Goal: Task Accomplishment & Management: Manage account settings

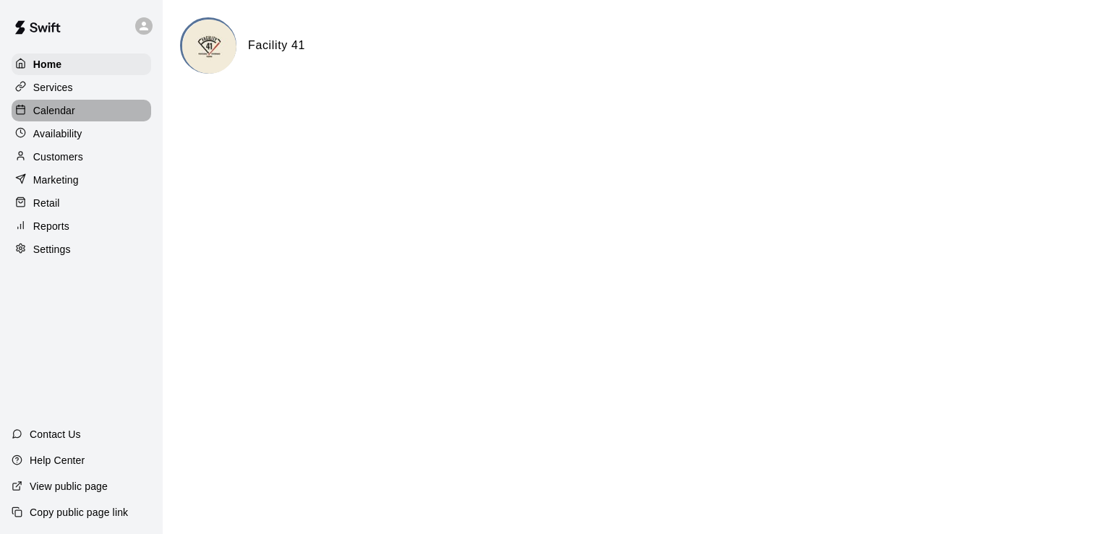
click at [57, 108] on p "Calendar" at bounding box center [54, 110] width 42 height 14
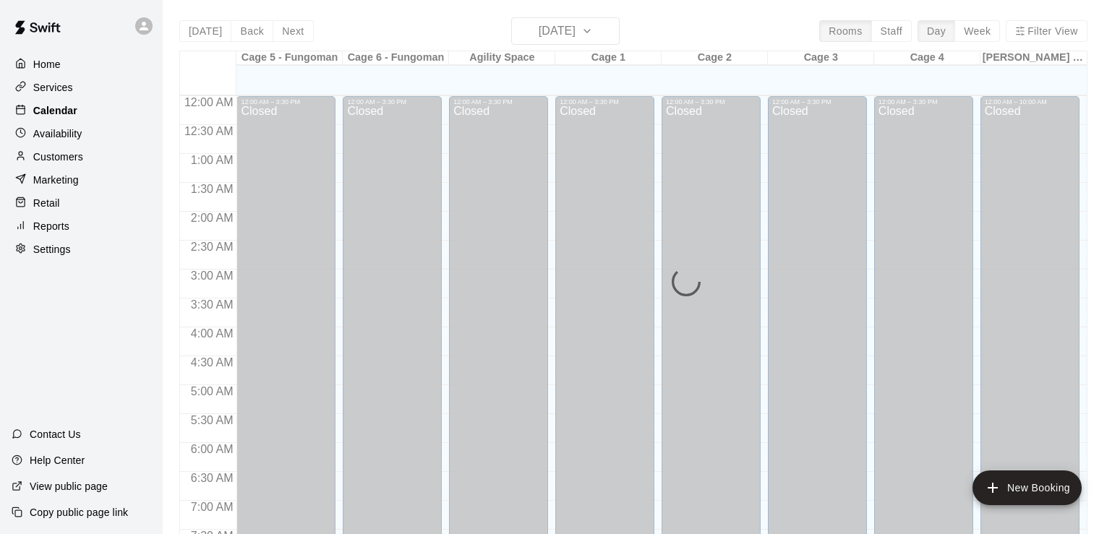
scroll to position [890, 0]
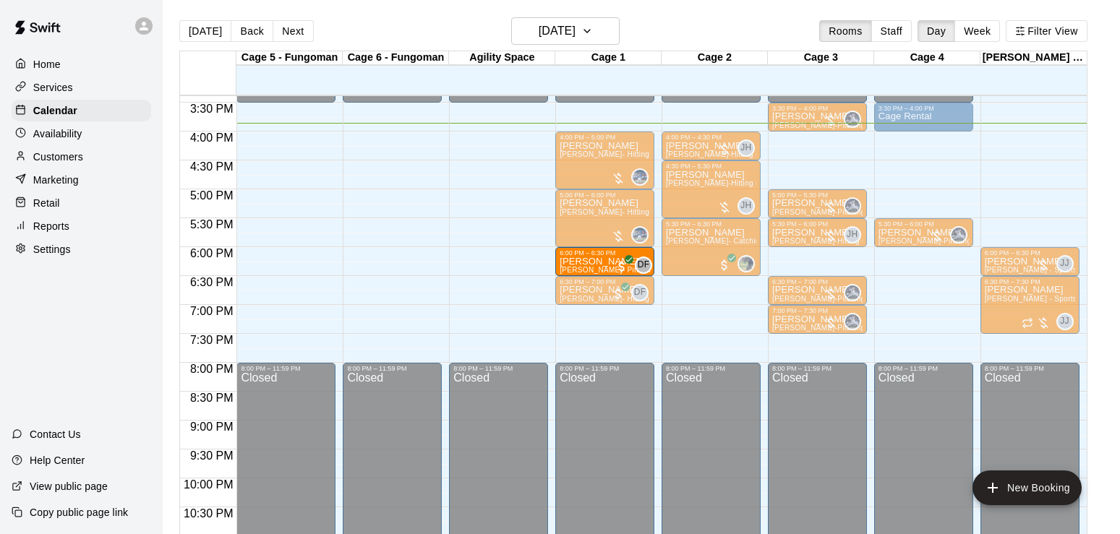
drag, startPoint x: 486, startPoint y: 268, endPoint x: 580, endPoint y: 269, distance: 94.0
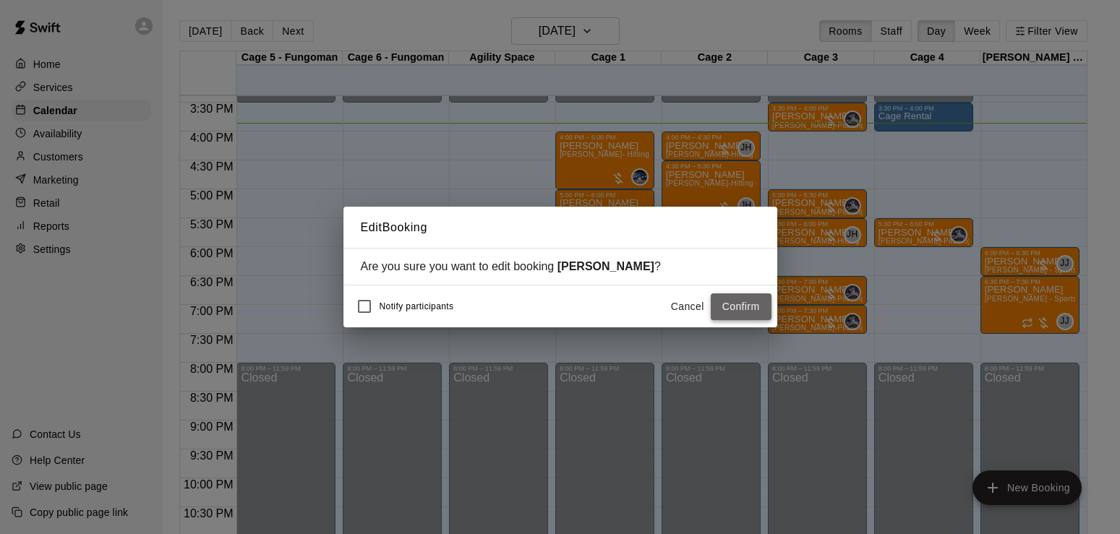
click at [742, 301] on button "Confirm" at bounding box center [741, 307] width 61 height 27
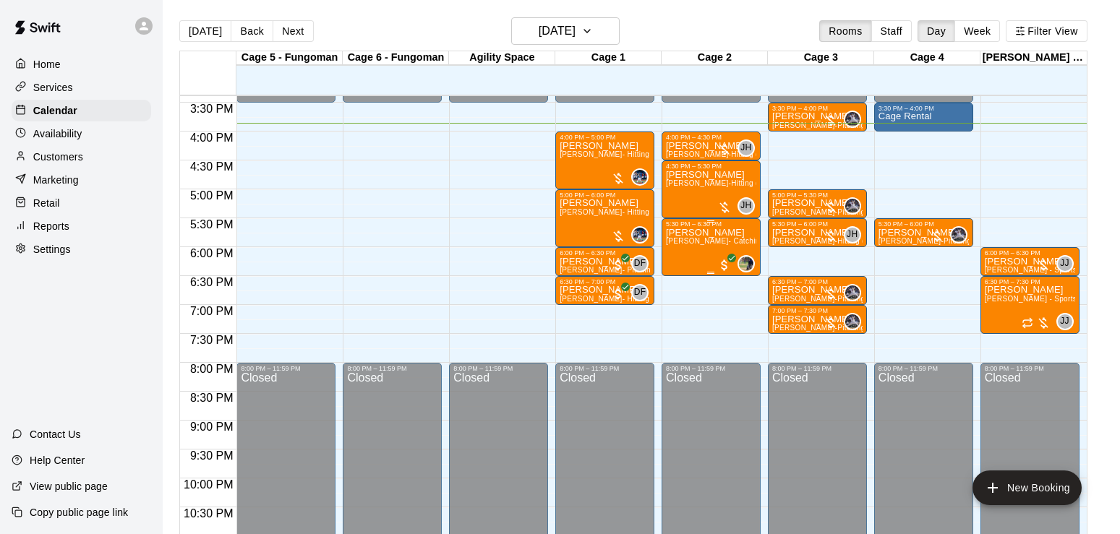
click at [704, 245] on span "[PERSON_NAME]- Catching (60 min)" at bounding box center [730, 241] width 129 height 8
click at [680, 259] on icon "edit" at bounding box center [679, 255] width 17 height 17
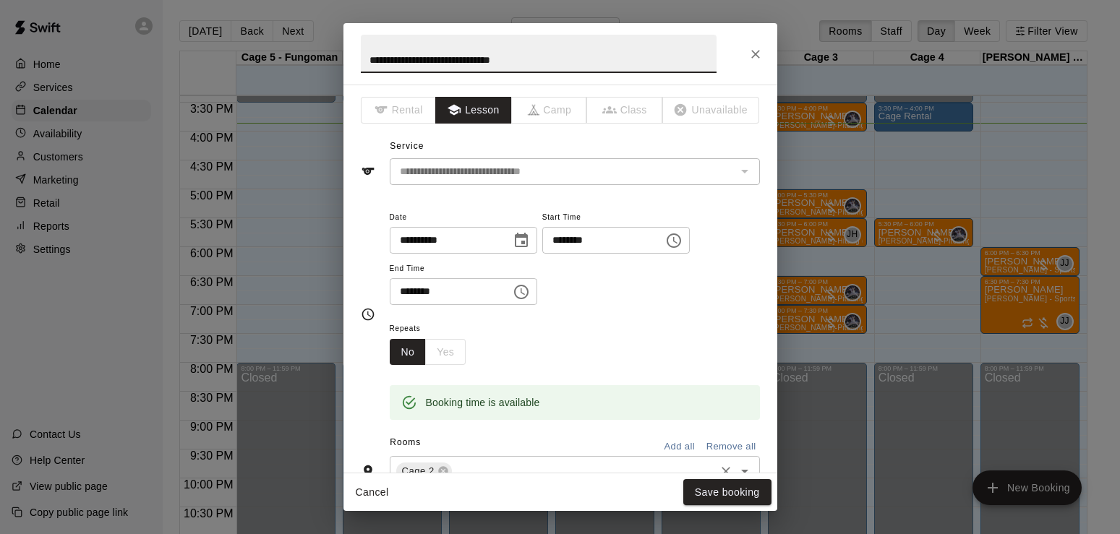
click at [471, 463] on input "text" at bounding box center [583, 472] width 259 height 18
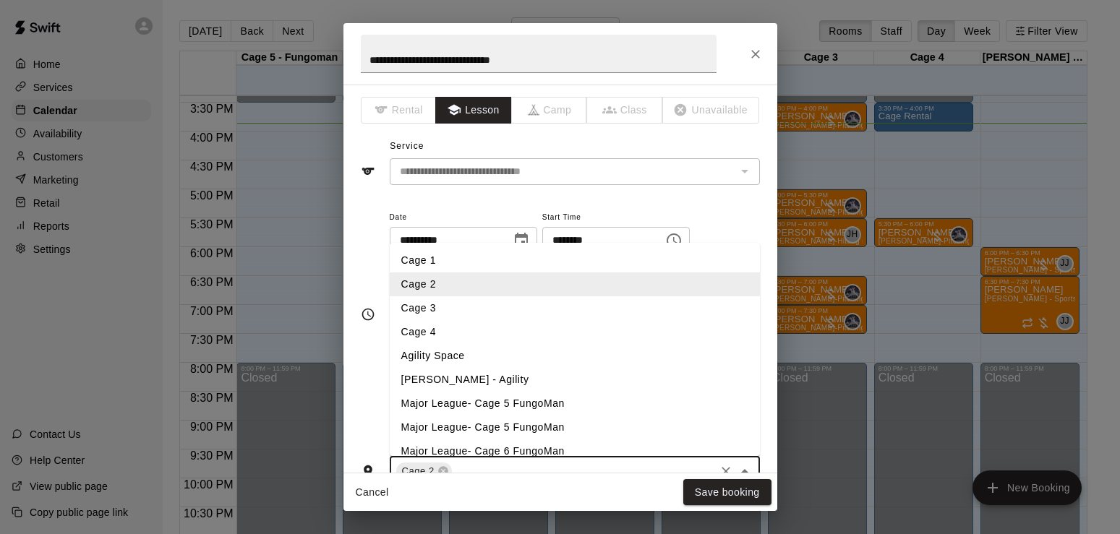
click at [428, 354] on li "Agility Space" at bounding box center [575, 356] width 370 height 24
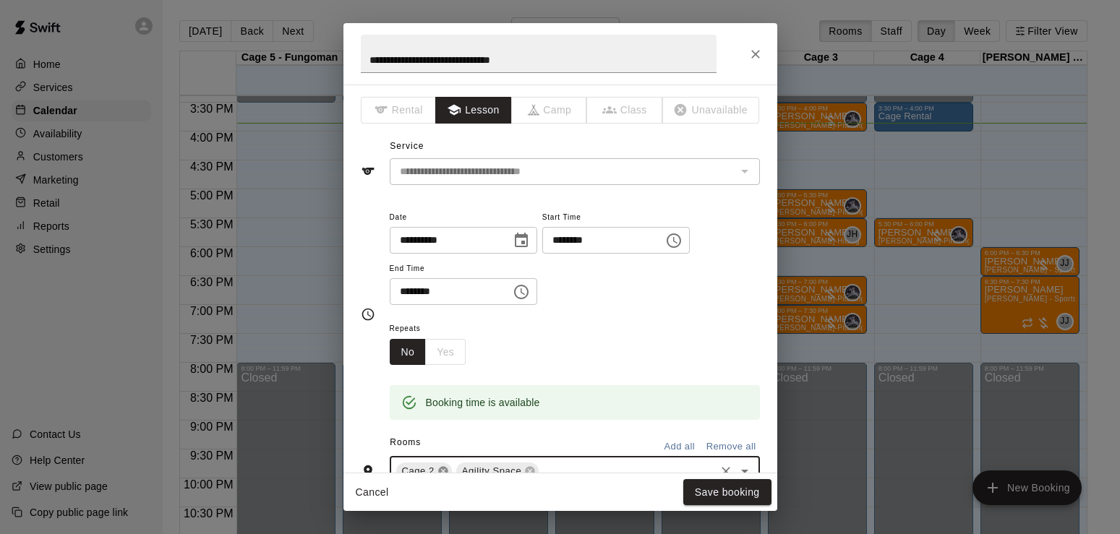
click at [440, 469] on icon at bounding box center [442, 471] width 9 height 9
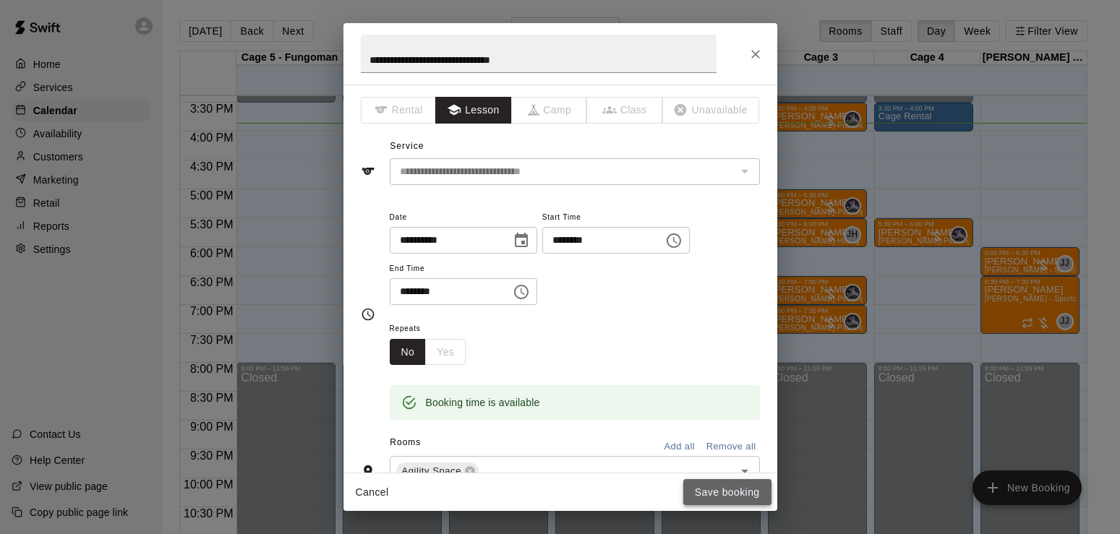
click at [720, 489] on button "Save booking" at bounding box center [727, 492] width 88 height 27
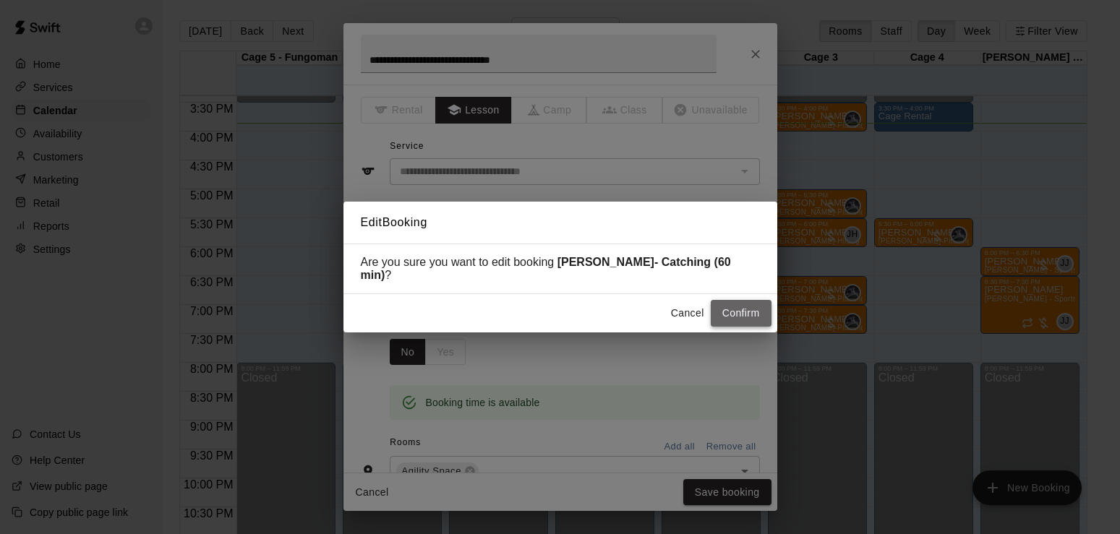
click at [755, 311] on button "Confirm" at bounding box center [741, 313] width 61 height 27
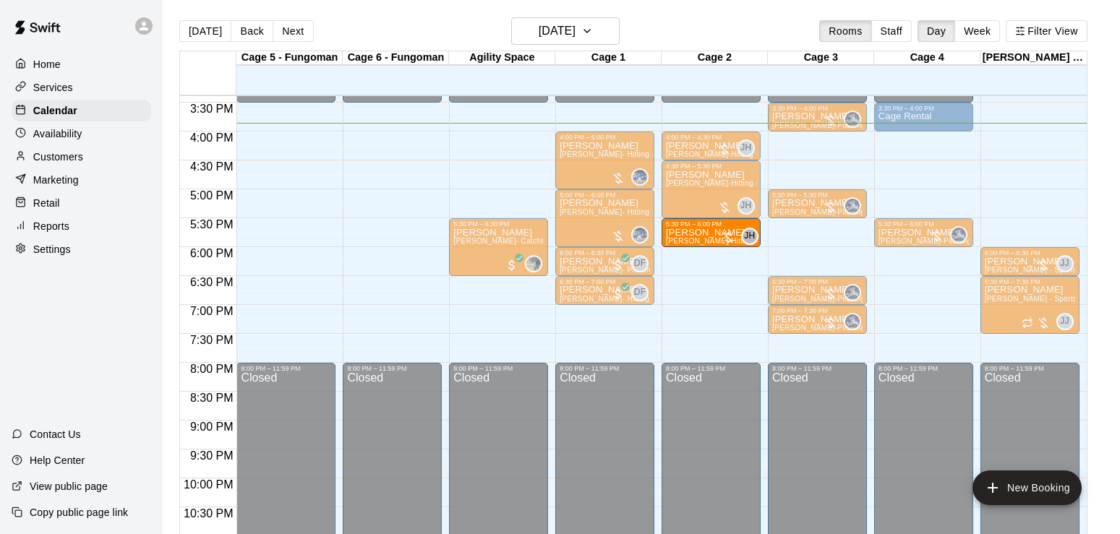
drag, startPoint x: 826, startPoint y: 235, endPoint x: 737, endPoint y: 241, distance: 89.1
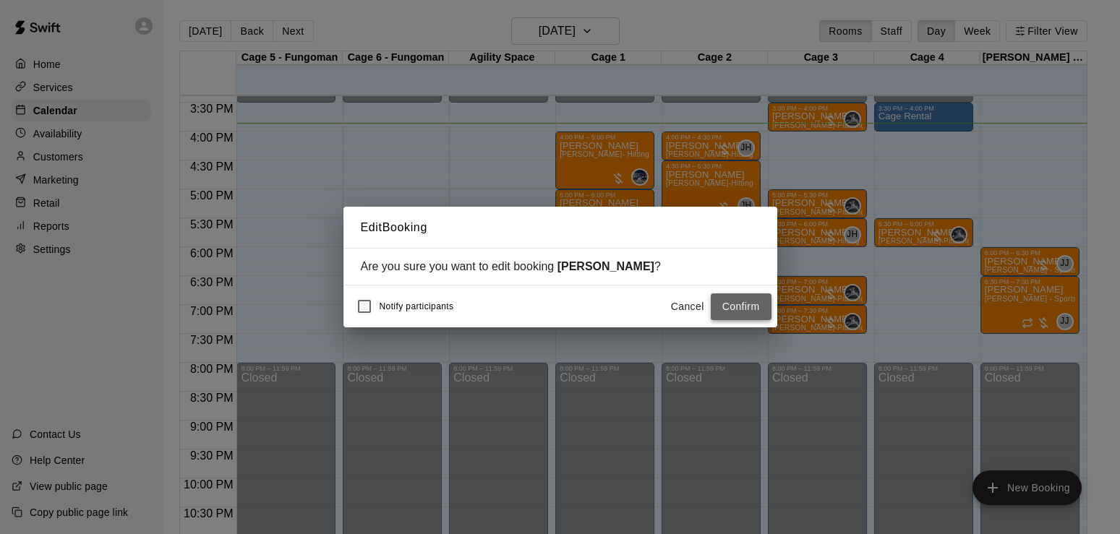
click at [739, 306] on button "Confirm" at bounding box center [741, 307] width 61 height 27
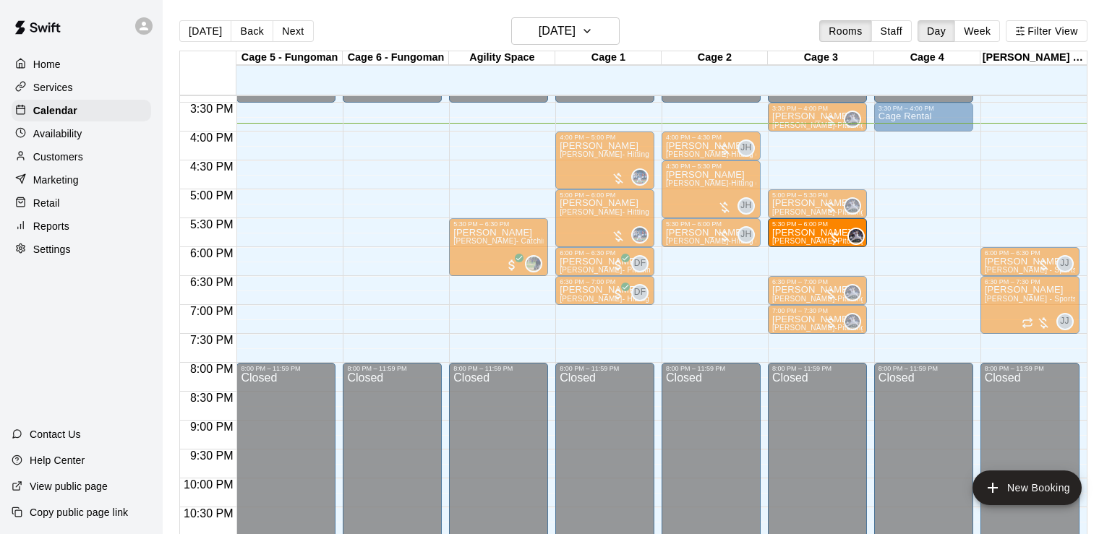
drag, startPoint x: 929, startPoint y: 234, endPoint x: 826, endPoint y: 236, distance: 102.7
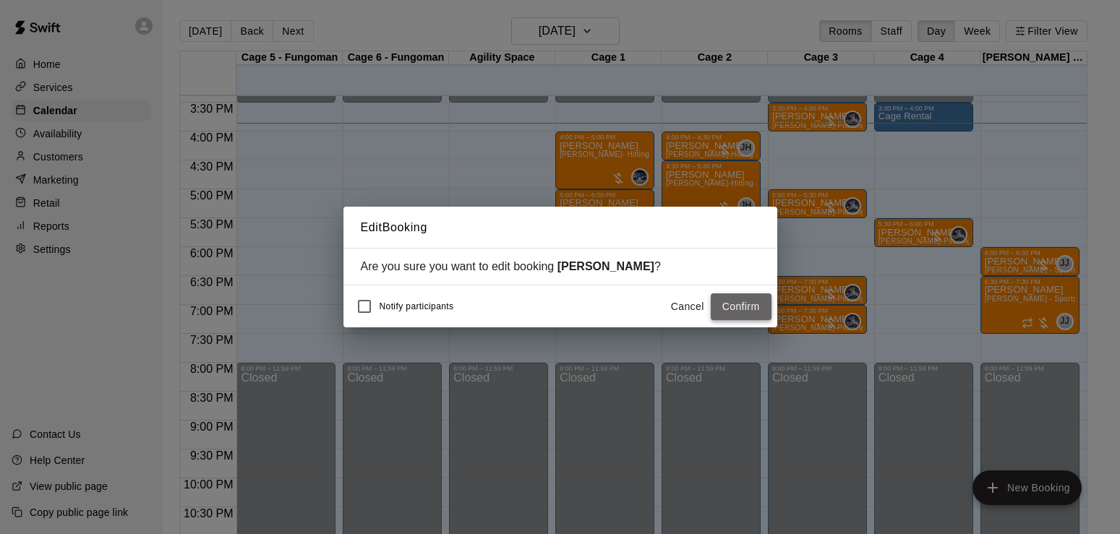
click at [745, 310] on button "Confirm" at bounding box center [741, 307] width 61 height 27
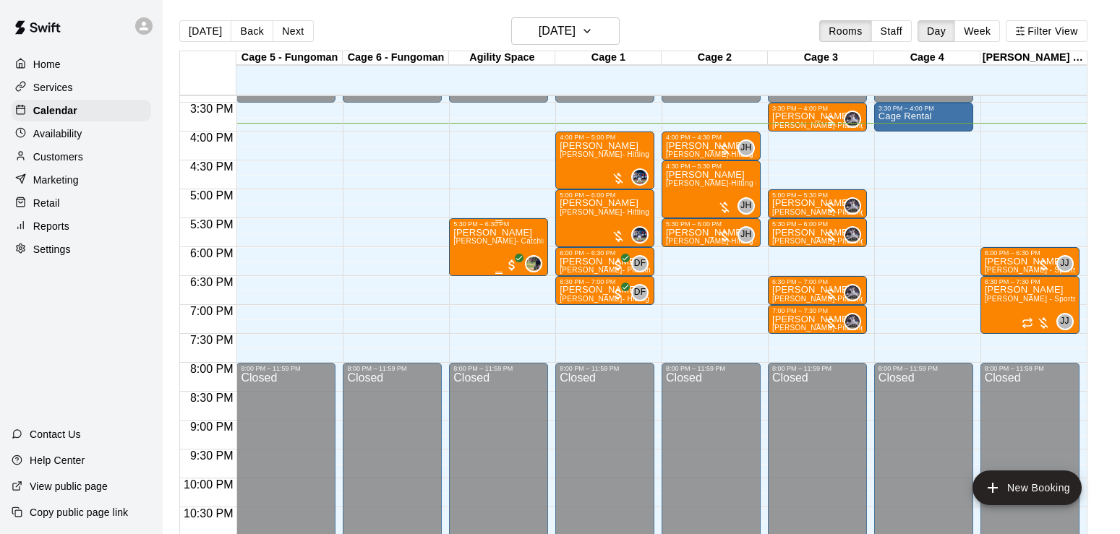
click at [495, 242] on span "[PERSON_NAME]- Catching (60 min)" at bounding box center [517, 241] width 129 height 8
click at [470, 255] on icon "edit" at bounding box center [466, 255] width 17 height 17
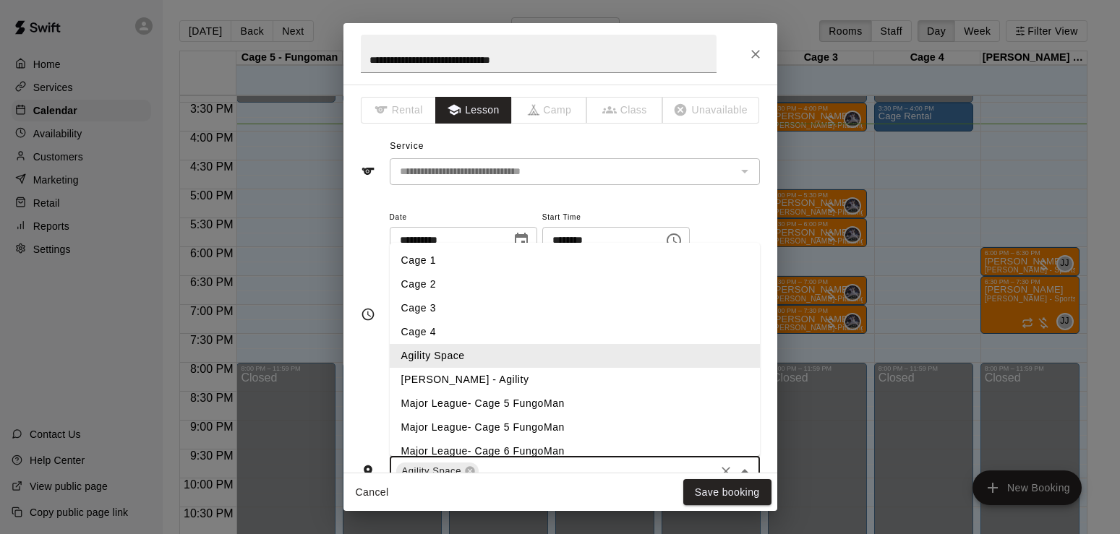
click at [604, 463] on input "text" at bounding box center [597, 472] width 232 height 18
click at [458, 338] on li "Cage 4" at bounding box center [575, 332] width 370 height 24
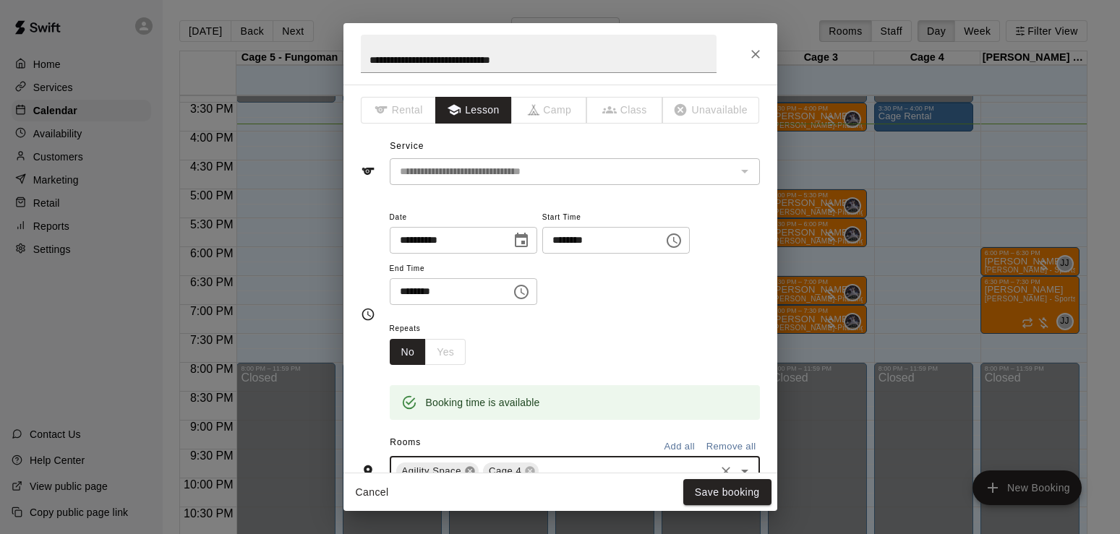
click at [468, 469] on icon at bounding box center [469, 471] width 9 height 9
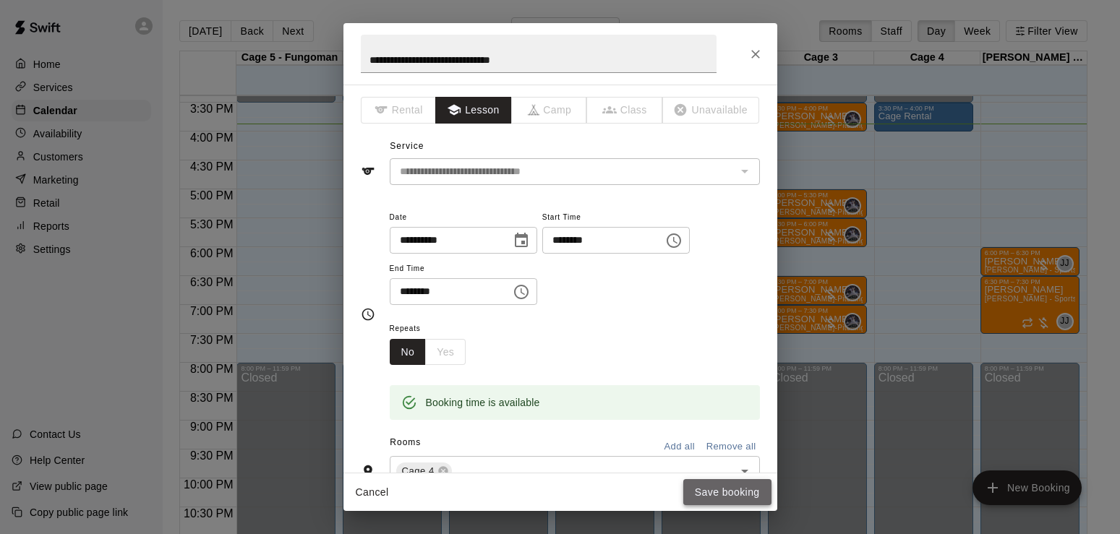
click at [722, 493] on button "Save booking" at bounding box center [727, 492] width 88 height 27
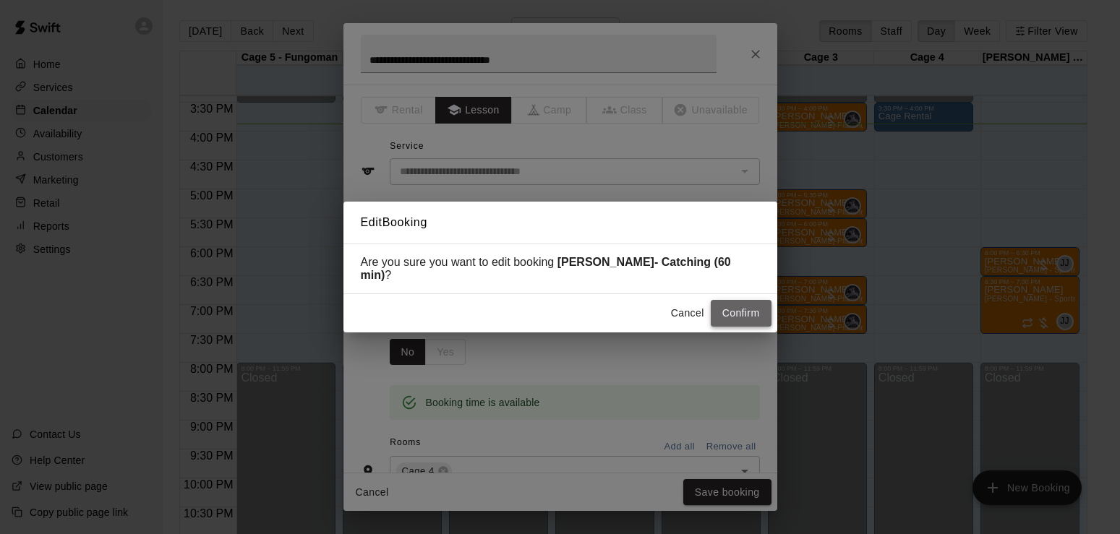
click at [737, 308] on button "Confirm" at bounding box center [741, 313] width 61 height 27
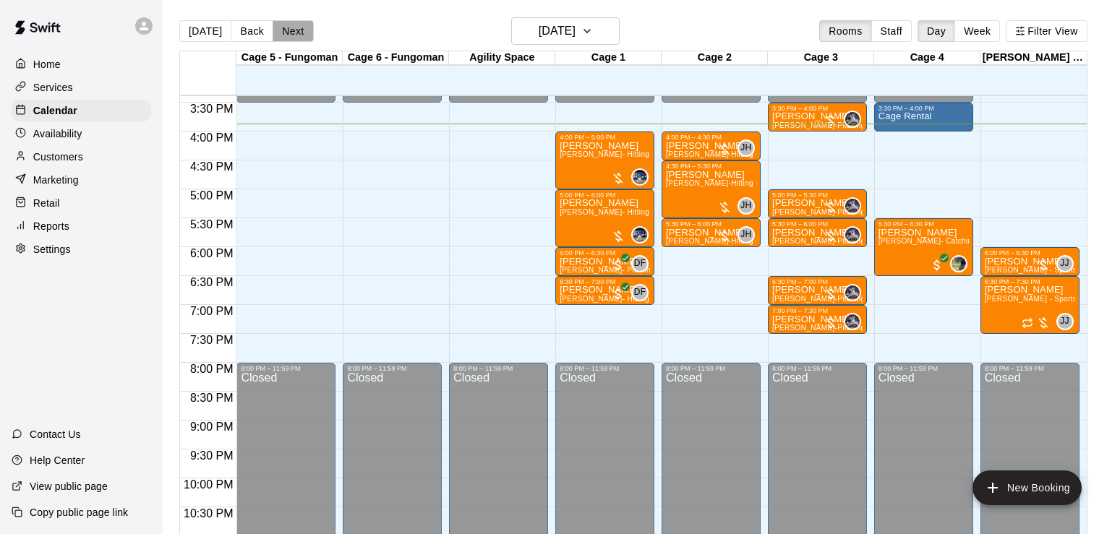
click at [288, 36] on button "Next" at bounding box center [293, 31] width 40 height 22
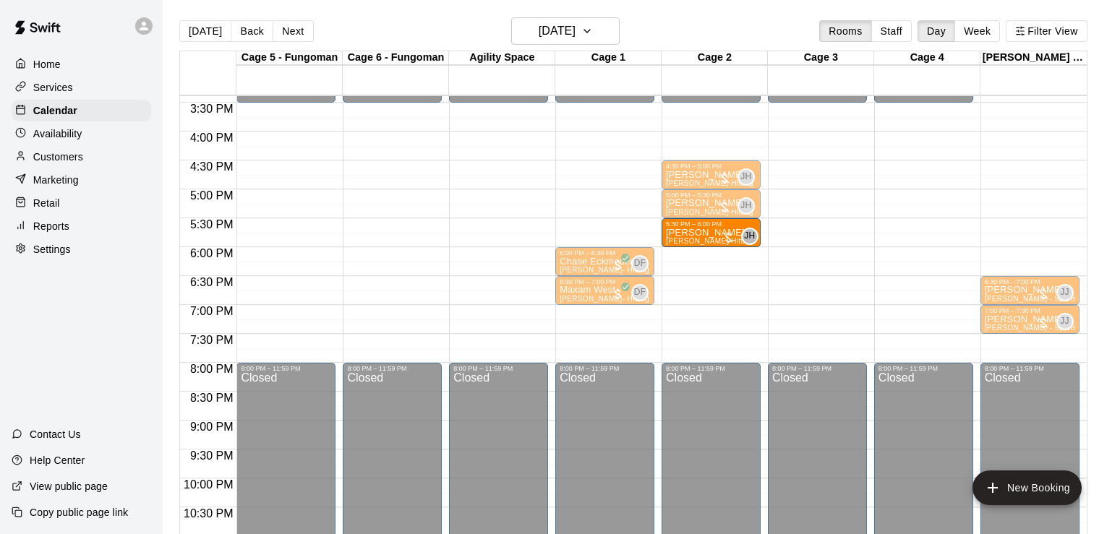
drag, startPoint x: 586, startPoint y: 234, endPoint x: 680, endPoint y: 232, distance: 94.0
drag, startPoint x: 612, startPoint y: 234, endPoint x: 683, endPoint y: 239, distance: 70.3
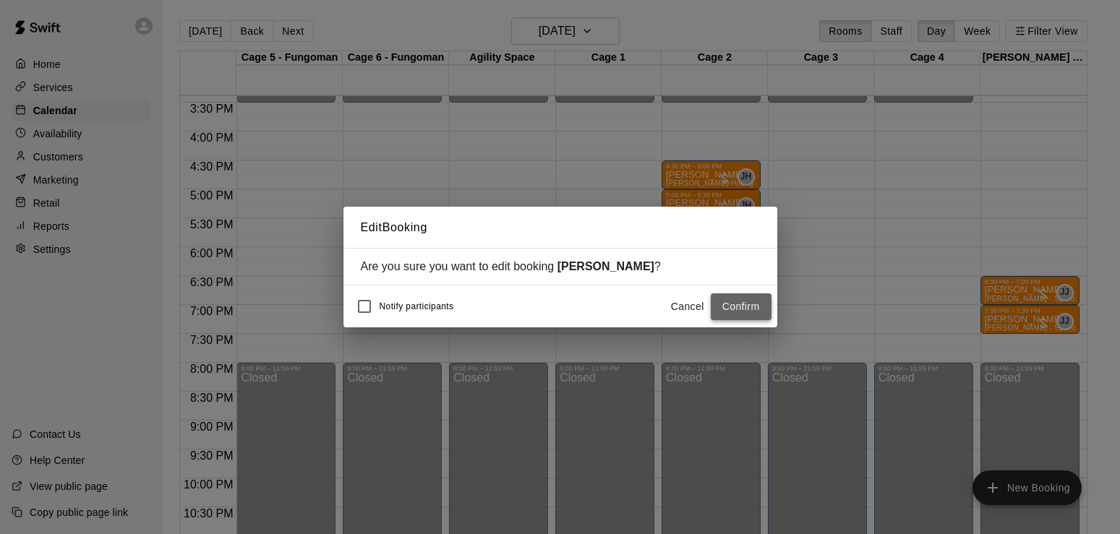
click at [740, 312] on button "Confirm" at bounding box center [741, 307] width 61 height 27
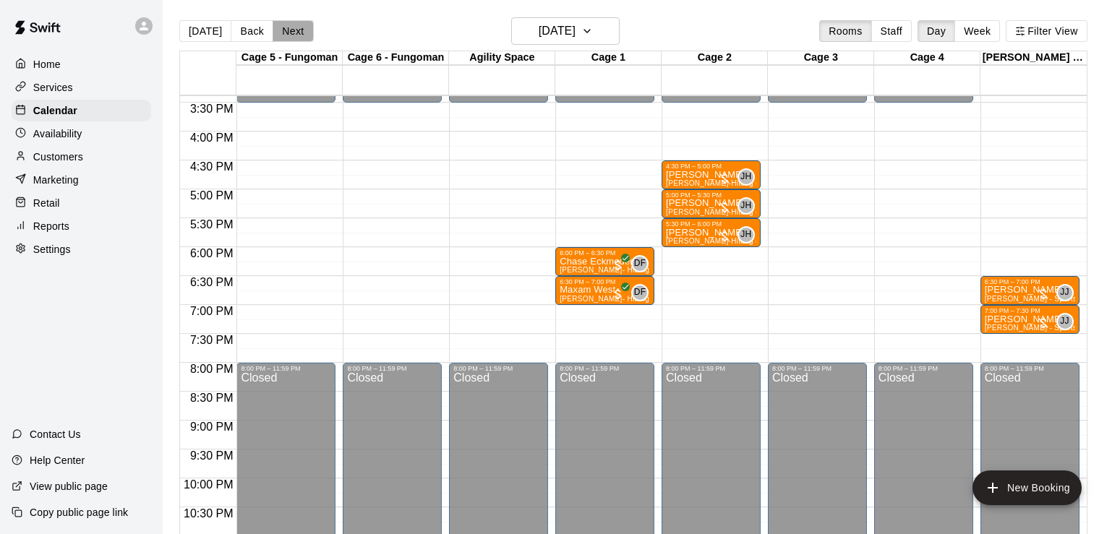
click at [305, 30] on button "Next" at bounding box center [293, 31] width 40 height 22
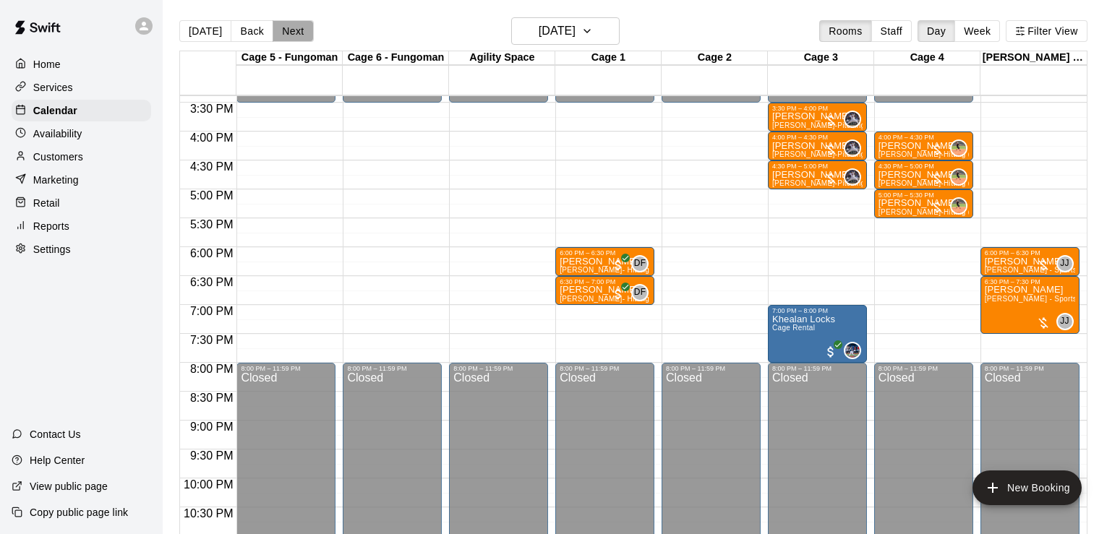
click at [289, 32] on button "Next" at bounding box center [293, 31] width 40 height 22
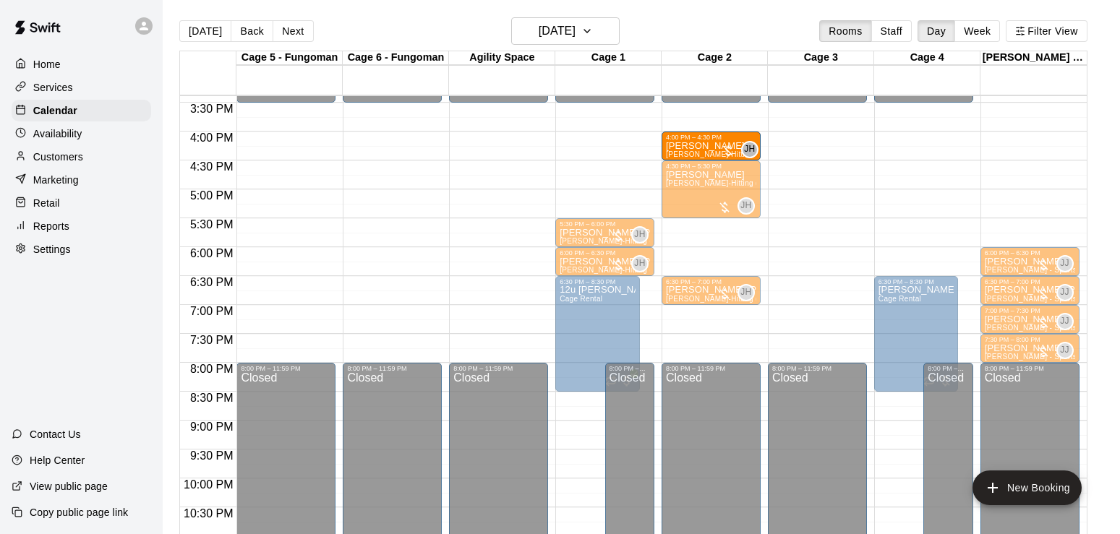
drag, startPoint x: 594, startPoint y: 148, endPoint x: 688, endPoint y: 155, distance: 94.2
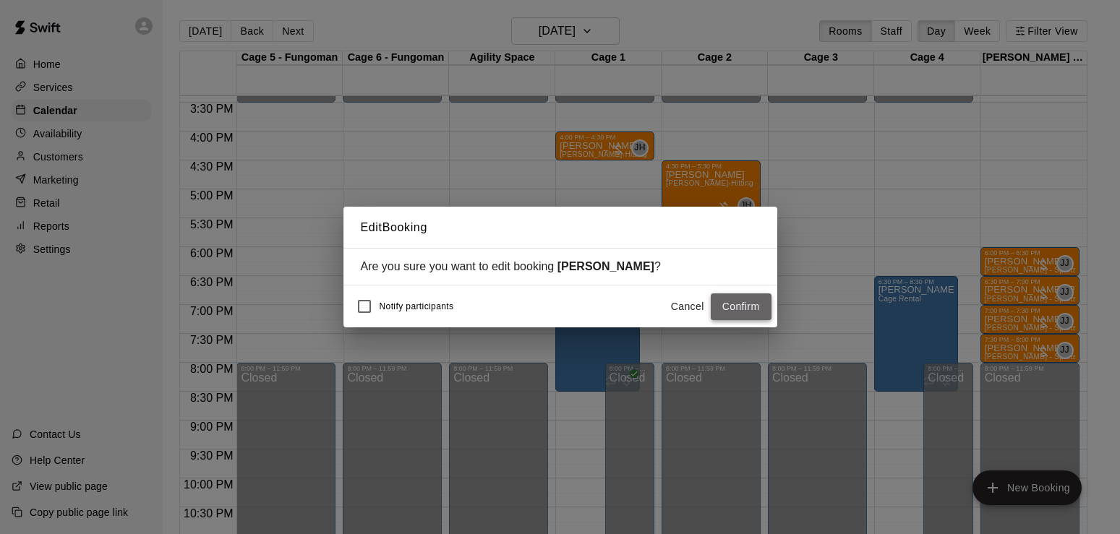
click at [748, 304] on button "Confirm" at bounding box center [741, 307] width 61 height 27
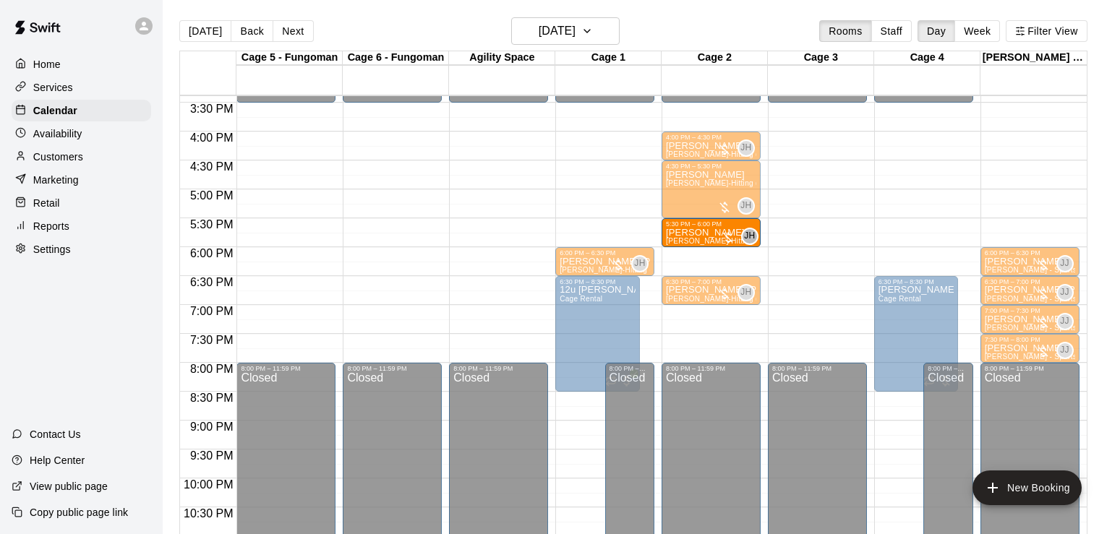
drag, startPoint x: 602, startPoint y: 239, endPoint x: 690, endPoint y: 245, distance: 88.4
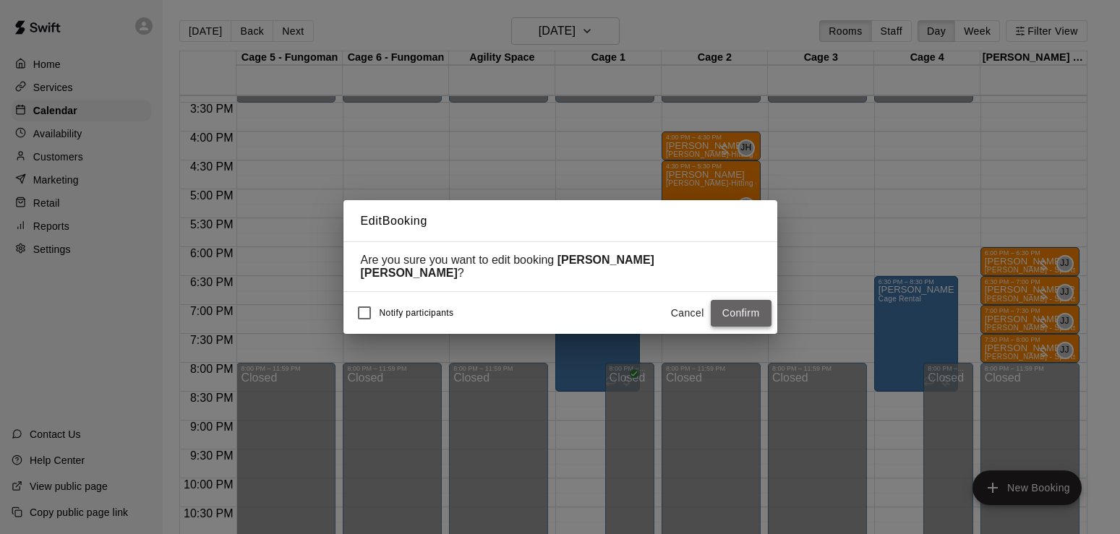
click at [735, 302] on button "Confirm" at bounding box center [741, 313] width 61 height 27
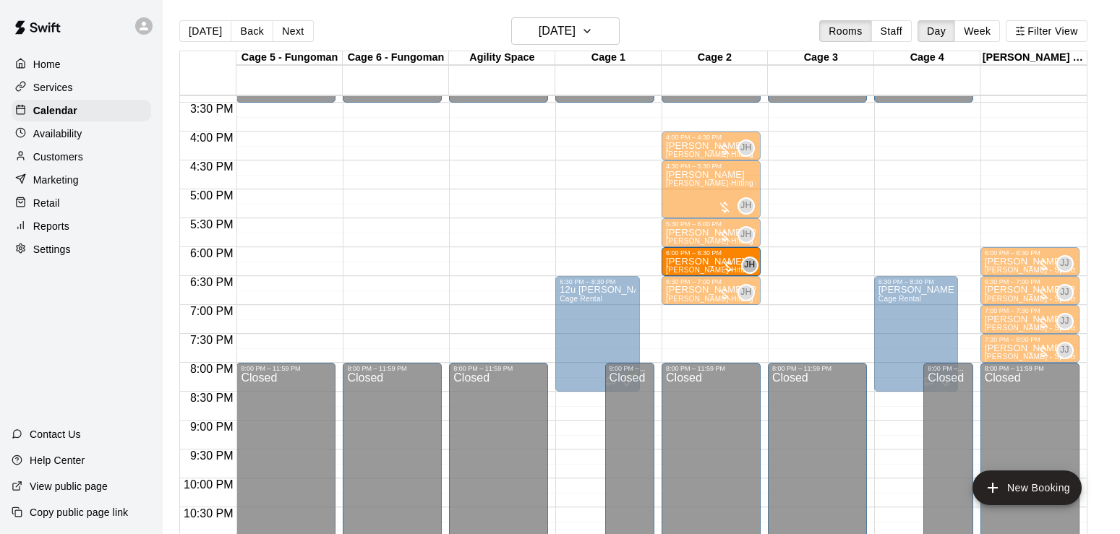
drag, startPoint x: 603, startPoint y: 263, endPoint x: 693, endPoint y: 273, distance: 90.1
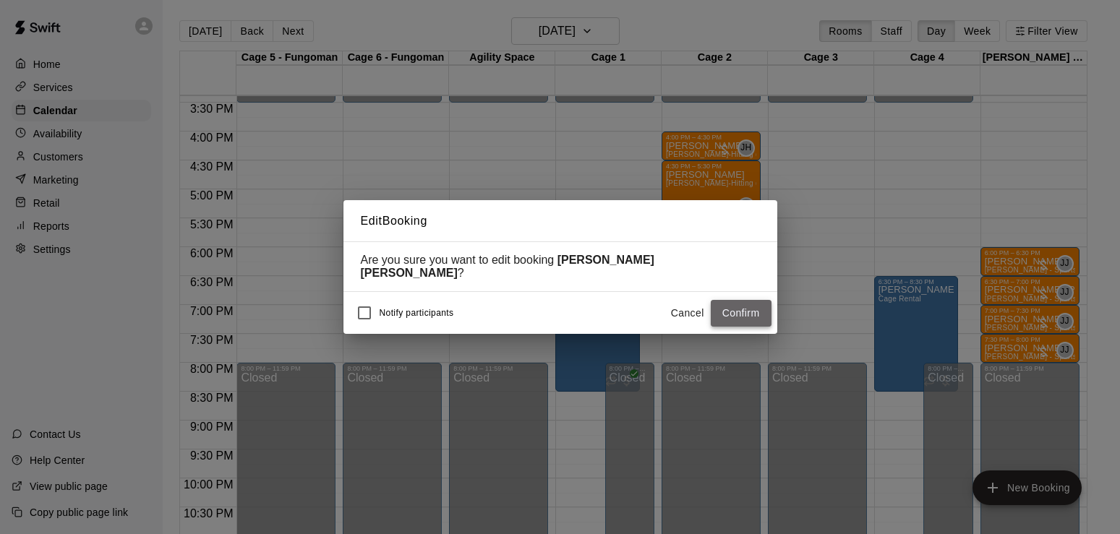
click at [735, 301] on button "Confirm" at bounding box center [741, 313] width 61 height 27
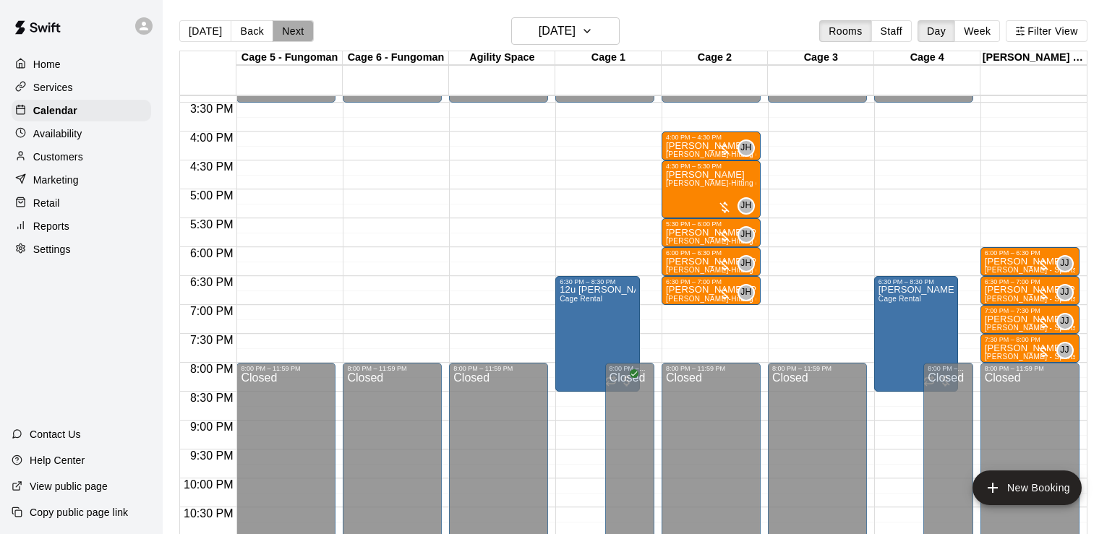
click at [289, 22] on button "Next" at bounding box center [293, 31] width 40 height 22
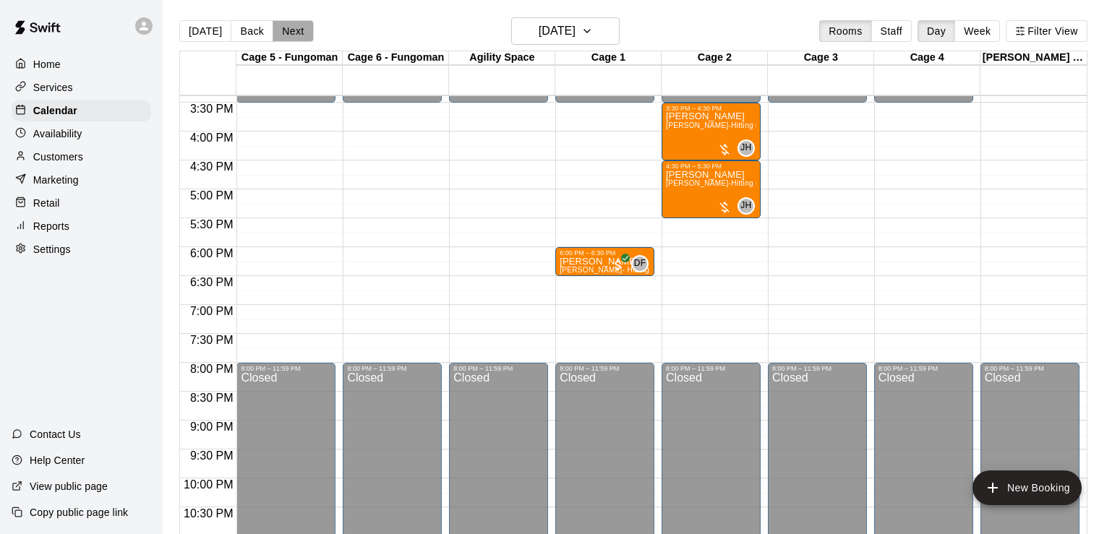
click at [290, 35] on button "Next" at bounding box center [293, 31] width 40 height 22
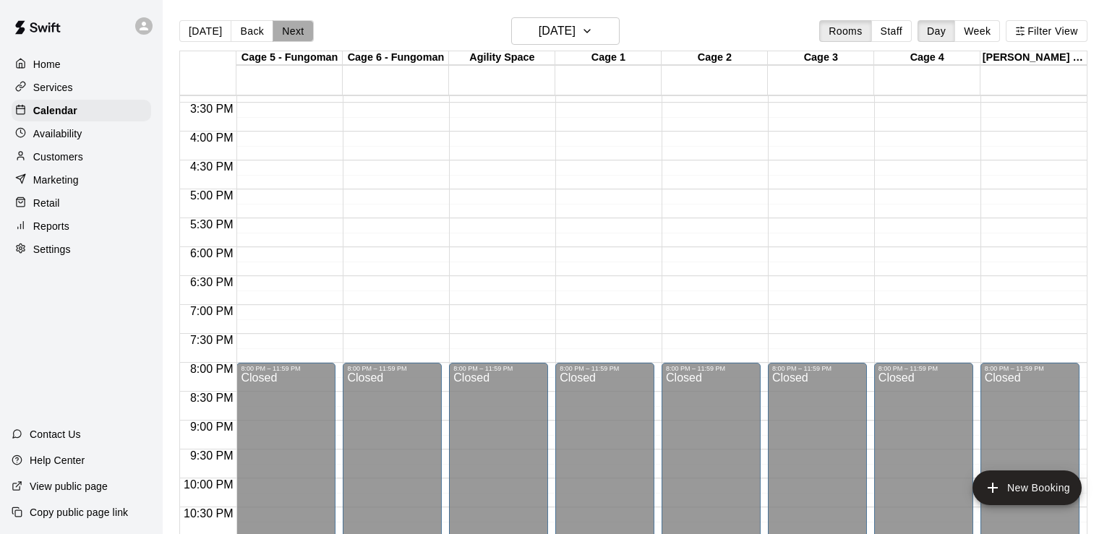
click at [304, 28] on button "Next" at bounding box center [293, 31] width 40 height 22
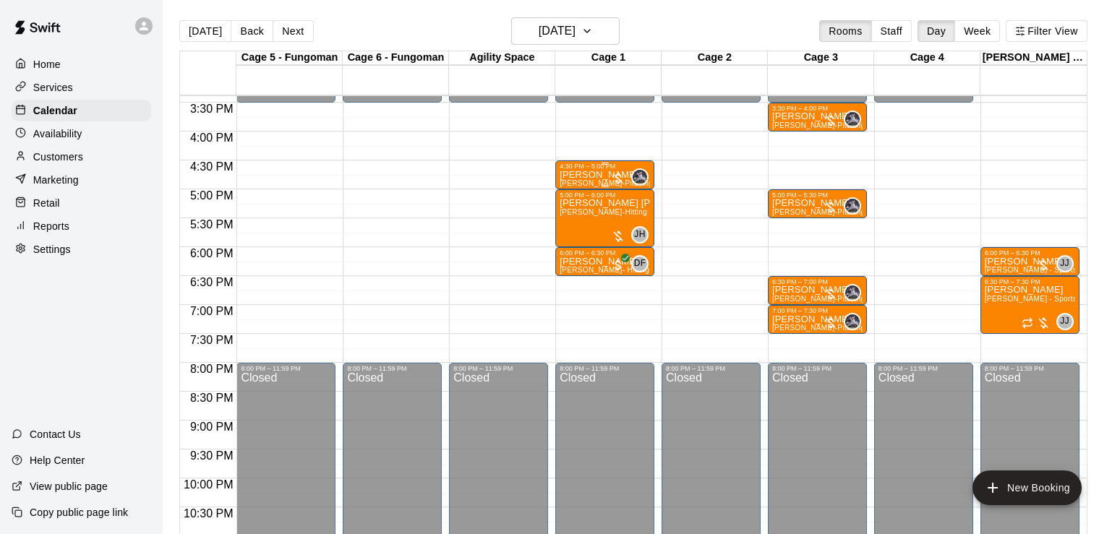
click at [590, 170] on div "4:30 PM – 5:00 PM" at bounding box center [605, 166] width 90 height 7
click at [576, 176] on icon "edit" at bounding box center [573, 178] width 13 height 13
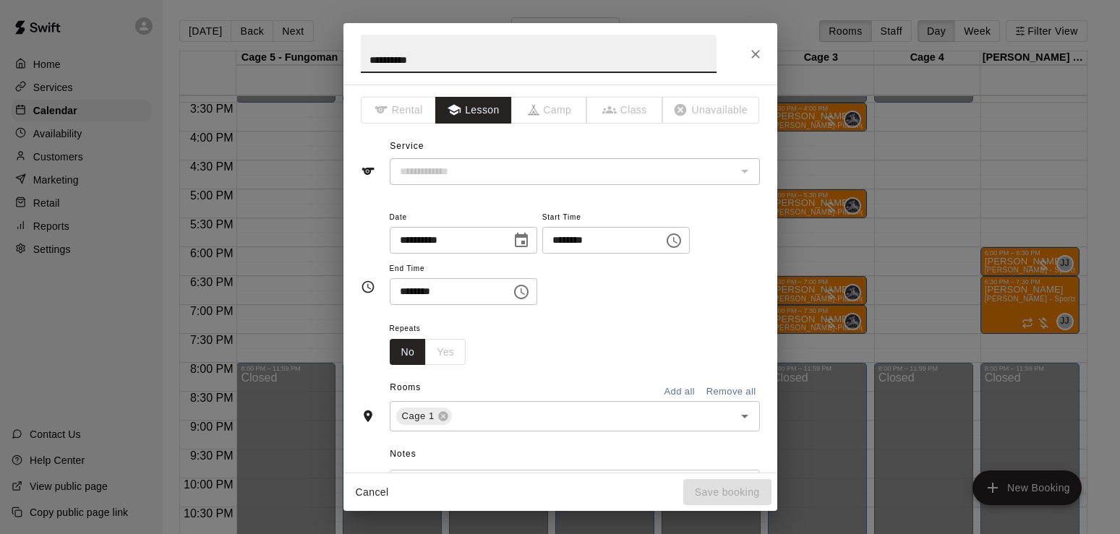
type input "**********"
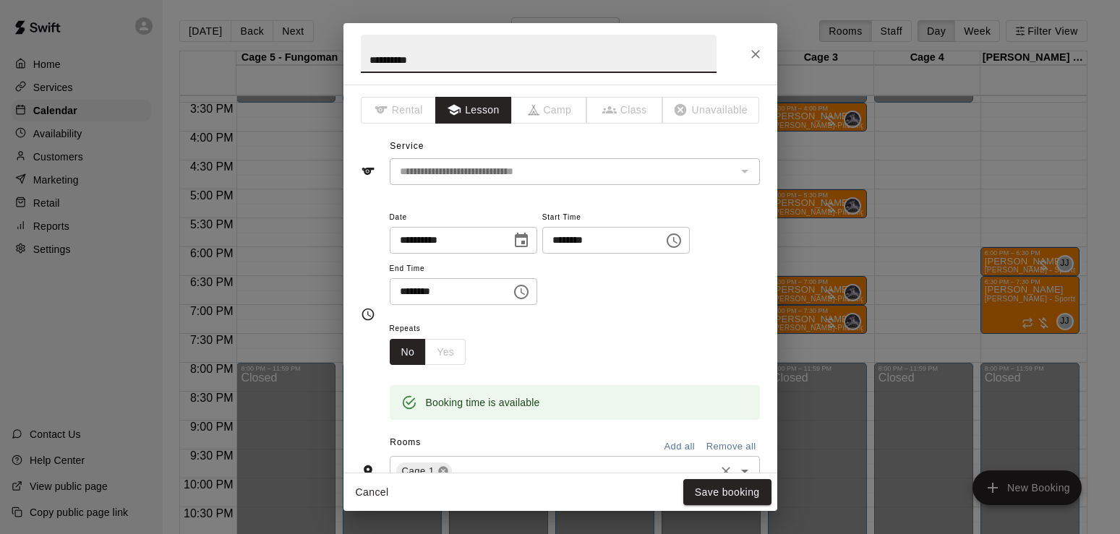
click at [445, 469] on icon at bounding box center [442, 471] width 9 height 9
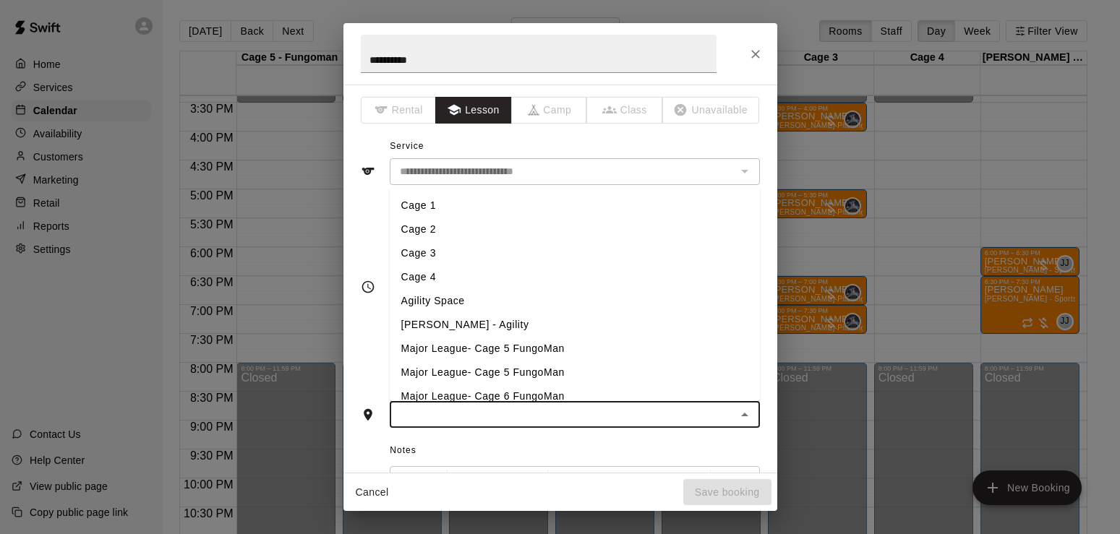
click at [436, 409] on input "text" at bounding box center [563, 415] width 338 height 18
click at [421, 253] on li "Cage 3" at bounding box center [575, 253] width 370 height 24
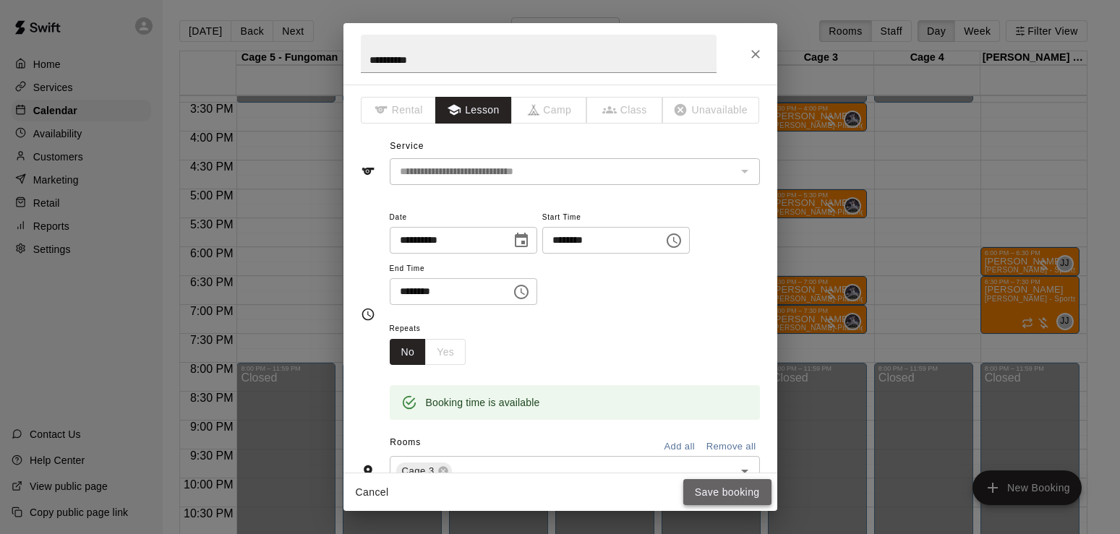
click at [727, 492] on button "Save booking" at bounding box center [727, 492] width 88 height 27
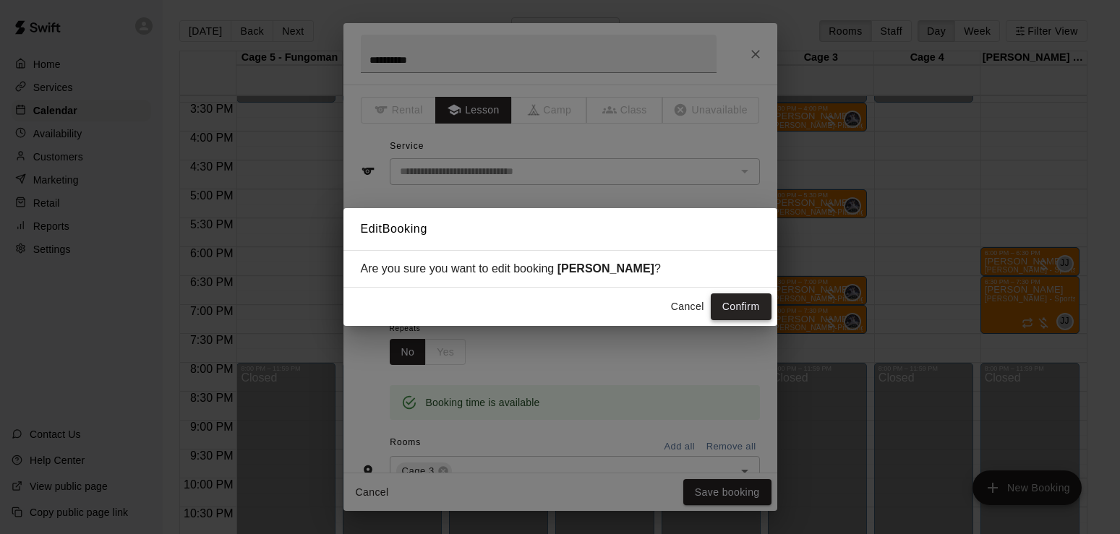
click at [735, 309] on button "Confirm" at bounding box center [741, 307] width 61 height 27
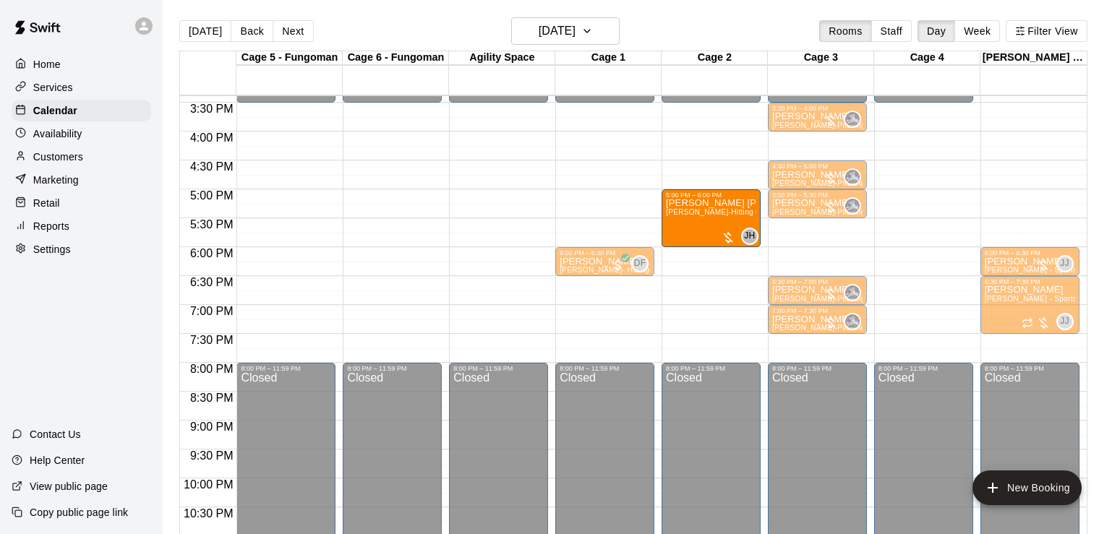
drag, startPoint x: 594, startPoint y: 213, endPoint x: 728, endPoint y: 220, distance: 133.9
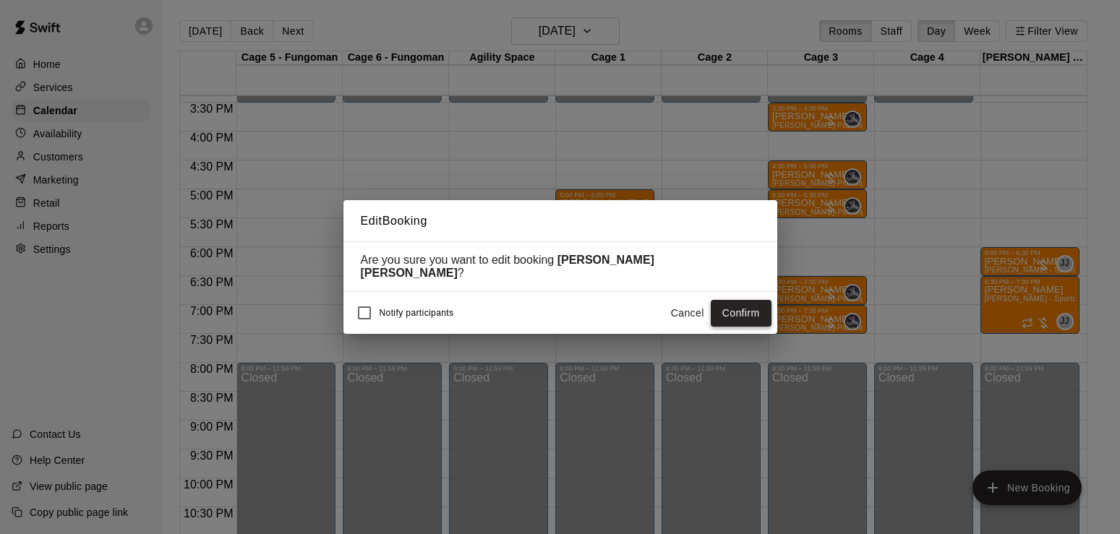
click at [735, 304] on button "Confirm" at bounding box center [741, 313] width 61 height 27
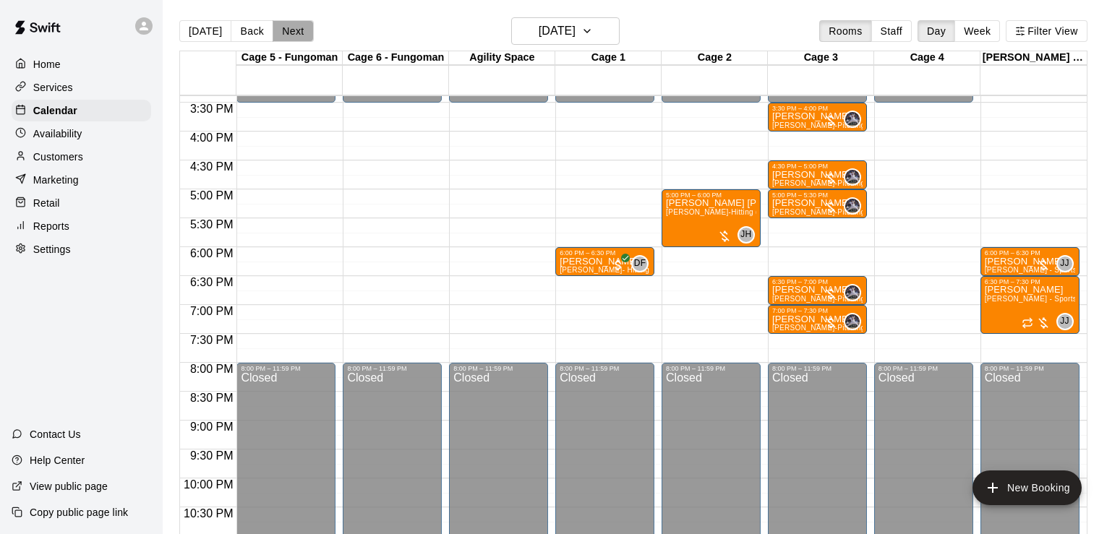
click at [287, 24] on button "Next" at bounding box center [293, 31] width 40 height 22
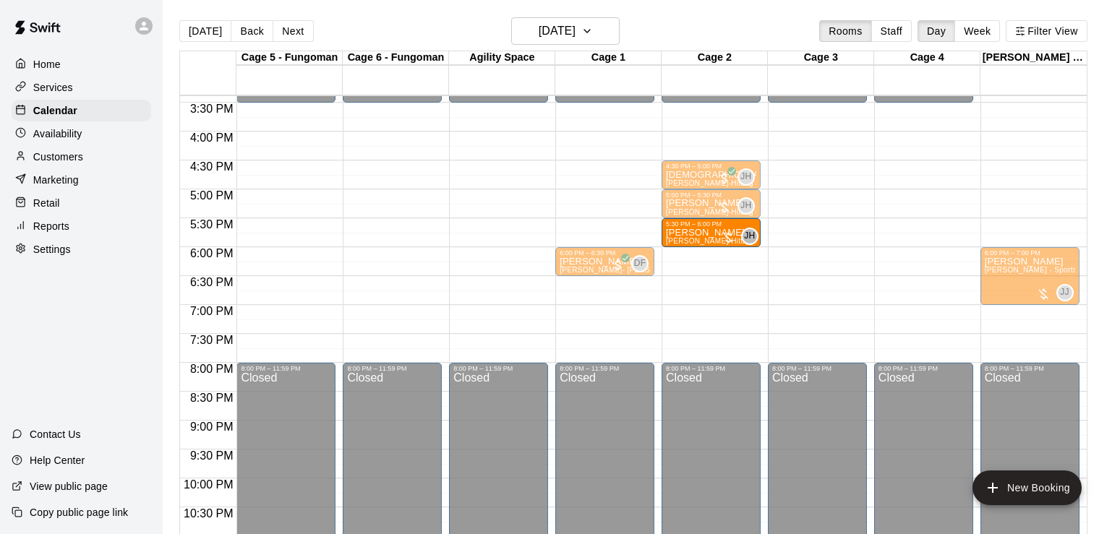
drag, startPoint x: 599, startPoint y: 236, endPoint x: 732, endPoint y: 236, distance: 133.0
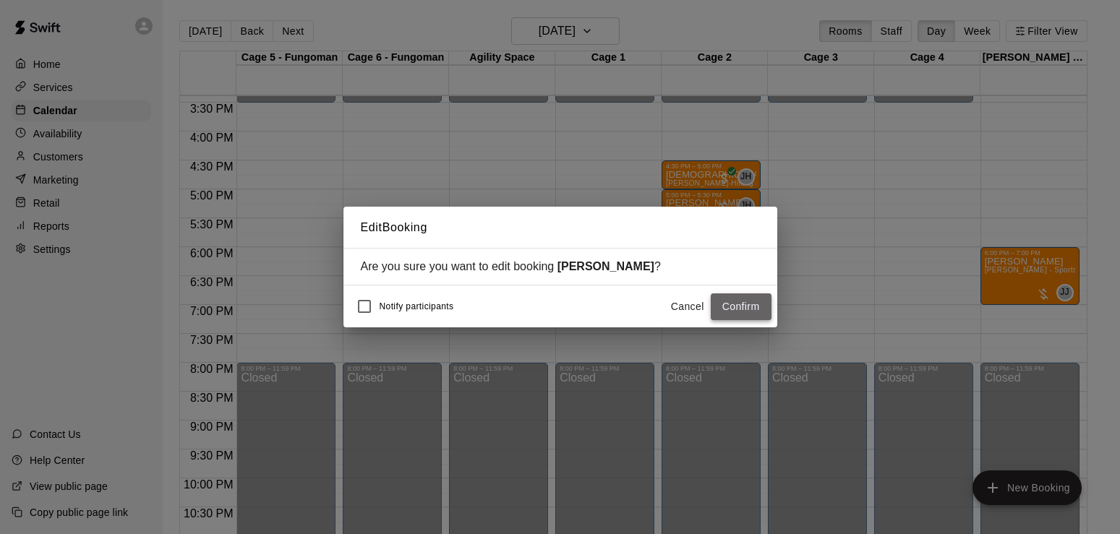
click at [750, 303] on button "Confirm" at bounding box center [741, 307] width 61 height 27
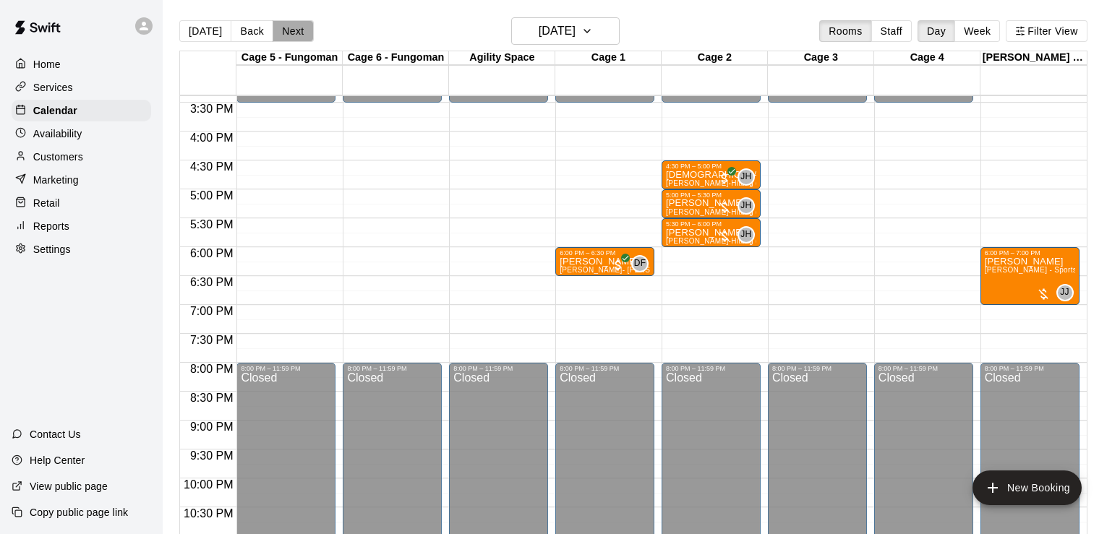
click at [284, 34] on button "Next" at bounding box center [293, 31] width 40 height 22
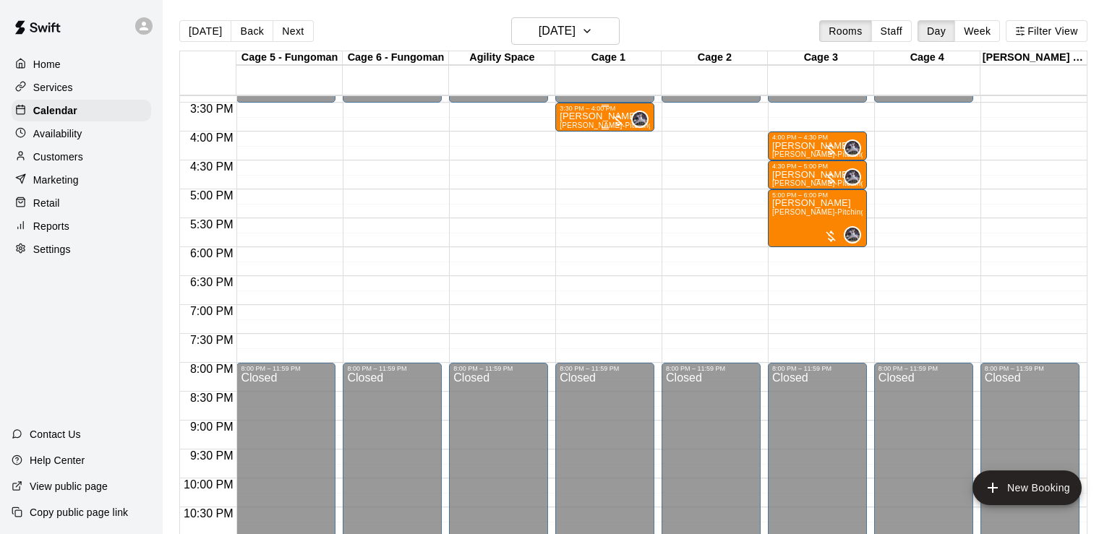
click at [583, 116] on p "[PERSON_NAME]" at bounding box center [605, 116] width 90 height 0
click at [576, 141] on icon "edit" at bounding box center [573, 134] width 17 height 17
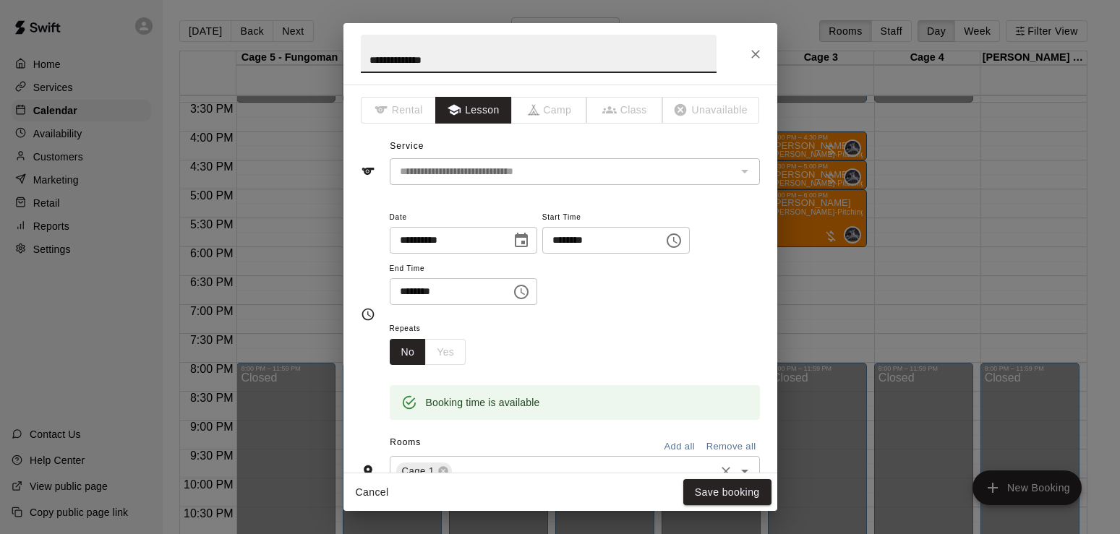
click at [469, 458] on div "Cage 1 ​" at bounding box center [575, 471] width 370 height 30
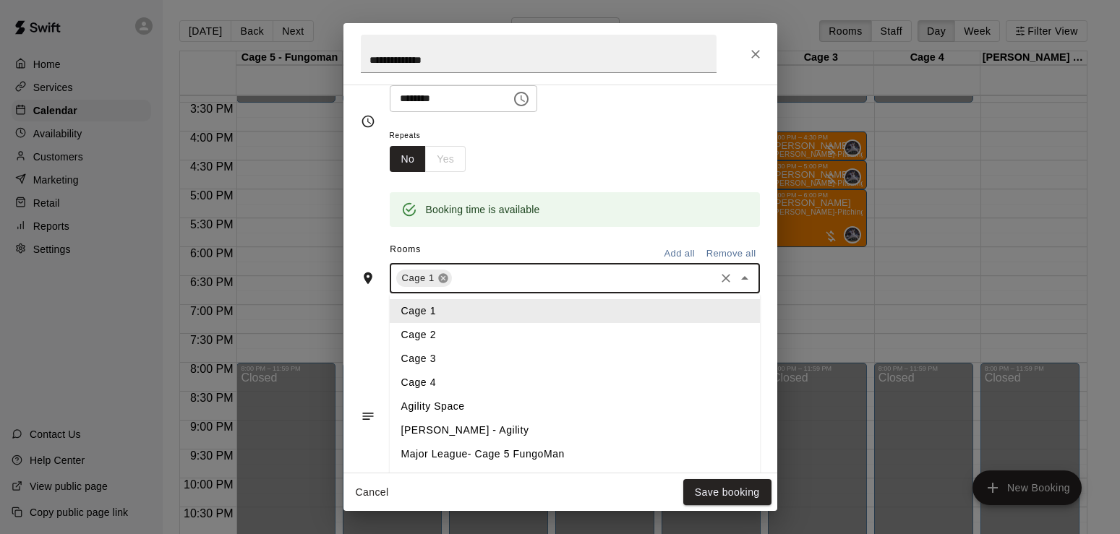
click at [446, 278] on icon at bounding box center [442, 278] width 9 height 9
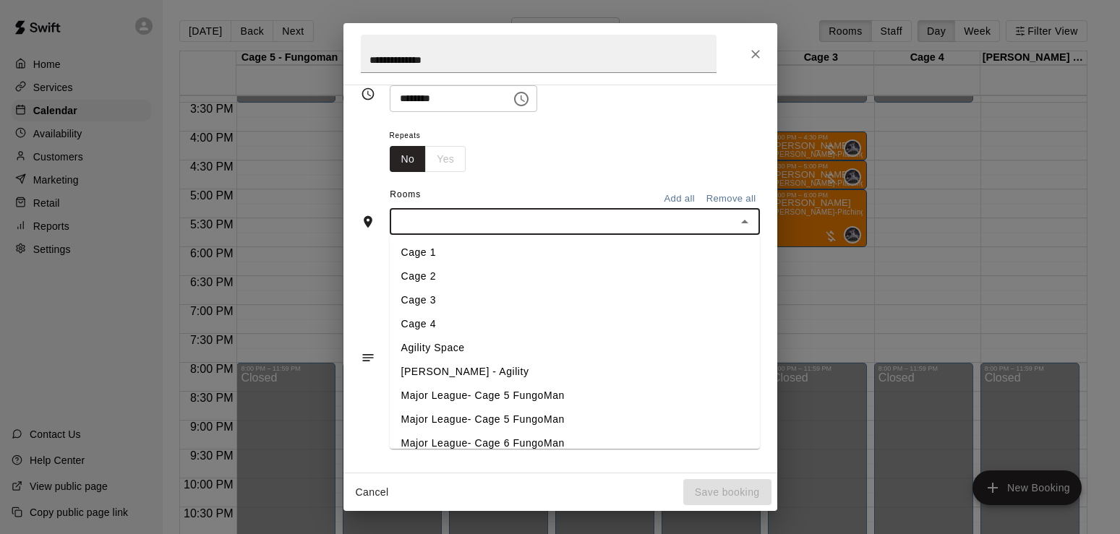
scroll to position [166, 0]
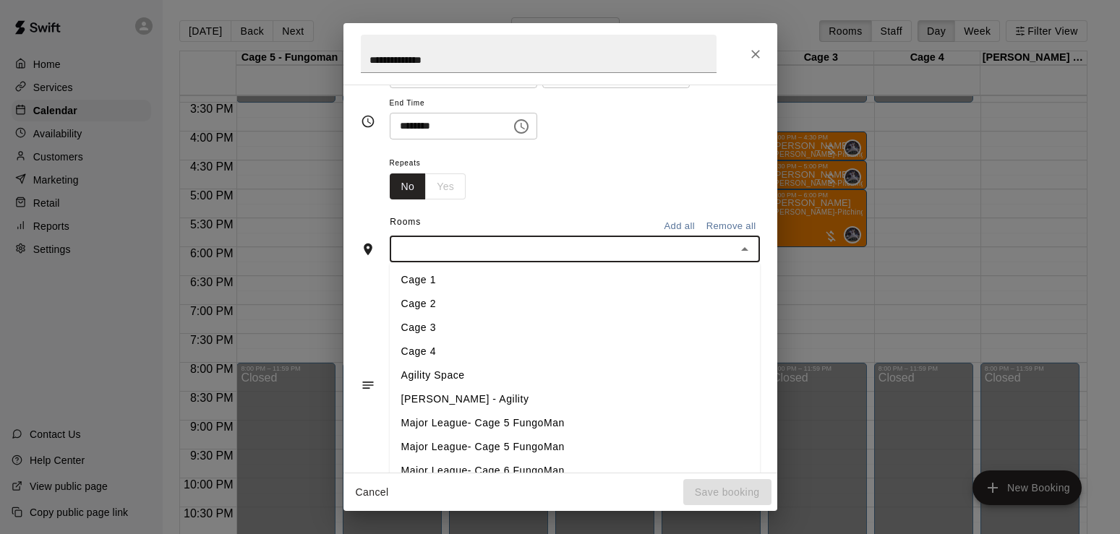
click at [427, 328] on li "Cage 3" at bounding box center [575, 328] width 370 height 24
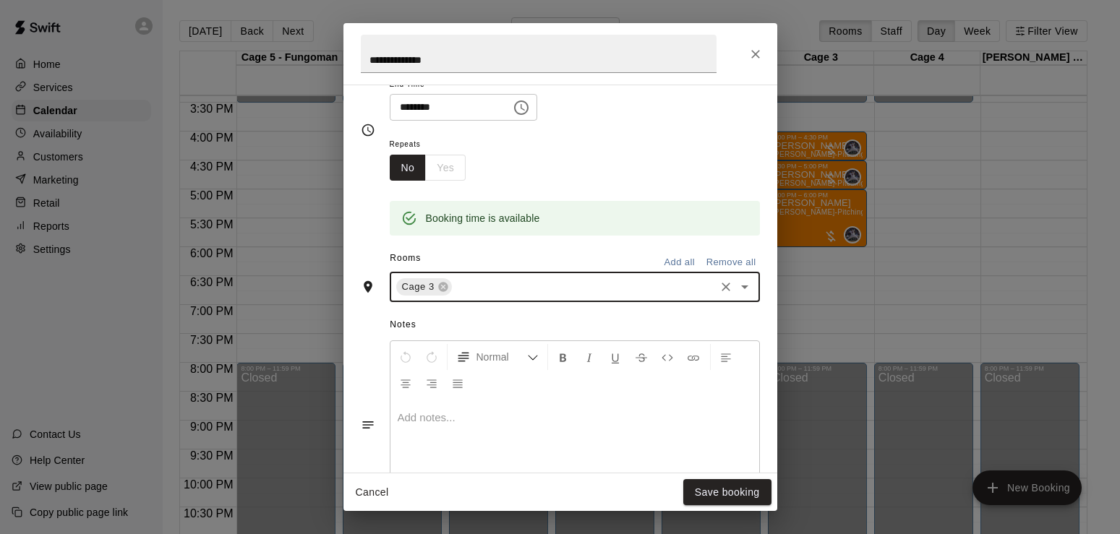
scroll to position [193, 0]
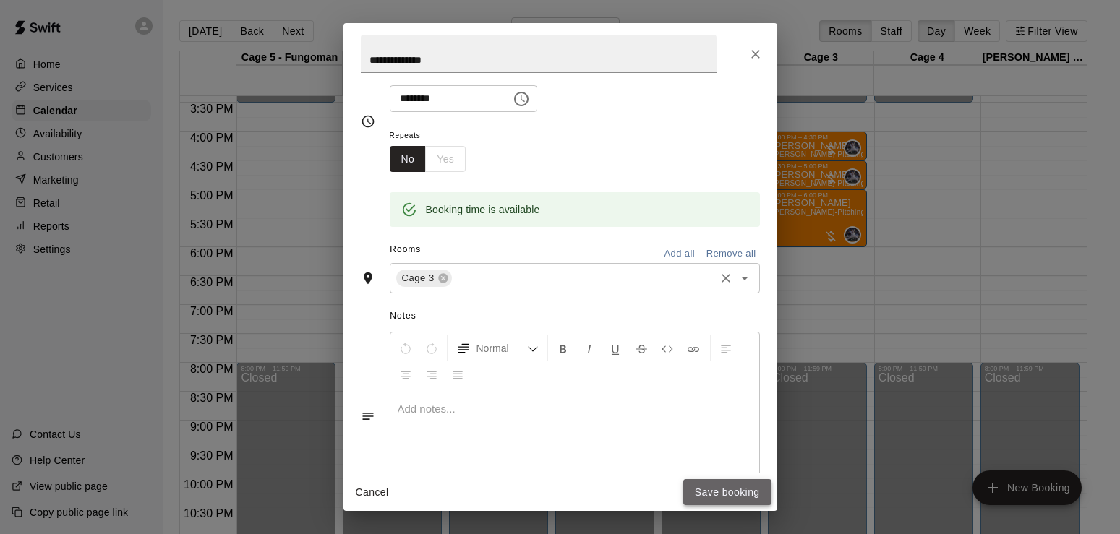
click at [721, 494] on button "Save booking" at bounding box center [727, 492] width 88 height 27
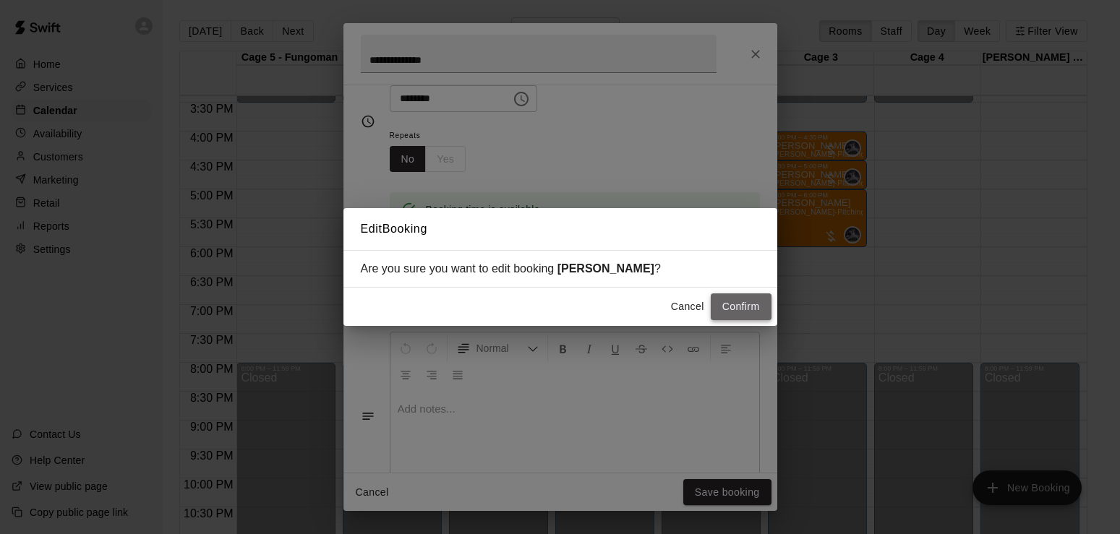
click at [749, 310] on button "Confirm" at bounding box center [741, 307] width 61 height 27
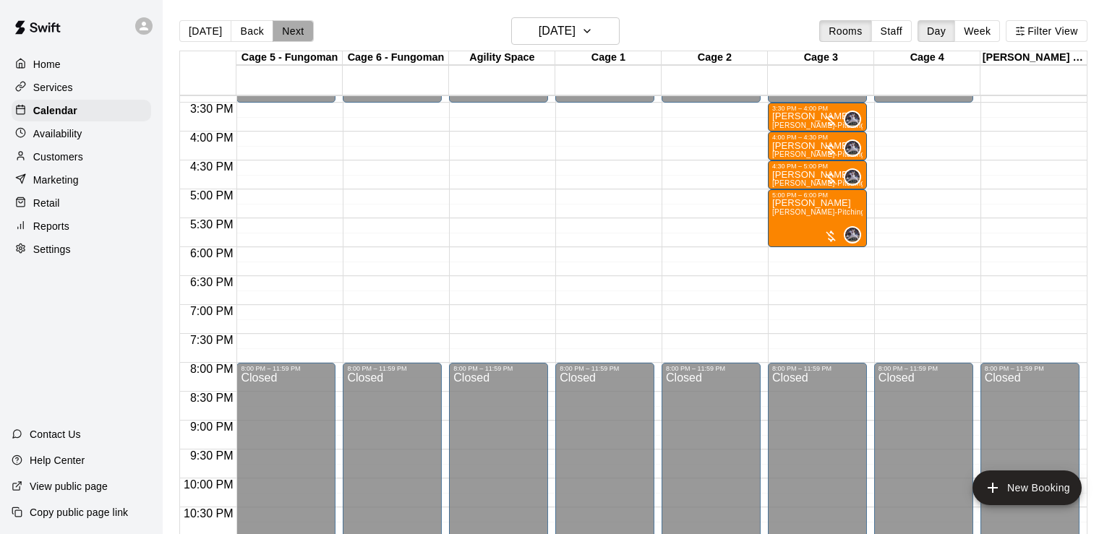
click at [290, 35] on button "Next" at bounding box center [293, 31] width 40 height 22
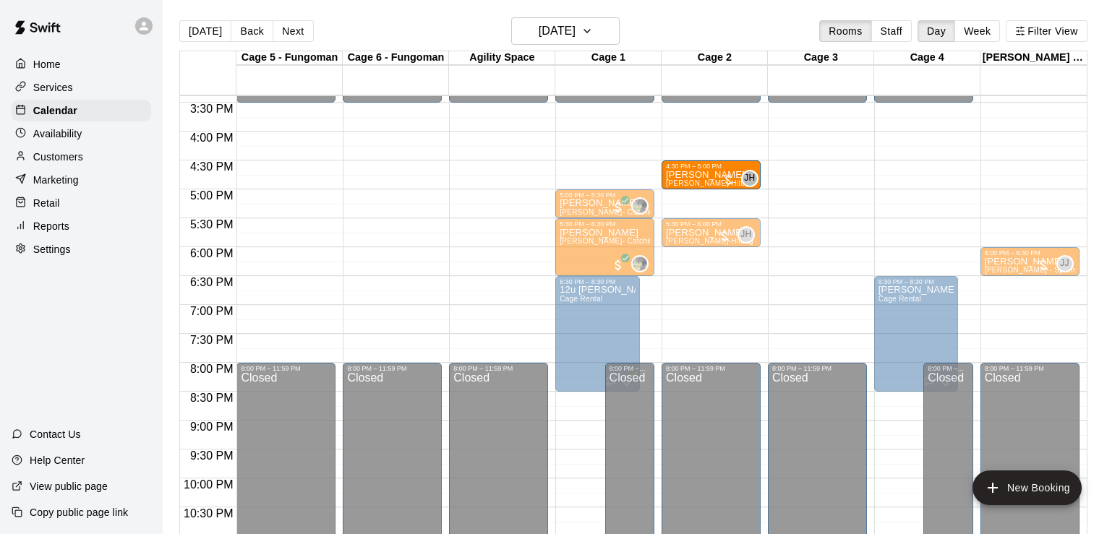
drag, startPoint x: 583, startPoint y: 173, endPoint x: 670, endPoint y: 181, distance: 87.1
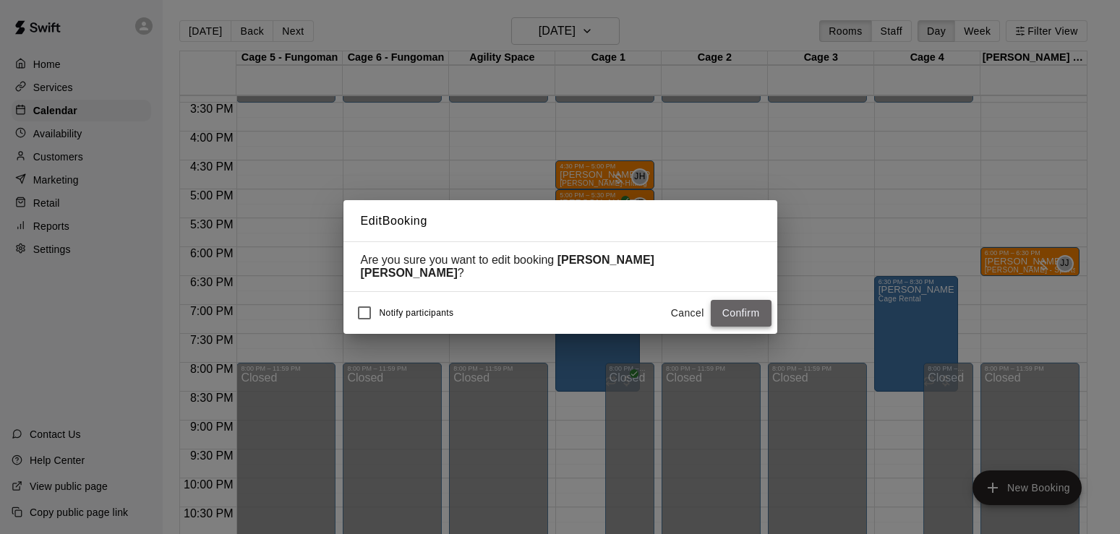
click at [740, 308] on button "Confirm" at bounding box center [741, 313] width 61 height 27
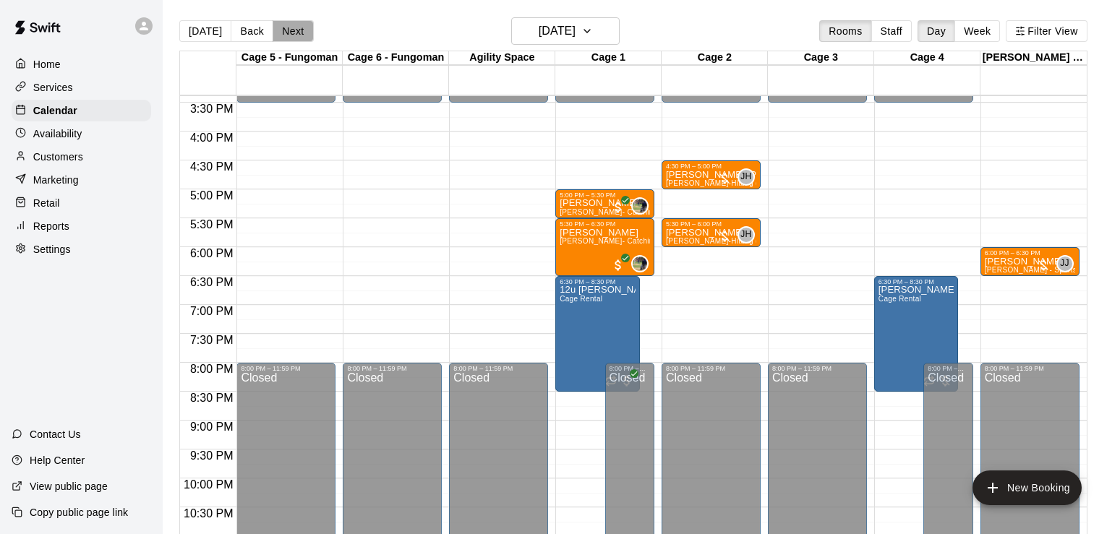
click at [288, 35] on button "Next" at bounding box center [293, 31] width 40 height 22
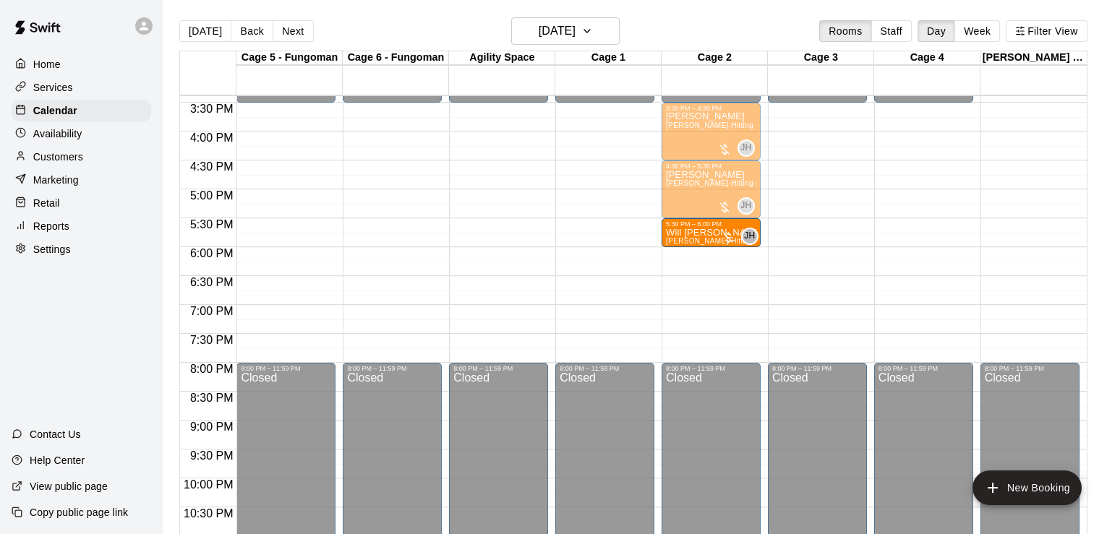
drag, startPoint x: 589, startPoint y: 232, endPoint x: 717, endPoint y: 230, distance: 128.0
drag, startPoint x: 617, startPoint y: 238, endPoint x: 682, endPoint y: 240, distance: 64.4
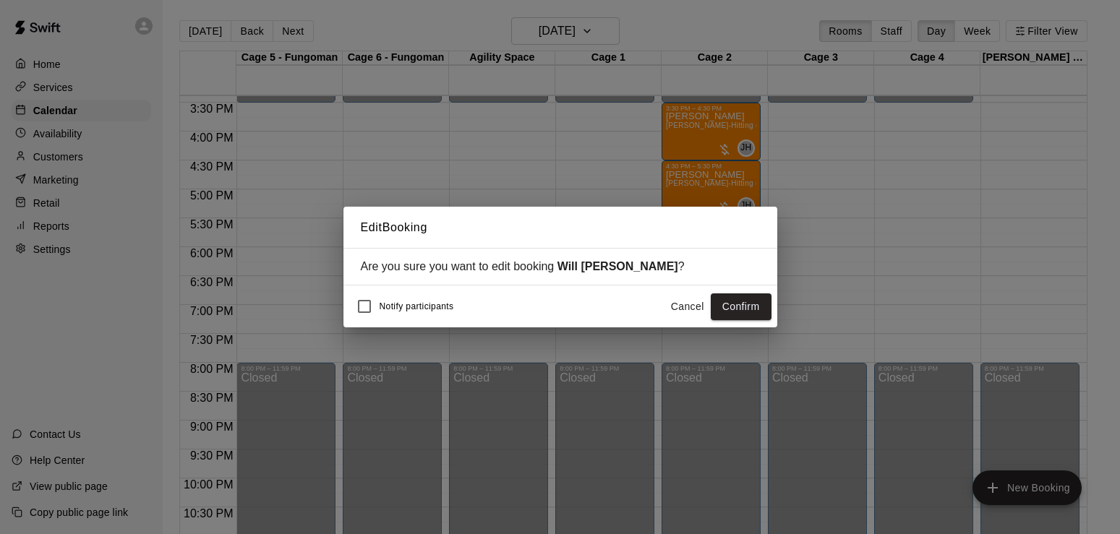
click at [745, 294] on div "Notify participants Cancel Confirm" at bounding box center [560, 306] width 422 height 30
click at [744, 298] on button "Confirm" at bounding box center [741, 307] width 61 height 27
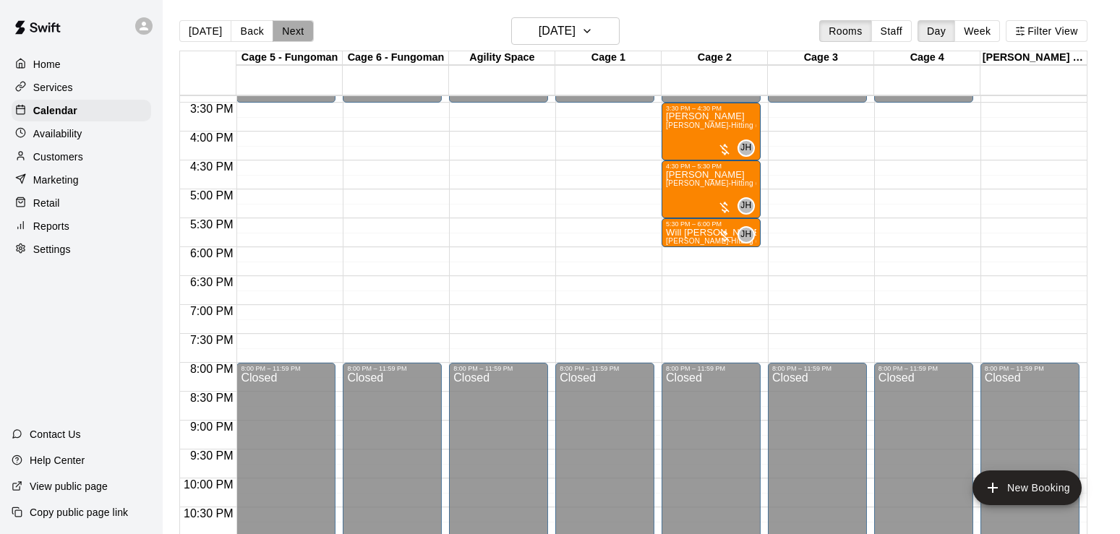
click at [289, 28] on button "Next" at bounding box center [293, 31] width 40 height 22
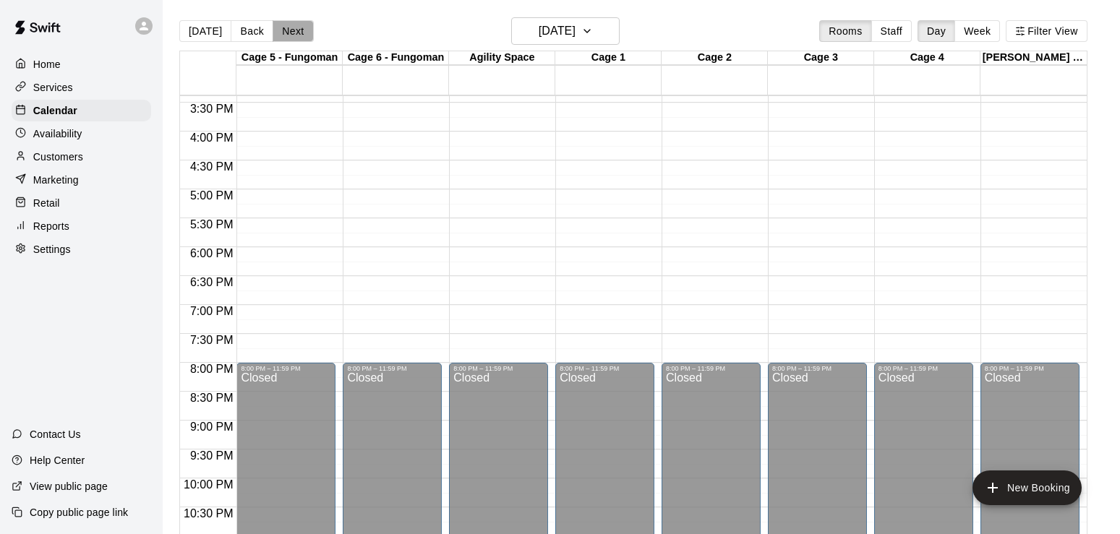
click at [289, 28] on button "Next" at bounding box center [293, 31] width 40 height 22
click at [205, 28] on button "[DATE]" at bounding box center [205, 31] width 52 height 22
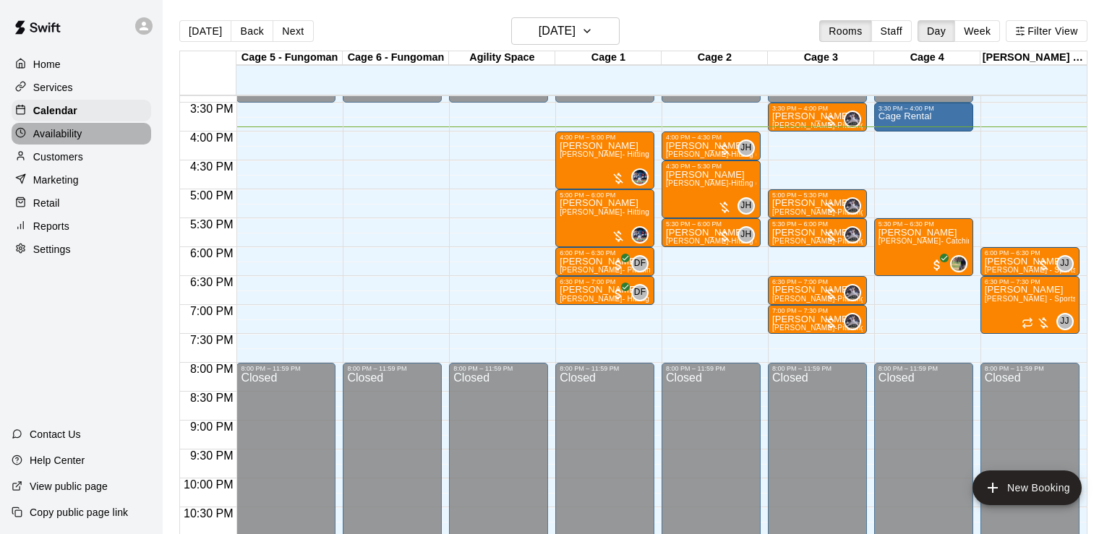
click at [57, 137] on p "Availability" at bounding box center [57, 134] width 49 height 14
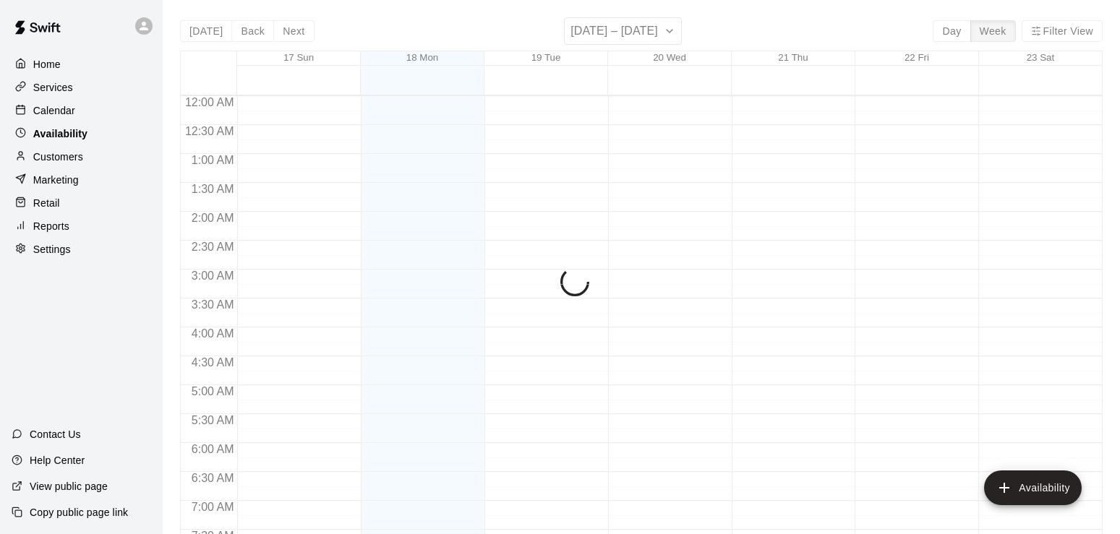
scroll to position [922, 0]
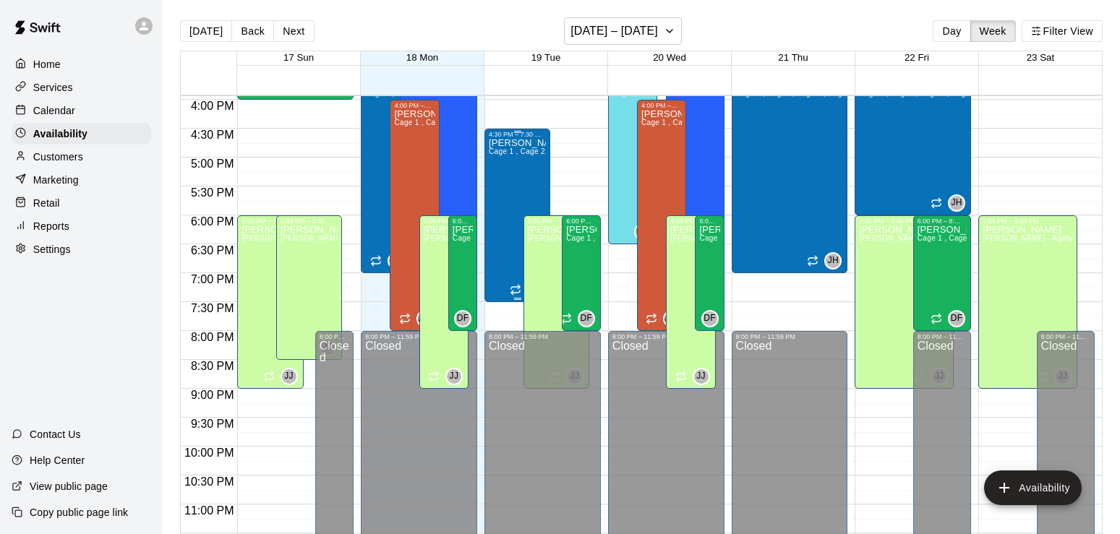
click at [503, 169] on div "[PERSON_NAME] Cage 1 , Cage 2, Cage 3 , Cage 4" at bounding box center [517, 405] width 57 height 534
click at [502, 151] on icon "edit" at bounding box center [502, 154] width 17 height 17
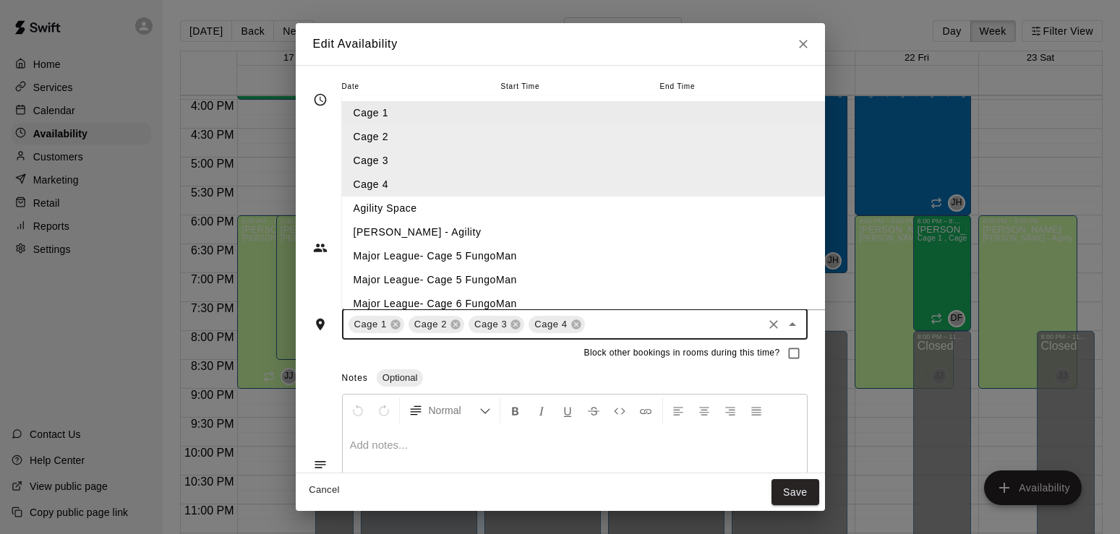
click at [592, 326] on input "text" at bounding box center [674, 324] width 174 height 18
click at [434, 254] on li "Major League- Cage 5 FungoMan" at bounding box center [617, 256] width 551 height 24
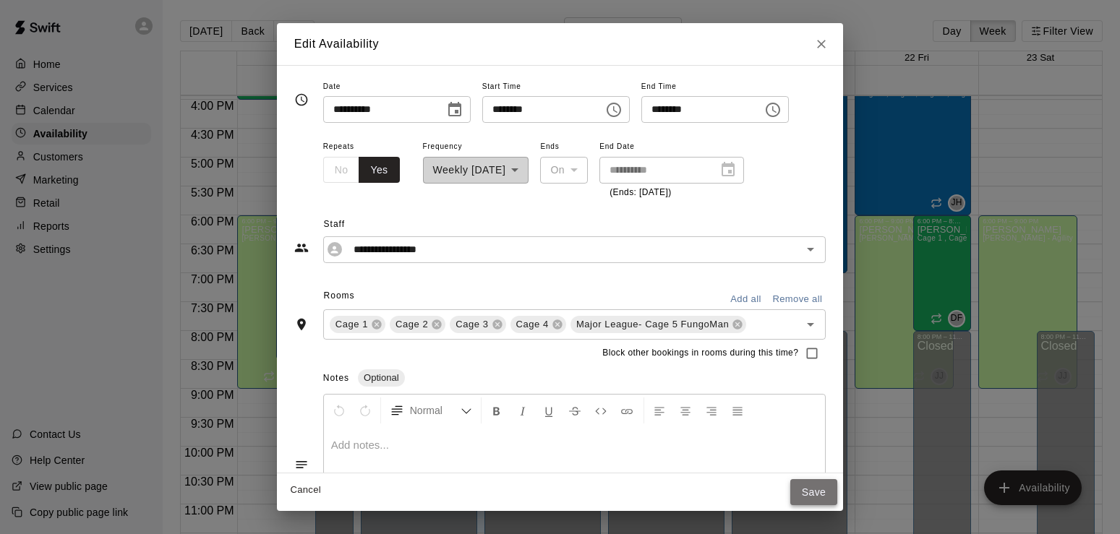
click at [831, 496] on button "Save" at bounding box center [814, 492] width 48 height 27
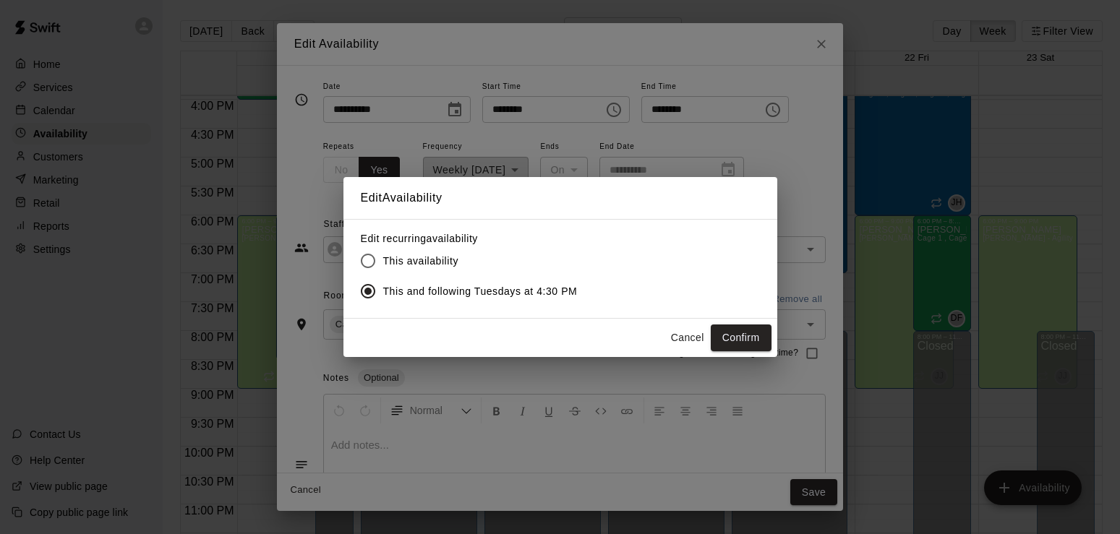
click at [740, 321] on div "Cancel Confirm" at bounding box center [560, 338] width 434 height 38
click at [740, 327] on button "Confirm" at bounding box center [741, 338] width 61 height 27
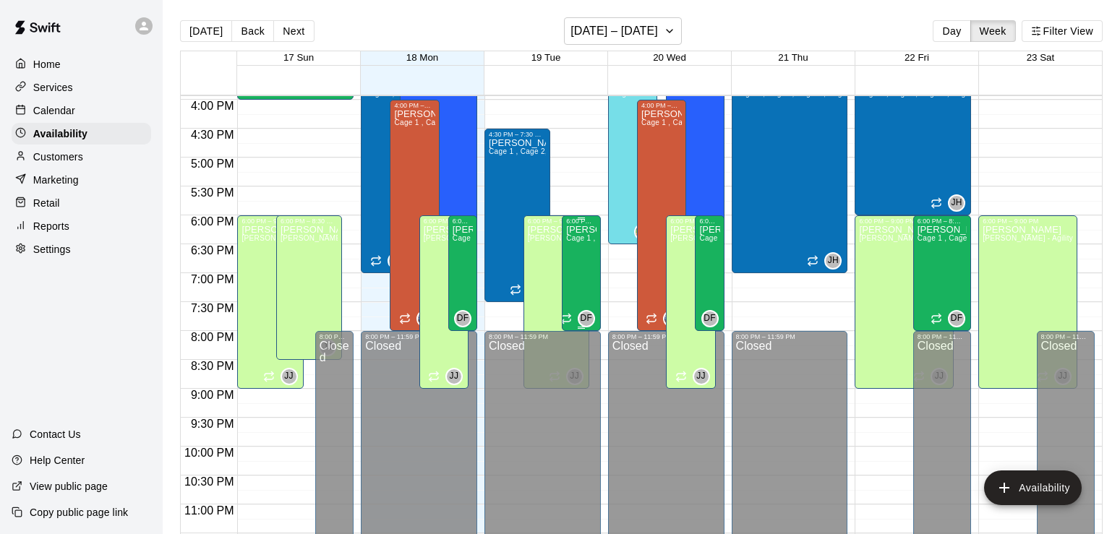
click at [576, 269] on div "[PERSON_NAME] 1 , Cage 2, Cage 3 , Cage 4" at bounding box center [581, 492] width 30 height 534
click at [578, 239] on icon "edit" at bounding box center [579, 241] width 17 height 17
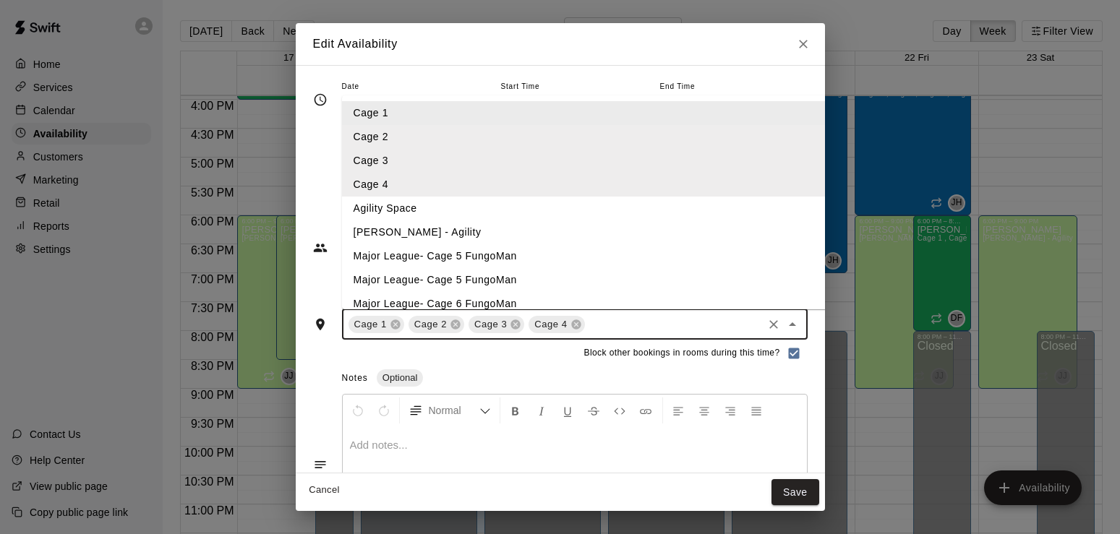
click at [587, 320] on input "text" at bounding box center [674, 324] width 174 height 18
click at [372, 256] on li "Major League- Cage 5 FungoMan" at bounding box center [617, 256] width 551 height 24
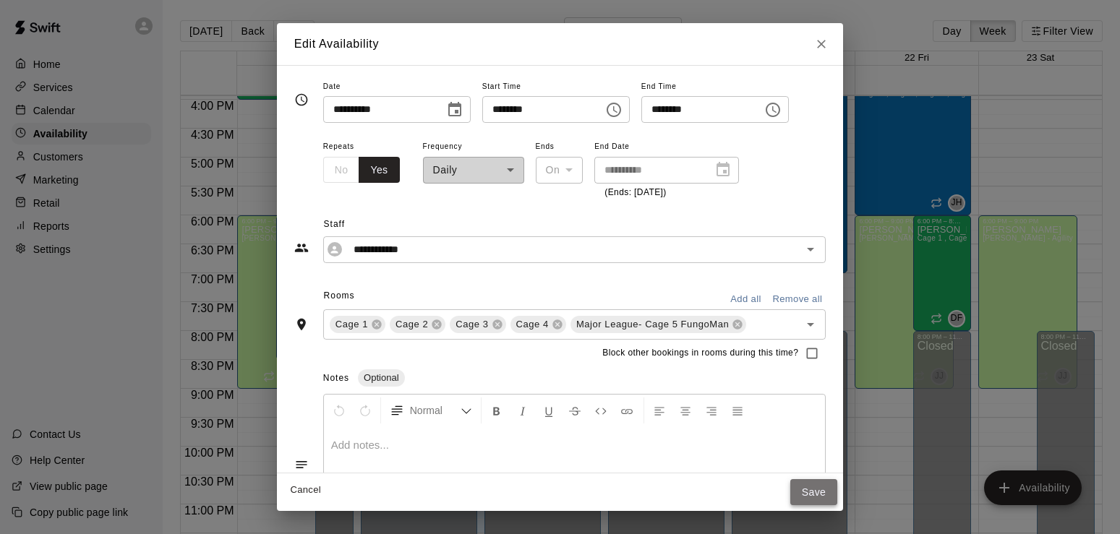
click at [832, 486] on button "Save" at bounding box center [814, 492] width 48 height 27
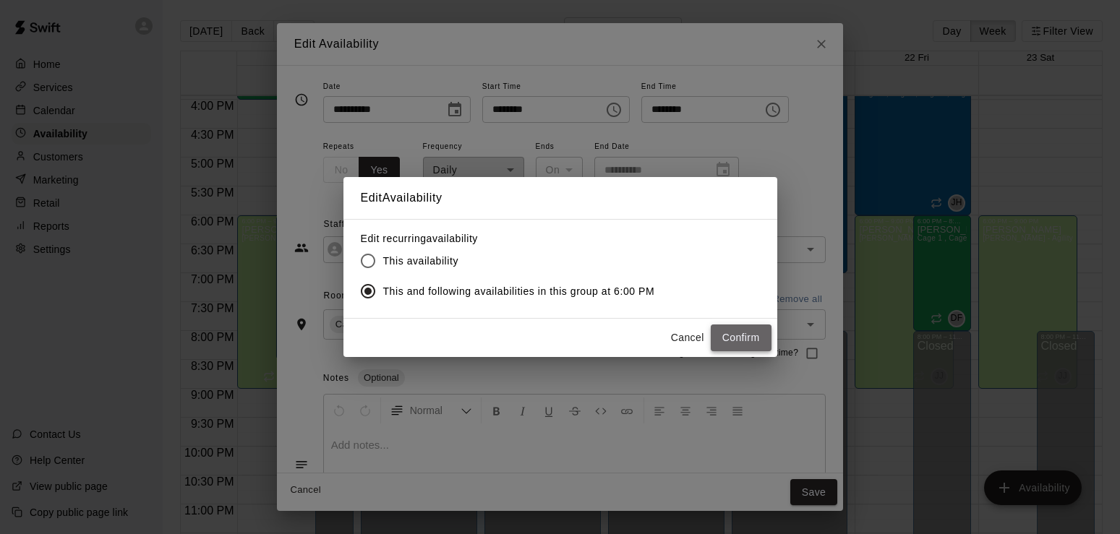
click at [750, 338] on button "Confirm" at bounding box center [741, 338] width 61 height 27
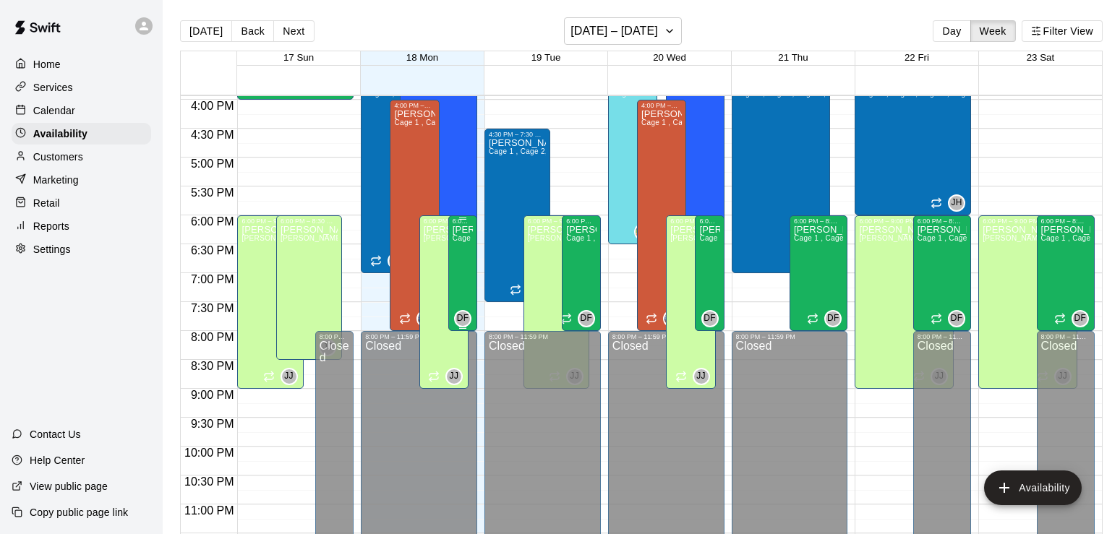
click at [466, 254] on div "[PERSON_NAME] 1 , Cage 2, Cage 3 , Cage 4" at bounding box center [463, 492] width 20 height 534
click at [466, 238] on icon "edit" at bounding box center [466, 241] width 17 height 17
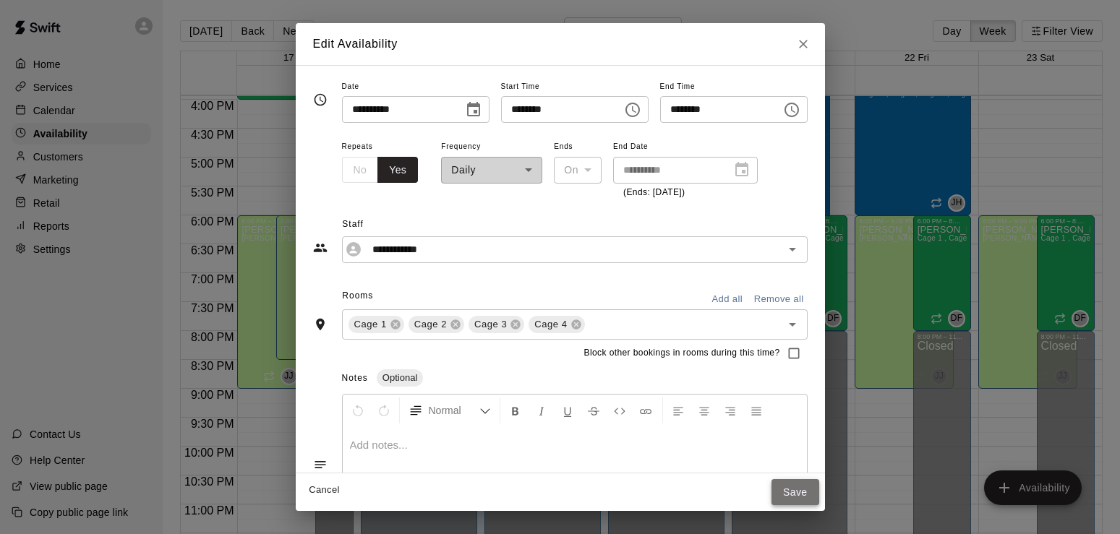
click at [819, 493] on button "Save" at bounding box center [795, 492] width 48 height 27
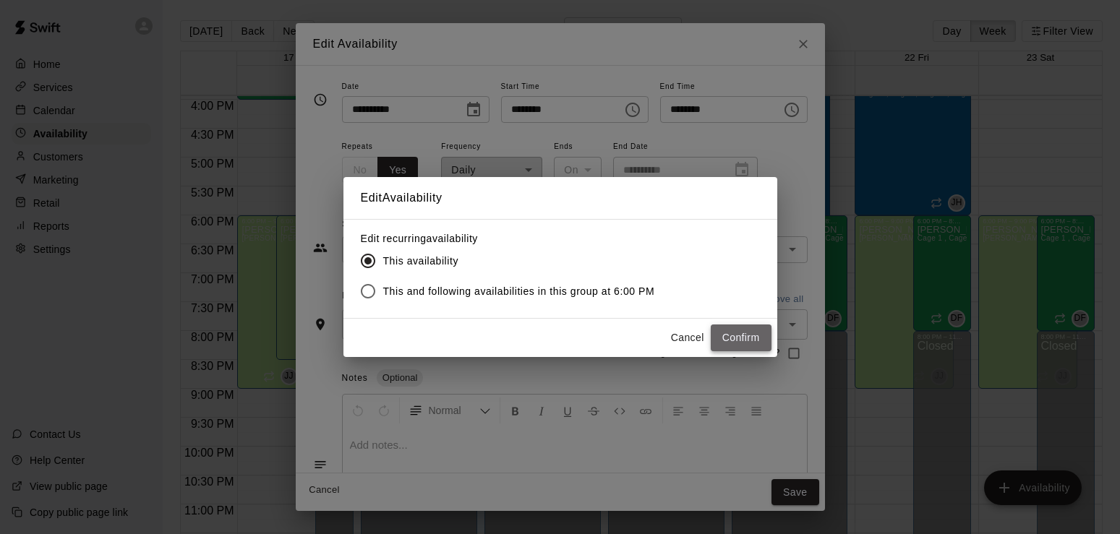
click at [745, 344] on button "Confirm" at bounding box center [741, 338] width 61 height 27
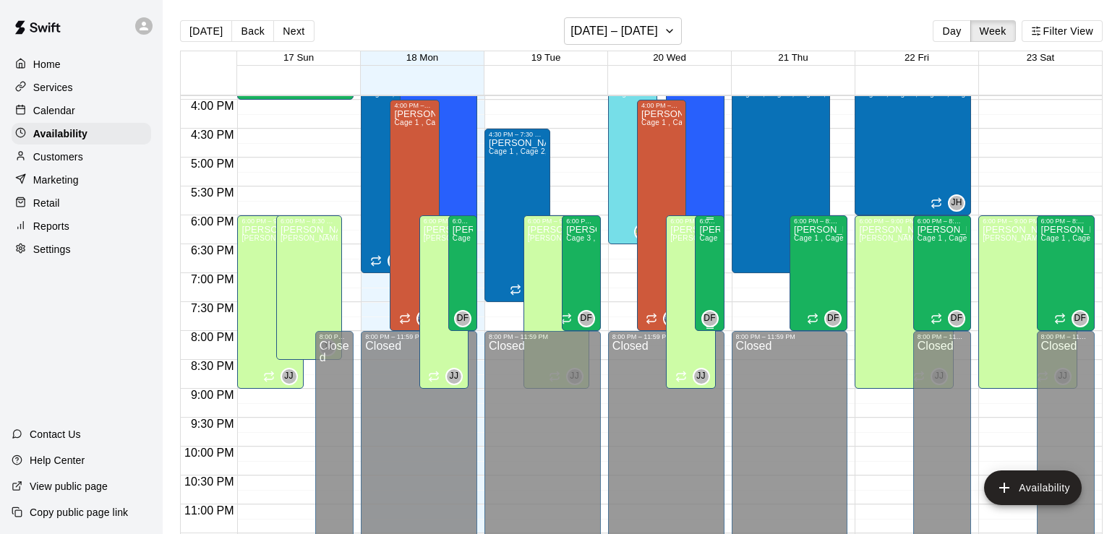
click at [711, 280] on div "[PERSON_NAME] 1 , Cage 2, Cage 3 , Cage 4 , Major League- Cage 5 FungoMan" at bounding box center [709, 492] width 20 height 534
click at [711, 233] on icon "edit" at bounding box center [713, 241] width 17 height 17
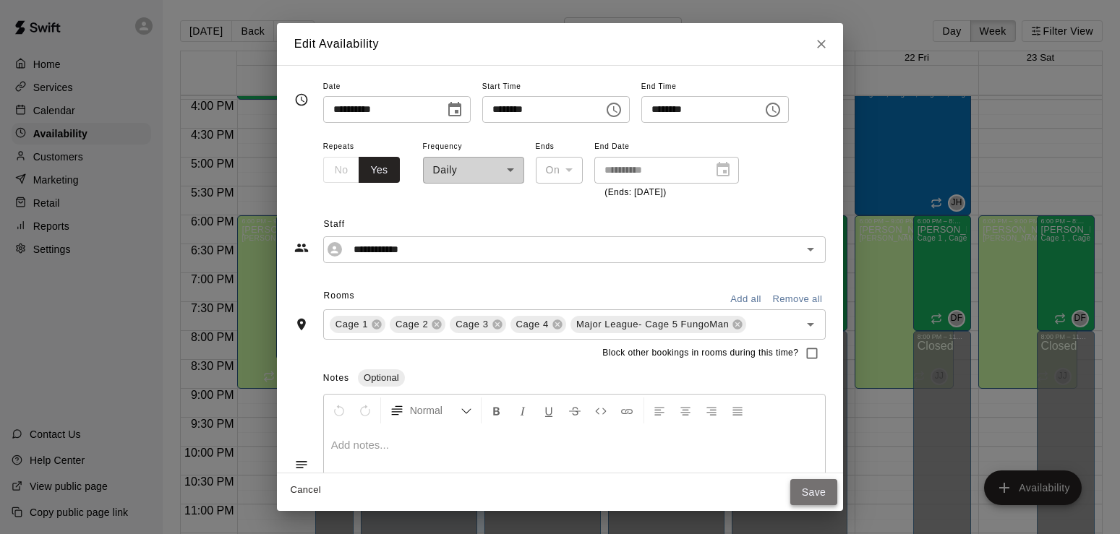
click at [830, 492] on button "Save" at bounding box center [814, 492] width 48 height 27
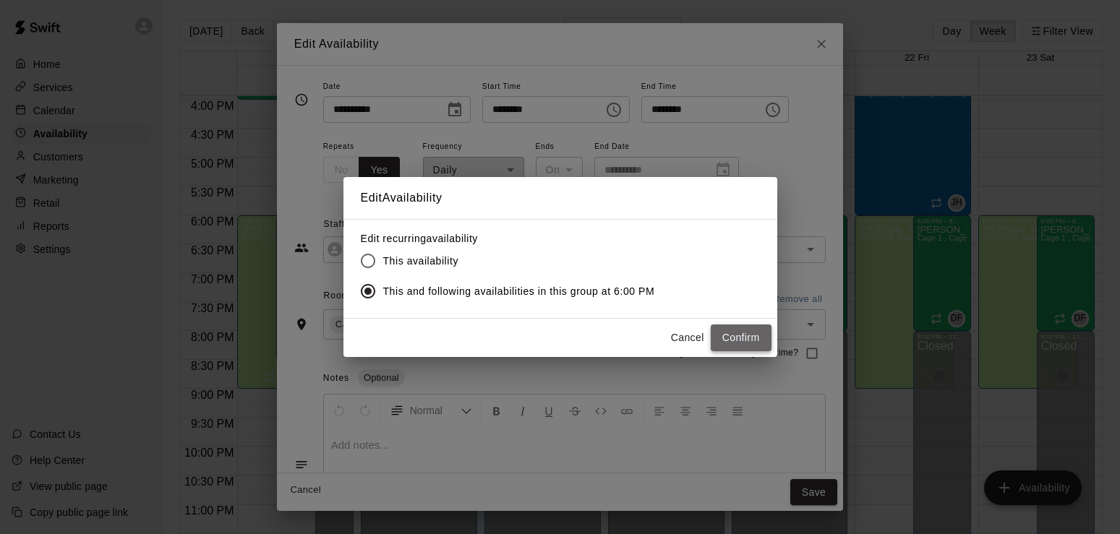
click at [730, 326] on button "Confirm" at bounding box center [741, 338] width 61 height 27
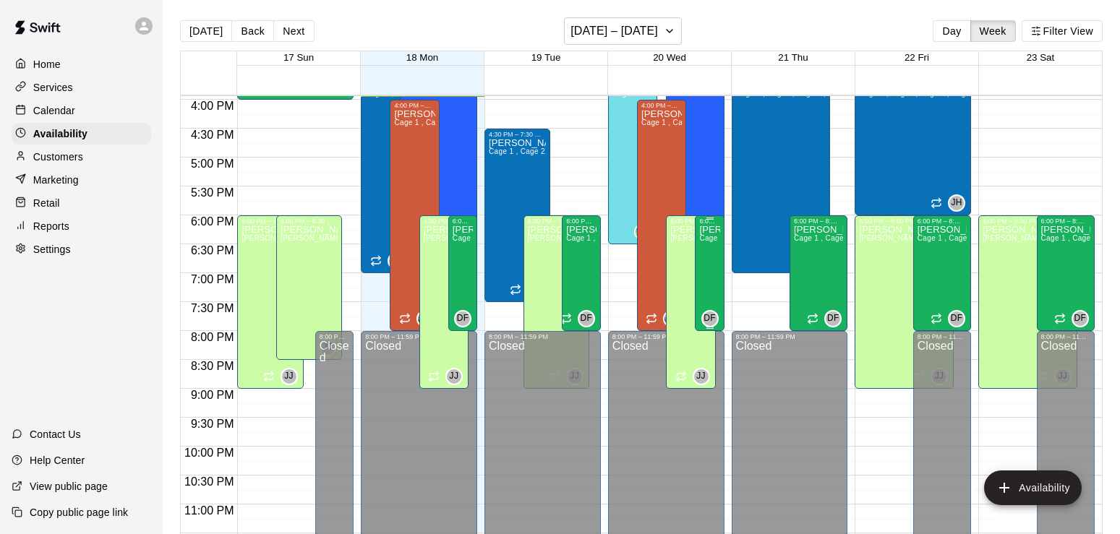
click at [713, 272] on div "[PERSON_NAME] 1 , Cage 2, Cage 3 , Cage 4 , Major League- Cage 5 FungoMan" at bounding box center [709, 492] width 20 height 534
click at [705, 241] on icon "edit" at bounding box center [713, 241] width 17 height 17
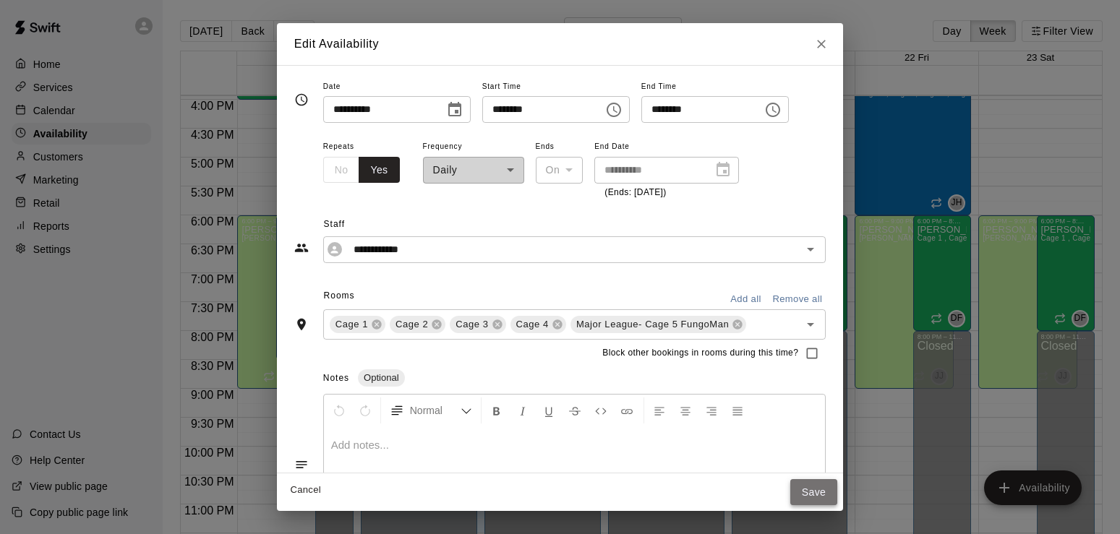
click at [838, 489] on button "Save" at bounding box center [814, 492] width 48 height 27
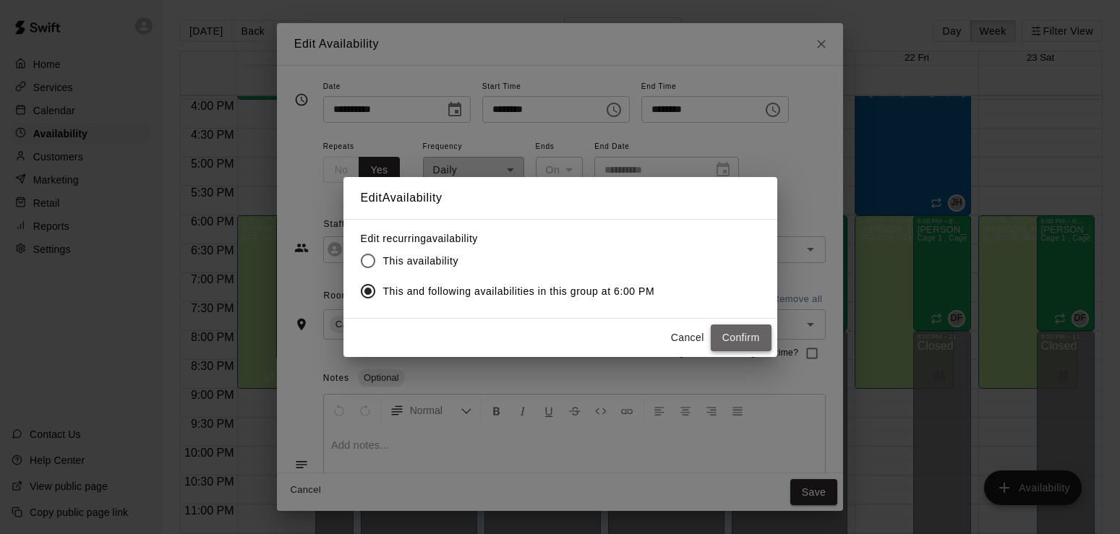
click at [741, 335] on button "Confirm" at bounding box center [741, 338] width 61 height 27
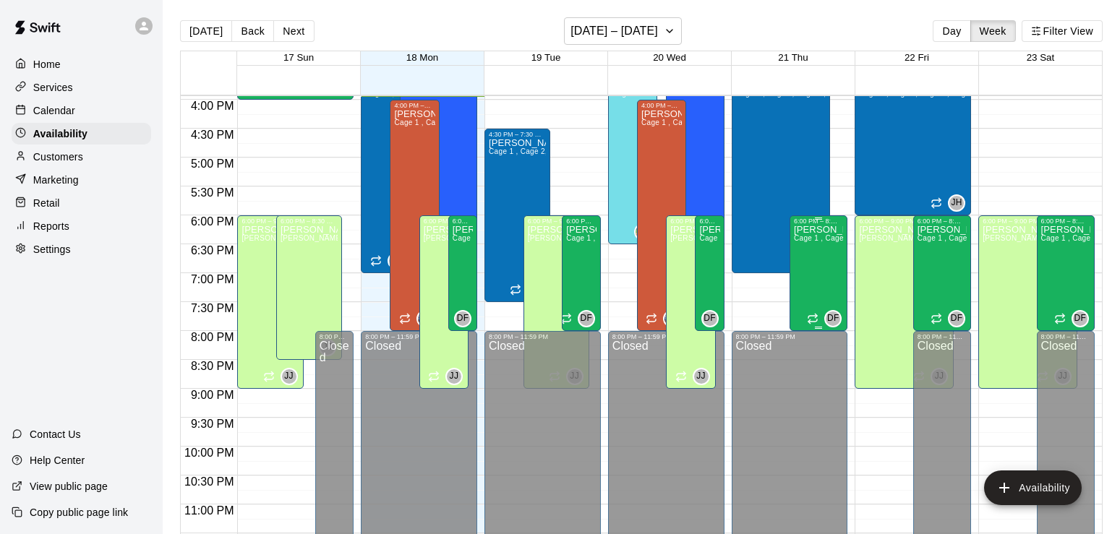
click at [816, 276] on div "[PERSON_NAME] 1 , Cage 2, Cage 3 , Cage 4 , Major League- Cage 5 FungoMan" at bounding box center [818, 492] width 49 height 534
click at [816, 237] on icon "edit" at bounding box center [808, 241] width 17 height 17
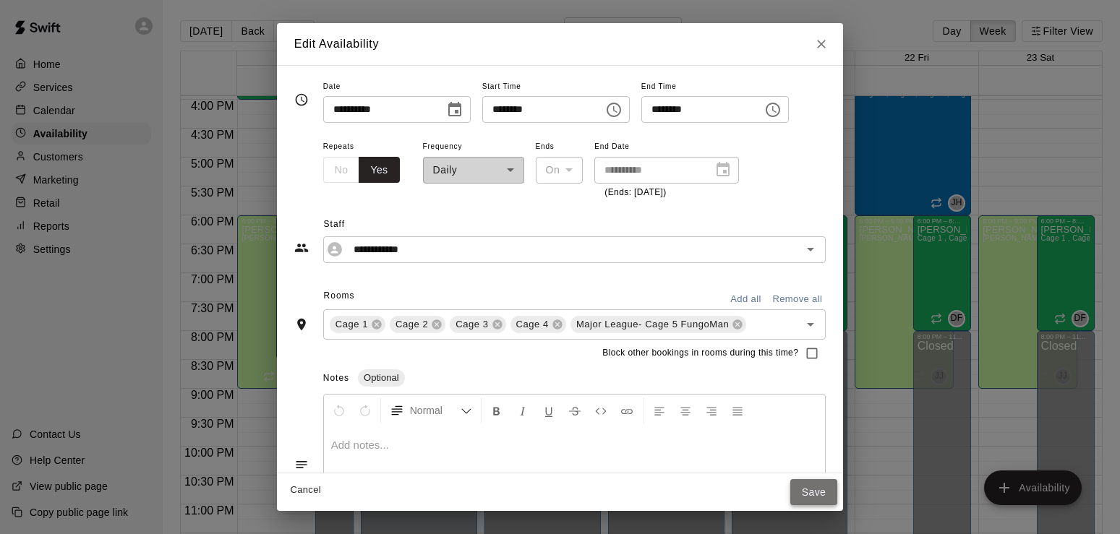
click at [838, 492] on button "Save" at bounding box center [814, 492] width 48 height 27
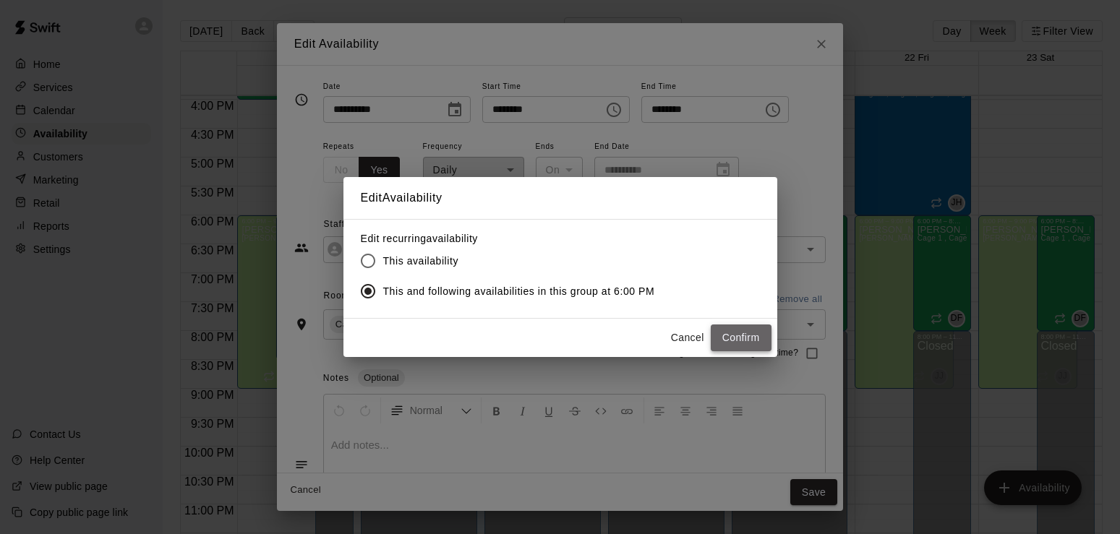
click at [716, 333] on button "Confirm" at bounding box center [741, 338] width 61 height 27
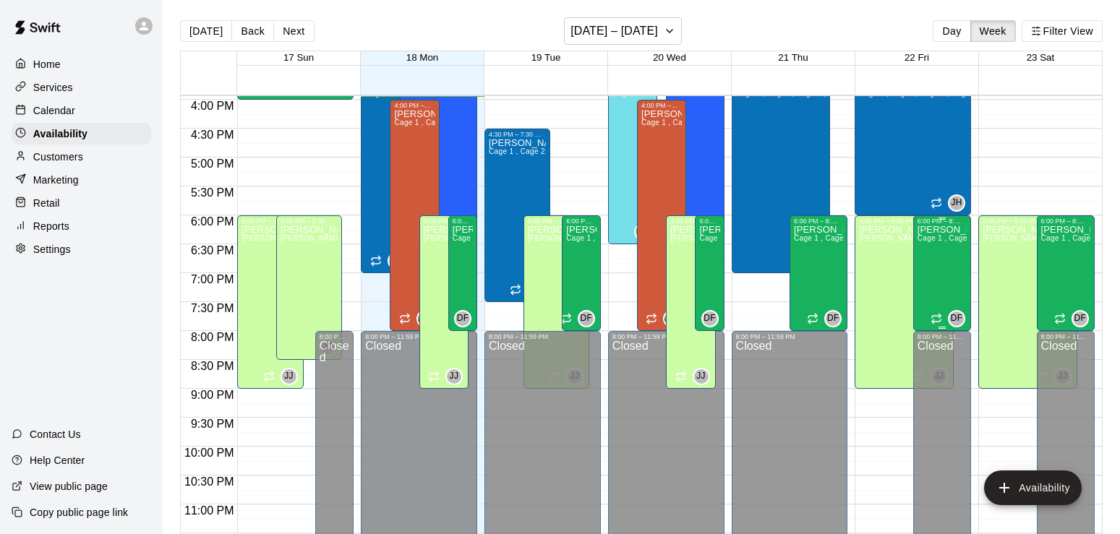
click at [942, 271] on div "[PERSON_NAME] 1 , Cage 2, Cage 3 , Cage 4 , Major League- Cage 5 FungoMan" at bounding box center [942, 492] width 49 height 534
click at [934, 234] on icon "edit" at bounding box center [931, 241] width 17 height 17
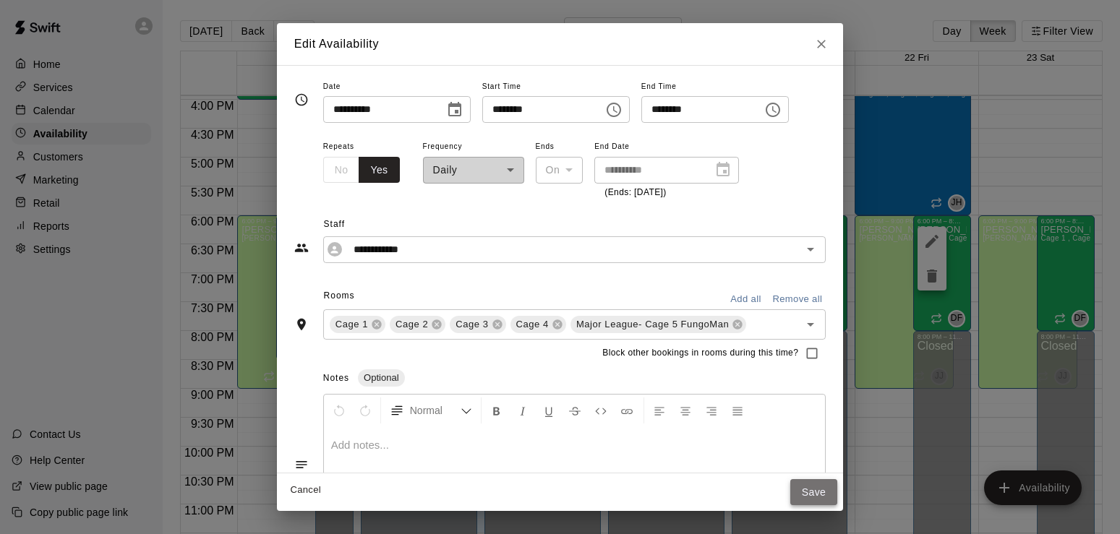
click at [838, 491] on button "Save" at bounding box center [814, 492] width 48 height 27
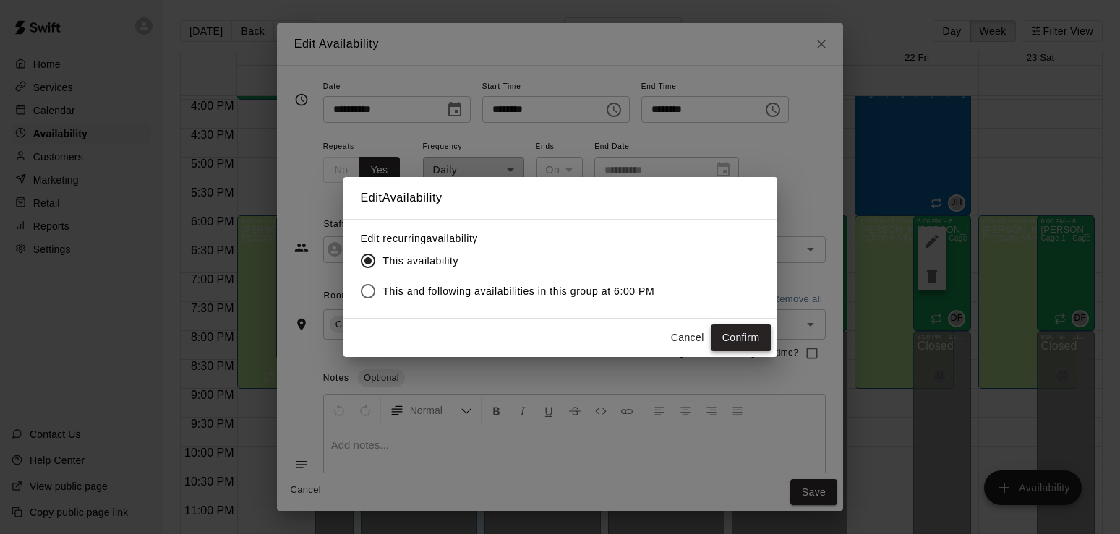
click at [758, 328] on button "Confirm" at bounding box center [741, 338] width 61 height 27
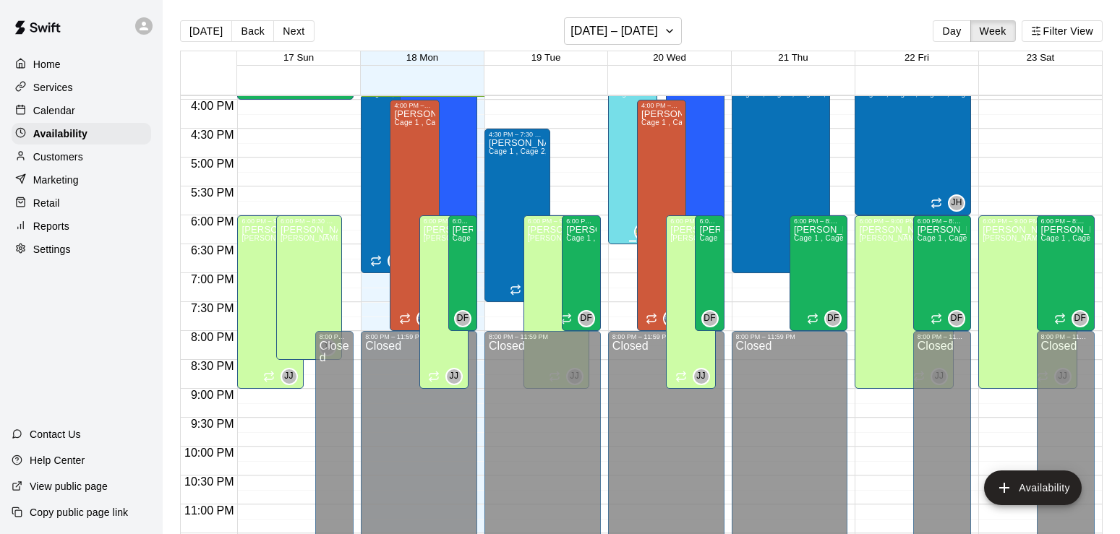
click at [617, 135] on div "[PERSON_NAME] 4" at bounding box center [632, 347] width 40 height 534
click at [627, 91] on icon "edit" at bounding box center [625, 96] width 17 height 17
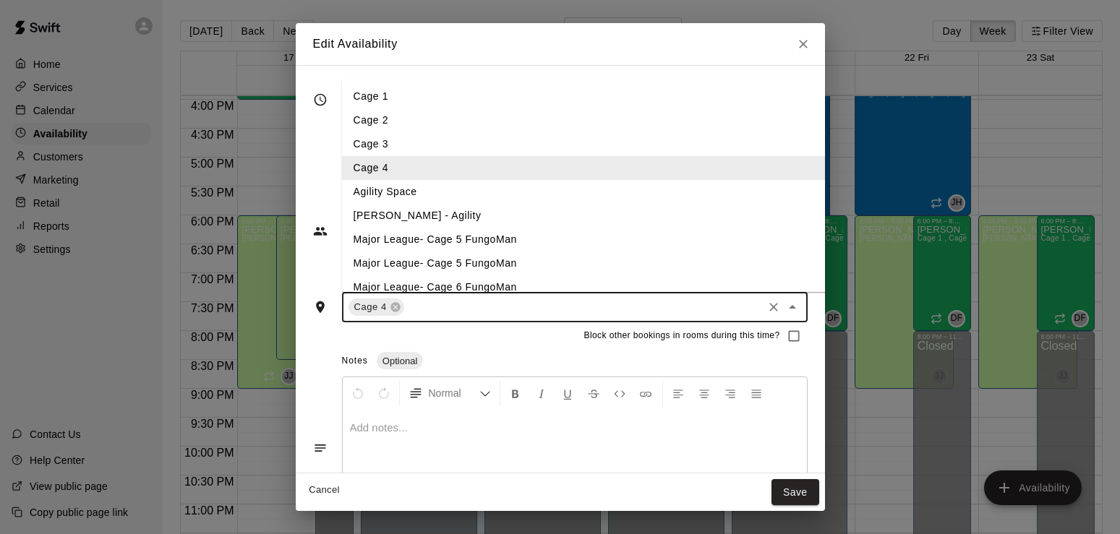
click at [497, 305] on input "text" at bounding box center [583, 308] width 354 height 18
click at [342, 99] on li "Cage 1" at bounding box center [617, 97] width 551 height 24
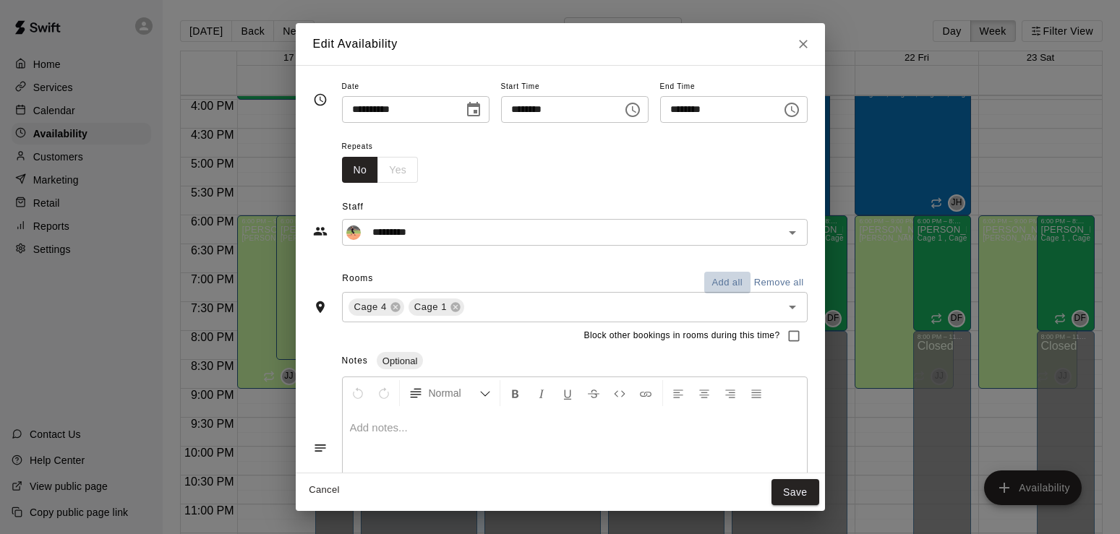
click at [751, 282] on button "Add all" at bounding box center [727, 283] width 46 height 22
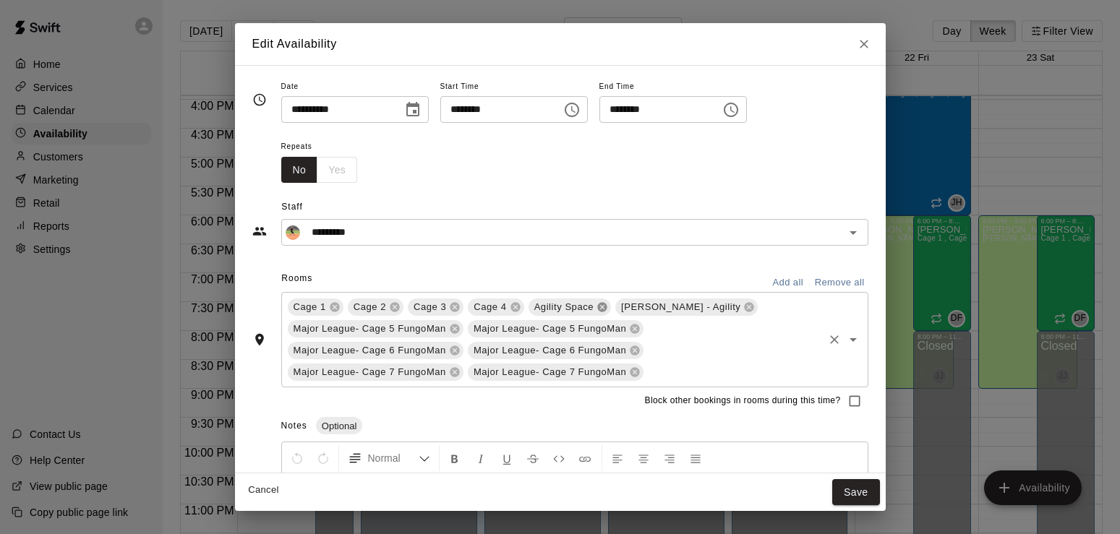
click at [599, 307] on icon at bounding box center [601, 307] width 9 height 9
click at [657, 305] on icon at bounding box center [661, 307] width 9 height 9
click at [449, 330] on span "Major League- Cage 5 FungoMan" at bounding box center [370, 329] width 164 height 14
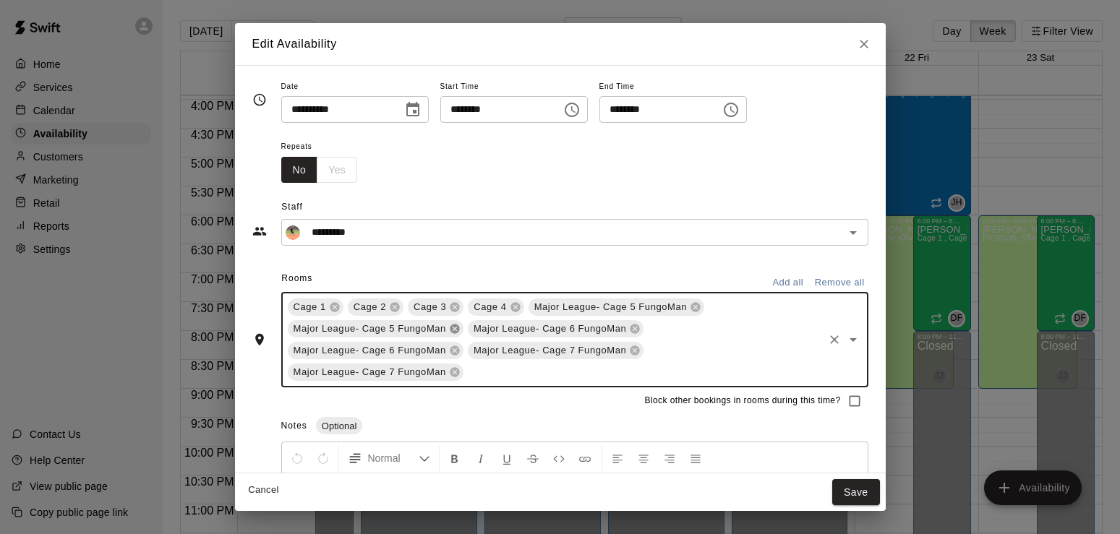
click at [453, 325] on icon at bounding box center [454, 329] width 9 height 9
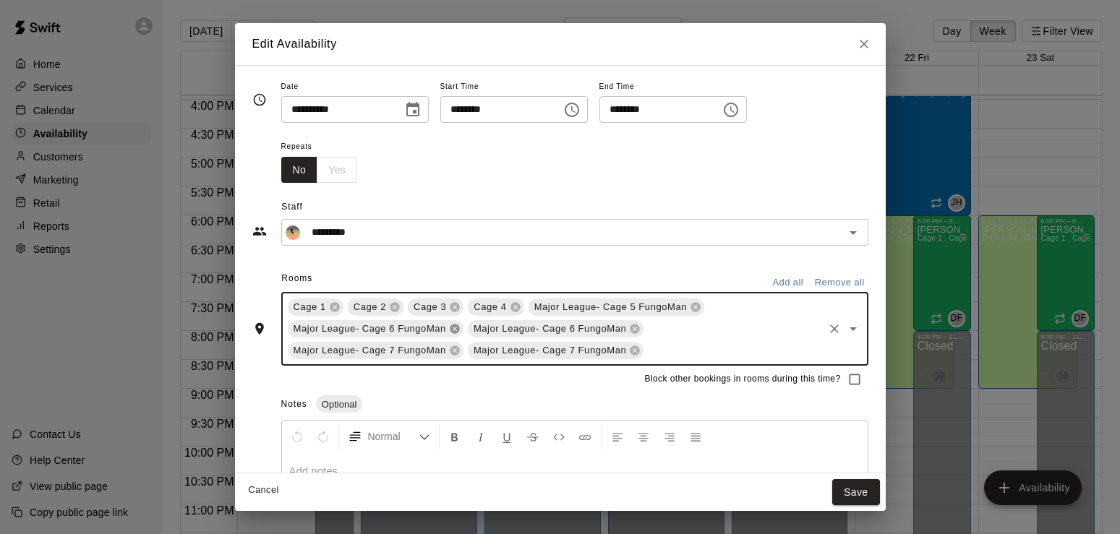
click at [453, 325] on icon at bounding box center [454, 329] width 9 height 9
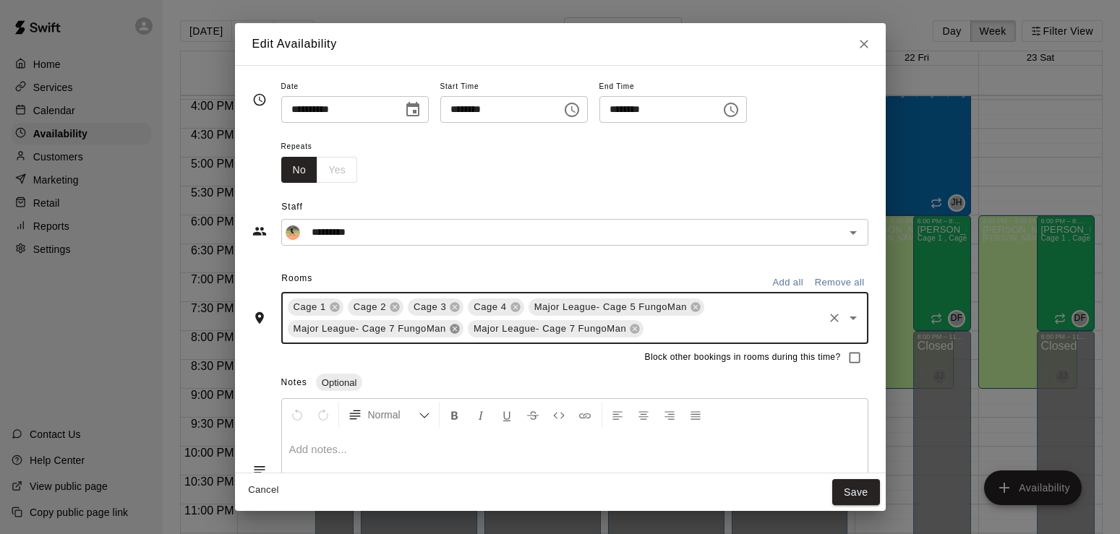
click at [453, 325] on icon at bounding box center [454, 329] width 9 height 9
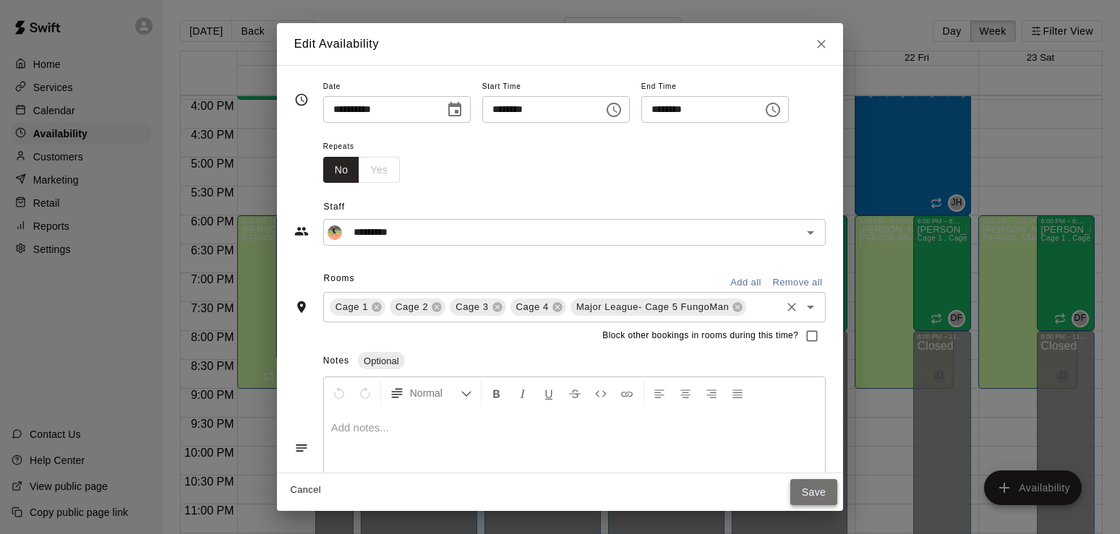
click at [834, 484] on button "Save" at bounding box center [814, 492] width 48 height 27
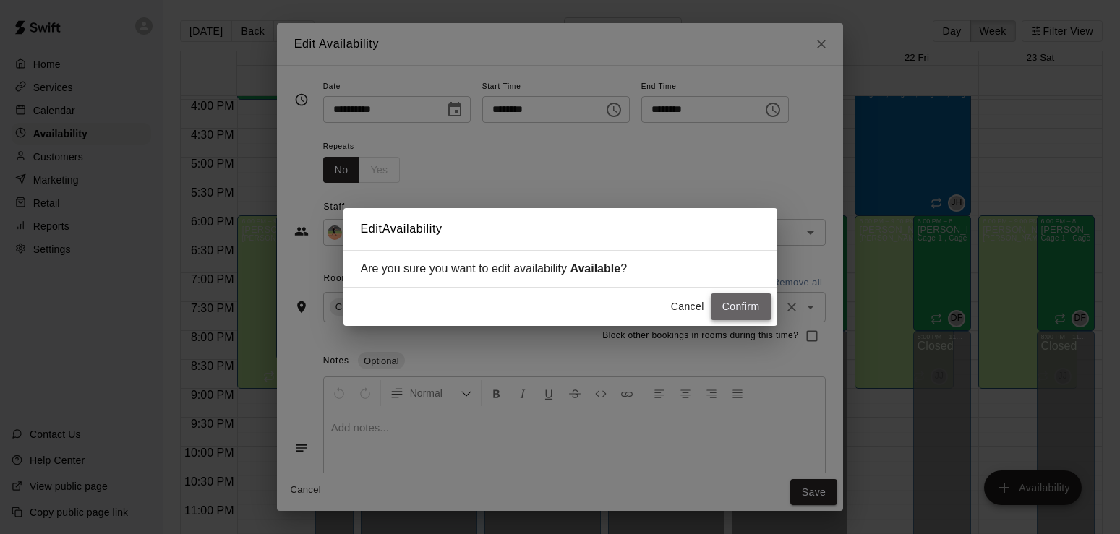
click at [743, 311] on button "Confirm" at bounding box center [741, 307] width 61 height 27
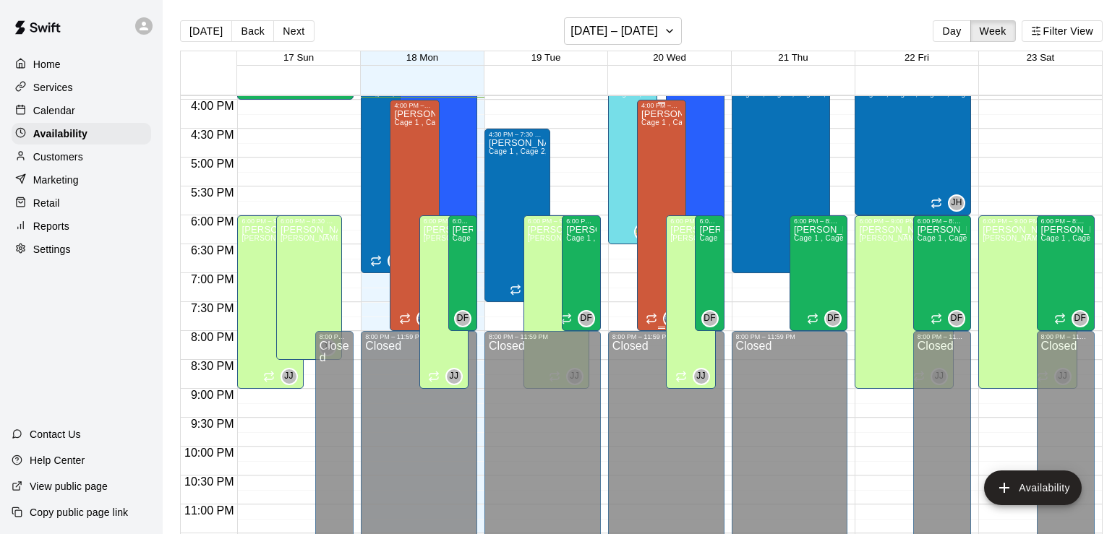
click at [661, 161] on div "[PERSON_NAME] Cage 1 , Cage 2, Cage 3 , Cage 4" at bounding box center [661, 376] width 40 height 534
click at [650, 125] on icon "edit" at bounding box center [654, 125] width 17 height 17
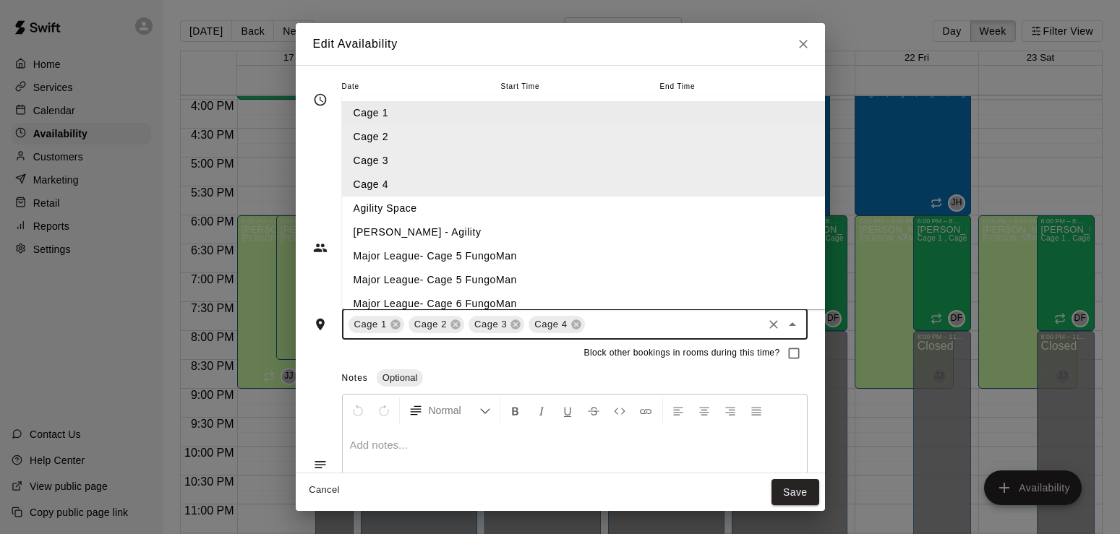
click at [587, 330] on input "text" at bounding box center [674, 324] width 174 height 18
click at [373, 254] on li "Major League- Cage 5 FungoMan" at bounding box center [617, 256] width 551 height 24
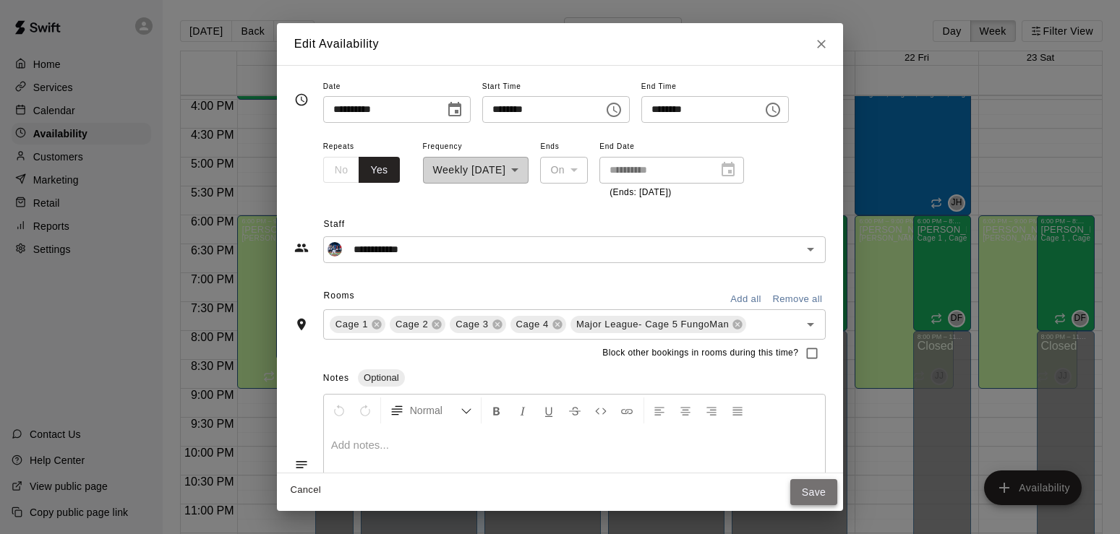
click at [838, 491] on button "Save" at bounding box center [814, 492] width 48 height 27
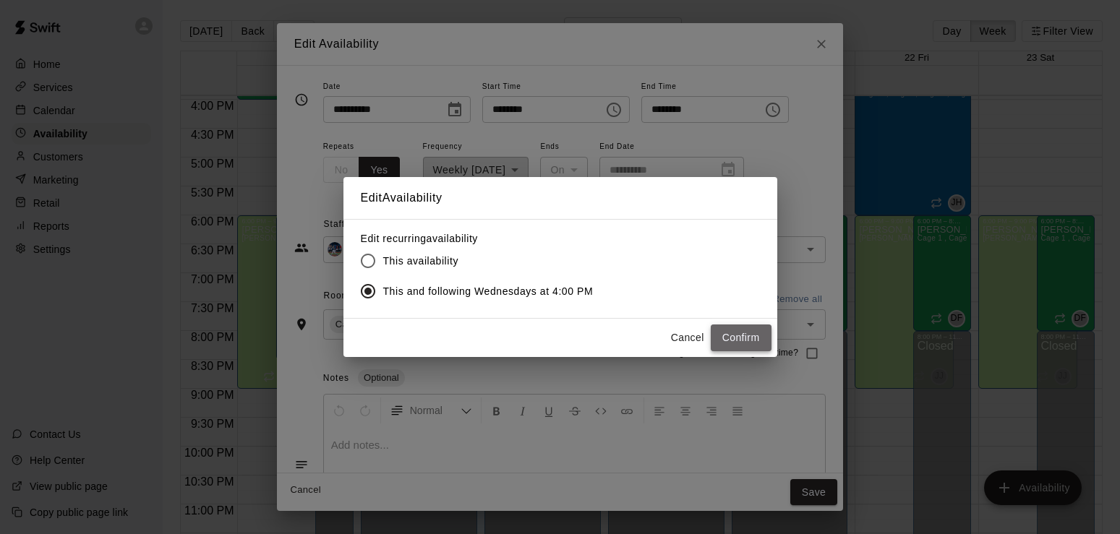
click at [737, 340] on button "Confirm" at bounding box center [741, 338] width 61 height 27
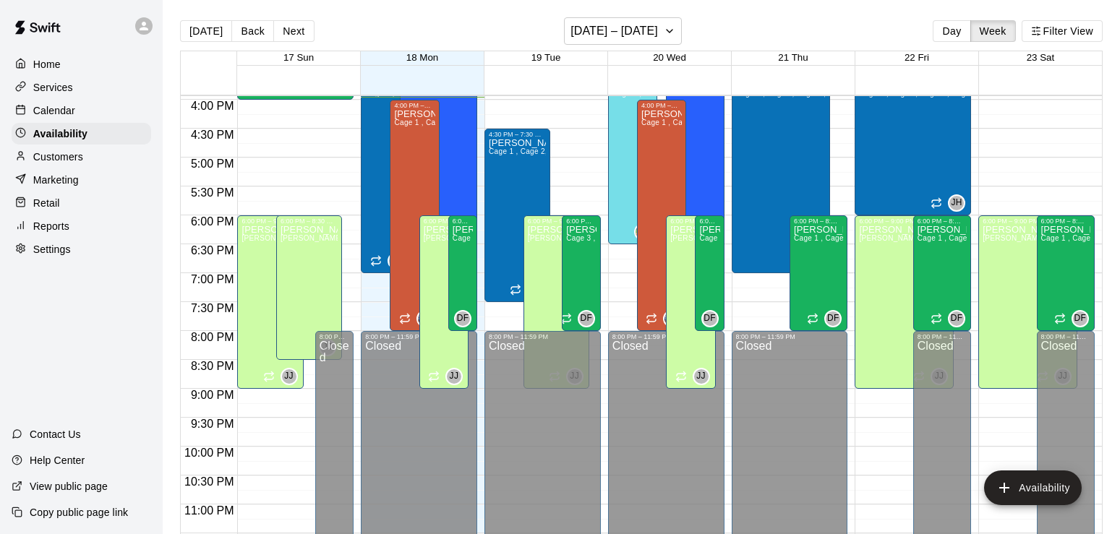
click at [711, 177] on div "[PERSON_NAME] 1 , Cage 2, Cage 3 , Cage 4" at bounding box center [694, 318] width 49 height 534
click at [690, 64] on icon "edit" at bounding box center [684, 67] width 13 height 13
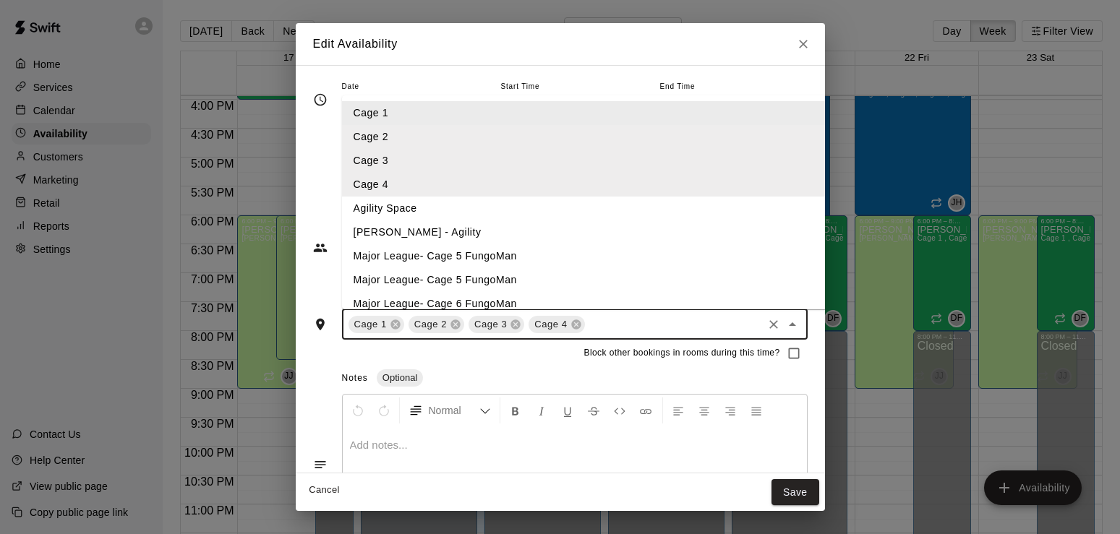
click at [588, 319] on input "text" at bounding box center [674, 324] width 174 height 18
click at [417, 251] on li "Major League- Cage 5 FungoMan" at bounding box center [617, 256] width 551 height 24
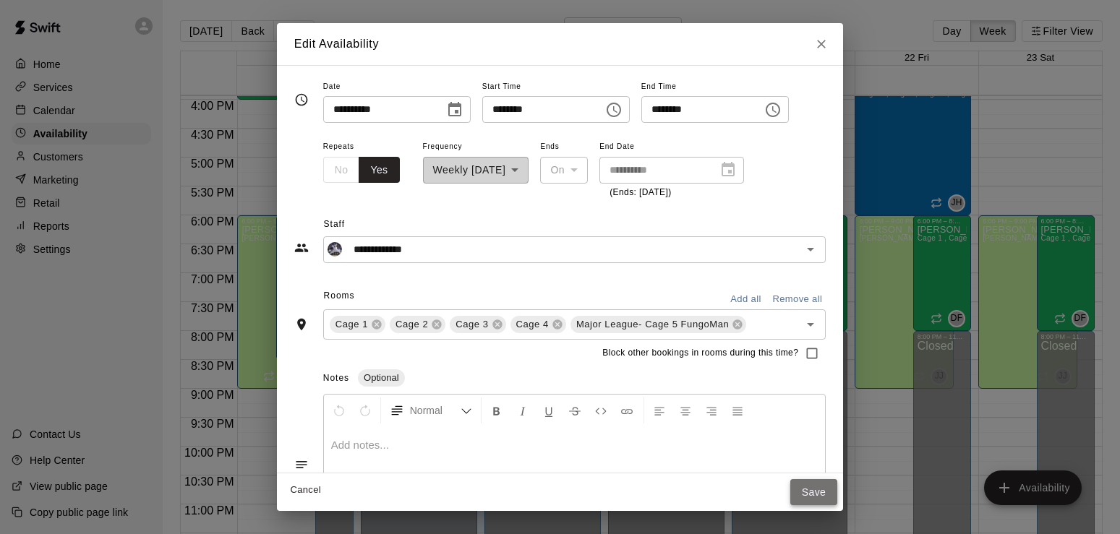
click at [838, 491] on button "Save" at bounding box center [814, 492] width 48 height 27
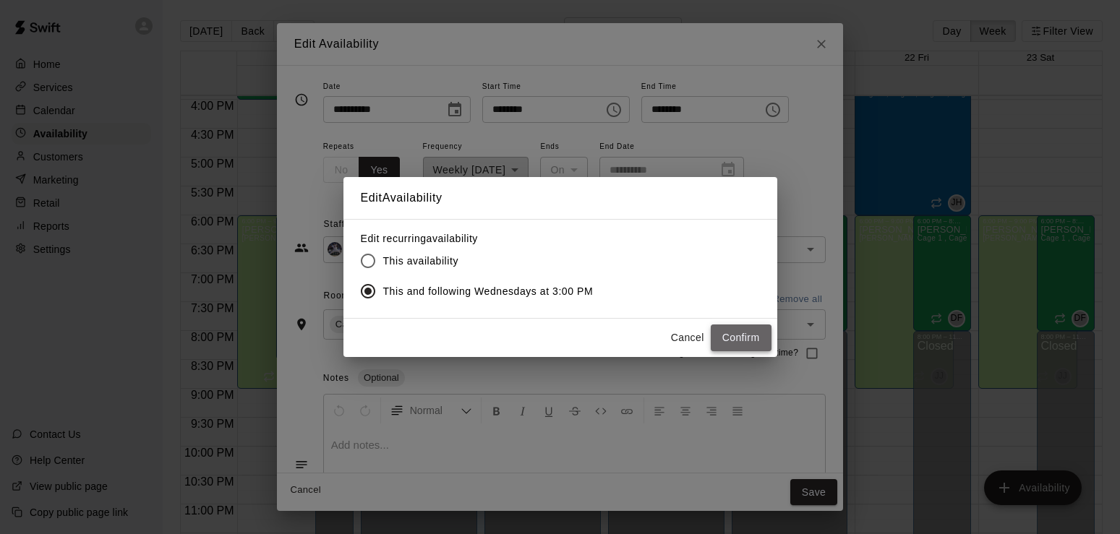
click at [727, 335] on button "Confirm" at bounding box center [741, 338] width 61 height 27
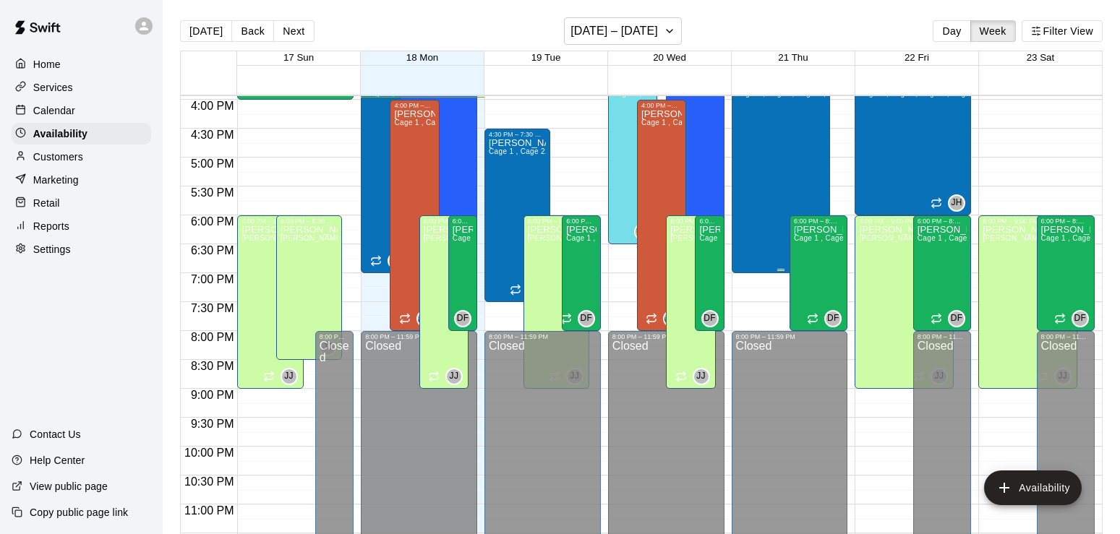
click at [767, 147] on div "[PERSON_NAME] Cage 1 , Cage 2, Cage 3 , Cage 4" at bounding box center [781, 347] width 90 height 534
click at [749, 94] on icon "edit" at bounding box center [749, 96] width 17 height 17
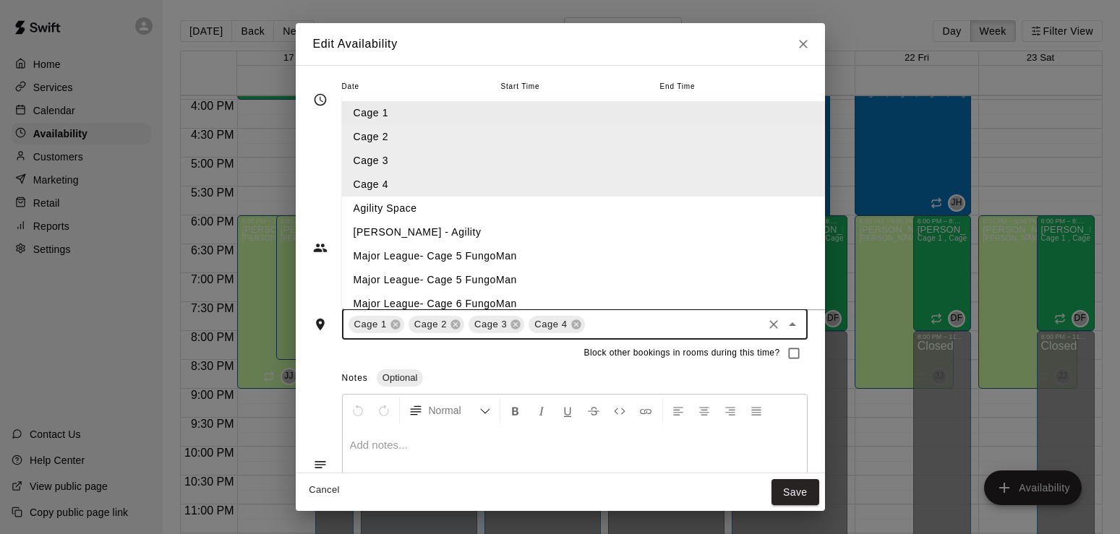
click at [587, 322] on input "text" at bounding box center [674, 324] width 174 height 18
click at [401, 249] on li "Major League- Cage 5 FungoMan" at bounding box center [617, 256] width 551 height 24
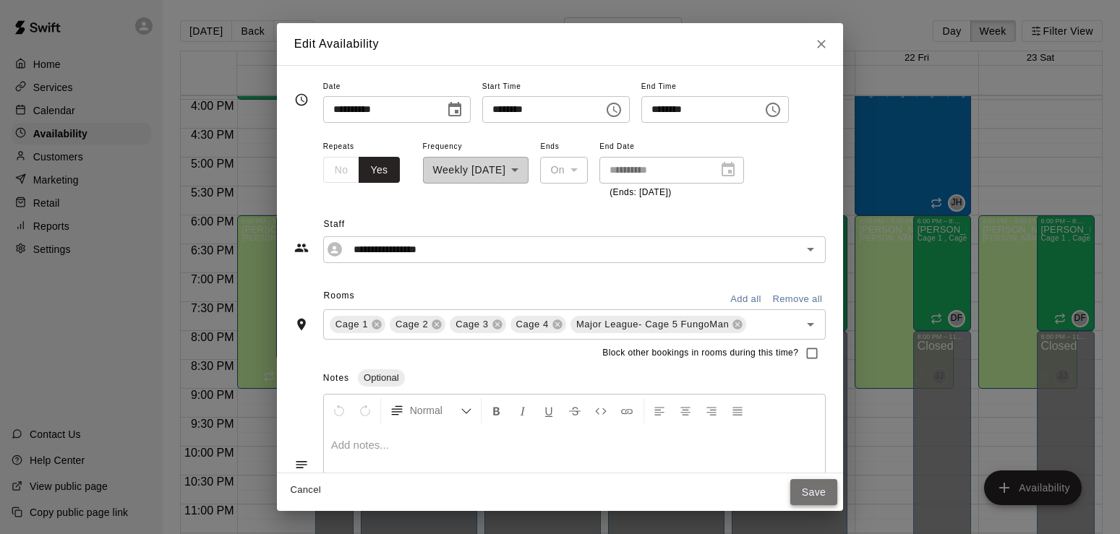
click at [838, 497] on button "Save" at bounding box center [814, 492] width 48 height 27
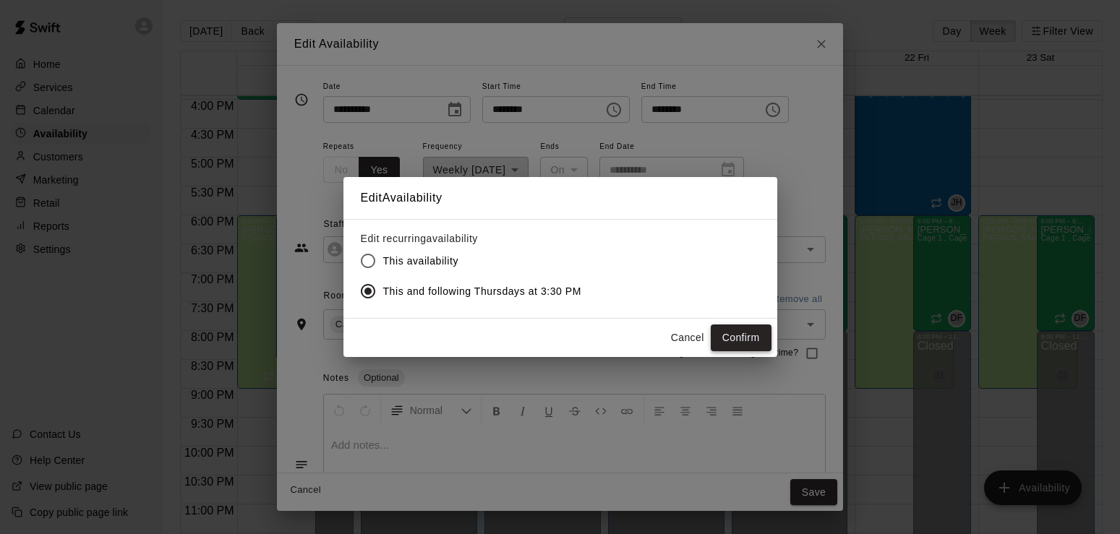
click at [743, 341] on button "Confirm" at bounding box center [741, 338] width 61 height 27
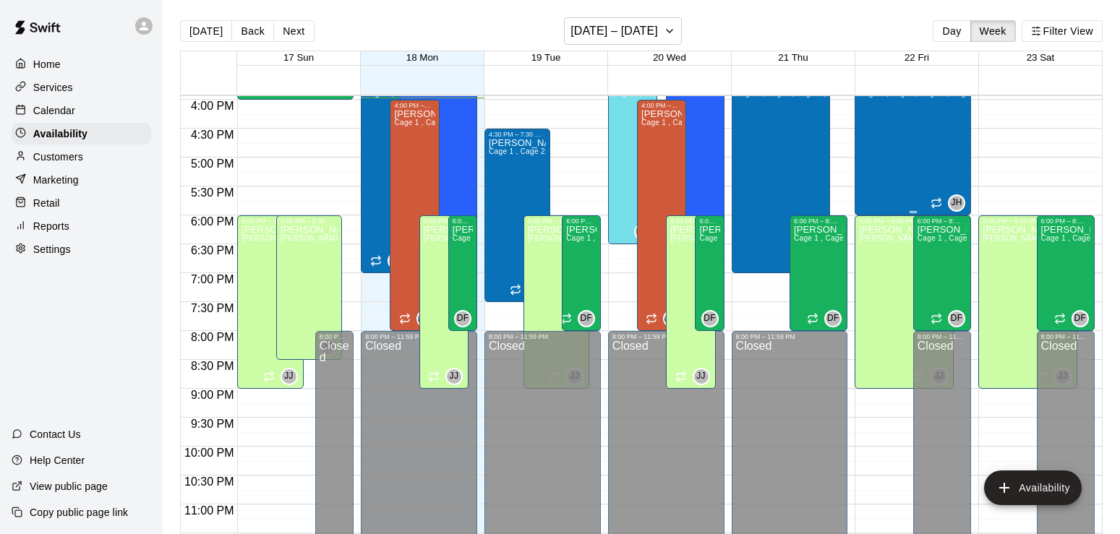
click at [894, 154] on div "[PERSON_NAME] Cage 1 , Cage 2, Cage 3 , Cage 4" at bounding box center [913, 347] width 108 height 534
click at [876, 97] on icon "edit" at bounding box center [873, 96] width 17 height 17
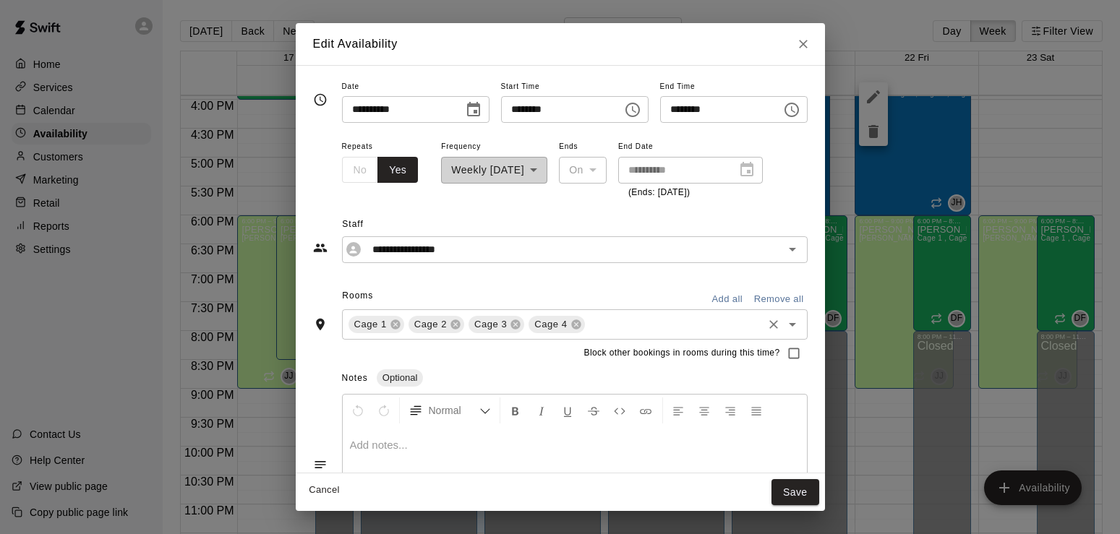
click at [596, 325] on input "text" at bounding box center [674, 324] width 174 height 18
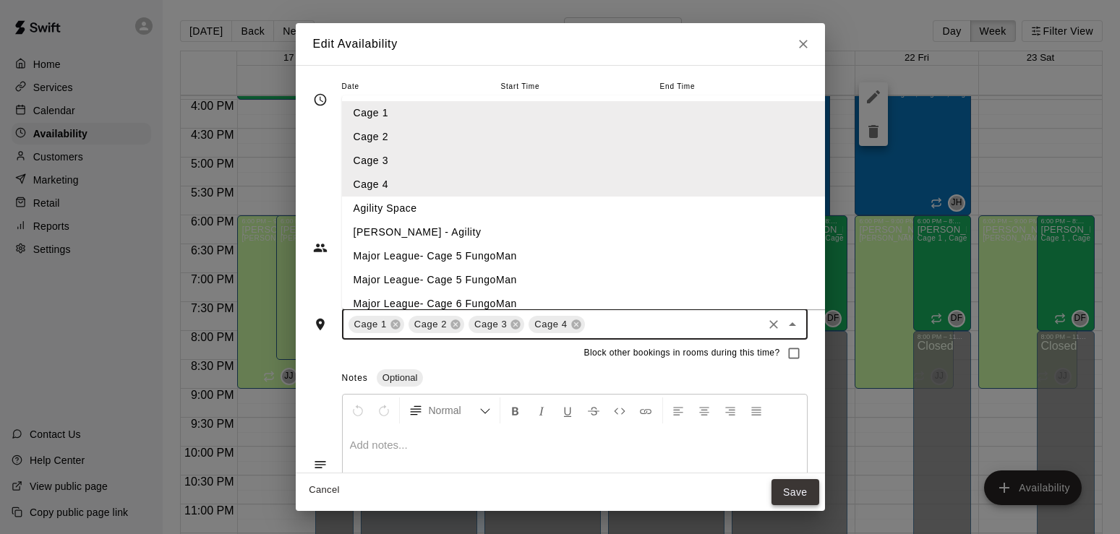
click at [819, 492] on button "Save" at bounding box center [795, 492] width 48 height 27
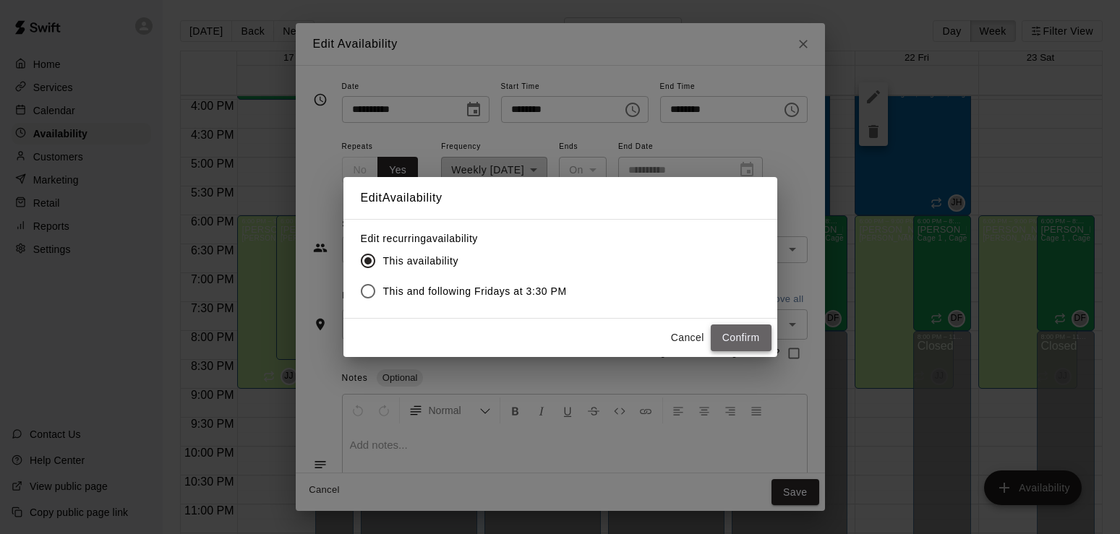
click at [735, 337] on button "Confirm" at bounding box center [741, 338] width 61 height 27
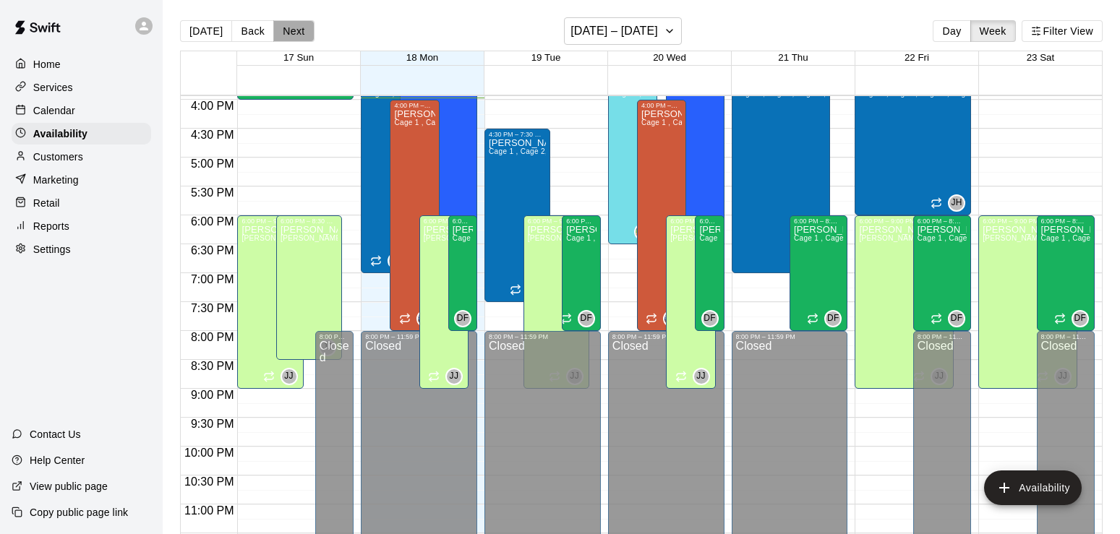
click at [288, 27] on button "Next" at bounding box center [293, 31] width 40 height 22
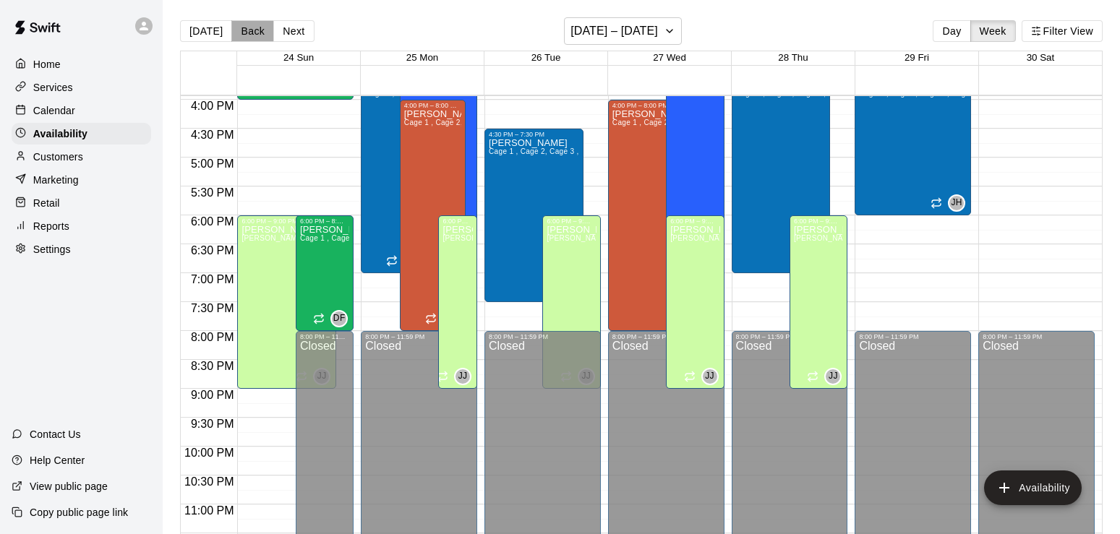
click at [241, 33] on button "Back" at bounding box center [252, 31] width 43 height 22
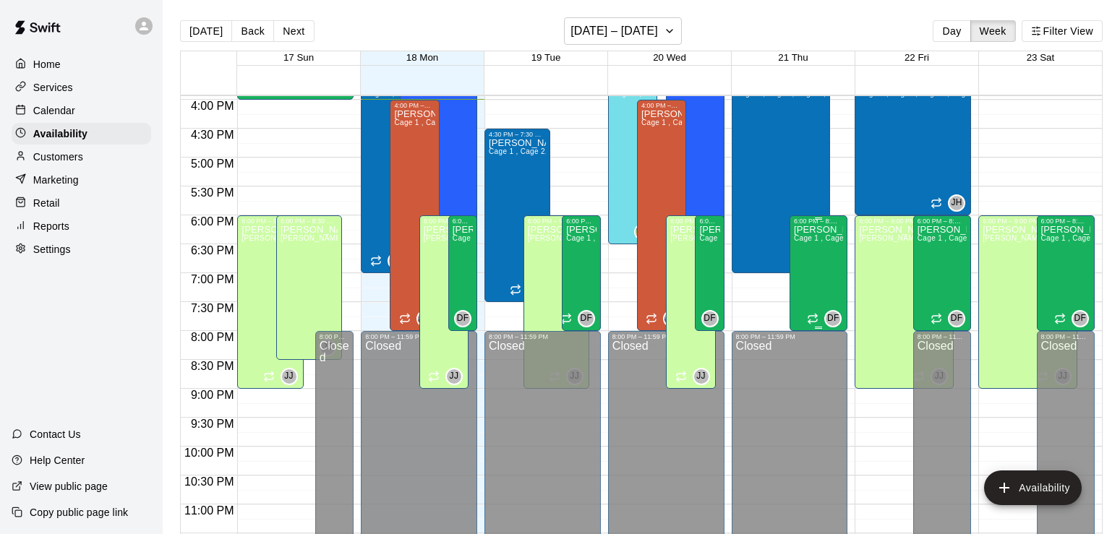
click at [808, 266] on div "[PERSON_NAME] 1 , Cage 2, Cage 3 , Cage 4 , Major League- Cage 5 FungoMan" at bounding box center [818, 492] width 49 height 534
click at [808, 266] on button "delete" at bounding box center [808, 276] width 29 height 29
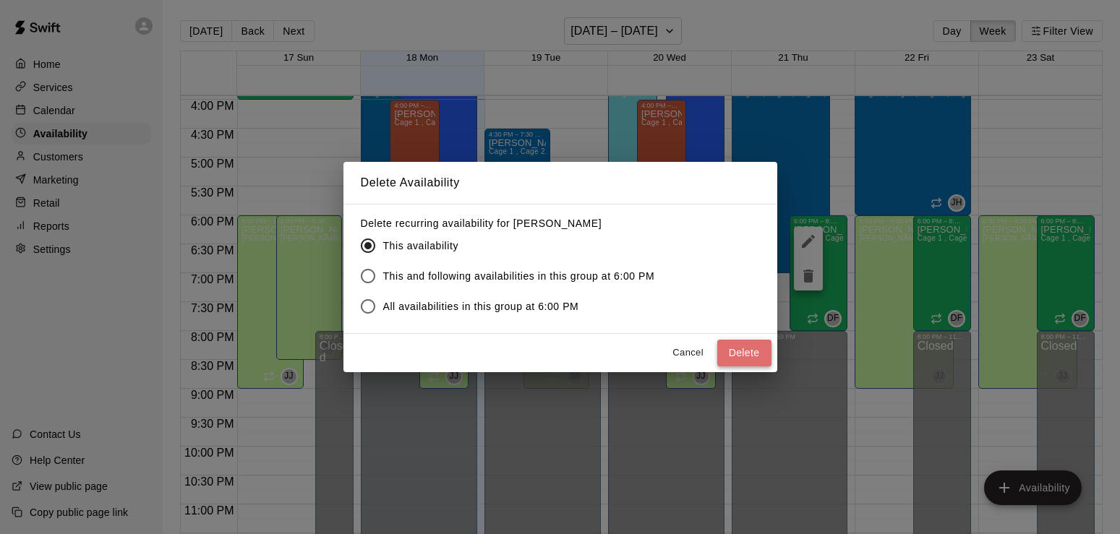
click at [751, 359] on button "Delete" at bounding box center [744, 353] width 54 height 27
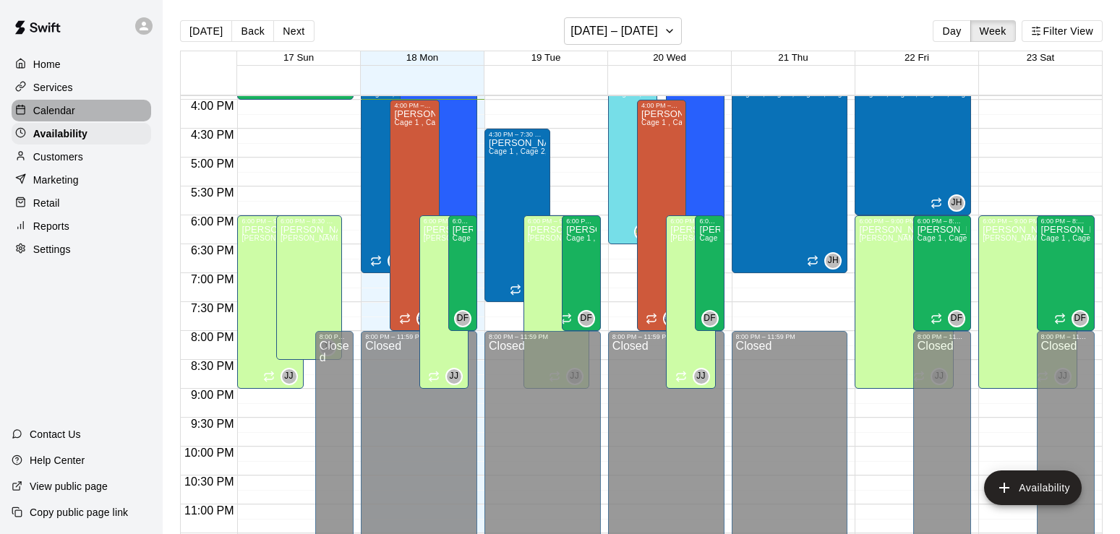
click at [59, 118] on p "Calendar" at bounding box center [54, 110] width 42 height 14
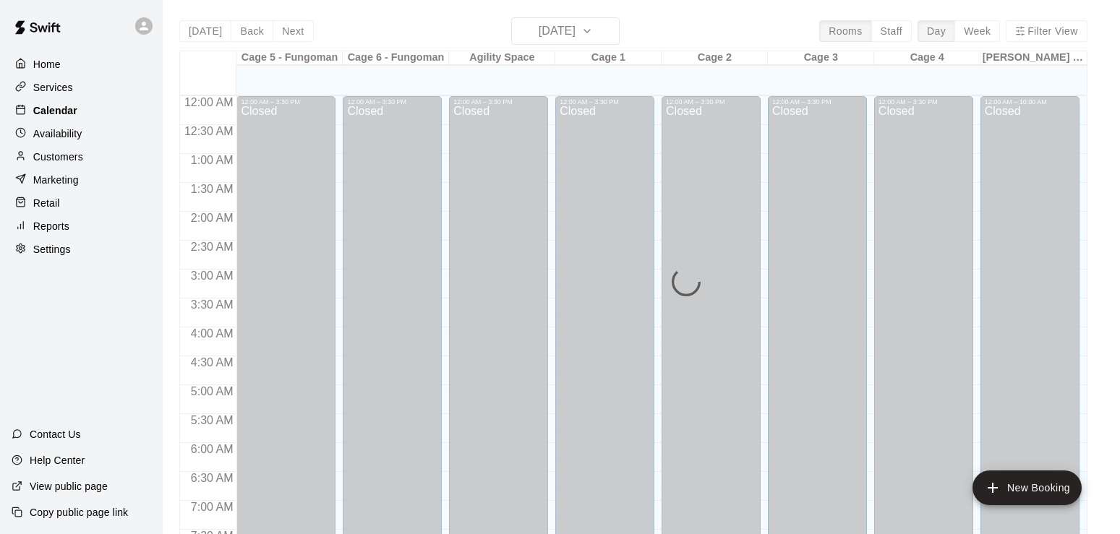
scroll to position [890, 0]
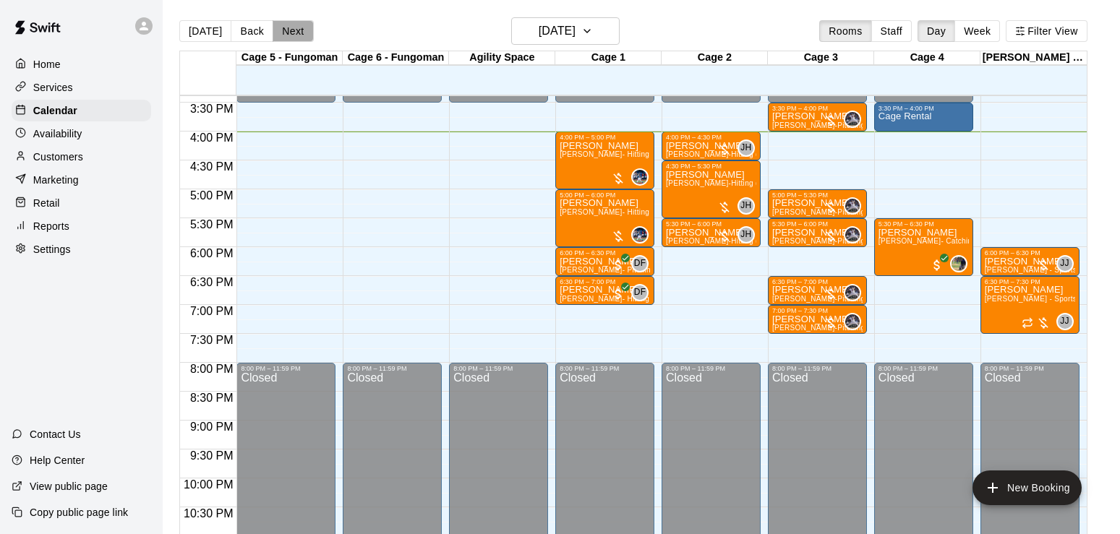
click at [295, 35] on button "Next" at bounding box center [293, 31] width 40 height 22
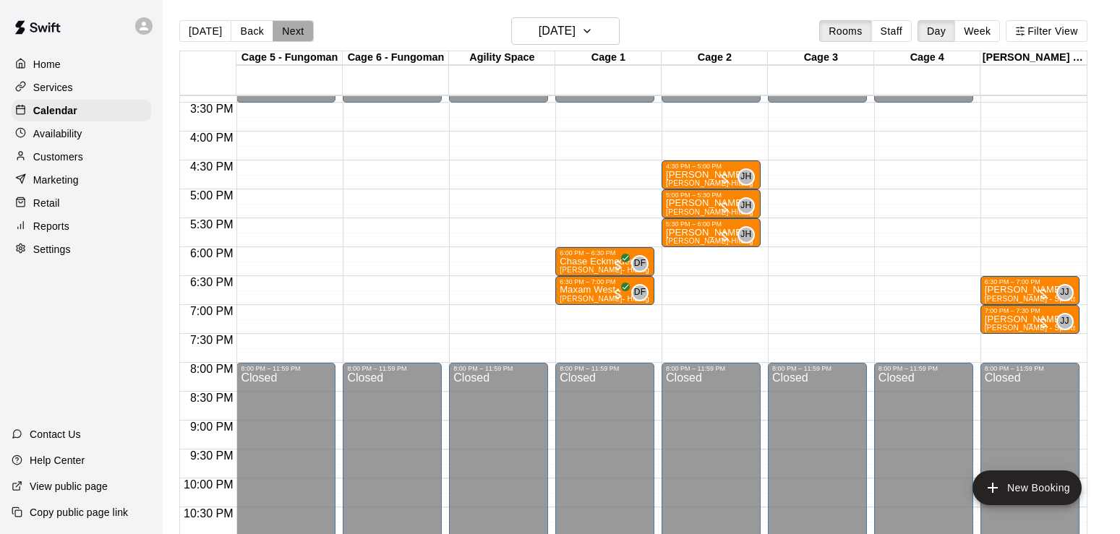
click at [295, 35] on button "Next" at bounding box center [293, 31] width 40 height 22
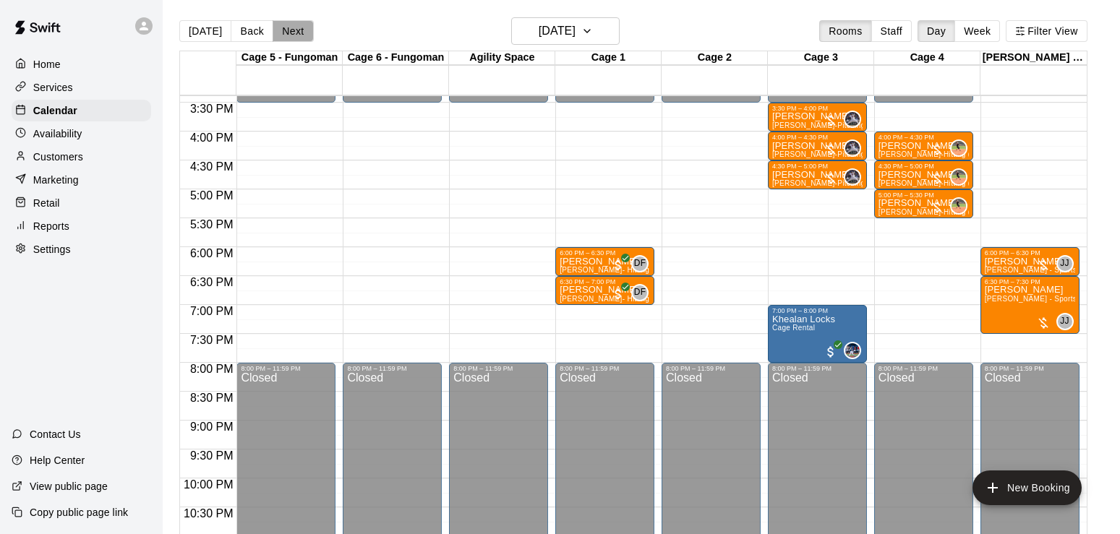
click at [295, 35] on button "Next" at bounding box center [293, 31] width 40 height 22
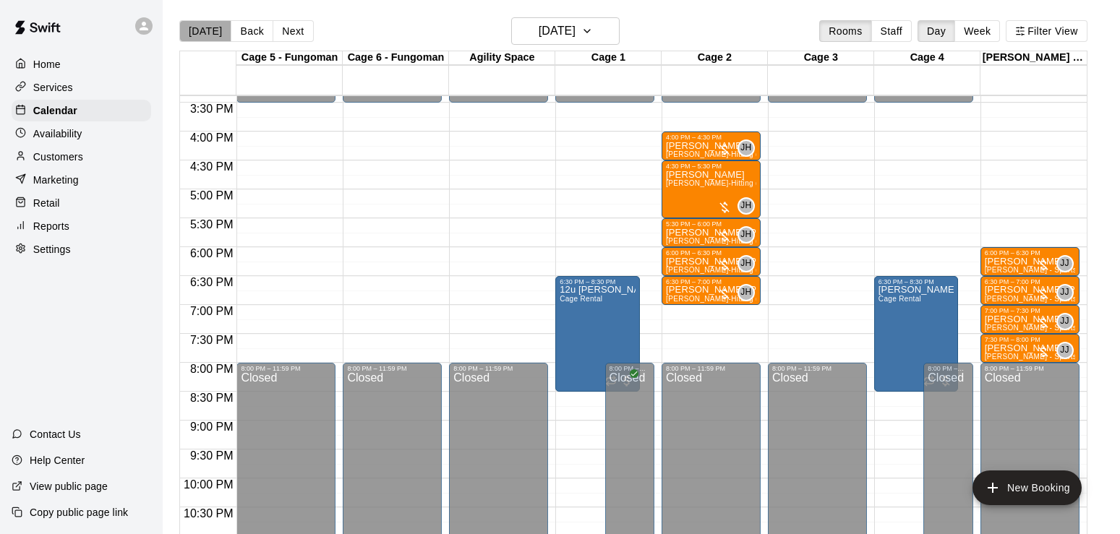
click at [208, 32] on button "[DATE]" at bounding box center [205, 31] width 52 height 22
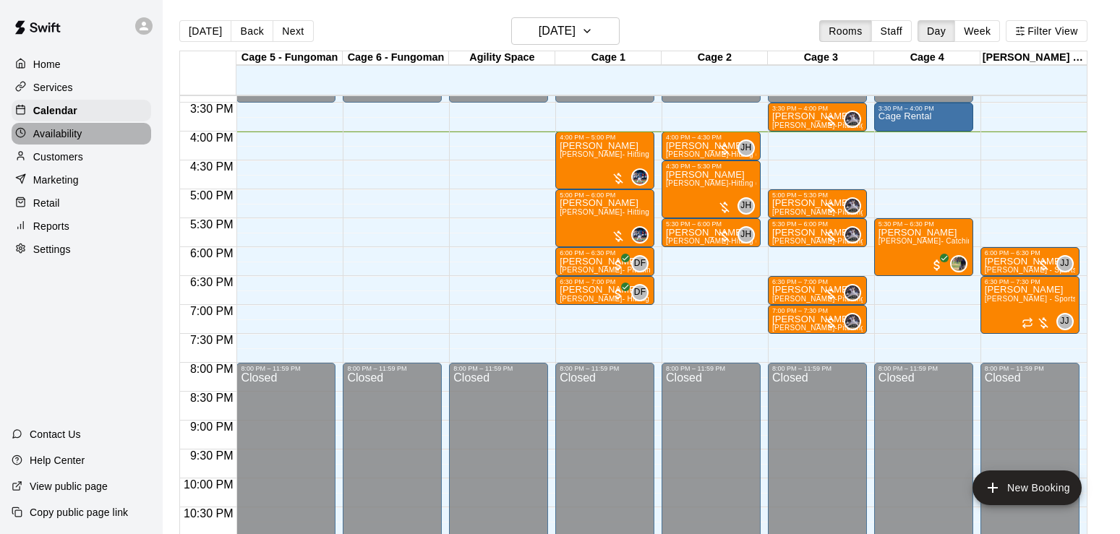
click at [87, 138] on div "Availability" at bounding box center [82, 134] width 140 height 22
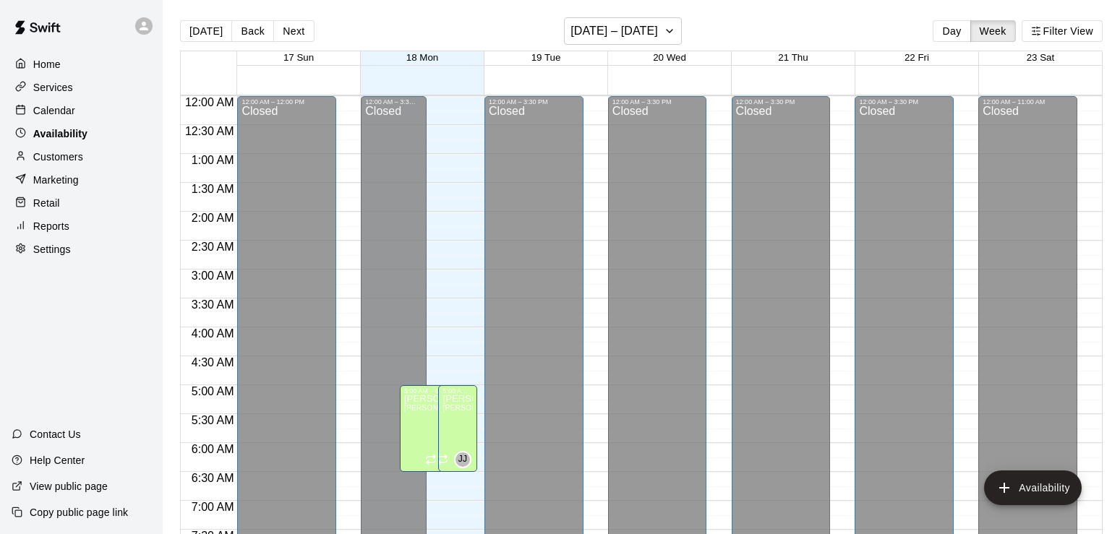
scroll to position [926, 0]
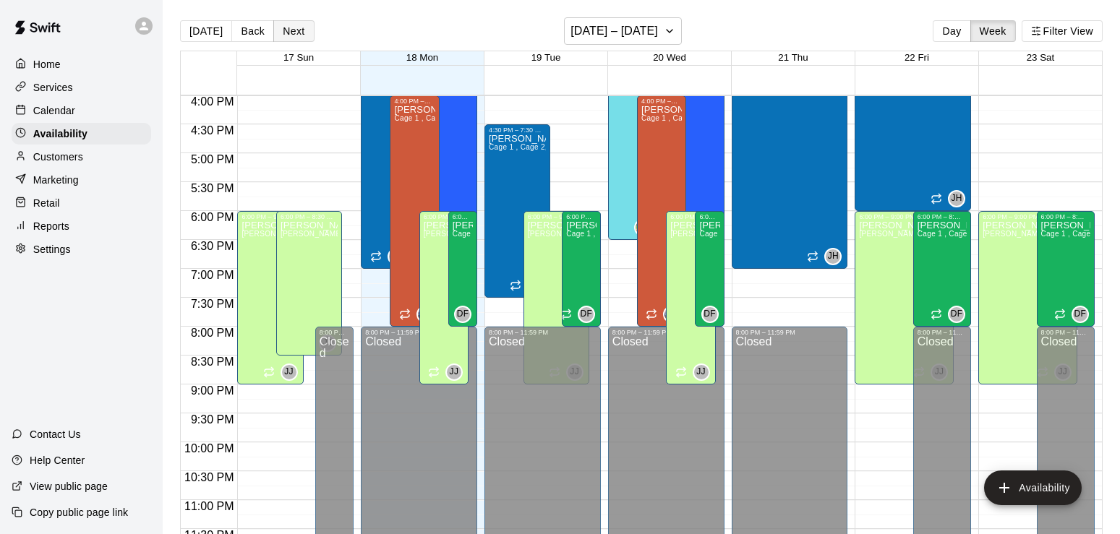
click at [295, 25] on button "Next" at bounding box center [293, 31] width 40 height 22
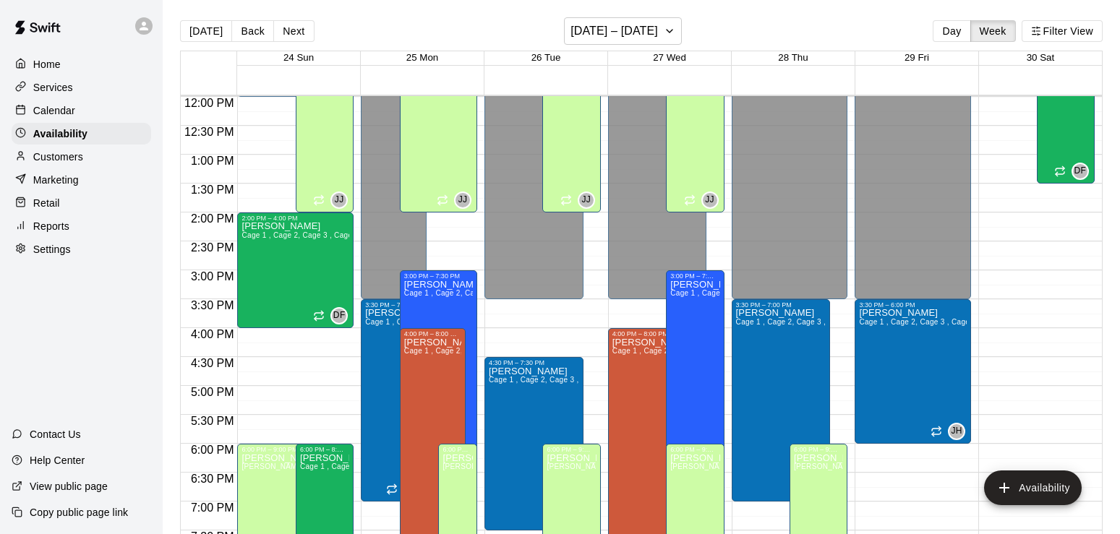
scroll to position [653, 0]
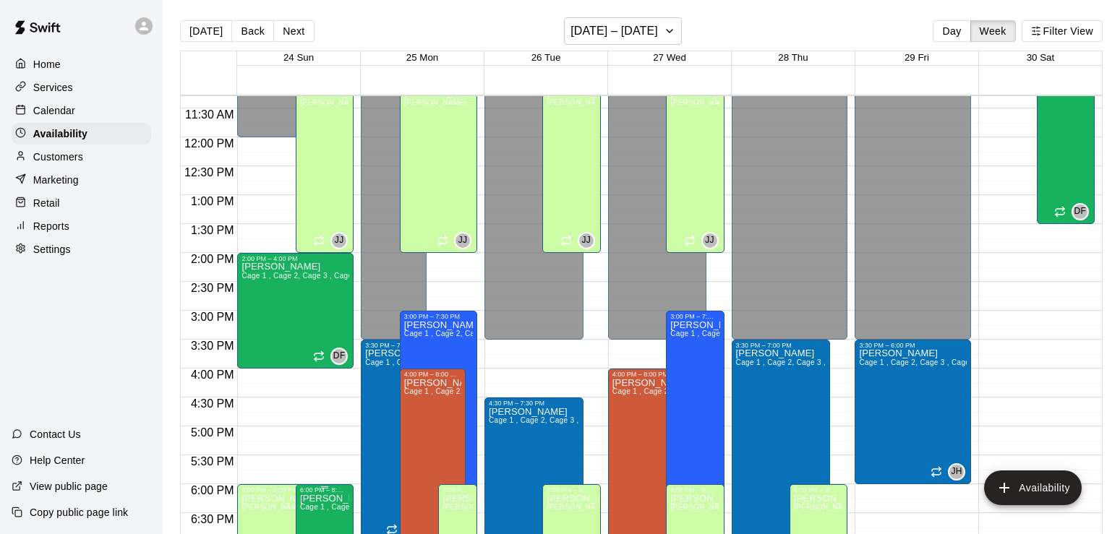
click at [314, 508] on span "Cage 1 , Cage 2, Cage 3 , Cage 4 , Major League- Cage 5 FungoMan" at bounding box center [419, 507] width 239 height 8
click at [313, 509] on icon "delete" at bounding box center [314, 508] width 10 height 13
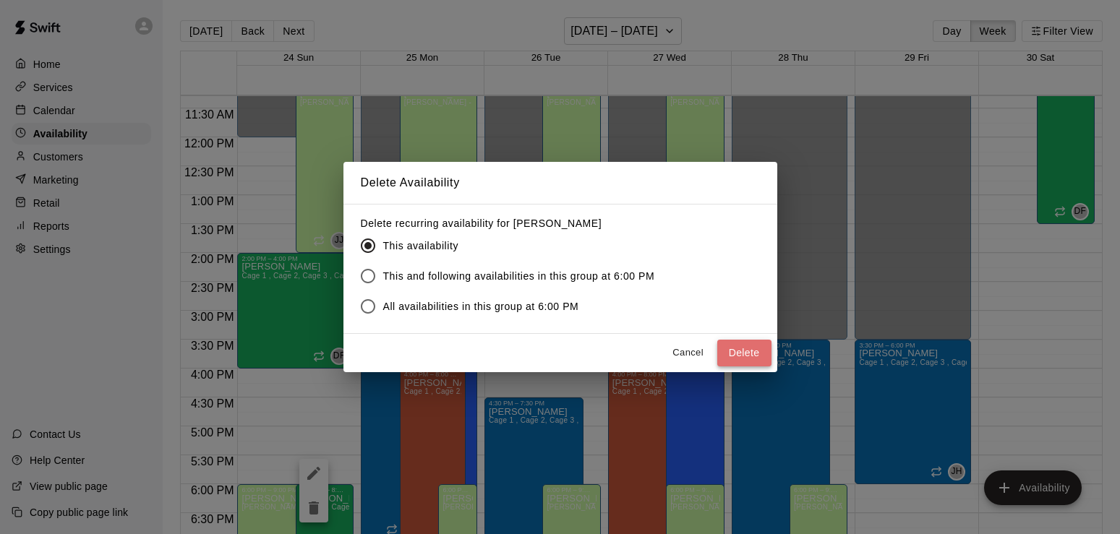
click at [752, 346] on button "Delete" at bounding box center [744, 353] width 54 height 27
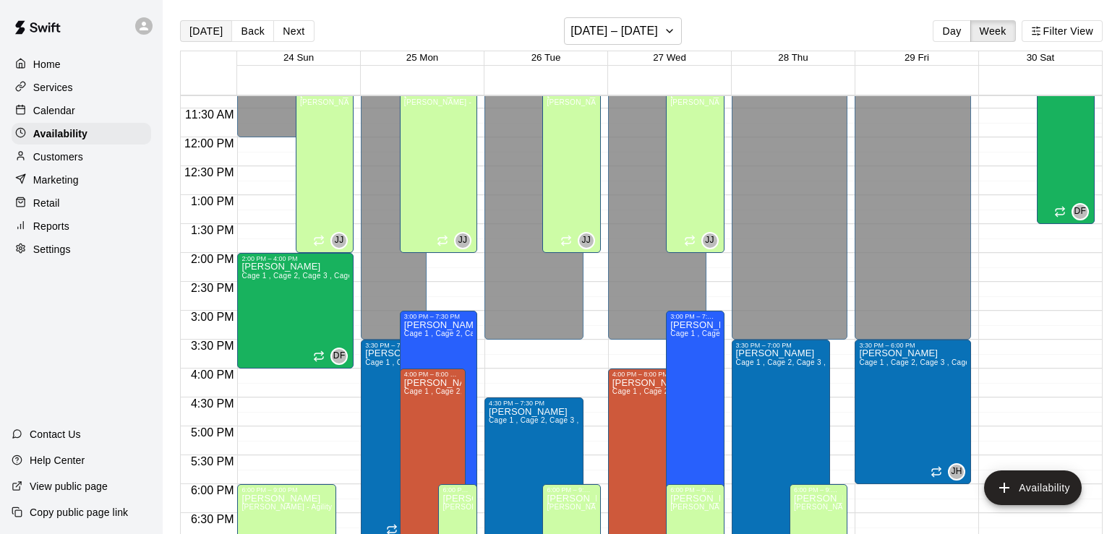
click at [220, 29] on button "[DATE]" at bounding box center [206, 31] width 52 height 22
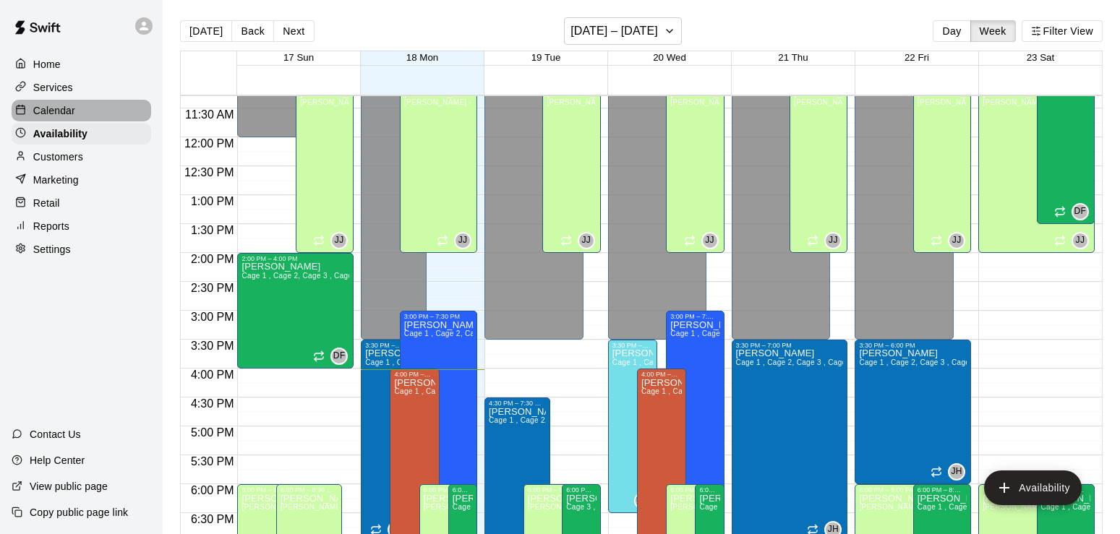
click at [48, 109] on p "Calendar" at bounding box center [54, 110] width 42 height 14
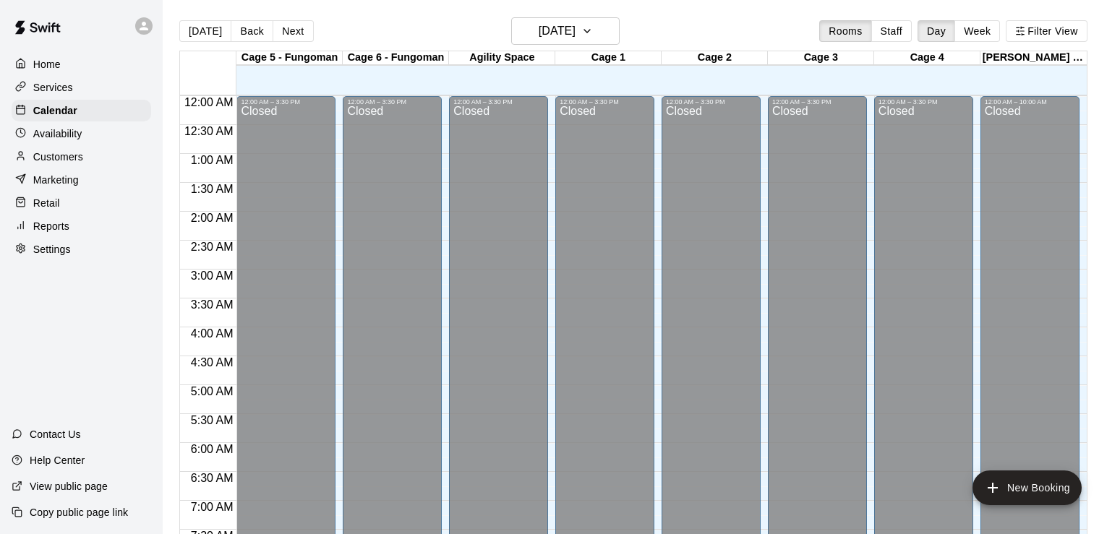
scroll to position [890, 0]
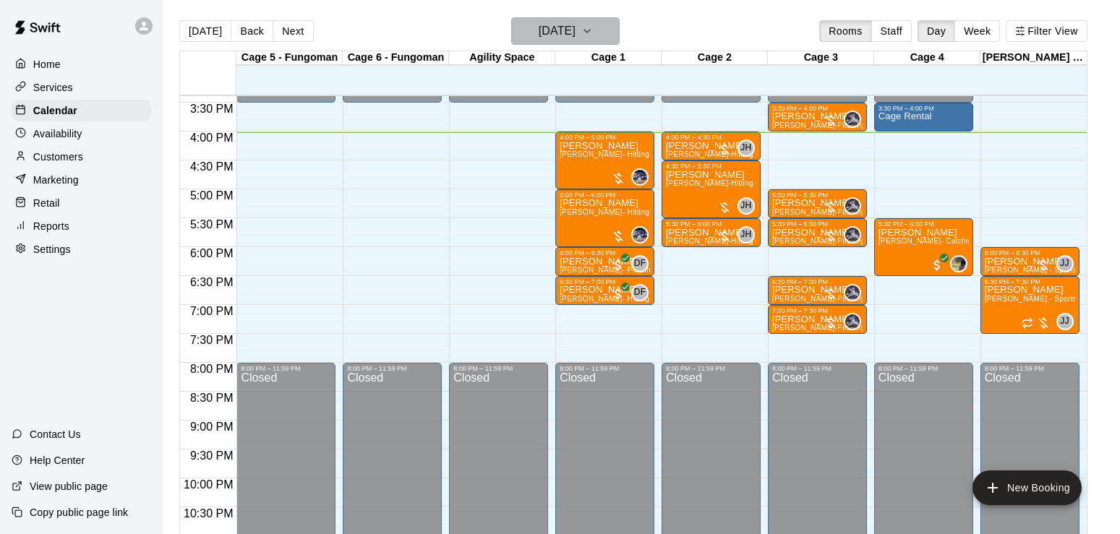
click at [593, 25] on icon "button" at bounding box center [587, 30] width 12 height 17
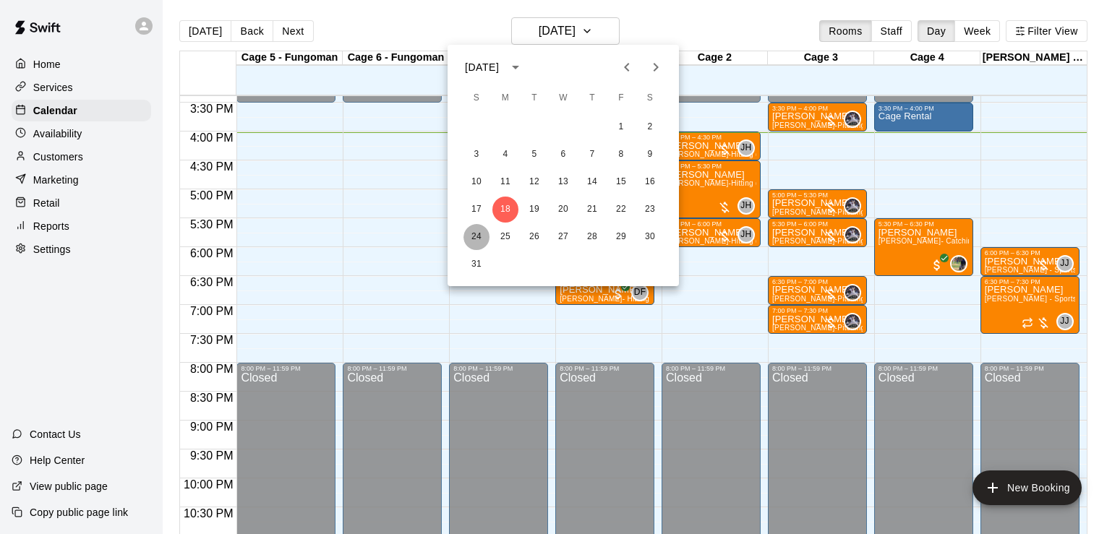
click at [472, 237] on button "24" at bounding box center [476, 237] width 26 height 26
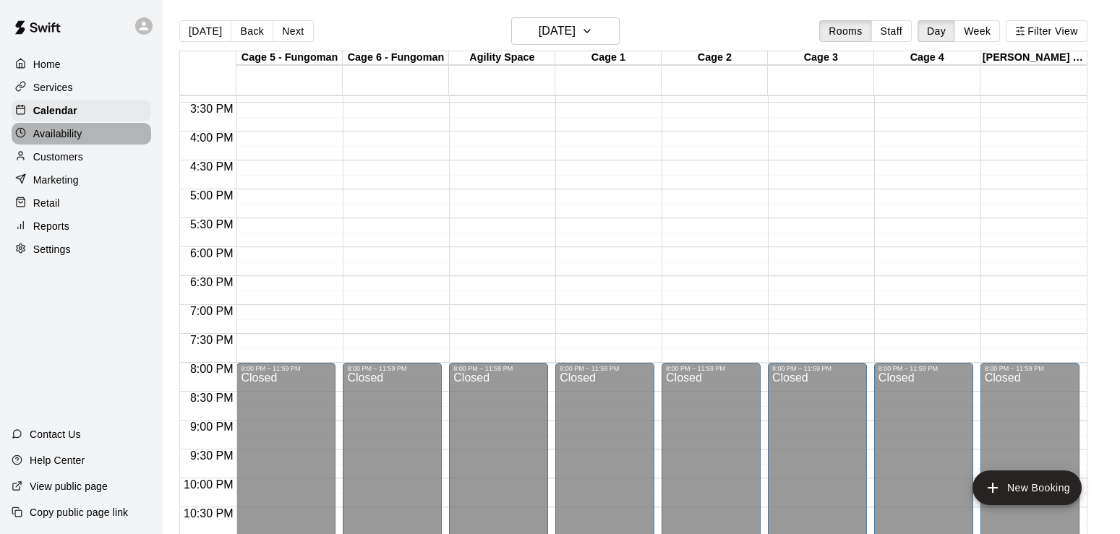
click at [74, 131] on p "Availability" at bounding box center [57, 134] width 49 height 14
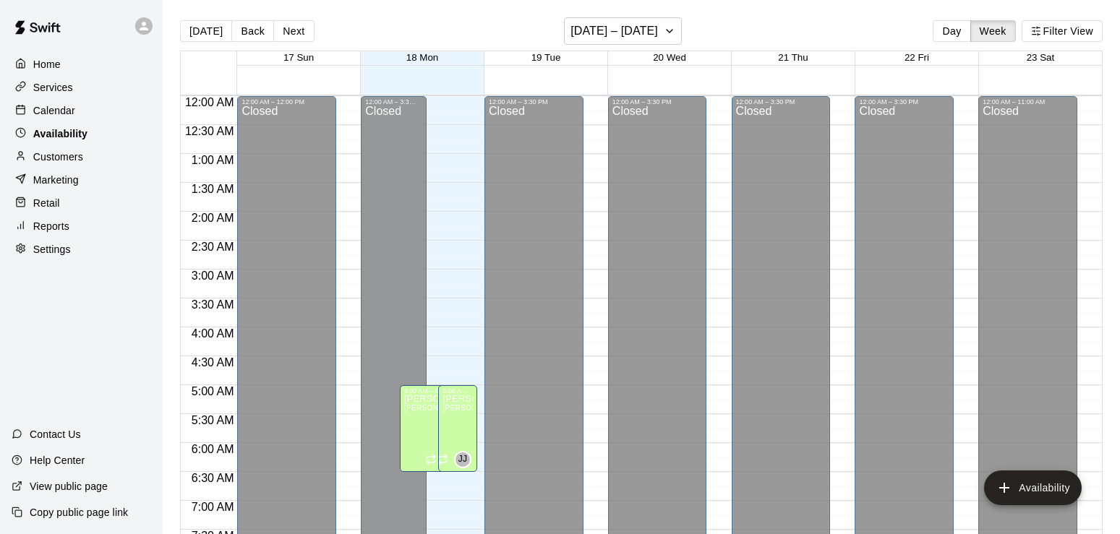
scroll to position [927, 0]
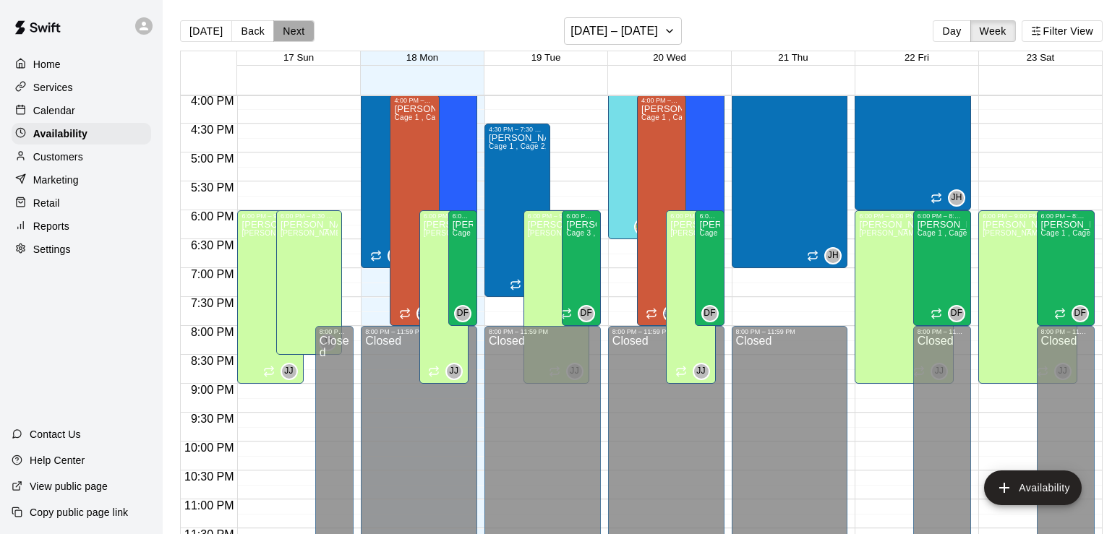
click at [296, 27] on button "Next" at bounding box center [293, 31] width 40 height 22
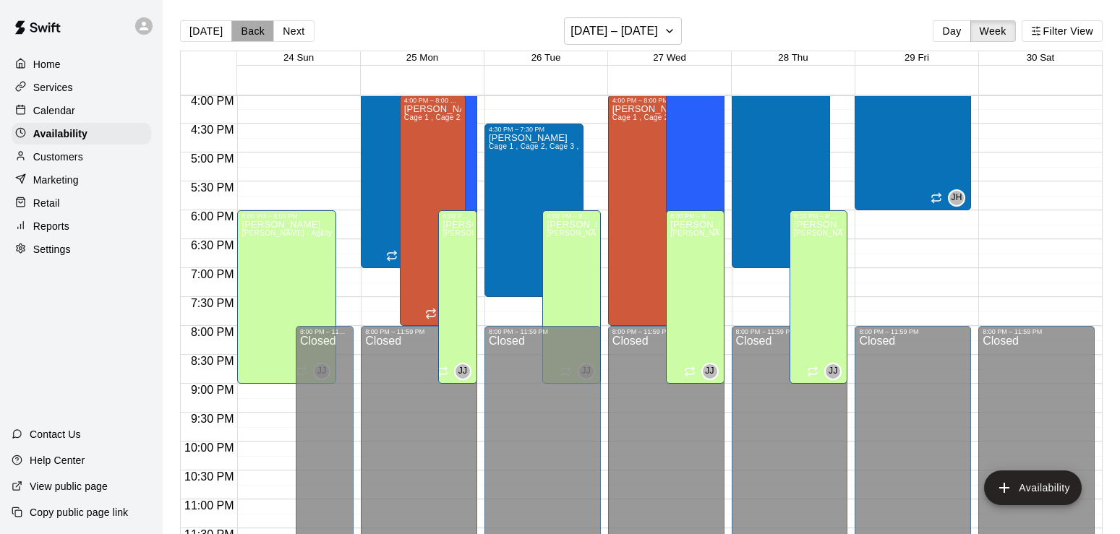
click at [239, 27] on button "Back" at bounding box center [252, 31] width 43 height 22
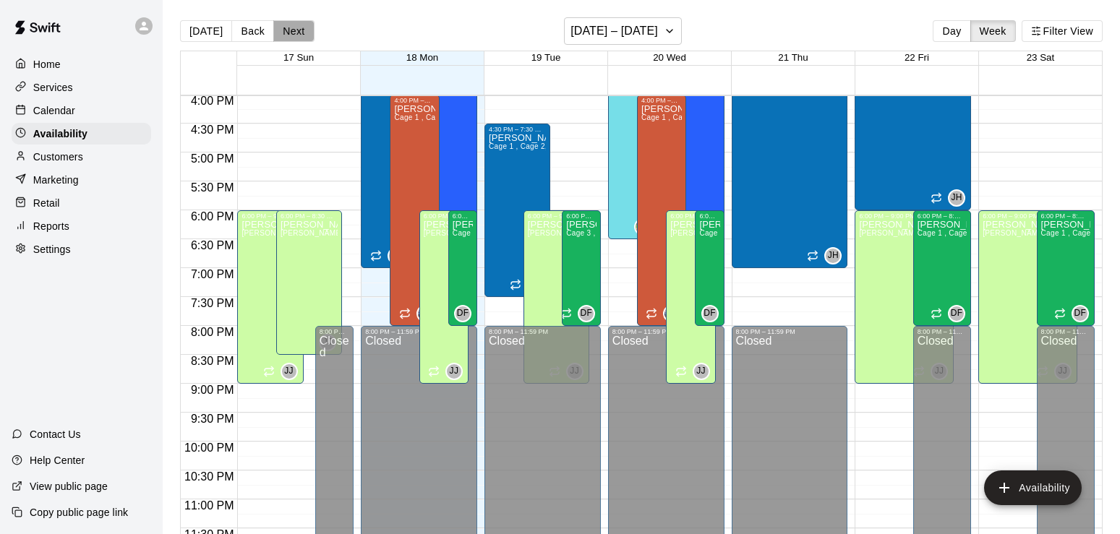
click at [303, 29] on button "Next" at bounding box center [293, 31] width 40 height 22
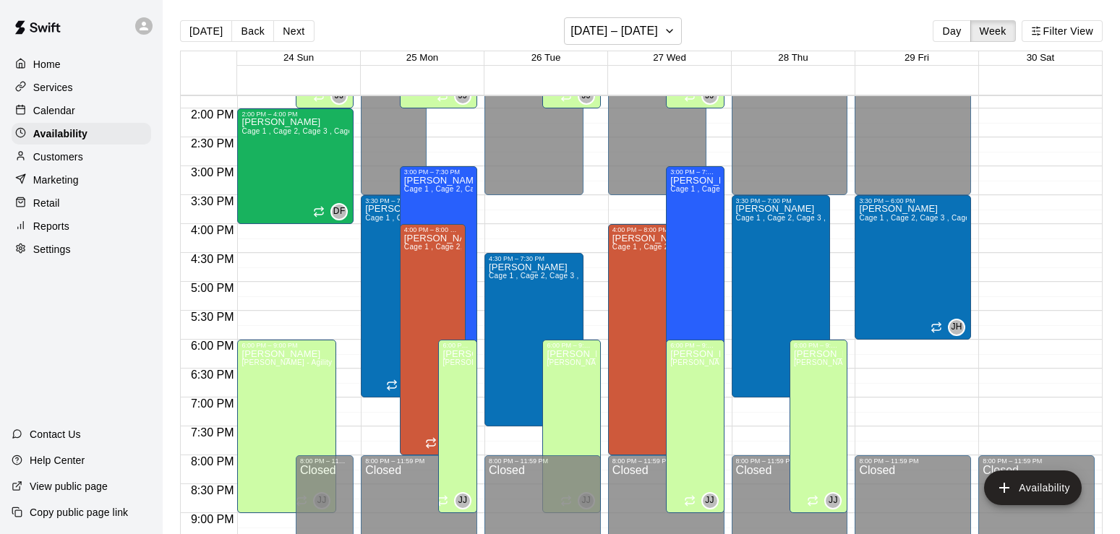
scroll to position [752, 0]
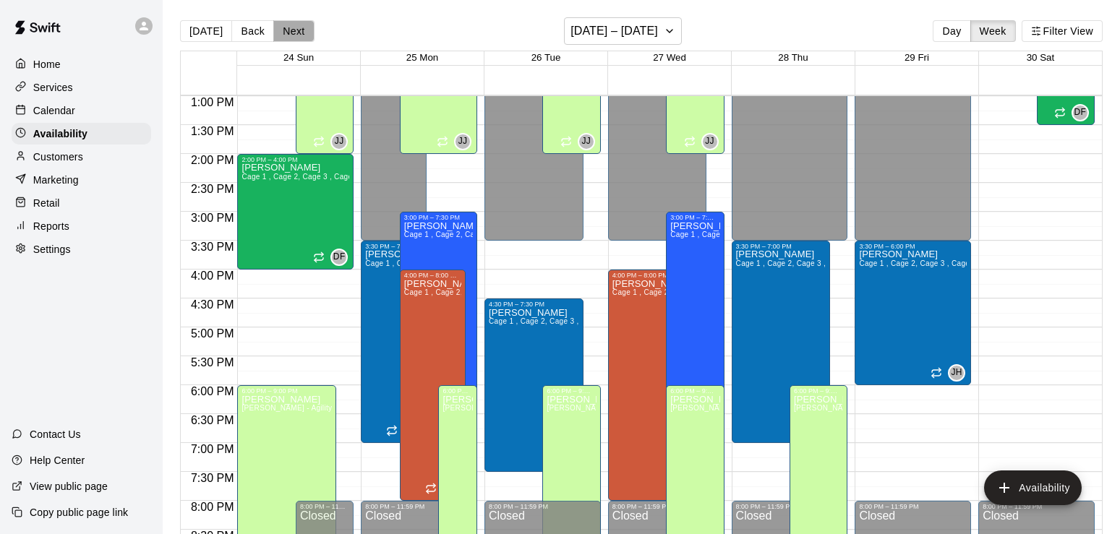
click at [307, 35] on button "Next" at bounding box center [293, 31] width 40 height 22
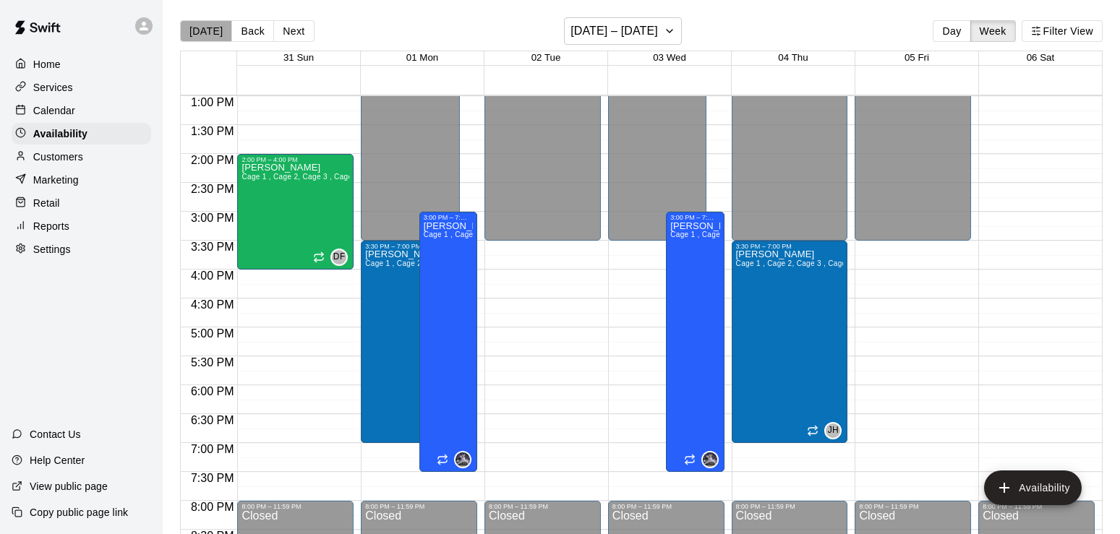
click at [206, 36] on button "[DATE]" at bounding box center [206, 31] width 52 height 22
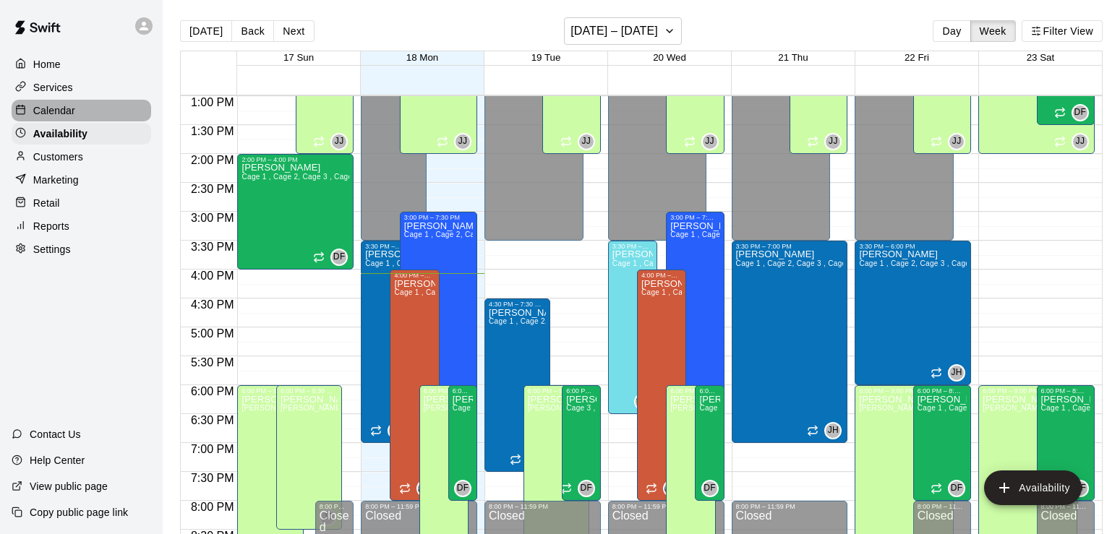
click at [69, 116] on p "Calendar" at bounding box center [54, 110] width 42 height 14
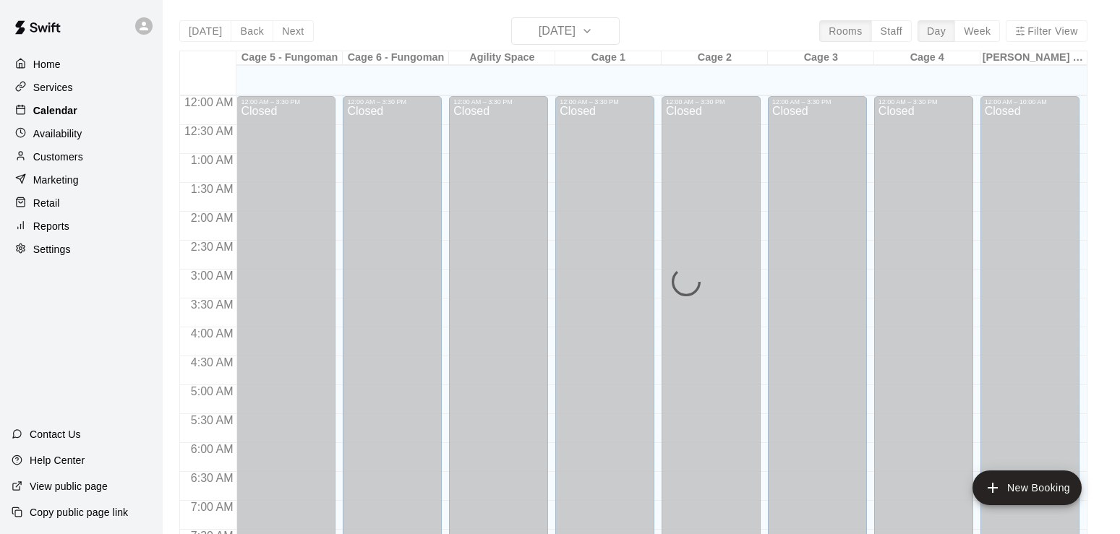
scroll to position [890, 0]
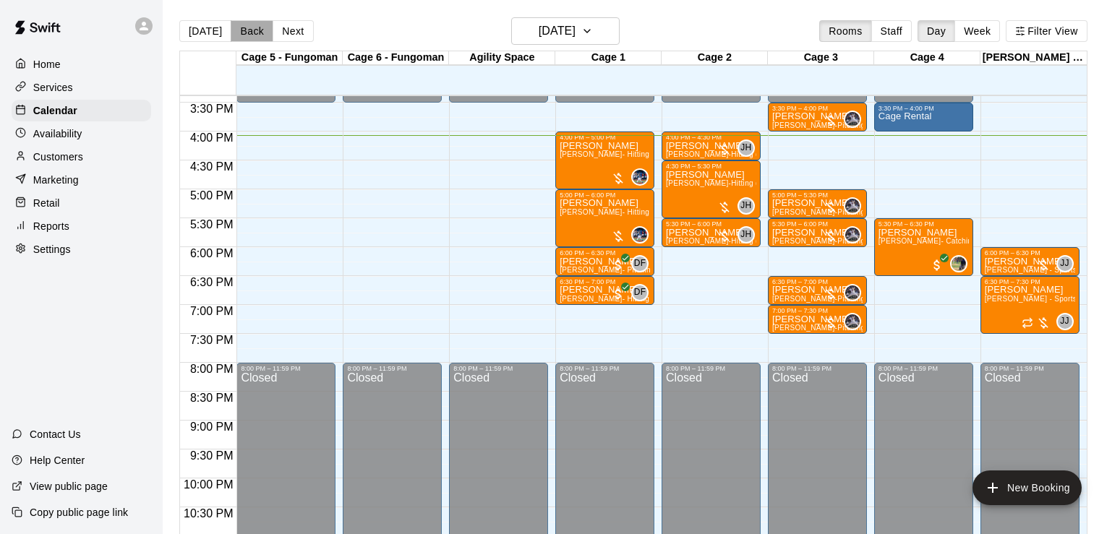
click at [248, 36] on button "Back" at bounding box center [252, 31] width 43 height 22
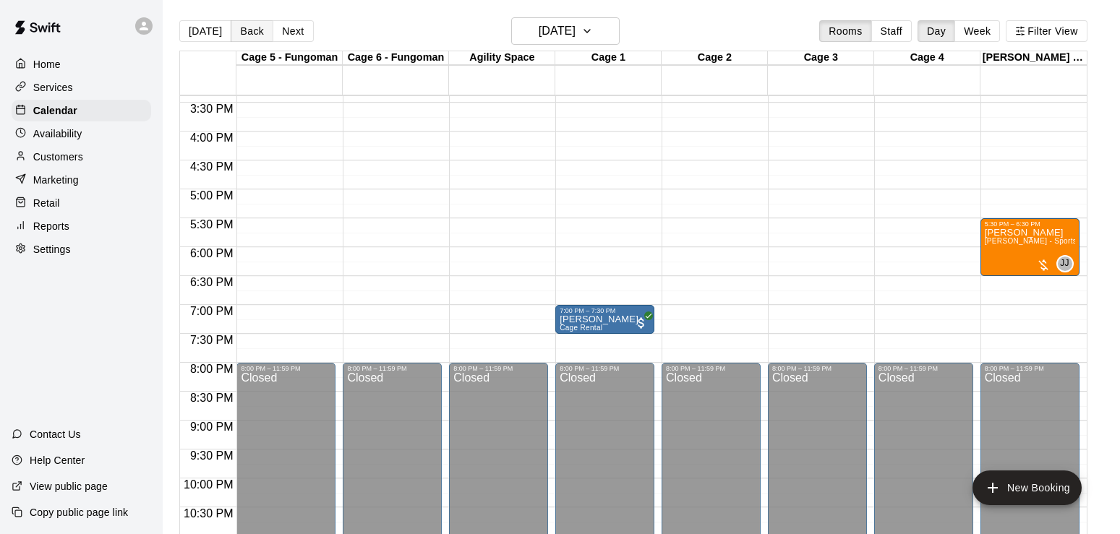
click at [248, 36] on button "Back" at bounding box center [252, 31] width 43 height 22
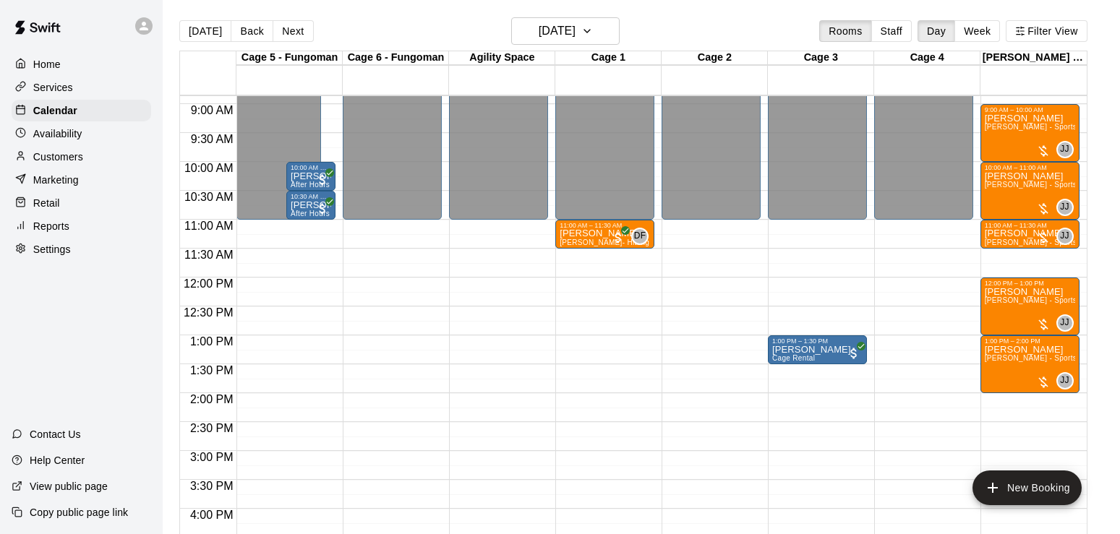
scroll to position [480, 0]
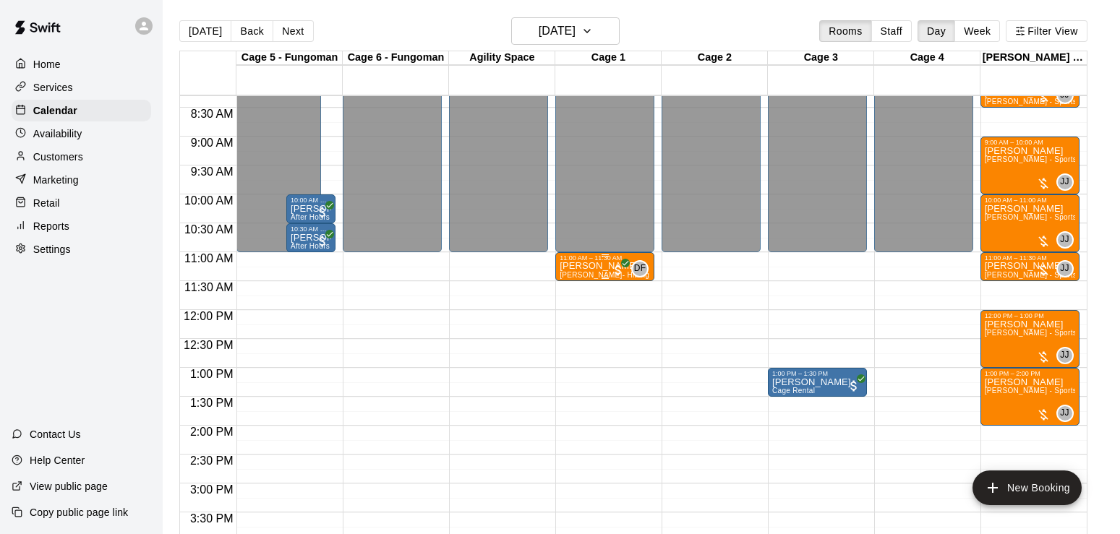
click at [595, 266] on p "[PERSON_NAME]" at bounding box center [605, 266] width 90 height 0
click at [570, 317] on img "edit" at bounding box center [573, 318] width 17 height 17
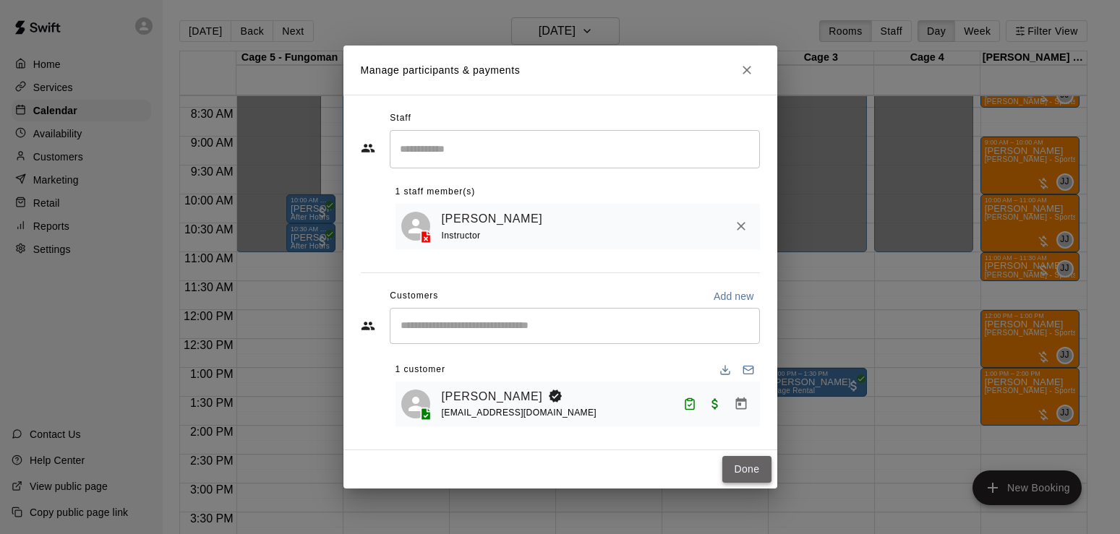
click at [737, 469] on button "Done" at bounding box center [746, 469] width 48 height 27
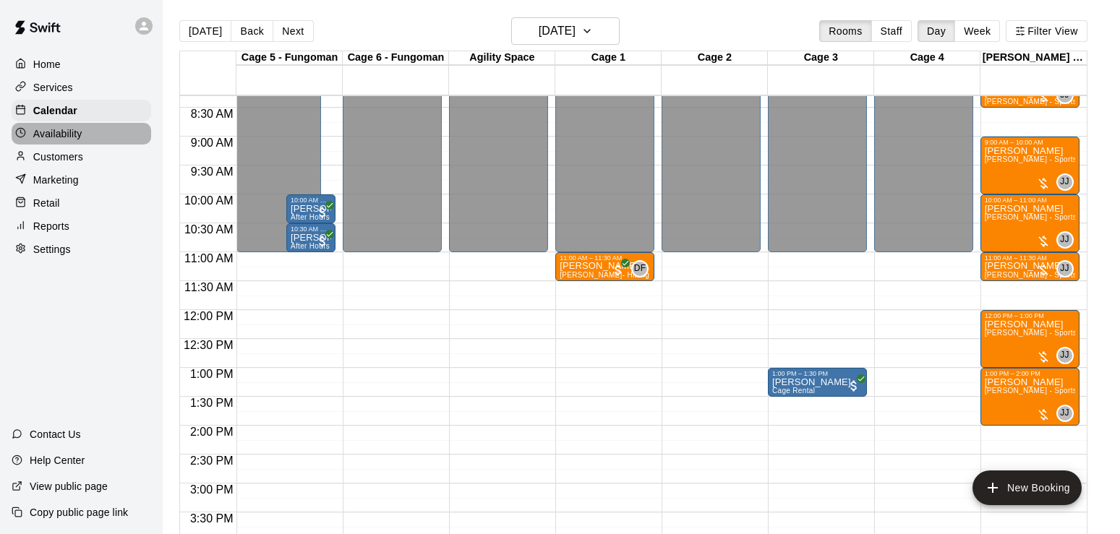
click at [46, 144] on div "Availability" at bounding box center [82, 134] width 140 height 22
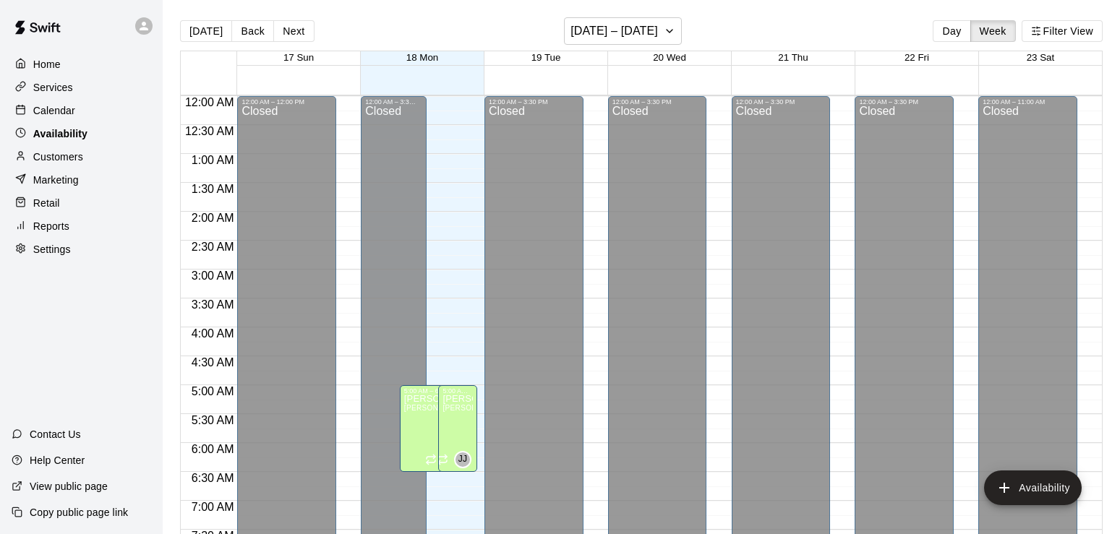
scroll to position [931, 0]
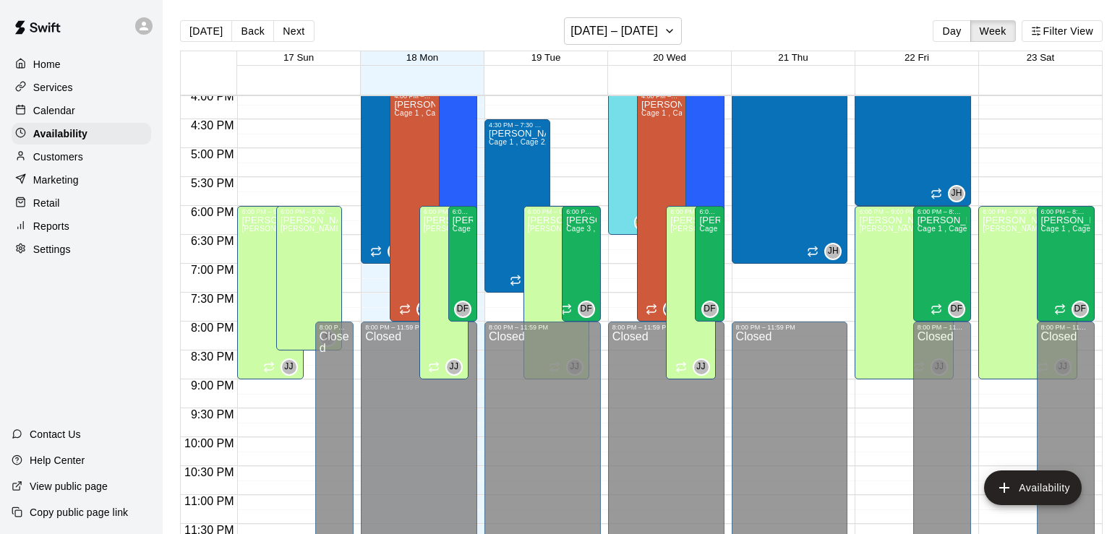
click at [305, 20] on div "[DATE] Back Next [DATE] – [DATE] Day Week Filter View" at bounding box center [641, 33] width 923 height 33
click at [288, 31] on button "Next" at bounding box center [293, 31] width 40 height 22
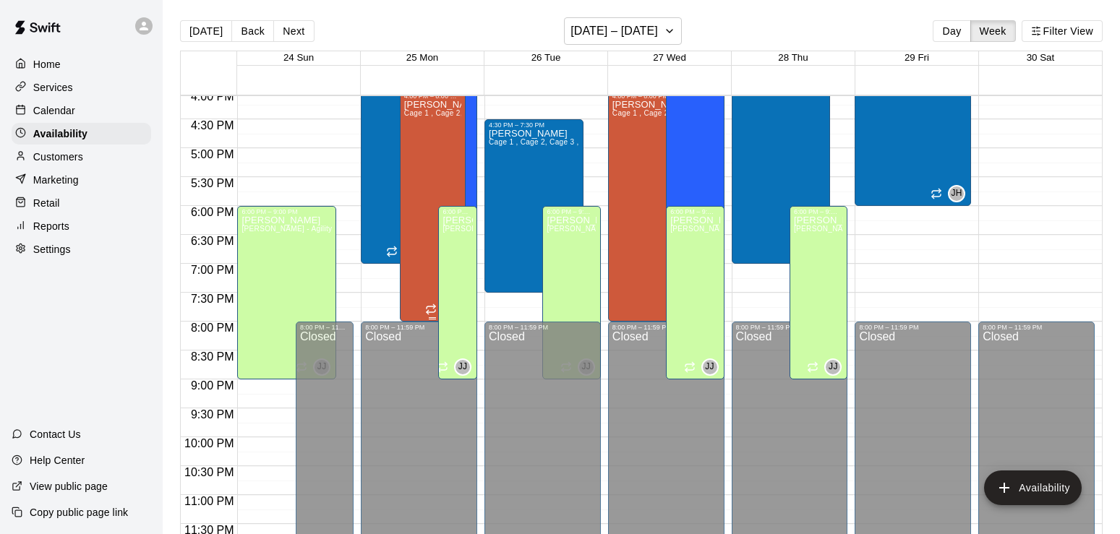
click at [434, 158] on div "[PERSON_NAME] Cage 1 , Cage 2, Cage 3 , Cage 4" at bounding box center [432, 367] width 57 height 534
click at [413, 116] on icon "edit" at bounding box center [417, 116] width 17 height 17
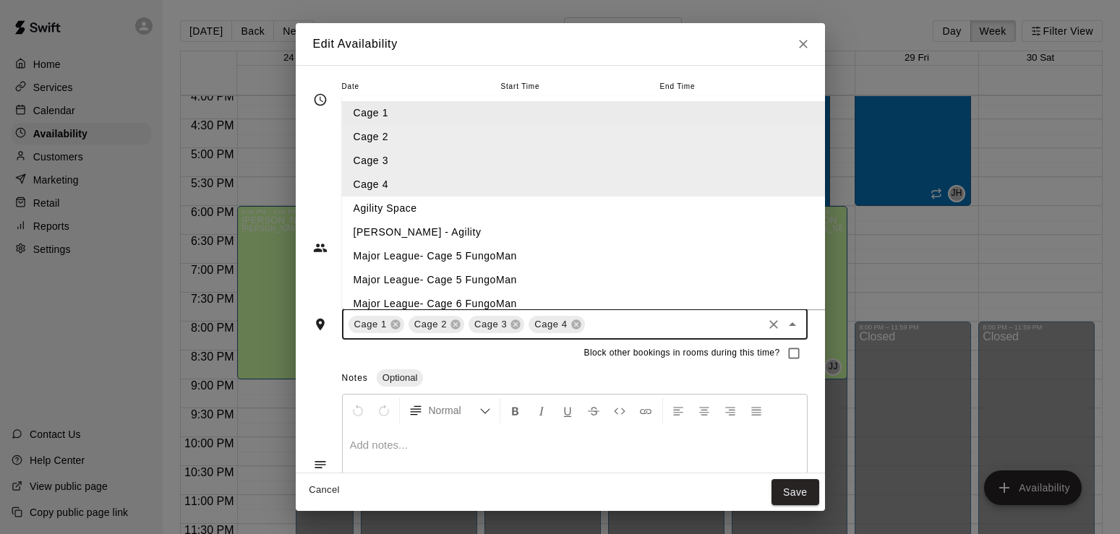
click at [600, 330] on input "text" at bounding box center [674, 324] width 174 height 18
click at [429, 257] on li "Major League- Cage 5 FungoMan" at bounding box center [617, 256] width 551 height 24
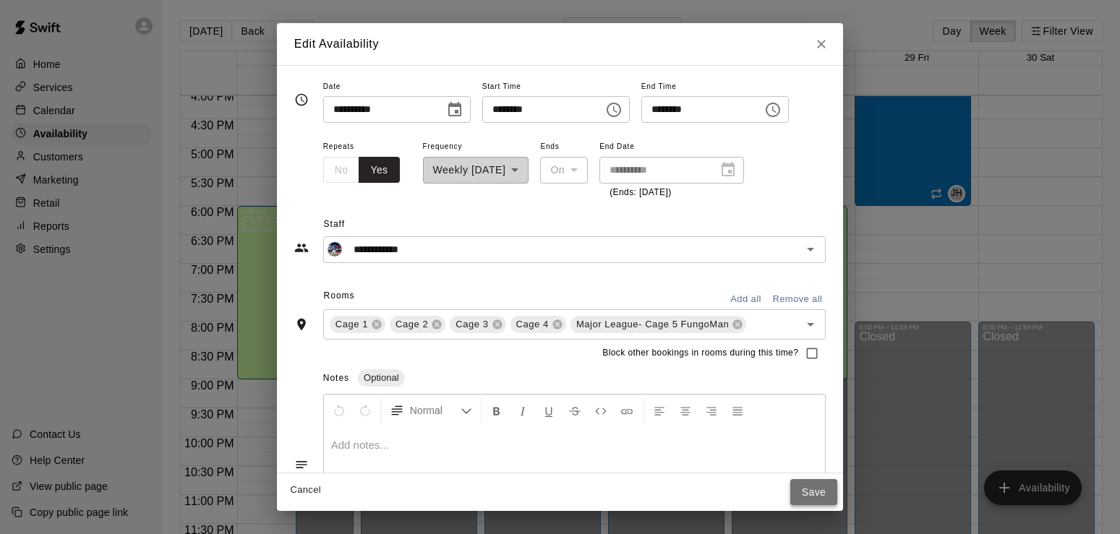
click at [837, 488] on button "Save" at bounding box center [814, 492] width 48 height 27
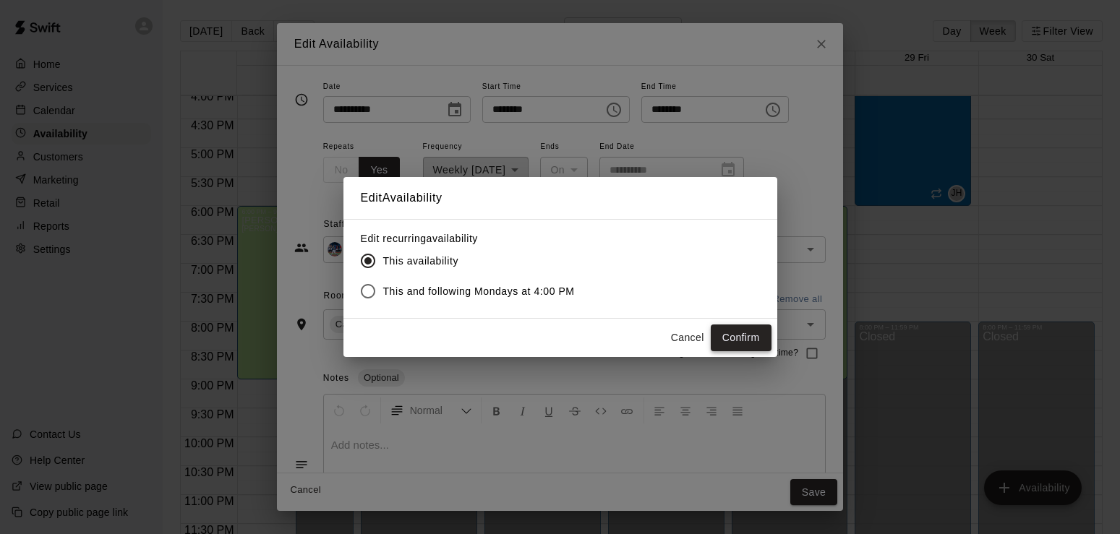
click at [748, 330] on button "Confirm" at bounding box center [741, 338] width 61 height 27
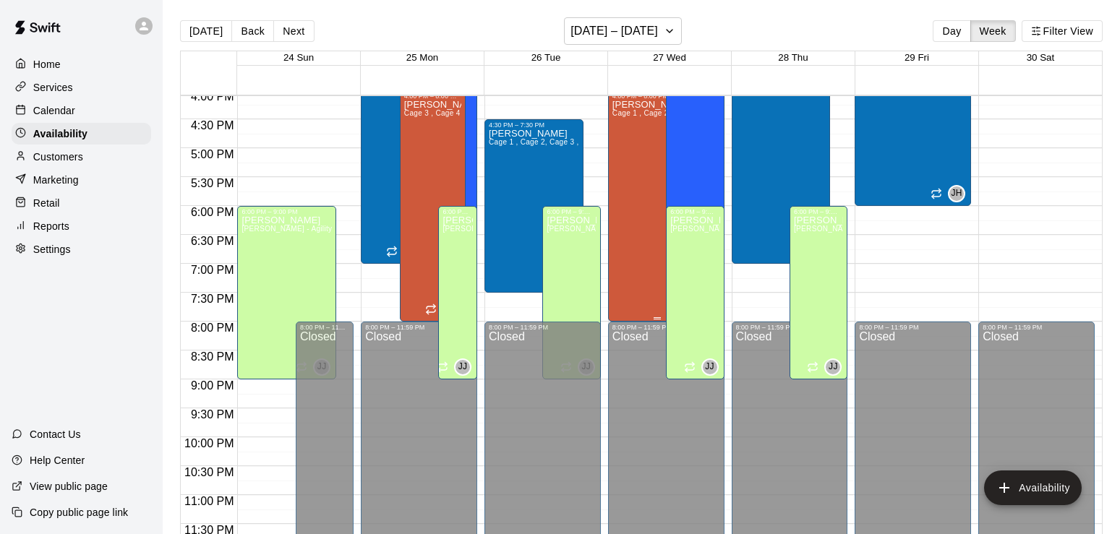
click at [641, 187] on div "[PERSON_NAME] Cage 1 , Cage 2, Cage 3 , Cage 4 , Major League- Cage 5 FungoMan" at bounding box center [657, 367] width 90 height 534
click at [628, 116] on icon "edit" at bounding box center [626, 116] width 13 height 13
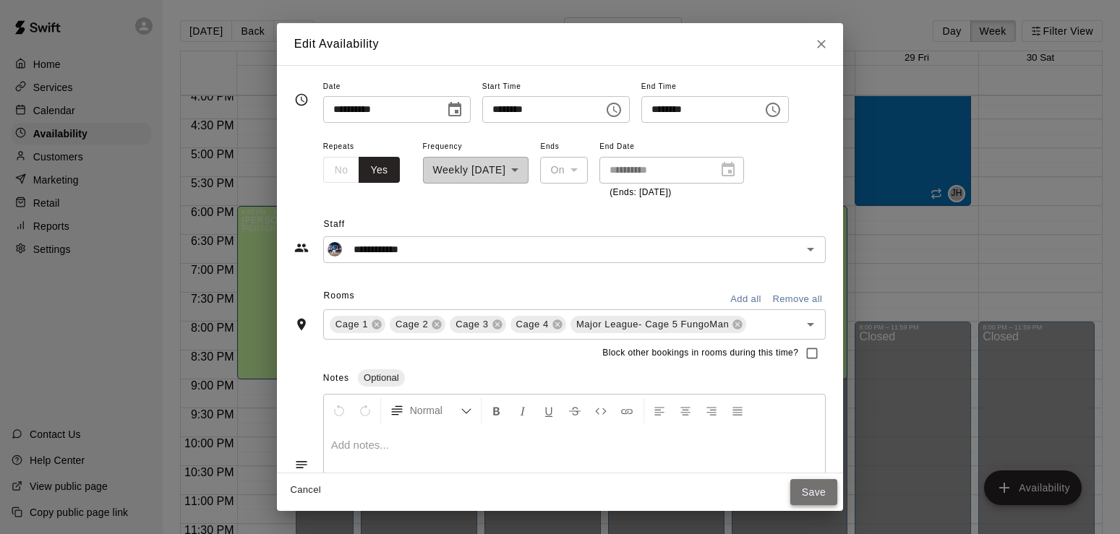
click at [835, 497] on button "Save" at bounding box center [814, 492] width 48 height 27
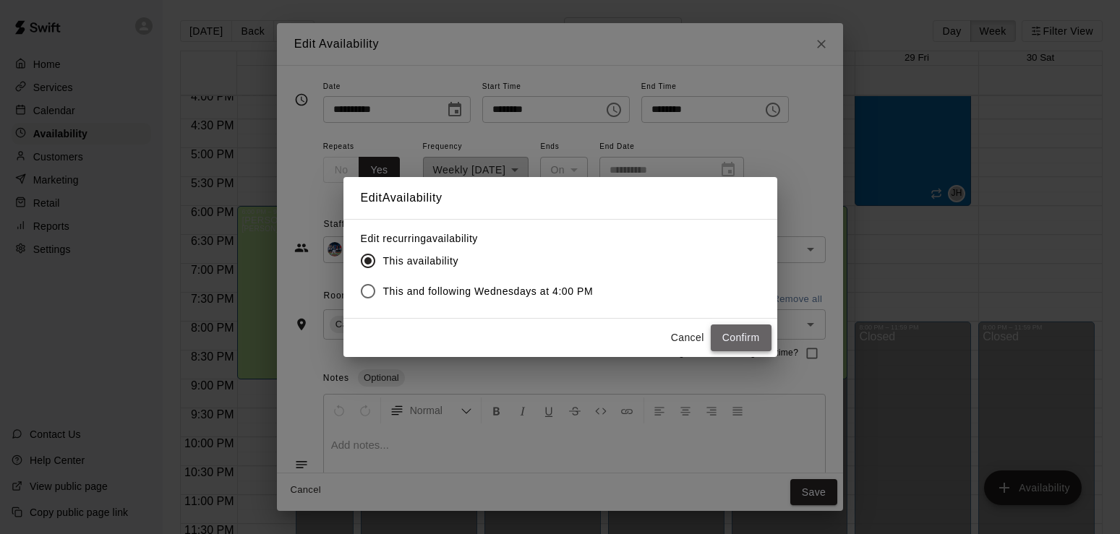
click at [764, 345] on button "Confirm" at bounding box center [741, 338] width 61 height 27
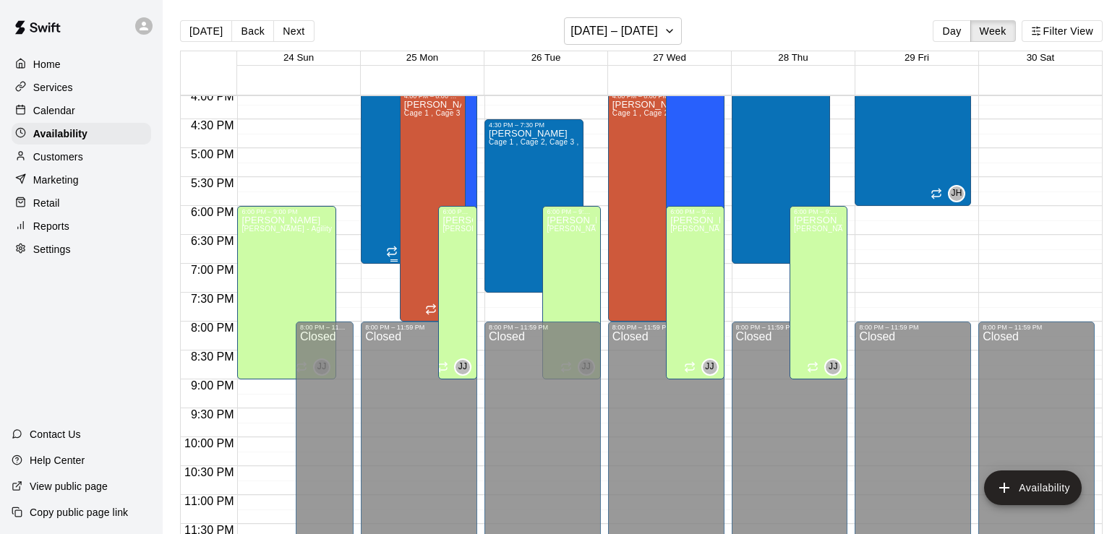
click at [370, 166] on div "[PERSON_NAME] Cage 1 , Cage 2, Cage 3 , Cage 4" at bounding box center [393, 338] width 57 height 534
click at [381, 74] on button "edit" at bounding box center [378, 87] width 29 height 29
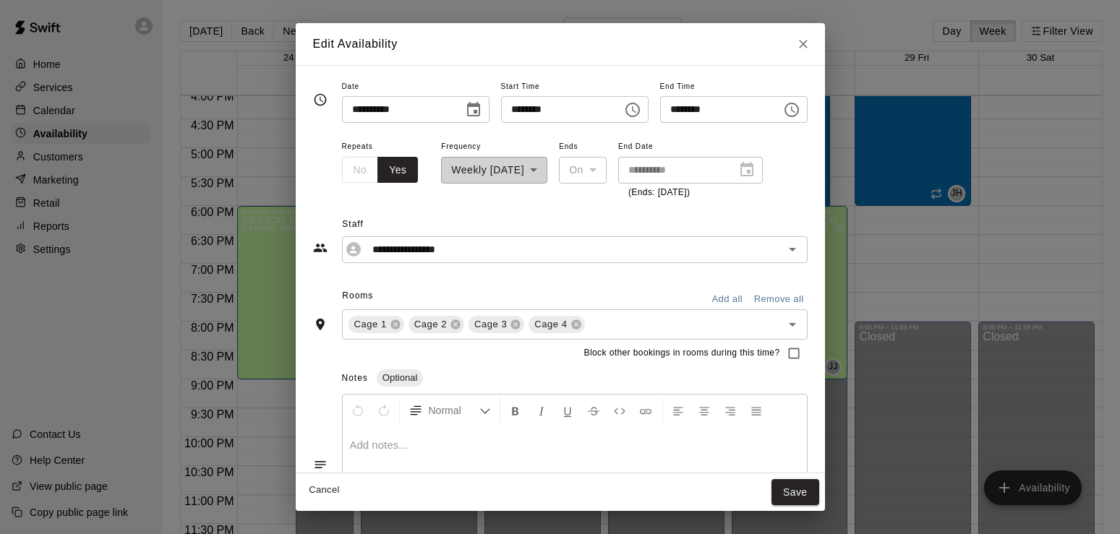
click at [615, 309] on div "Rooms Add all Remove all" at bounding box center [560, 297] width 495 height 25
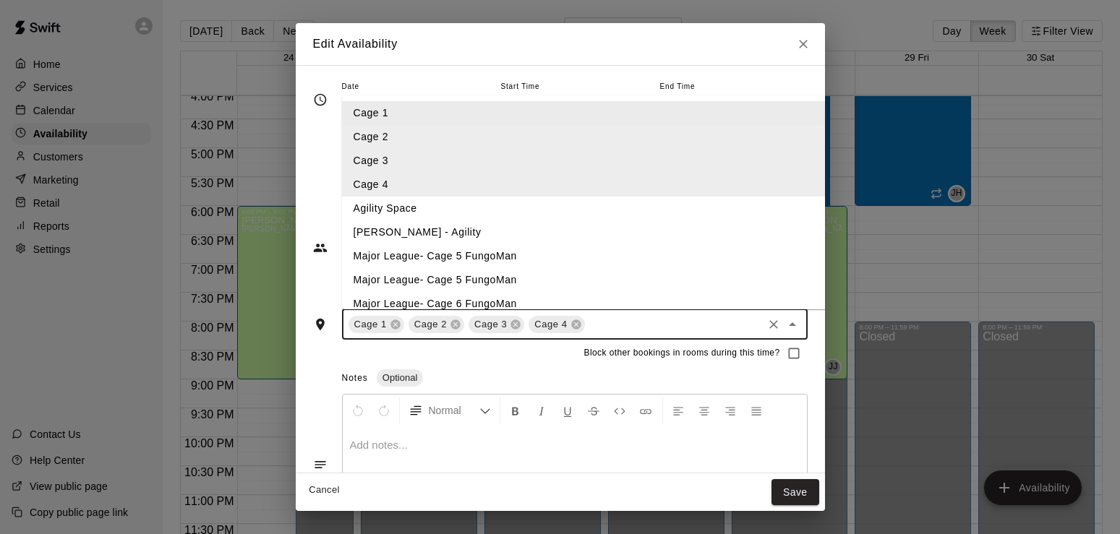
click at [605, 320] on input "text" at bounding box center [674, 324] width 174 height 18
click at [377, 257] on li "Major League- Cage 5 FungoMan" at bounding box center [617, 256] width 551 height 24
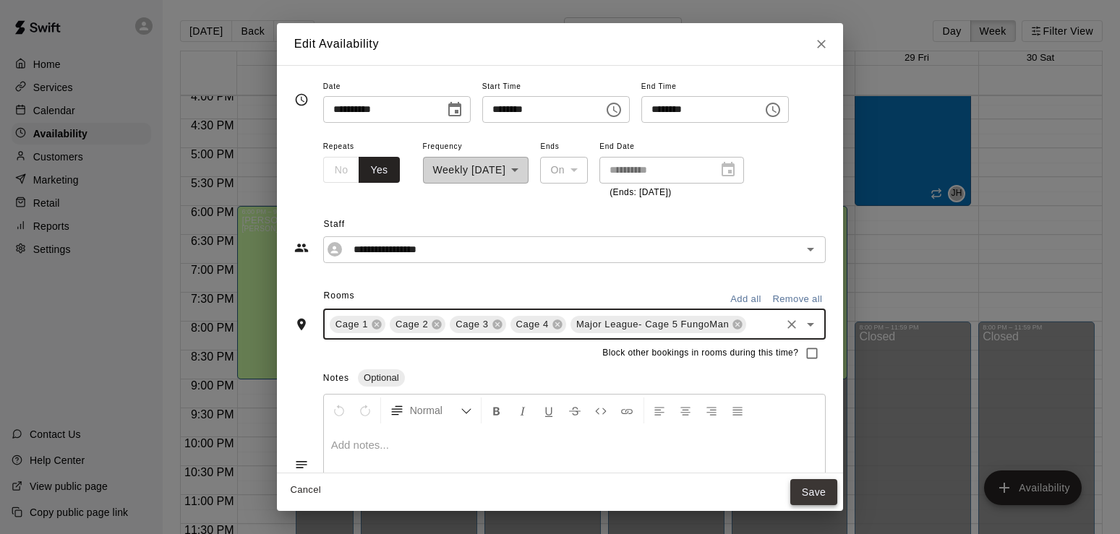
click at [834, 493] on button "Save" at bounding box center [814, 492] width 48 height 27
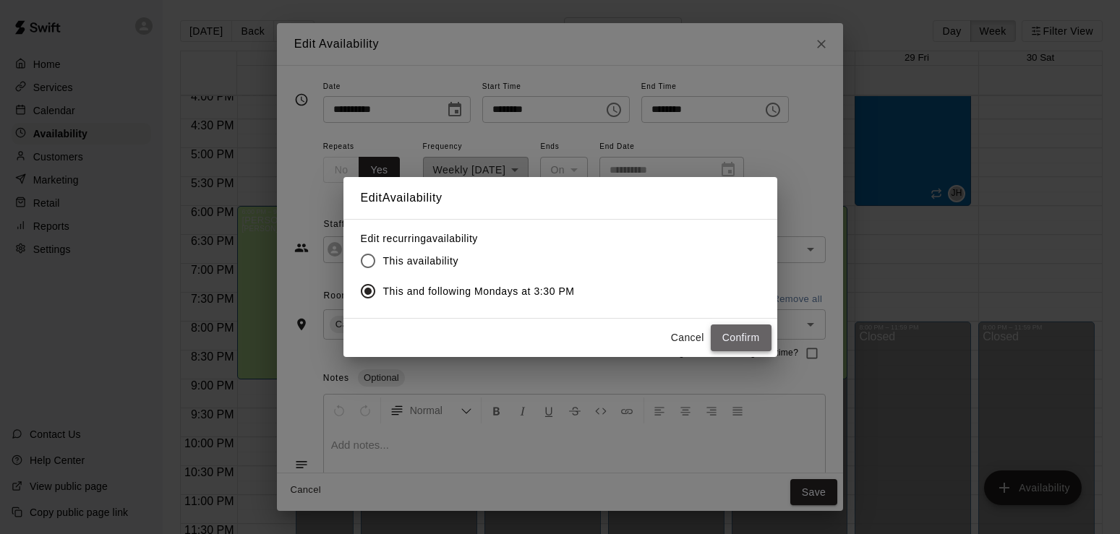
click at [733, 343] on button "Confirm" at bounding box center [741, 338] width 61 height 27
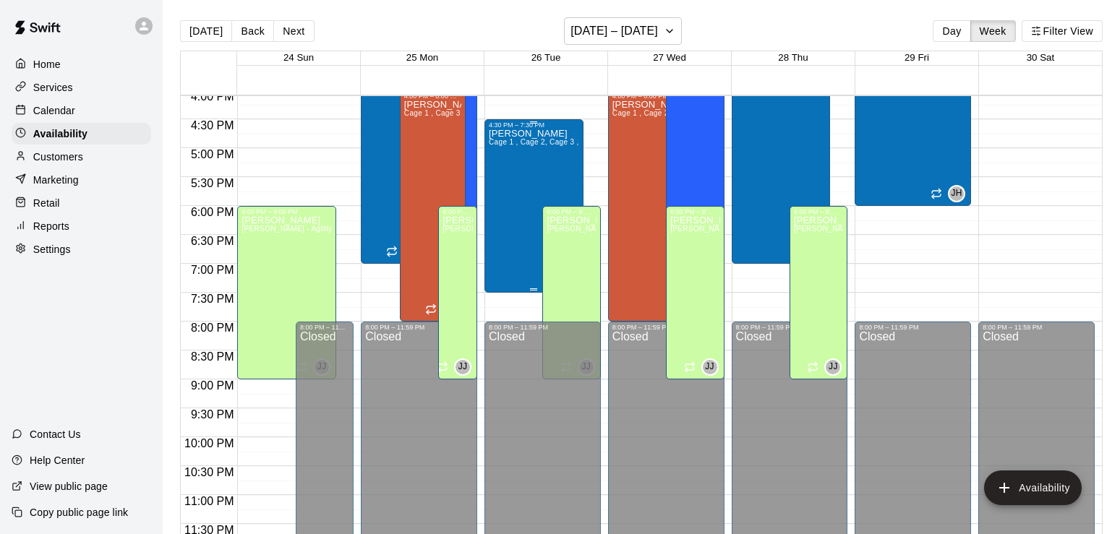
click at [513, 171] on div "[PERSON_NAME] Cage 1 , Cage 2, Cage 3 , Cage 4 , Major League- Cage 5 FungoMan" at bounding box center [534, 396] width 90 height 534
click at [507, 139] on icon "edit" at bounding box center [502, 145] width 17 height 17
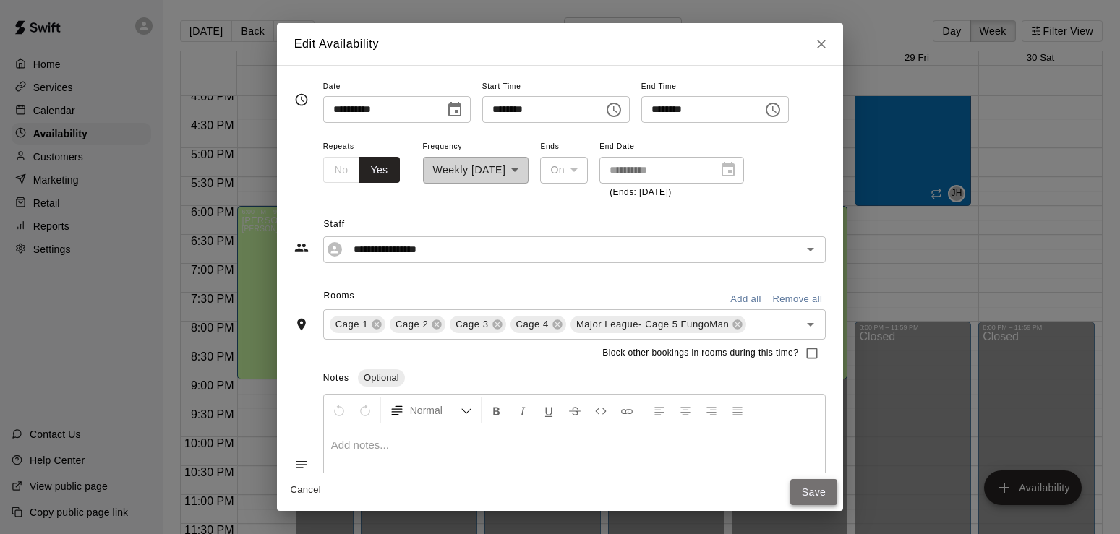
click at [838, 489] on button "Save" at bounding box center [814, 492] width 48 height 27
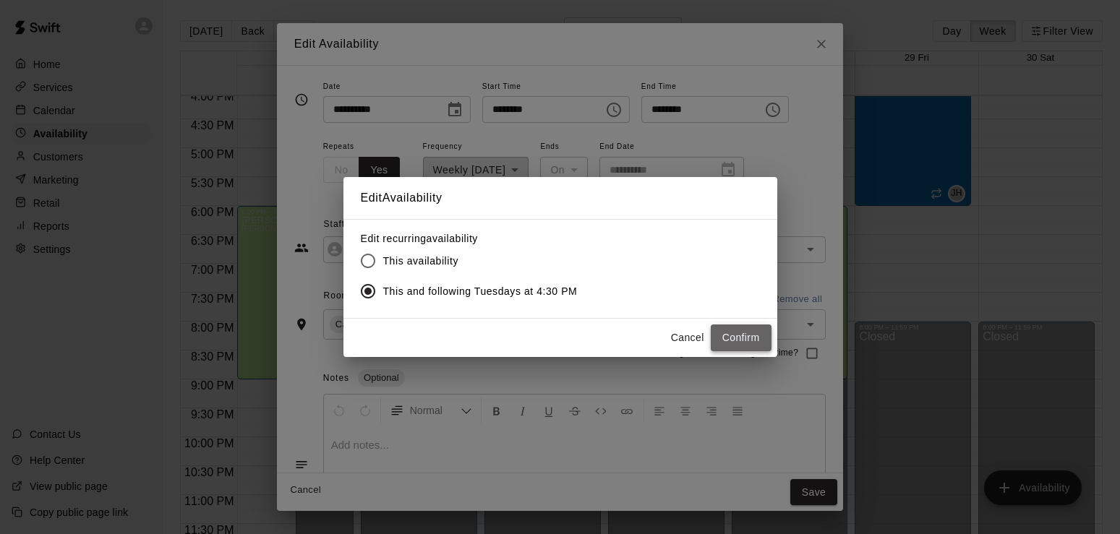
click at [740, 340] on button "Confirm" at bounding box center [741, 338] width 61 height 27
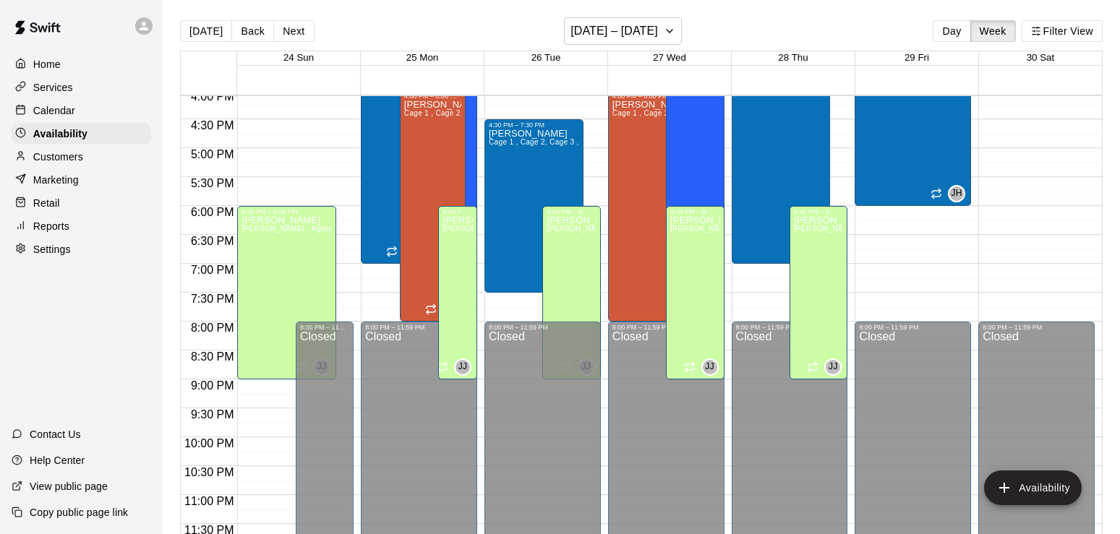
click at [696, 155] on div "[PERSON_NAME] 1 , Cage 2, Cage 3 , Cage 4 , Major League- Cage 5 FungoMan" at bounding box center [694, 309] width 49 height 534
click at [677, 61] on icon "edit" at bounding box center [684, 58] width 17 height 17
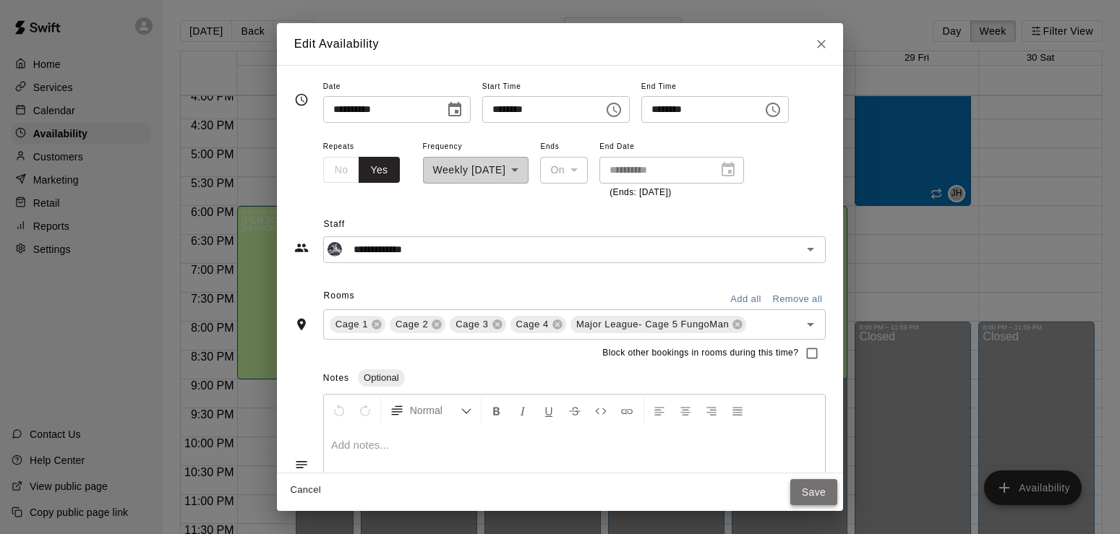
click at [837, 495] on button "Save" at bounding box center [814, 492] width 48 height 27
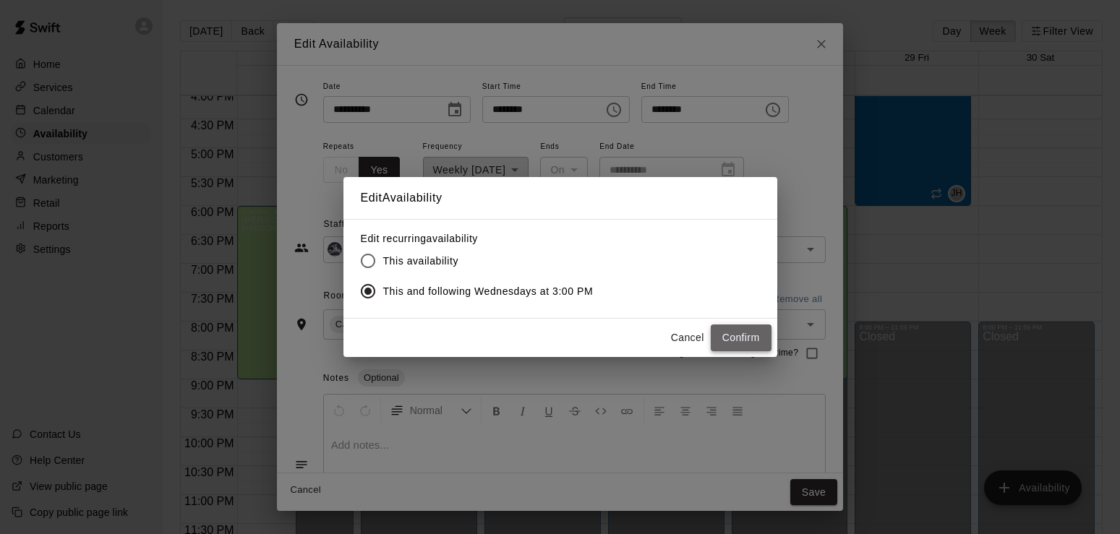
click at [745, 343] on button "Confirm" at bounding box center [741, 338] width 61 height 27
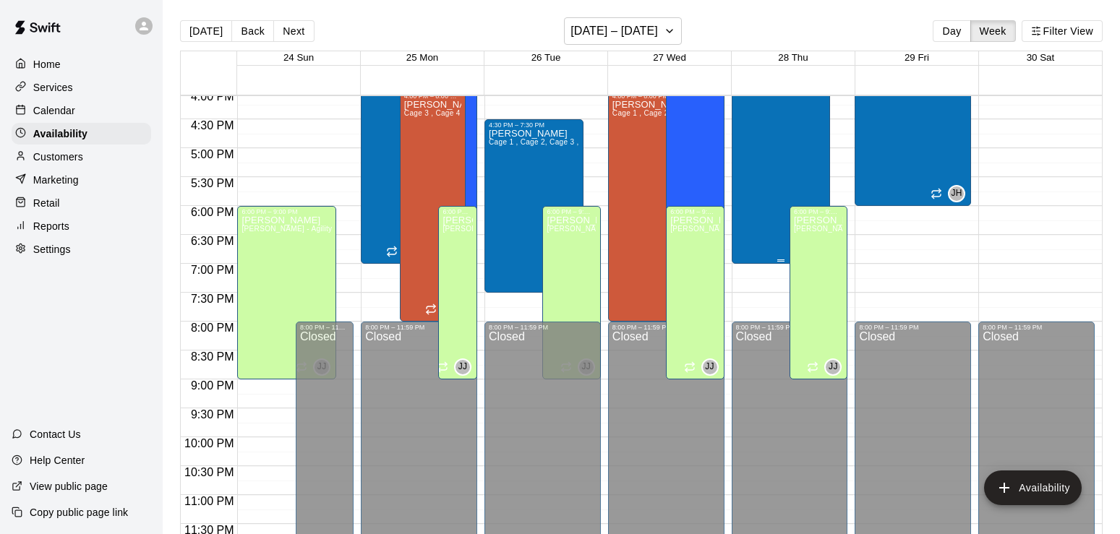
click at [804, 129] on div "[PERSON_NAME] Cage 1 , Cage 2, Cage 3 , Cage 4 , Major League- Cage 5 FungoMan" at bounding box center [781, 338] width 90 height 534
click at [756, 82] on icon "edit" at bounding box center [749, 87] width 17 height 17
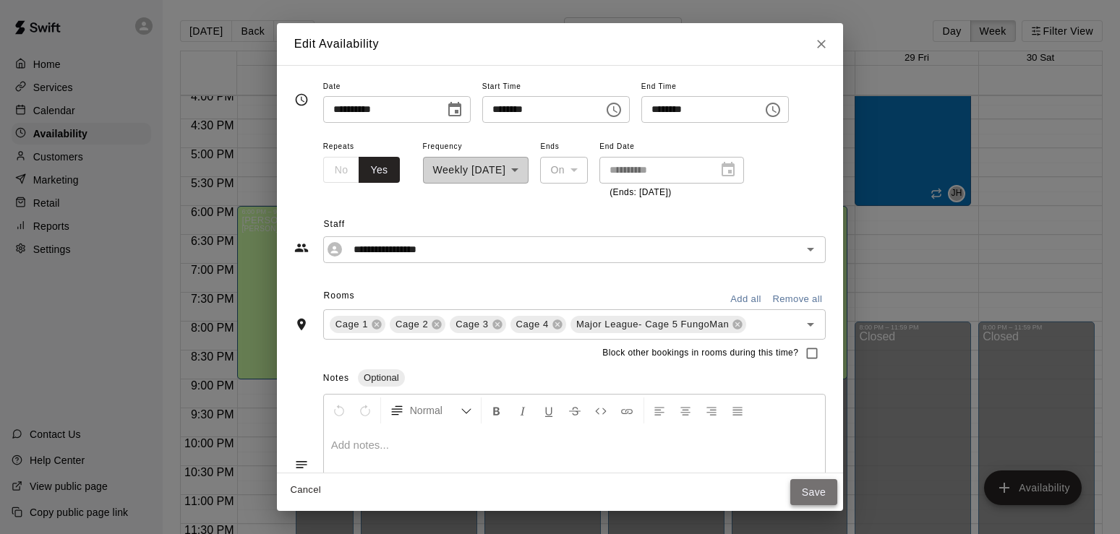
click at [838, 496] on button "Save" at bounding box center [814, 492] width 48 height 27
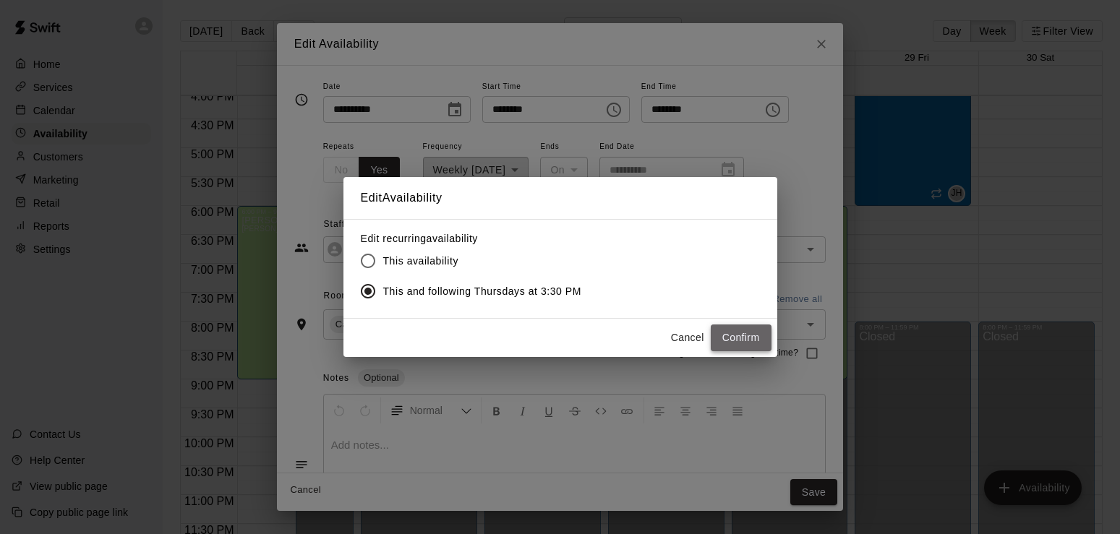
click at [732, 328] on button "Confirm" at bounding box center [741, 338] width 61 height 27
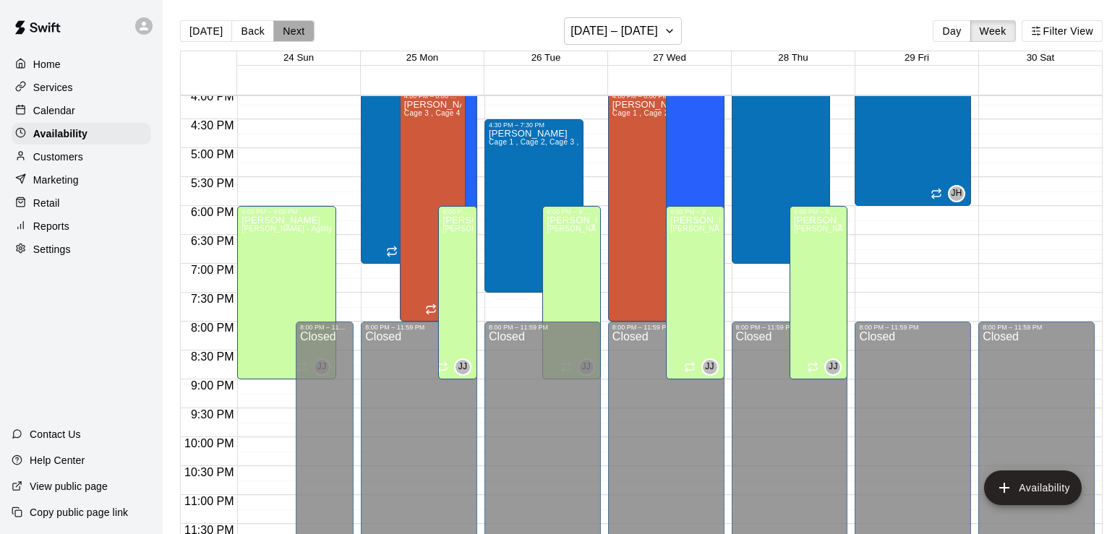
click at [298, 38] on button "Next" at bounding box center [293, 31] width 40 height 22
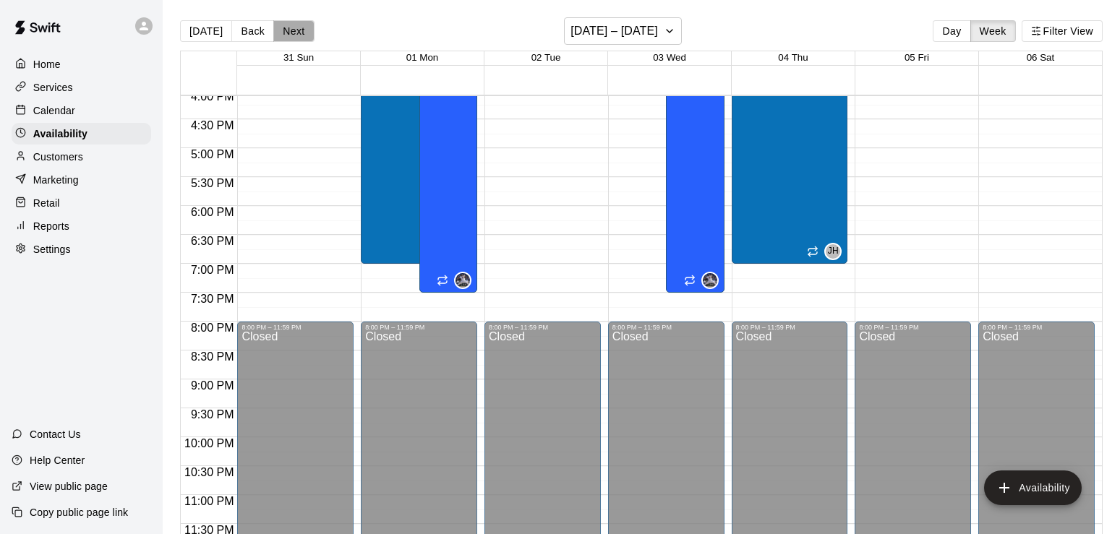
click at [298, 38] on button "Next" at bounding box center [293, 31] width 40 height 22
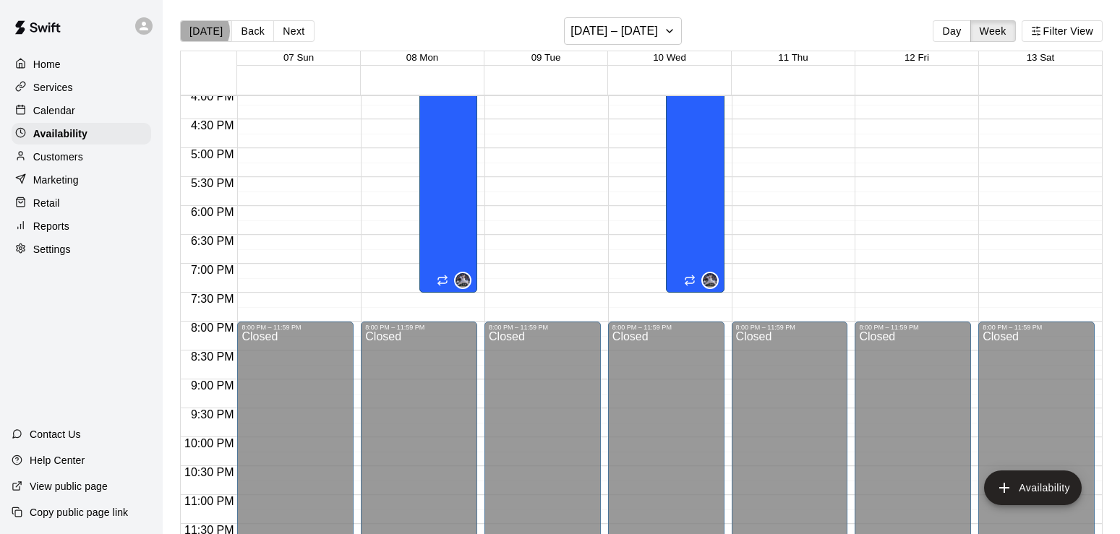
click at [203, 30] on button "[DATE]" at bounding box center [206, 31] width 52 height 22
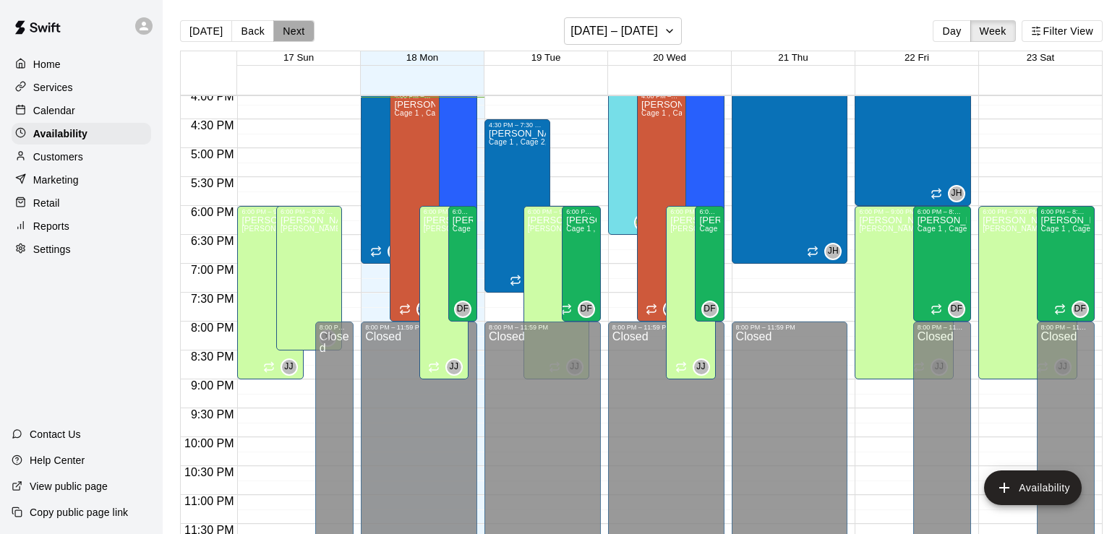
click at [288, 29] on button "Next" at bounding box center [293, 31] width 40 height 22
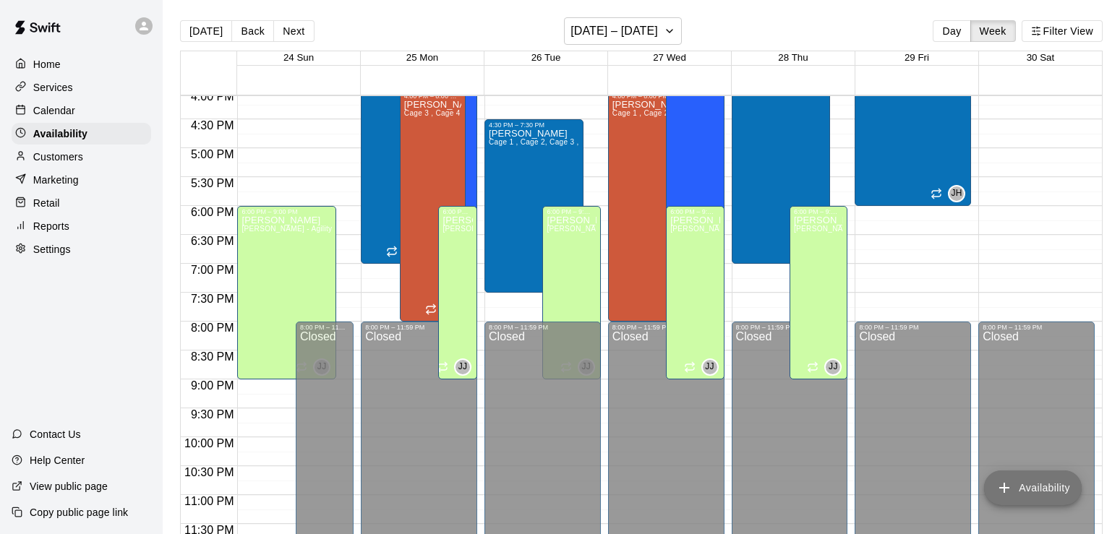
click at [1012, 497] on button "Availability" at bounding box center [1033, 488] width 98 height 35
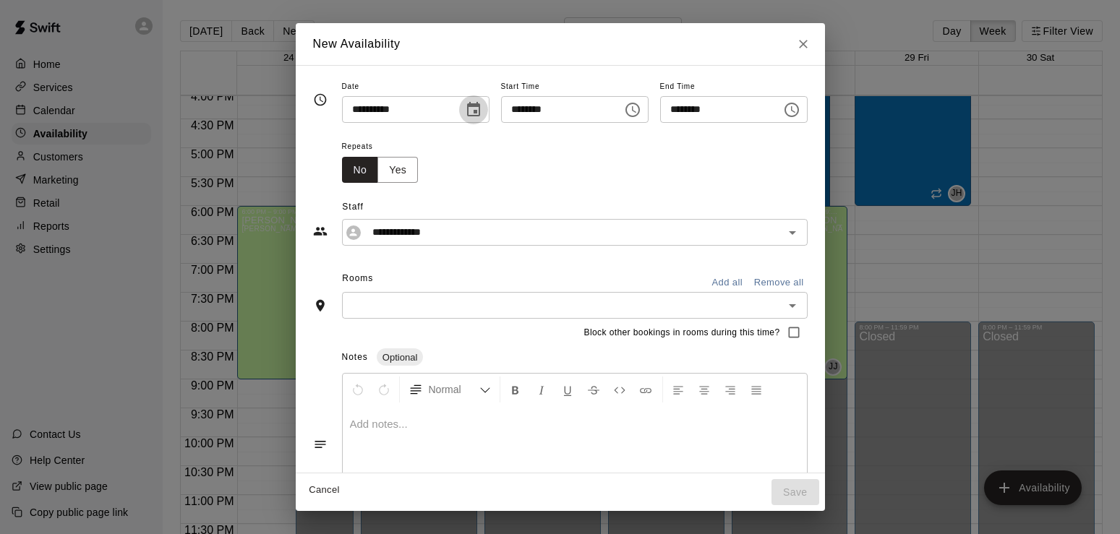
click at [465, 111] on icon "Choose date, selected date is Aug 25, 2025" at bounding box center [473, 109] width 17 height 17
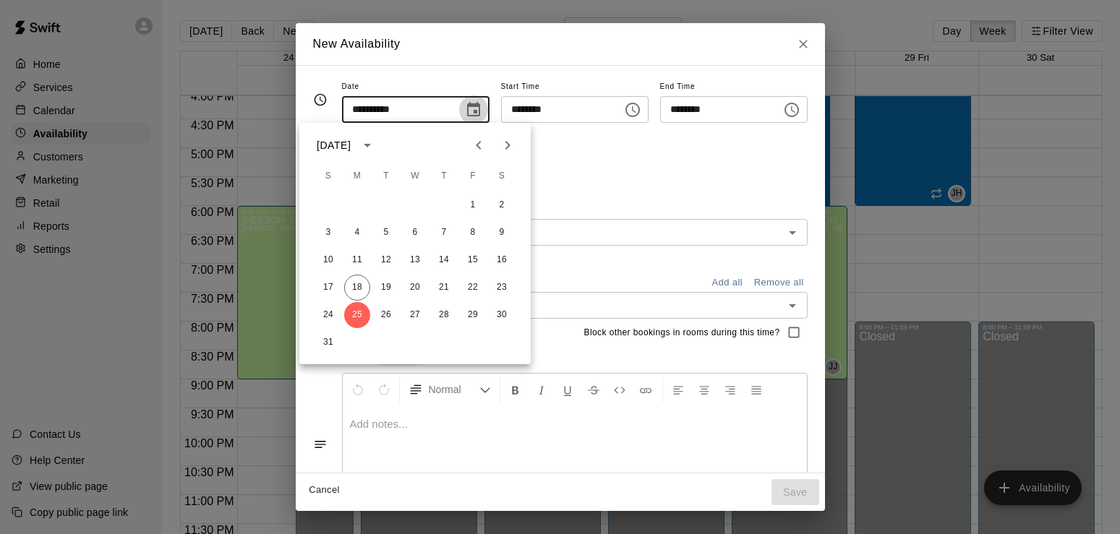
click at [465, 111] on icon "Choose date, selected date is Aug 25, 2025" at bounding box center [473, 109] width 17 height 17
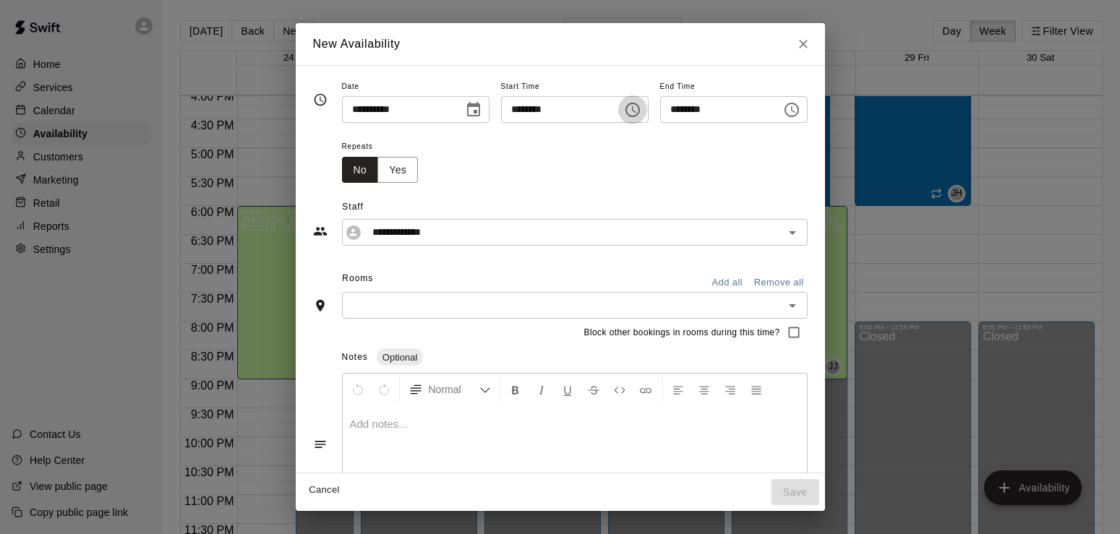
click at [641, 111] on icon "Choose time, selected time is 4:00 PM" at bounding box center [632, 109] width 17 height 17
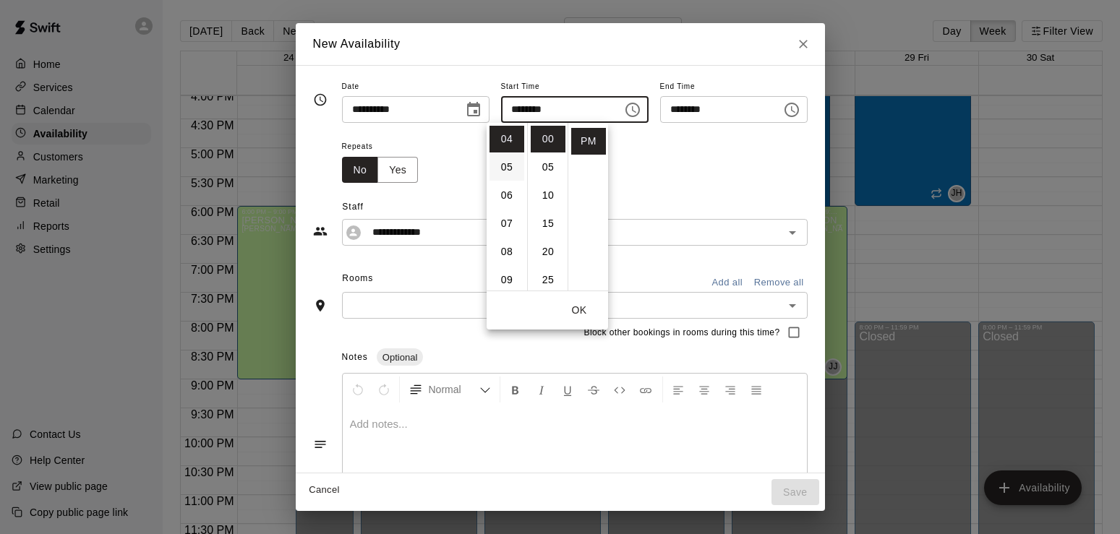
scroll to position [113, 0]
click at [505, 192] on li "06" at bounding box center [506, 195] width 35 height 27
type input "********"
click at [800, 106] on icon "Choose time, selected time is 6:30 PM" at bounding box center [791, 109] width 17 height 17
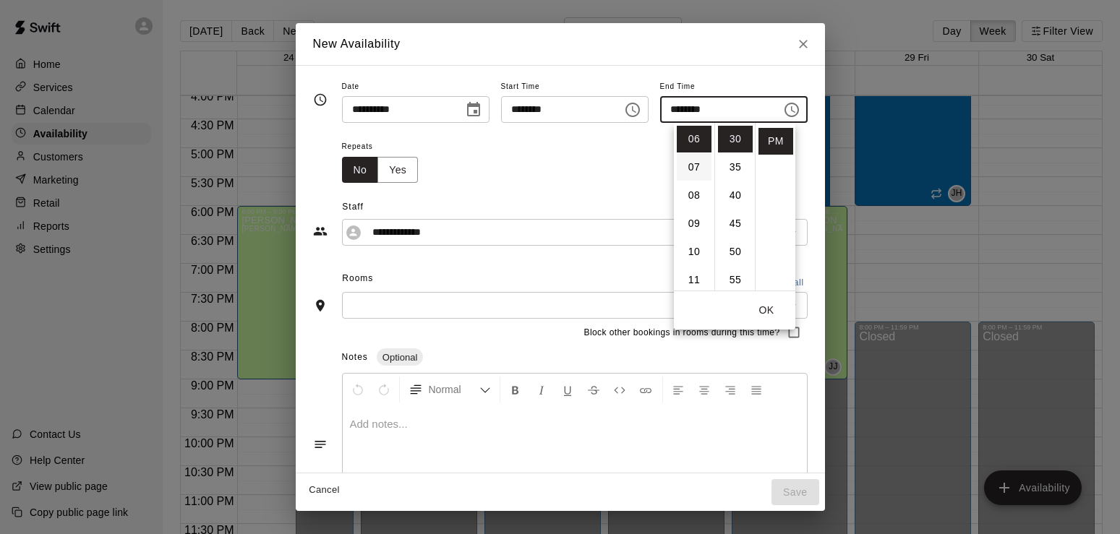
scroll to position [169, 0]
click at [696, 200] on li "08" at bounding box center [694, 195] width 35 height 27
click at [734, 142] on li "00" at bounding box center [735, 139] width 35 height 27
type input "********"
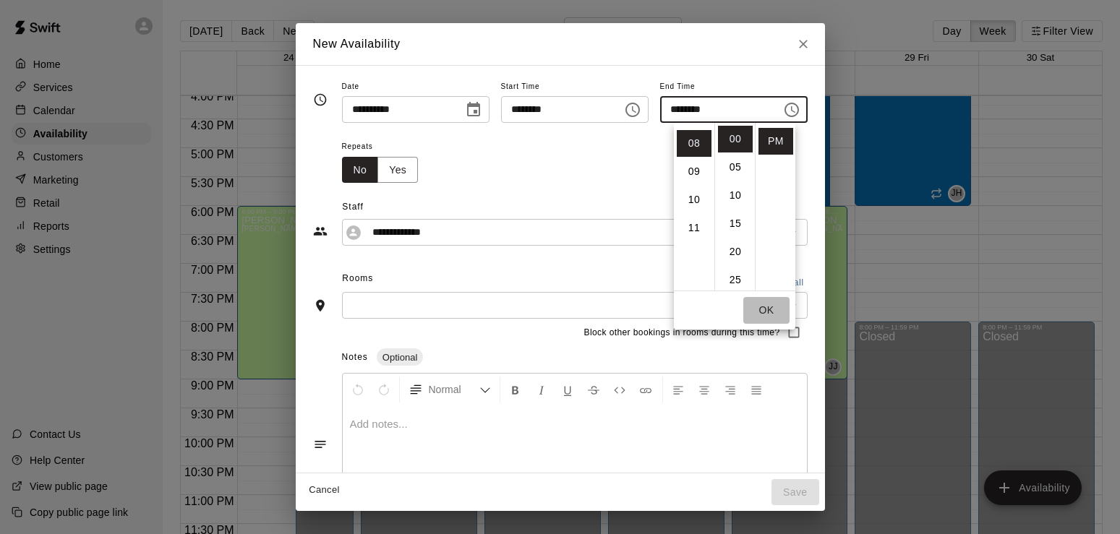
click at [771, 310] on button "OK" at bounding box center [766, 310] width 46 height 27
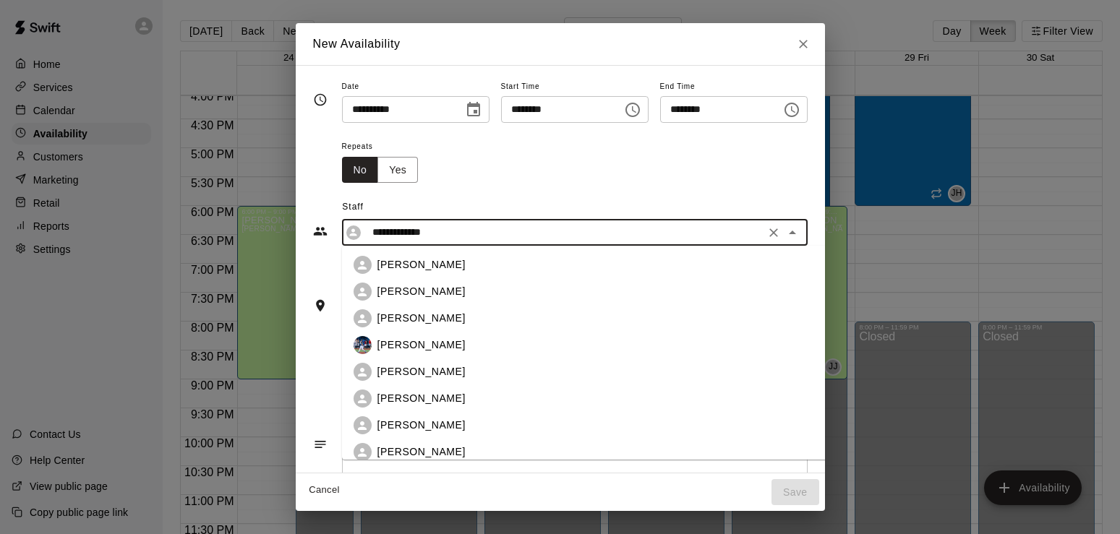
click at [623, 239] on input "**********" at bounding box center [564, 232] width 394 height 18
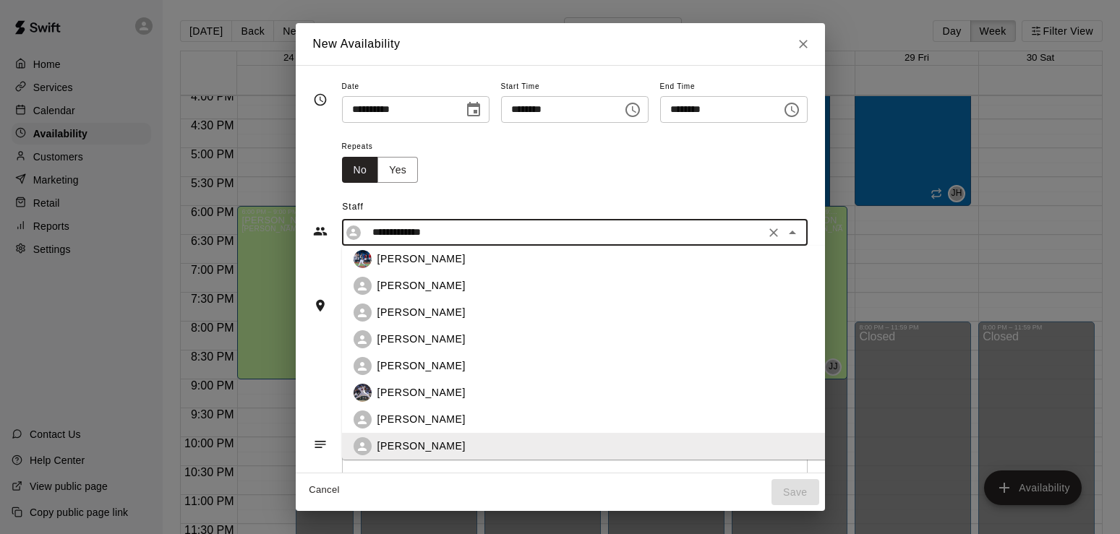
click at [391, 278] on div "[PERSON_NAME]" at bounding box center [618, 286] width 528 height 18
type input "**********"
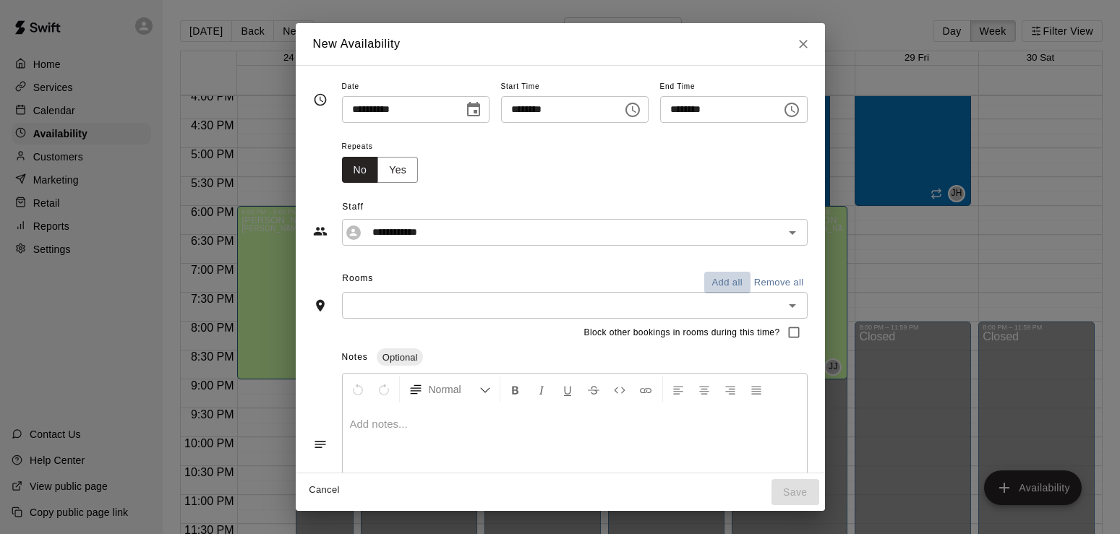
click at [751, 281] on button "Add all" at bounding box center [727, 283] width 46 height 22
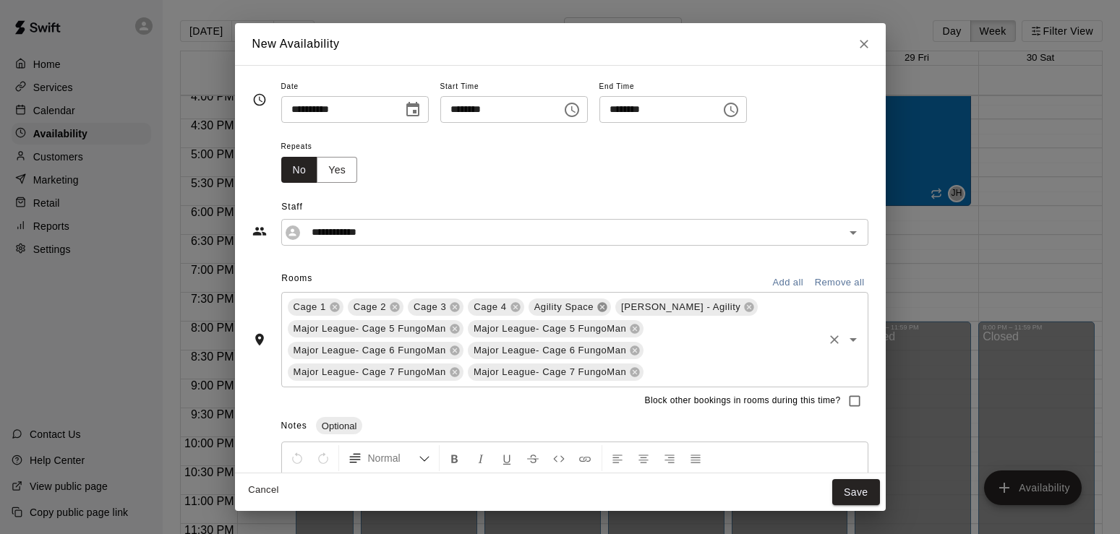
click at [602, 306] on icon at bounding box center [601, 307] width 9 height 9
click at [657, 307] on icon at bounding box center [663, 308] width 12 height 12
click at [453, 330] on icon at bounding box center [454, 329] width 9 height 9
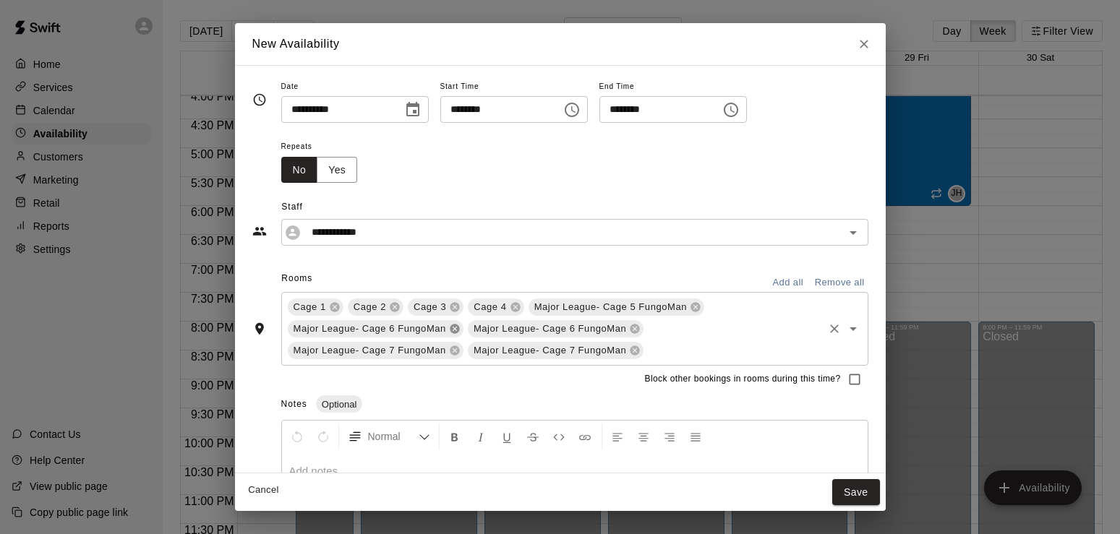
click at [453, 330] on icon at bounding box center [454, 329] width 9 height 9
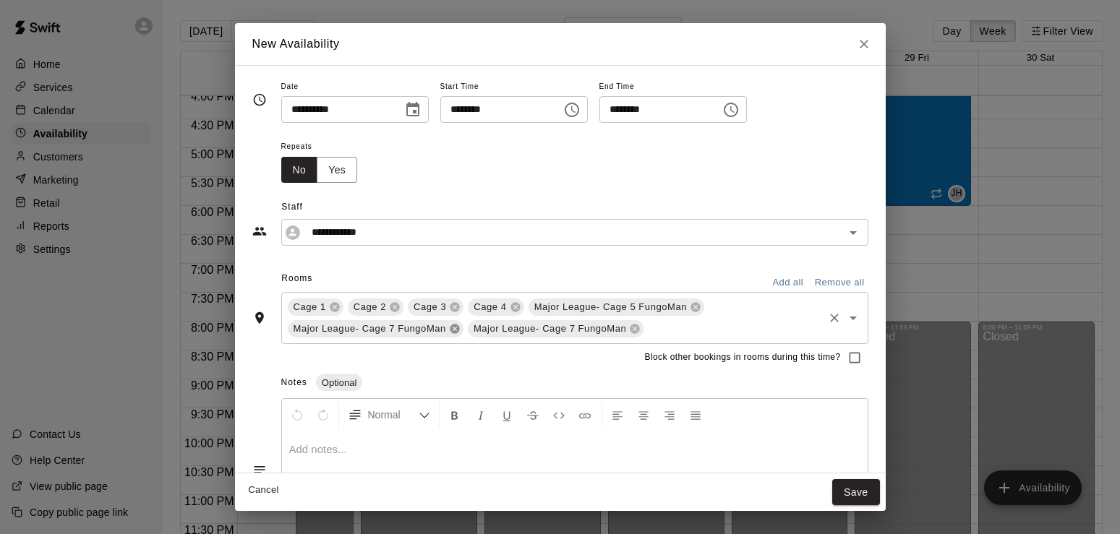
click at [453, 330] on icon at bounding box center [454, 329] width 9 height 9
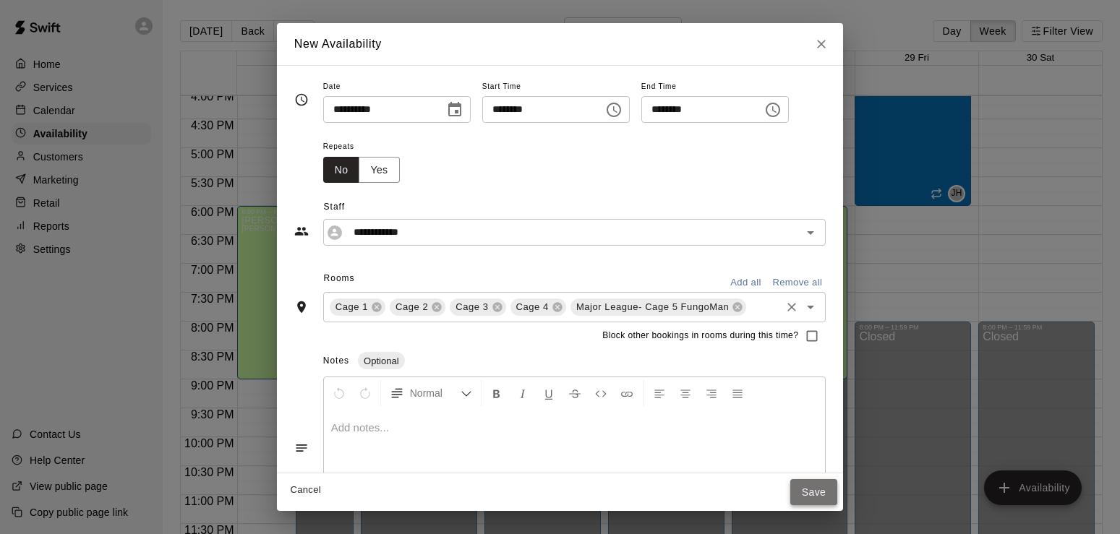
click at [838, 497] on button "Save" at bounding box center [814, 492] width 48 height 27
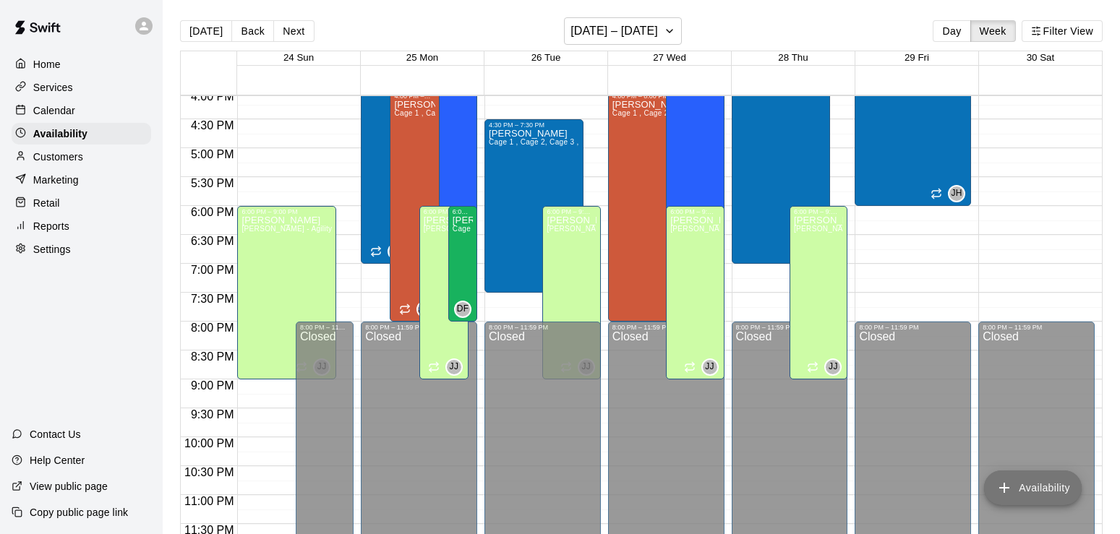
click at [1014, 485] on button "Availability" at bounding box center [1033, 488] width 98 height 35
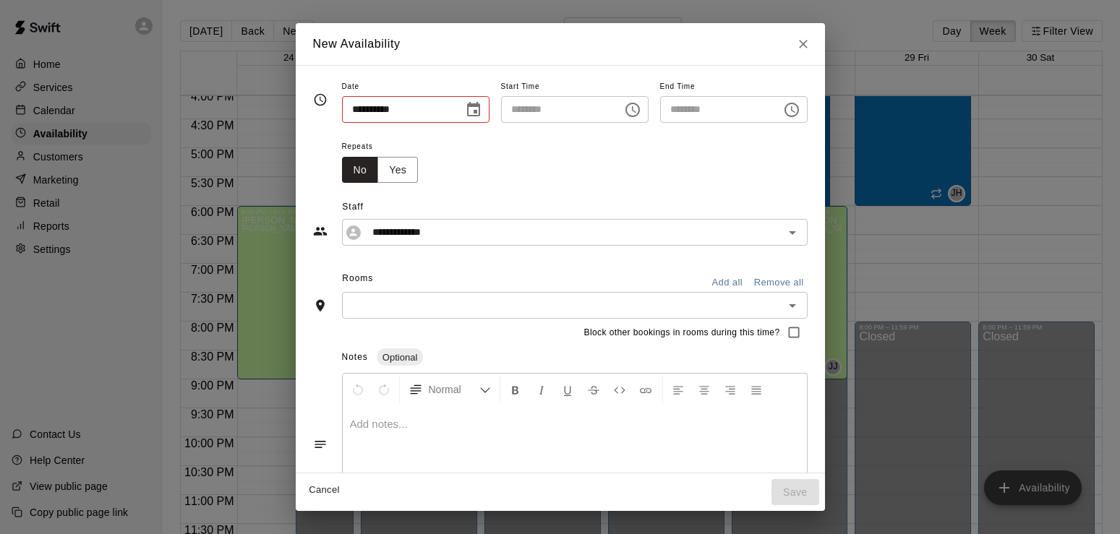
type input "**********"
type input "********"
click at [465, 108] on icon "Choose date, selected date is Aug 25, 2025" at bounding box center [473, 109] width 17 height 17
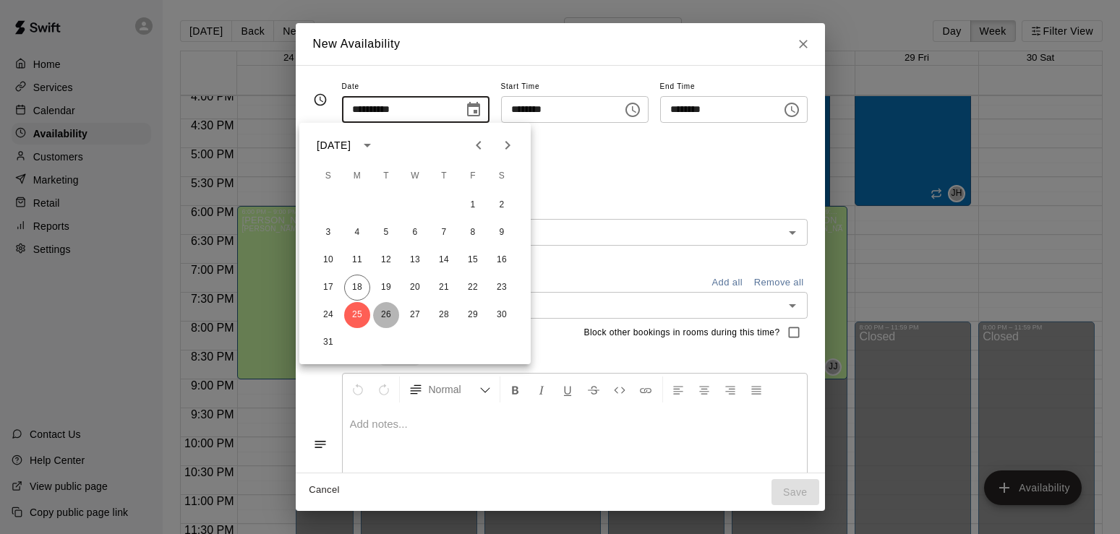
click at [384, 315] on button "26" at bounding box center [386, 315] width 26 height 26
type input "**********"
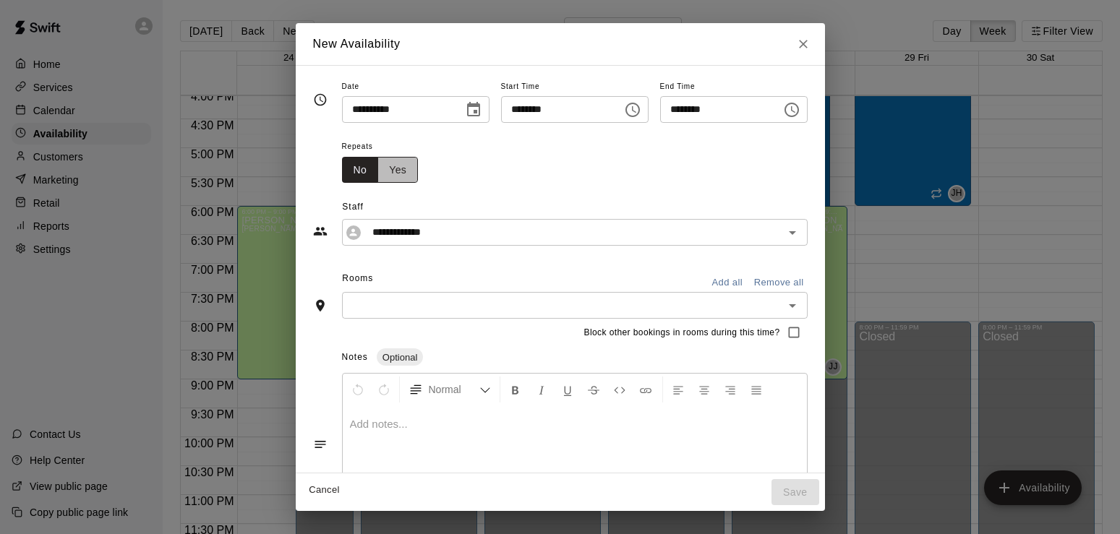
click at [377, 164] on button "Yes" at bounding box center [397, 170] width 40 height 27
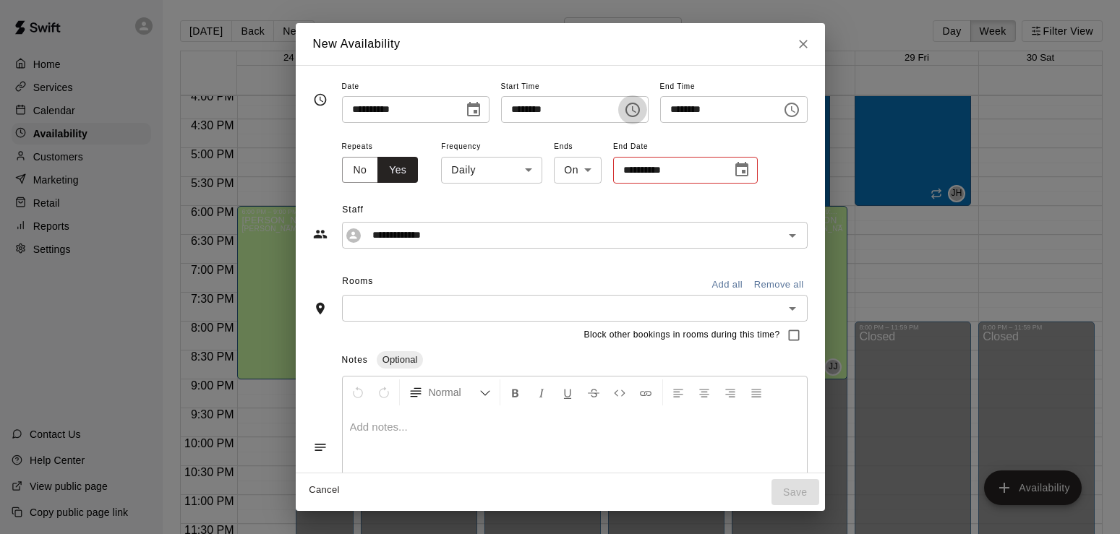
click at [641, 109] on icon "Choose time, selected time is 4:00 PM" at bounding box center [632, 109] width 17 height 17
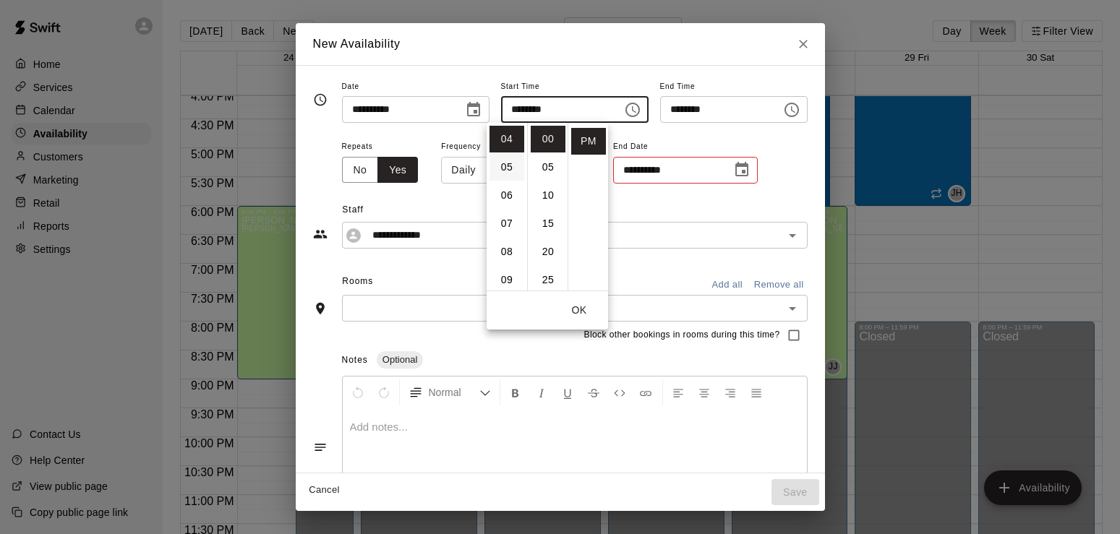
scroll to position [113, 0]
click at [510, 197] on li "06" at bounding box center [506, 195] width 35 height 27
type input "********"
click at [800, 109] on icon "Choose time, selected time is 6:30 PM" at bounding box center [791, 109] width 17 height 17
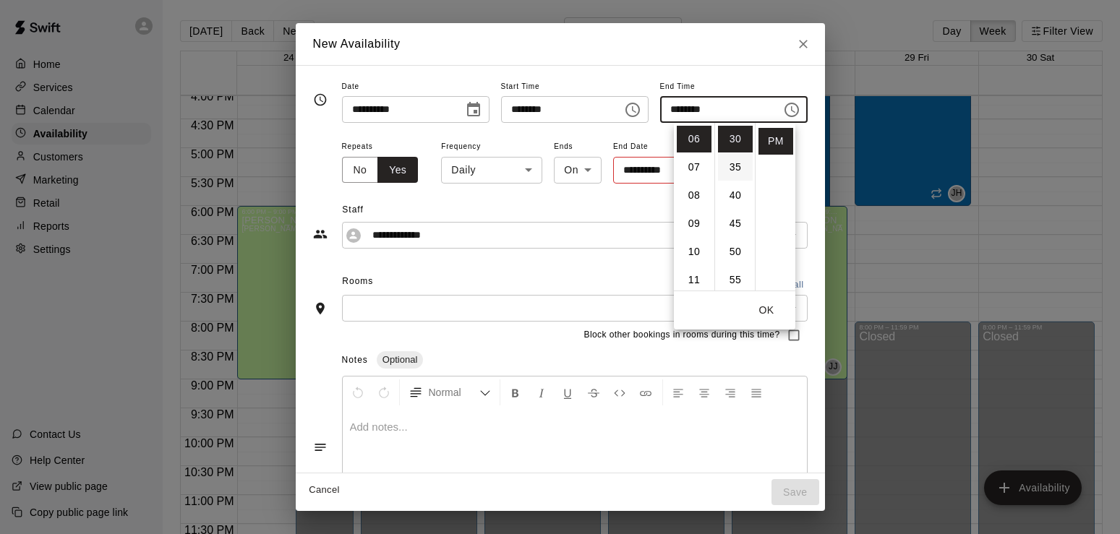
scroll to position [169, 0]
click at [693, 196] on li "08" at bounding box center [694, 195] width 35 height 27
click at [735, 139] on li "00" at bounding box center [735, 139] width 35 height 27
type input "********"
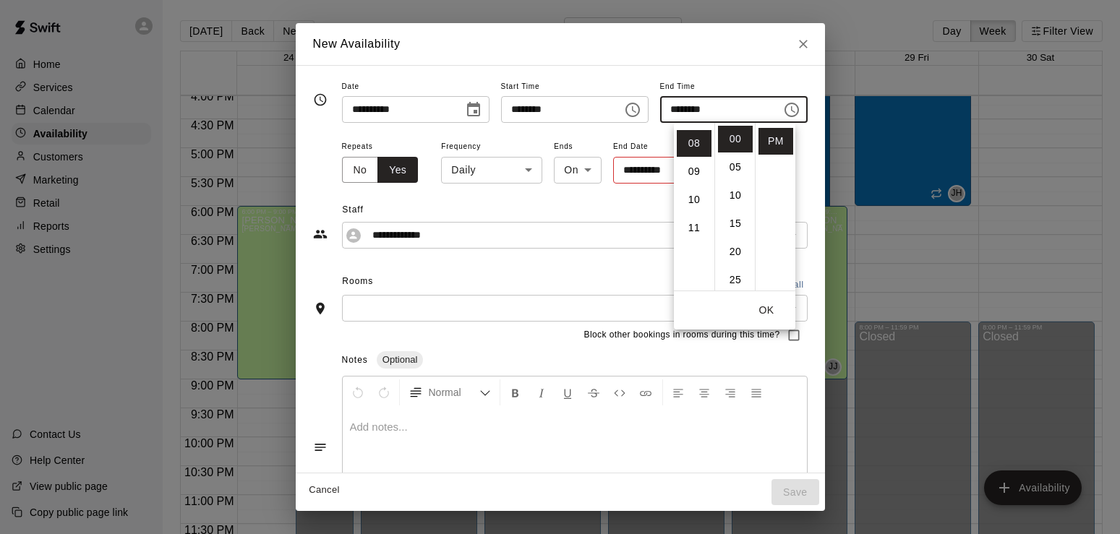
click at [766, 309] on button "OK" at bounding box center [766, 310] width 46 height 27
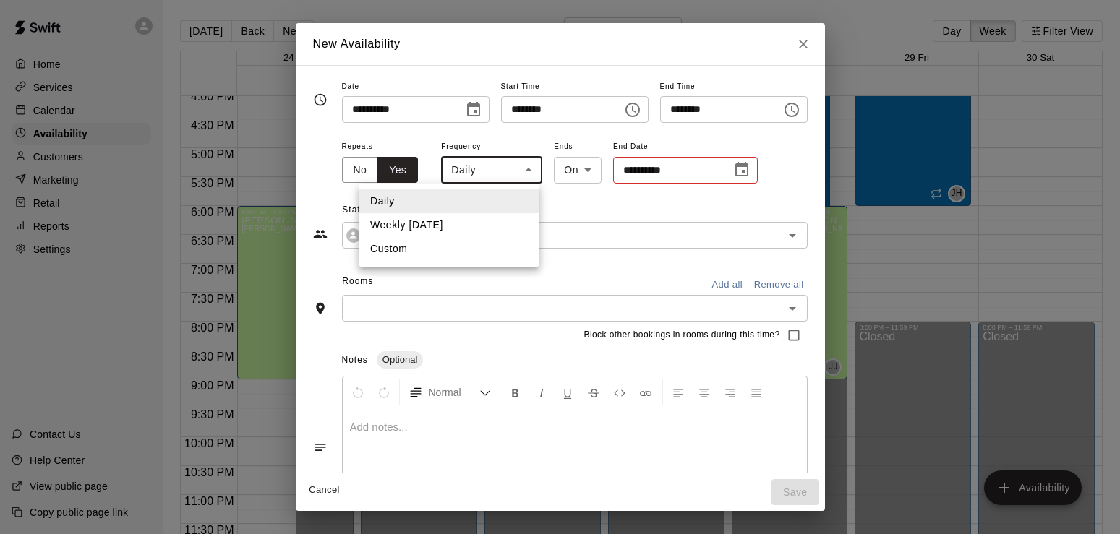
click at [489, 169] on body "Home Services Calendar Availability Customers Marketing Retail Reports Settings…" at bounding box center [560, 278] width 1120 height 557
click at [428, 231] on li "Weekly [DATE]" at bounding box center [449, 225] width 181 height 24
type input "******"
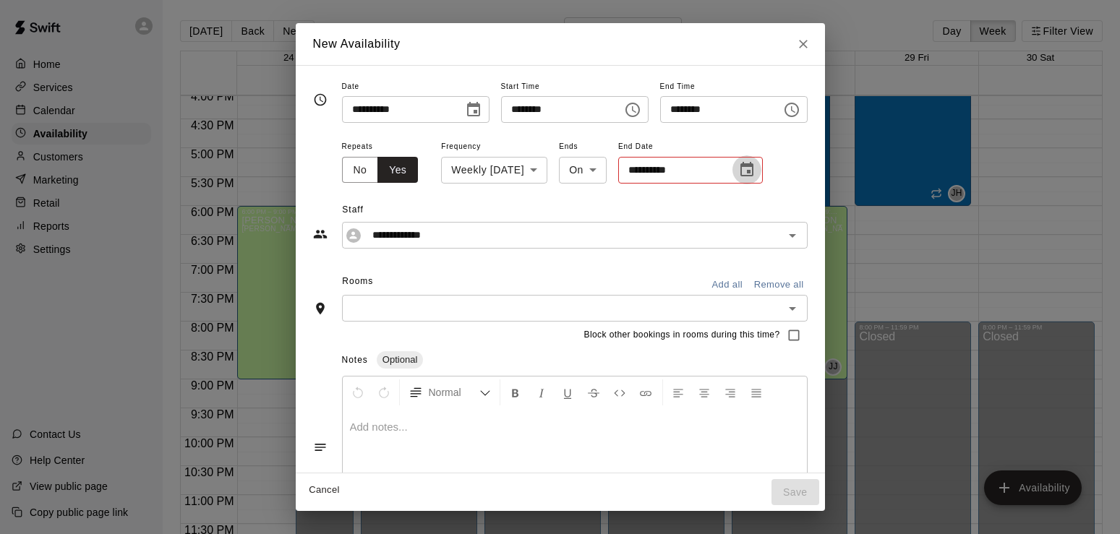
click at [740, 174] on icon "Choose date" at bounding box center [746, 169] width 13 height 14
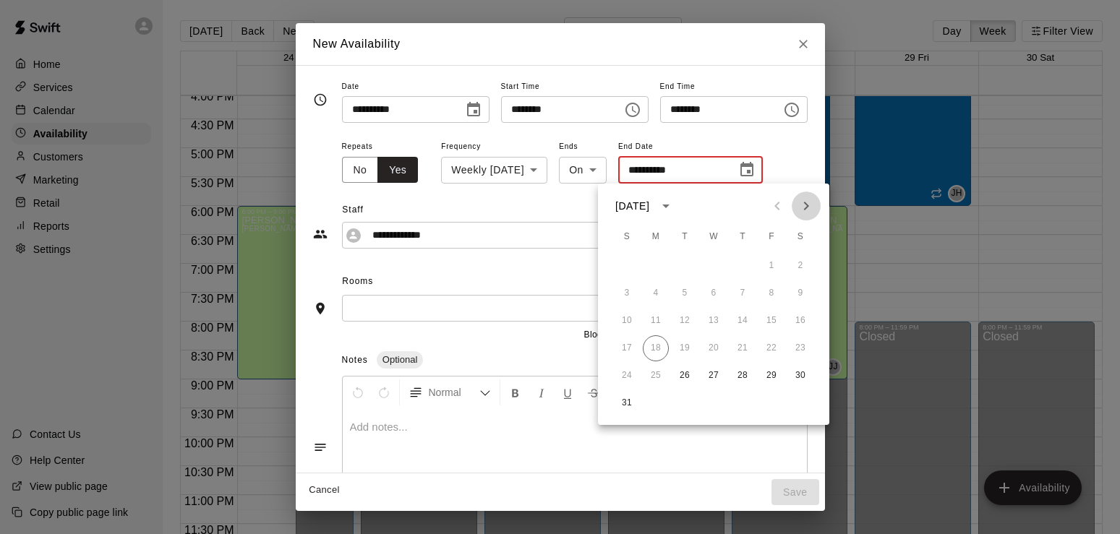
click at [806, 208] on icon "Next month" at bounding box center [806, 206] width 5 height 9
click at [804, 208] on icon "Next month" at bounding box center [805, 205] width 17 height 17
click at [711, 272] on button "1" at bounding box center [714, 266] width 26 height 26
type input "**********"
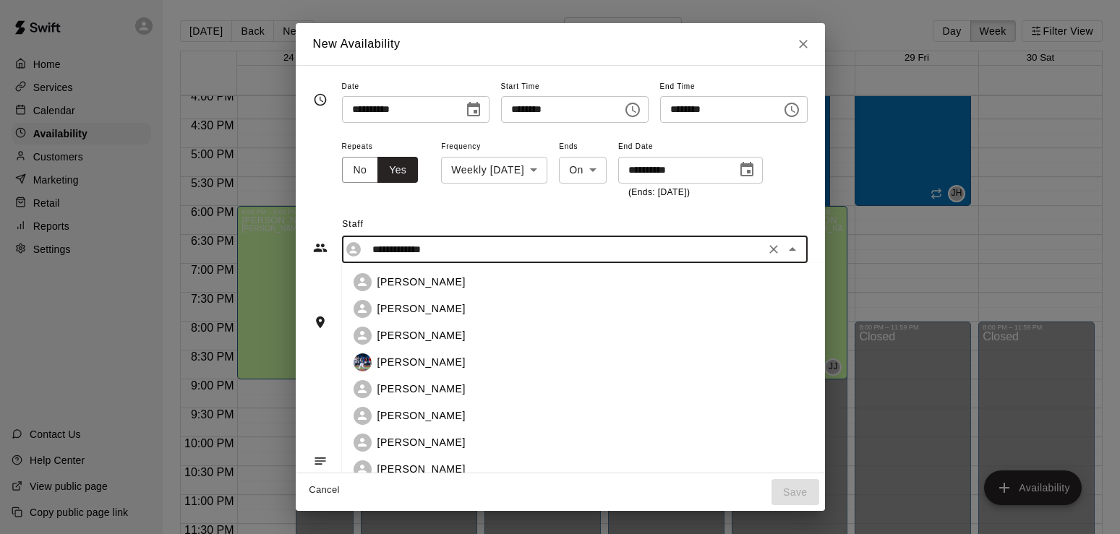
click at [472, 255] on input "**********" at bounding box center [564, 250] width 394 height 18
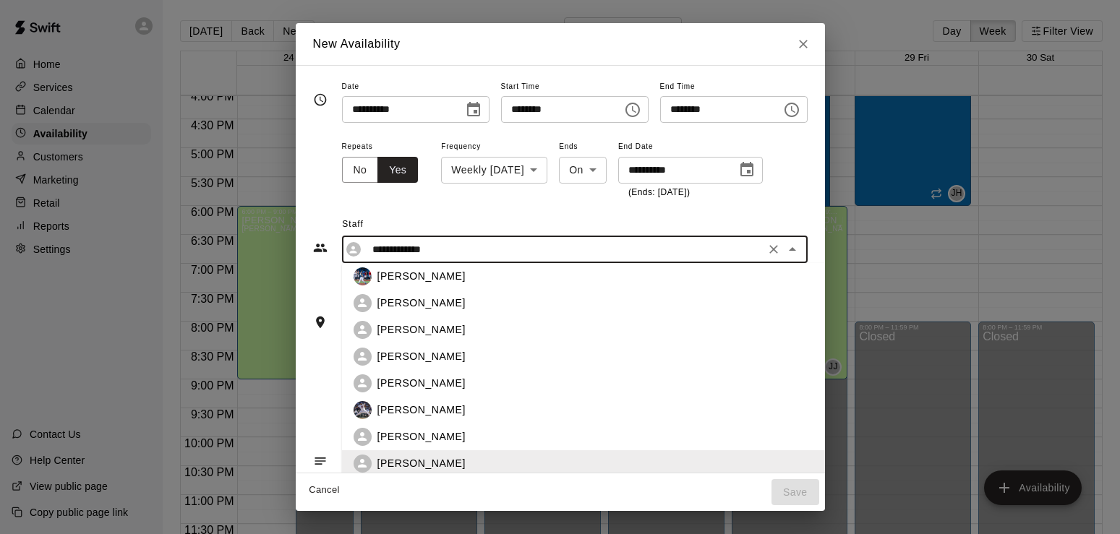
click at [377, 302] on p "[PERSON_NAME]" at bounding box center [421, 303] width 88 height 15
type input "**********"
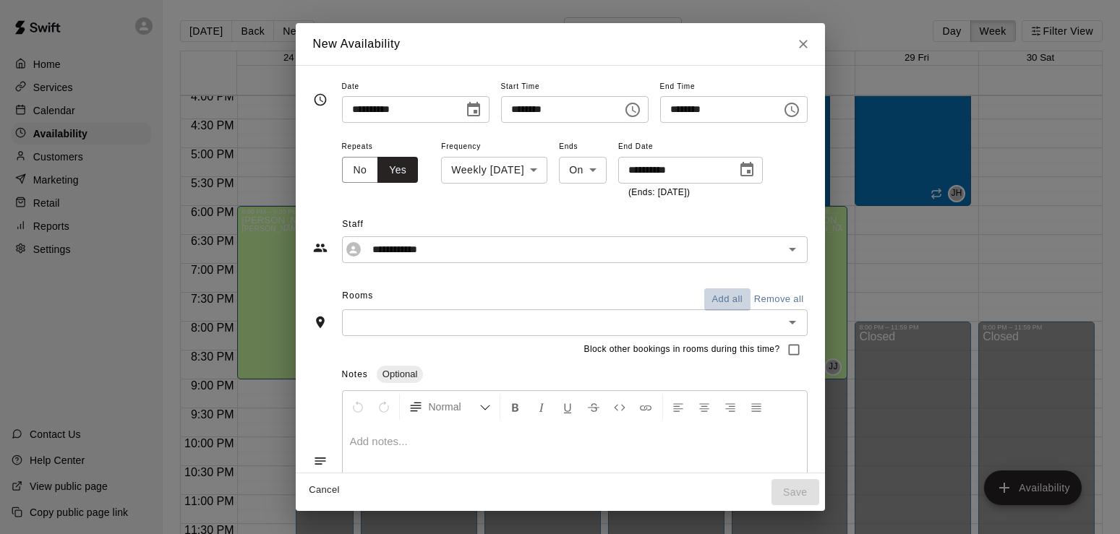
click at [751, 294] on button "Add all" at bounding box center [727, 299] width 46 height 22
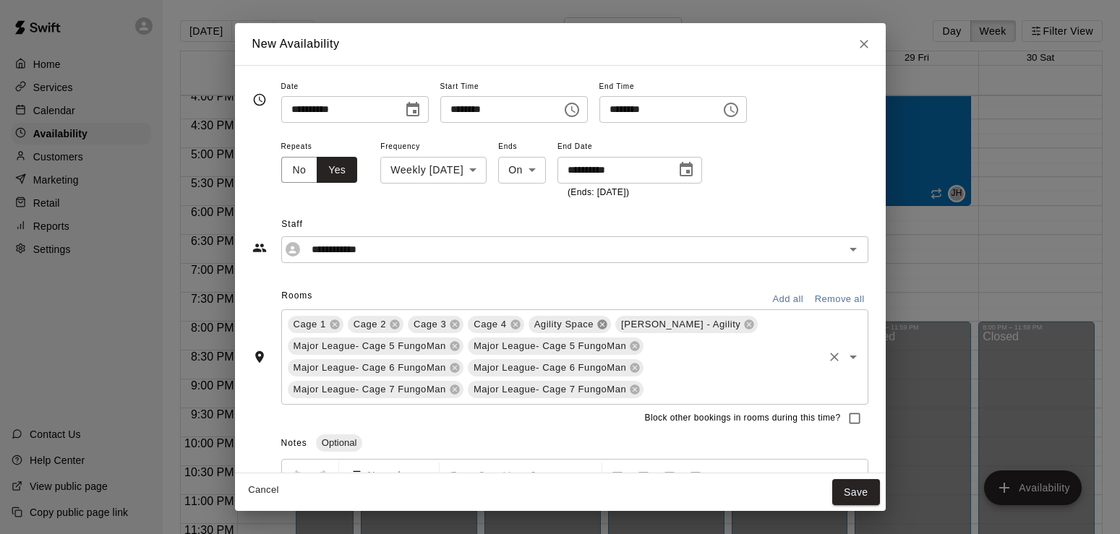
click at [604, 327] on icon at bounding box center [601, 324] width 9 height 9
click at [657, 322] on icon at bounding box center [661, 324] width 9 height 9
click at [454, 348] on icon at bounding box center [454, 345] width 9 height 9
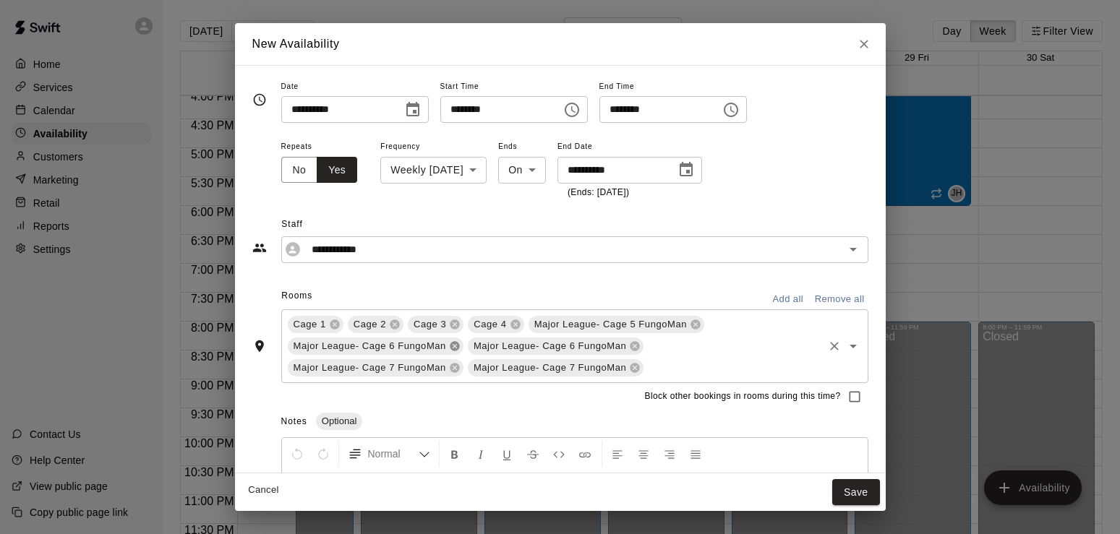
click at [454, 348] on icon at bounding box center [454, 345] width 9 height 9
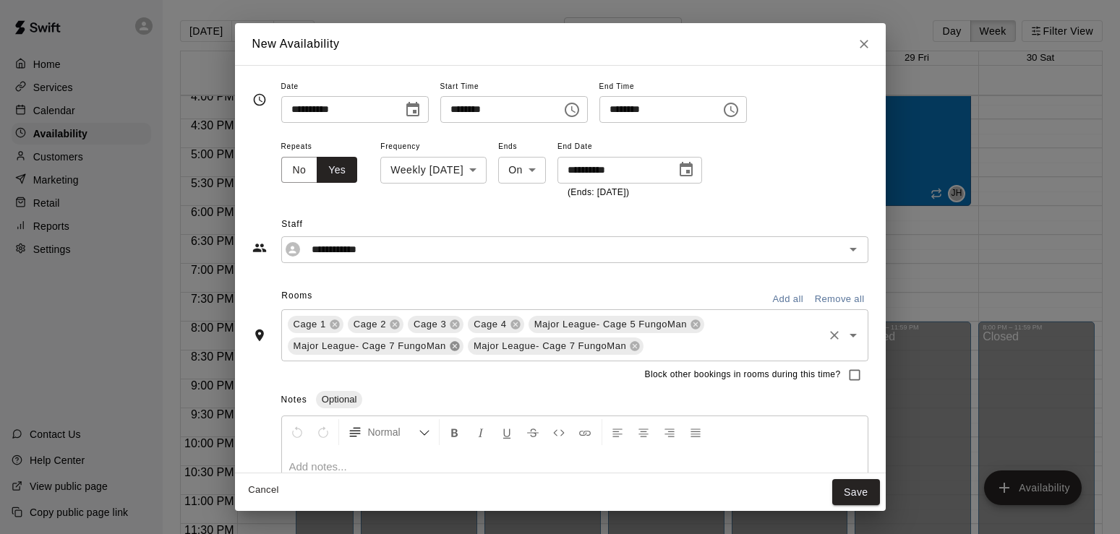
click at [454, 348] on icon at bounding box center [454, 345] width 9 height 9
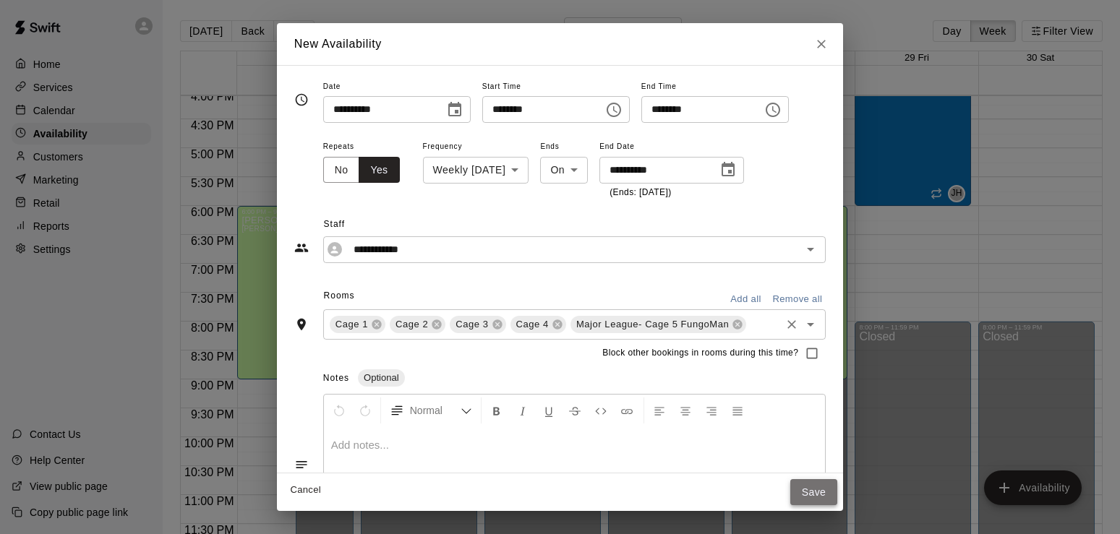
click at [837, 485] on button "Save" at bounding box center [814, 492] width 48 height 27
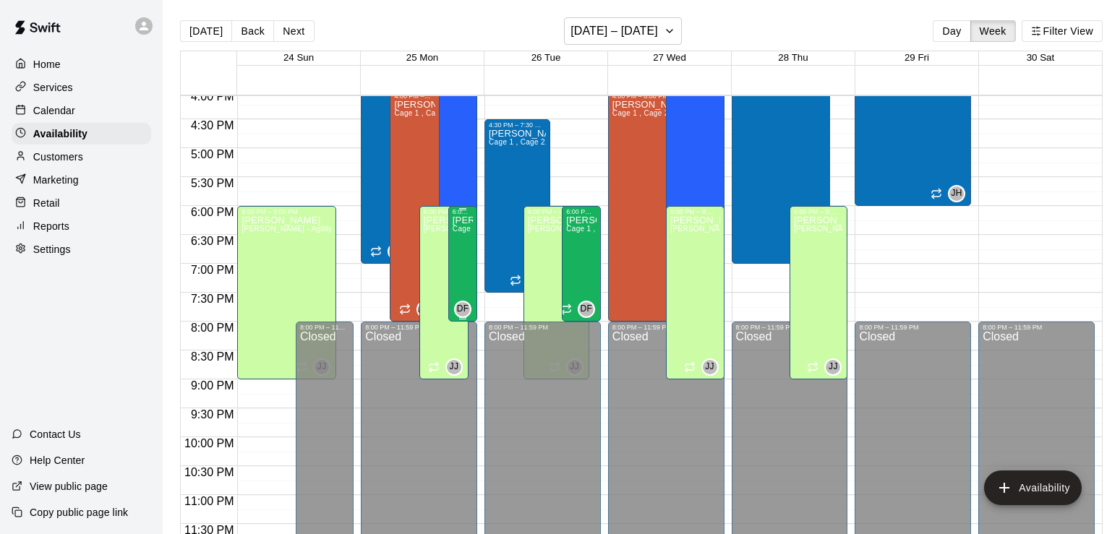
click at [469, 244] on div "[PERSON_NAME] 1 , Cage 2, Cage 3 , Cage 4 , Major League- Cage 5 FungoMan" at bounding box center [463, 482] width 20 height 534
click at [464, 227] on icon "edit" at bounding box center [466, 231] width 17 height 17
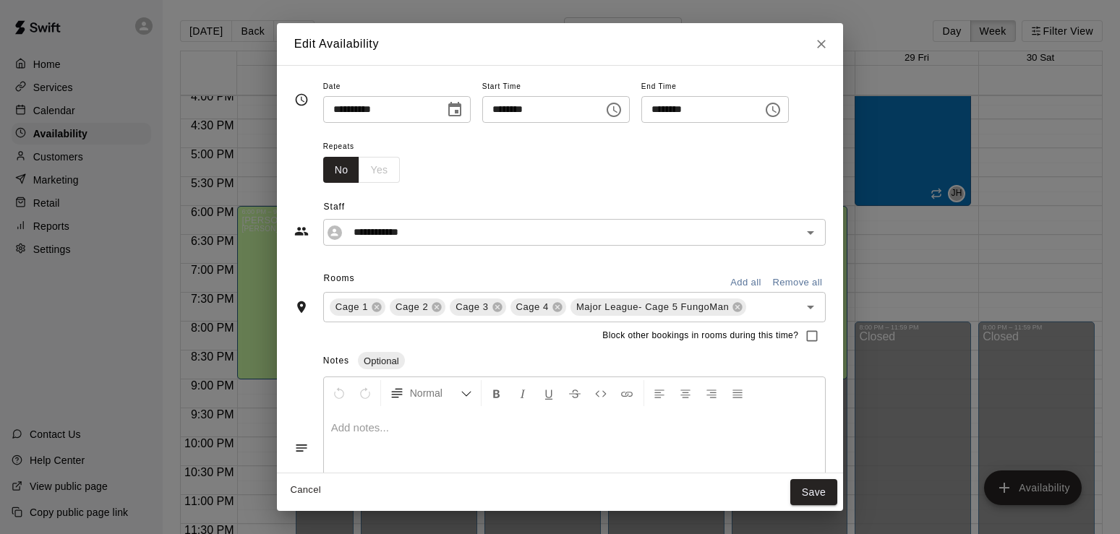
click at [443, 184] on div "**********" at bounding box center [560, 214] width 532 height 63
click at [355, 175] on div "No Yes" at bounding box center [361, 170] width 77 height 27
click at [826, 499] on button "Save" at bounding box center [814, 492] width 48 height 27
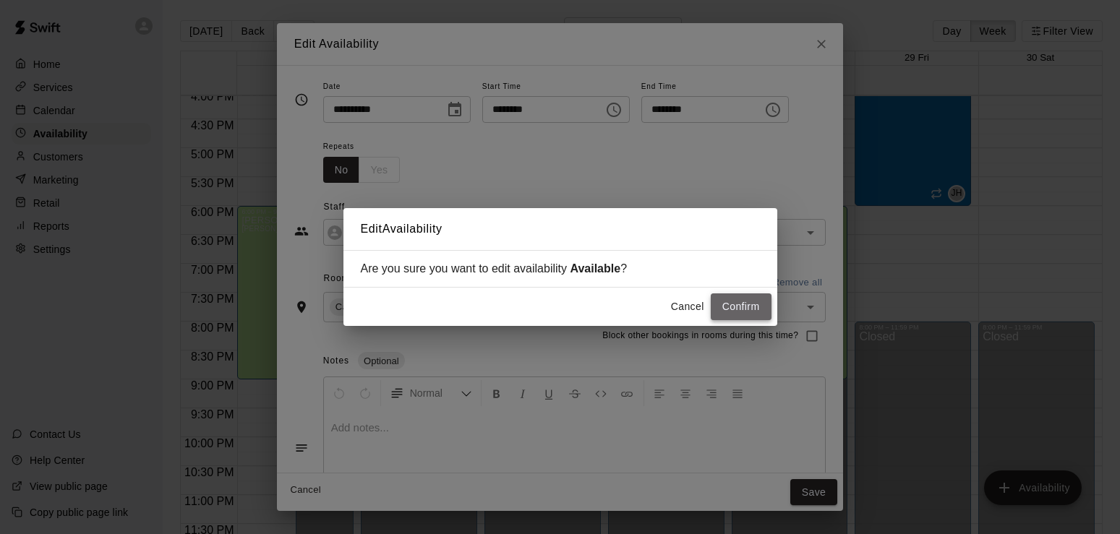
click at [734, 307] on button "Confirm" at bounding box center [741, 307] width 61 height 27
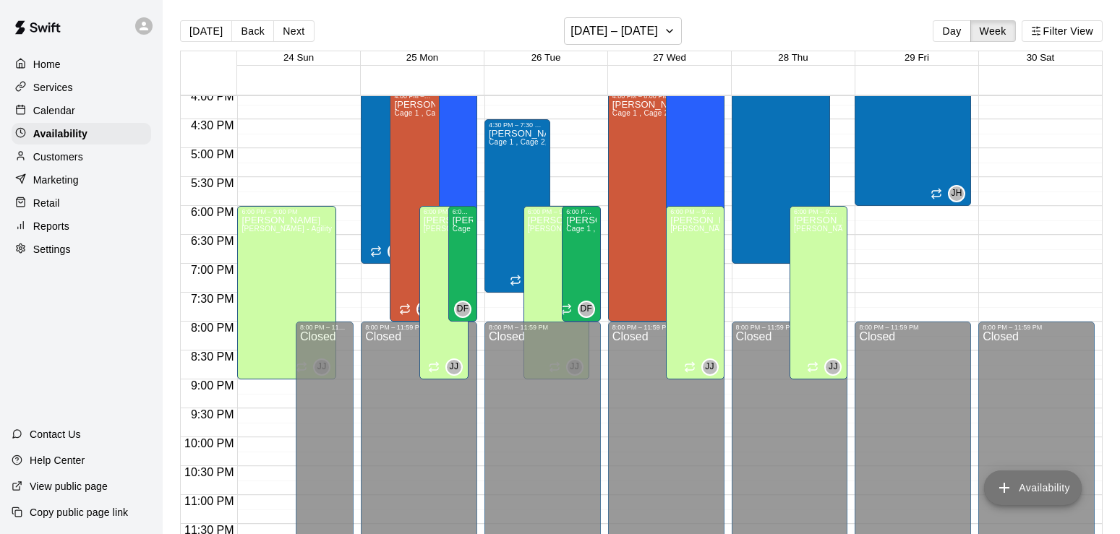
click at [1061, 497] on button "Availability" at bounding box center [1033, 488] width 98 height 35
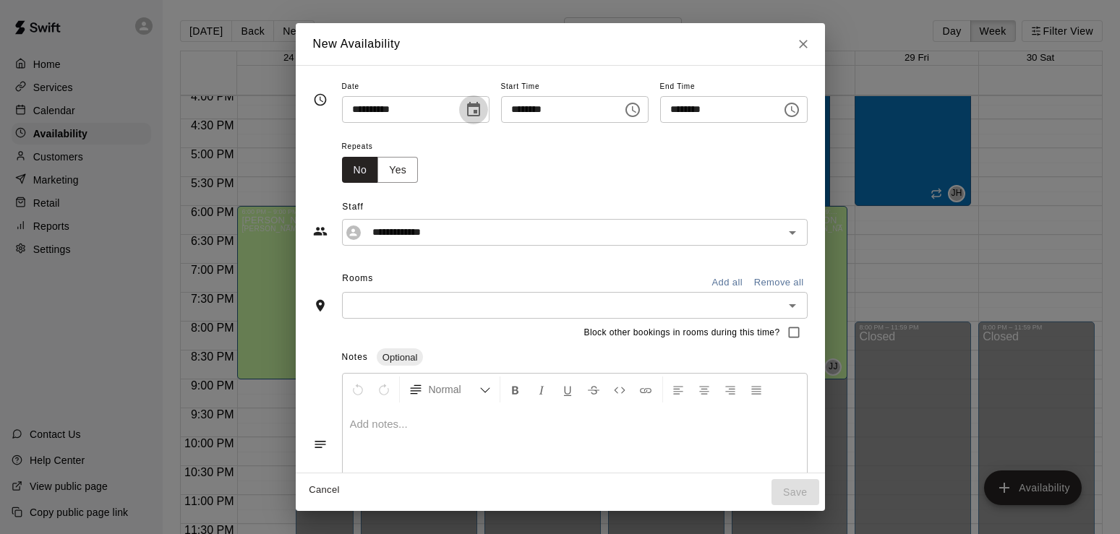
click at [465, 108] on icon "Choose date, selected date is Aug 25, 2025" at bounding box center [473, 109] width 17 height 17
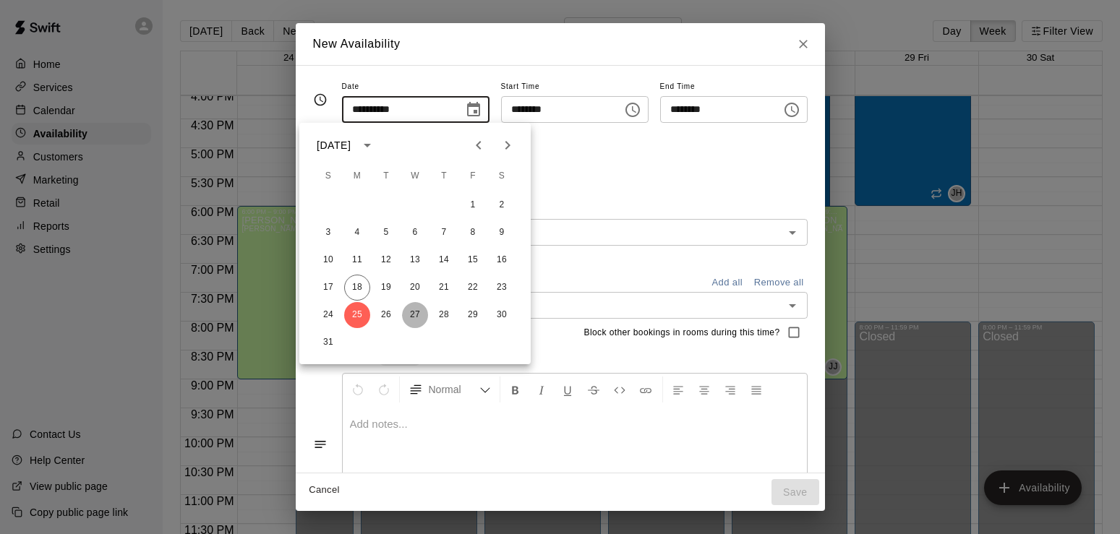
click at [414, 313] on button "27" at bounding box center [415, 315] width 26 height 26
type input "**********"
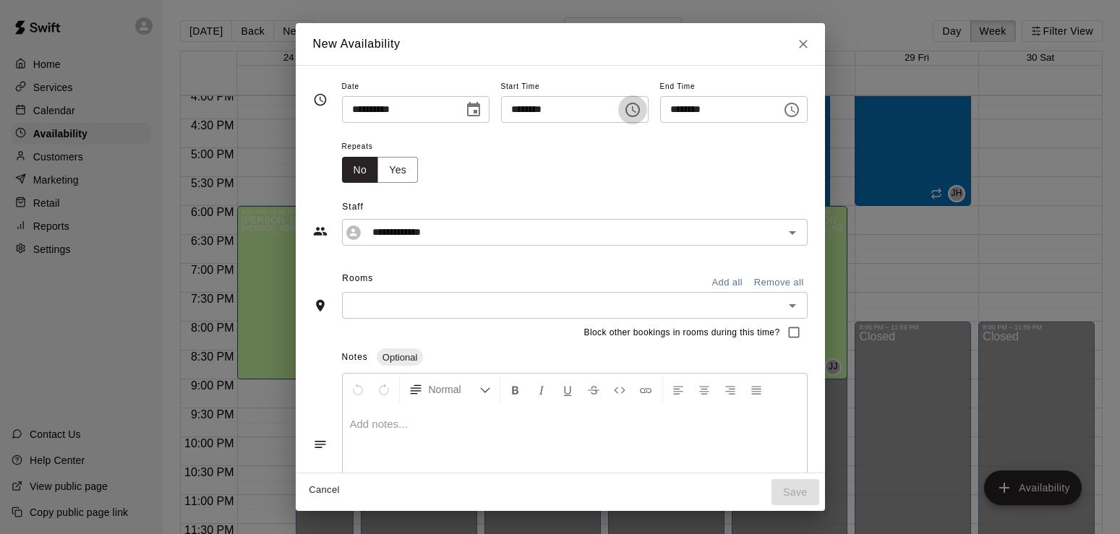
click at [641, 109] on icon "Choose time, selected time is 4:00 PM" at bounding box center [632, 109] width 17 height 17
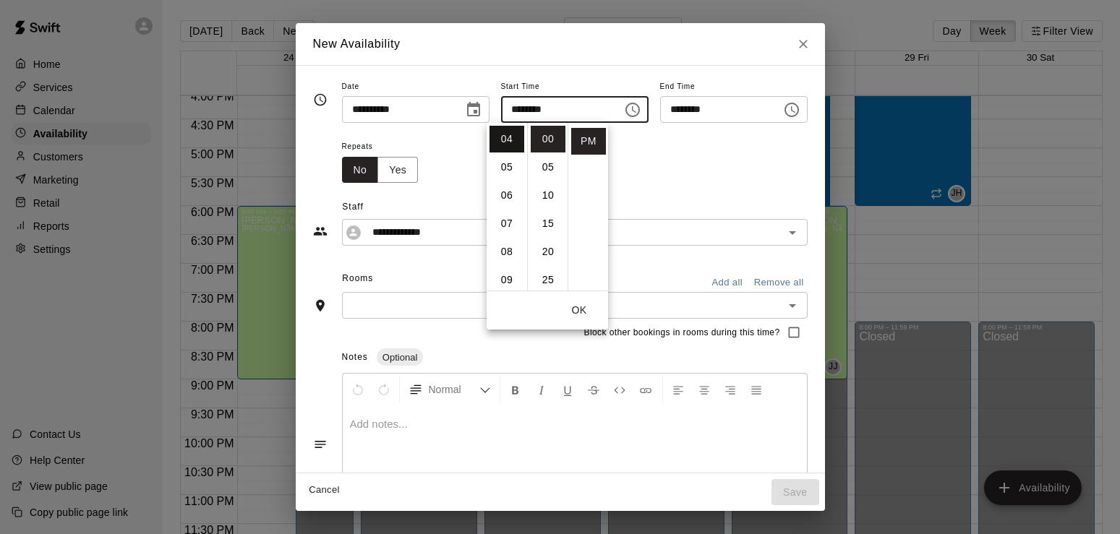
scroll to position [113, 0]
click at [508, 197] on li "06" at bounding box center [506, 195] width 35 height 27
type input "********"
click at [579, 304] on button "OK" at bounding box center [579, 310] width 46 height 27
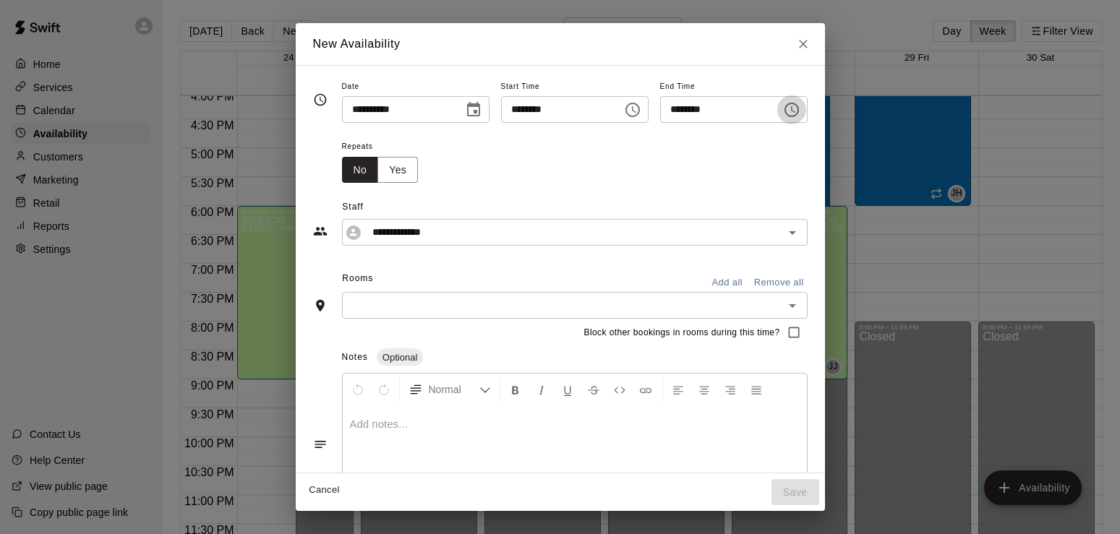
click at [800, 113] on icon "Choose time, selected time is 6:30 PM" at bounding box center [791, 109] width 17 height 17
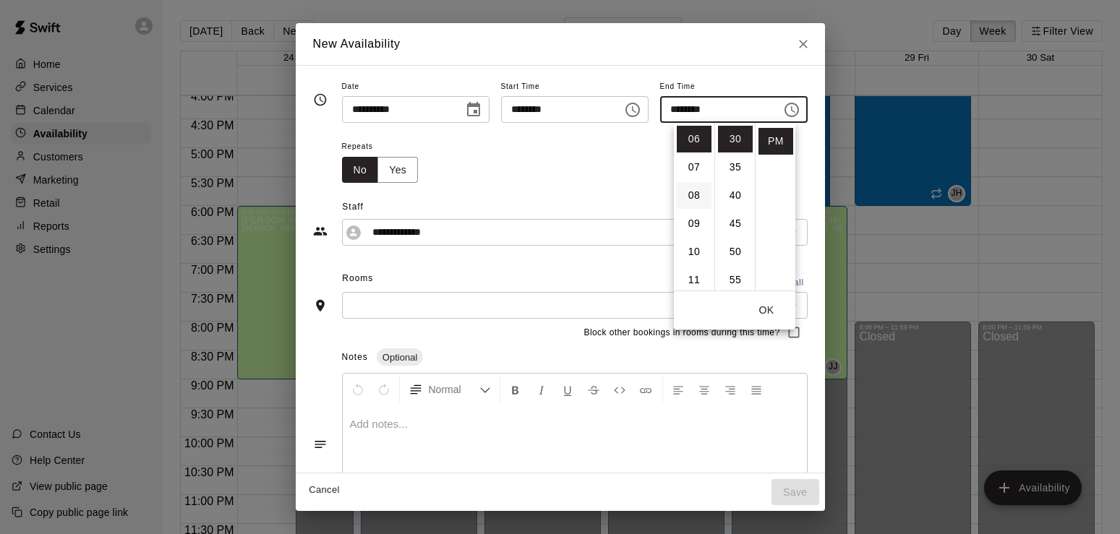
scroll to position [169, 0]
click at [690, 200] on li "08" at bounding box center [694, 195] width 35 height 27
click at [732, 140] on li "00" at bounding box center [735, 139] width 35 height 27
type input "********"
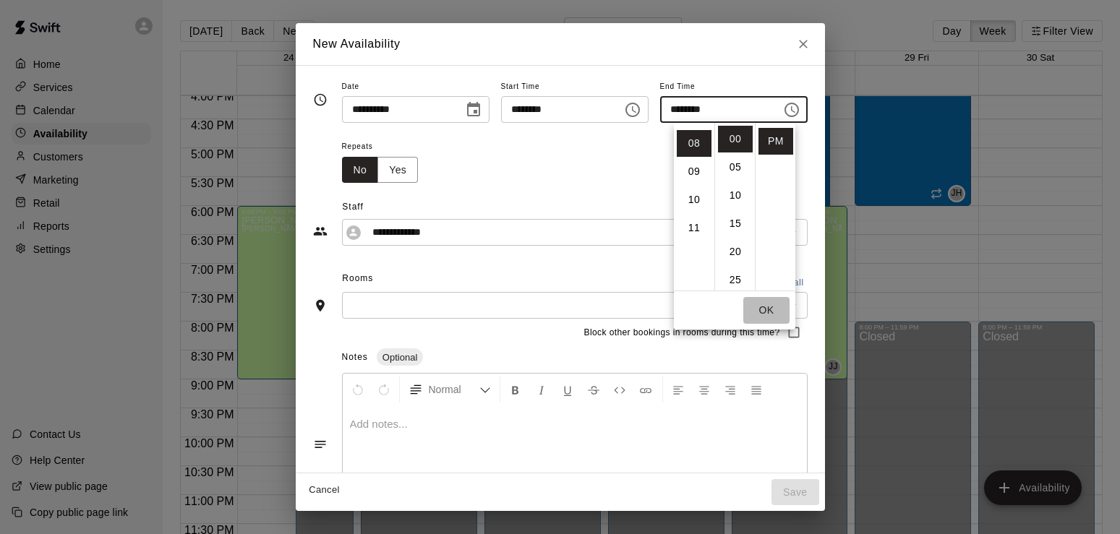
click at [772, 310] on button "OK" at bounding box center [766, 310] width 46 height 27
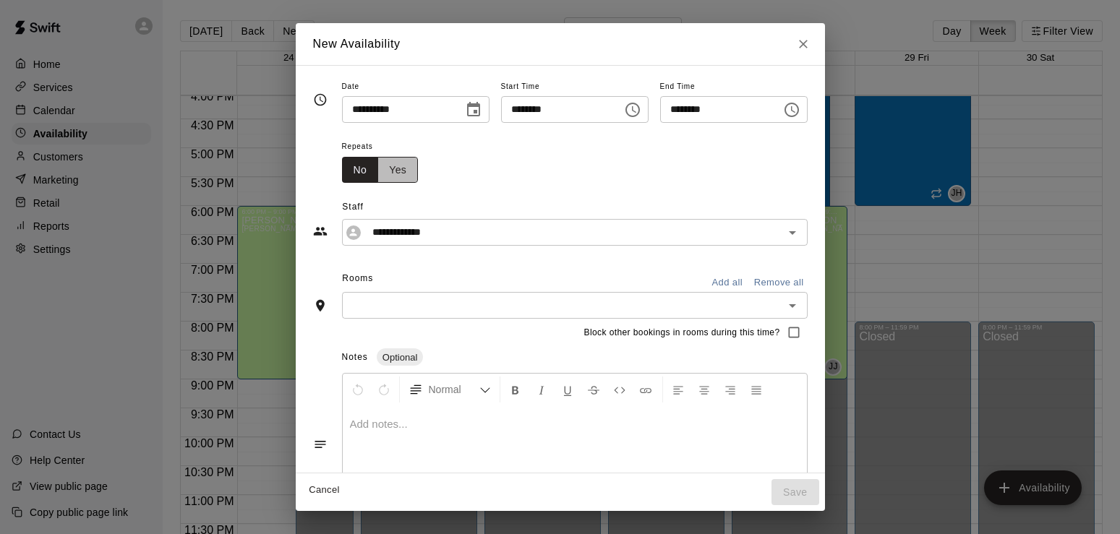
click at [377, 168] on button "Yes" at bounding box center [397, 170] width 40 height 27
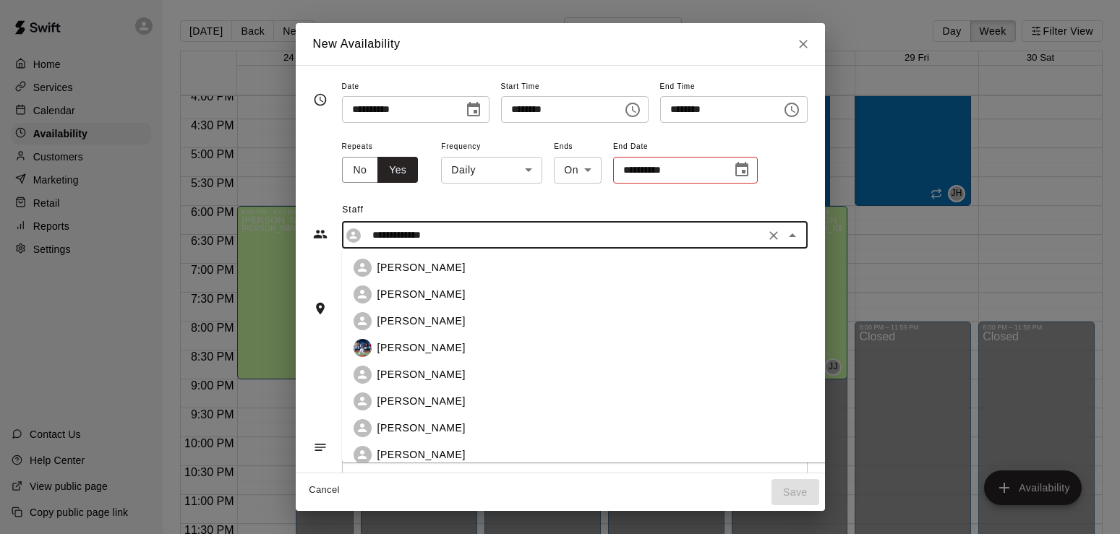
click at [429, 229] on input "**********" at bounding box center [564, 235] width 394 height 18
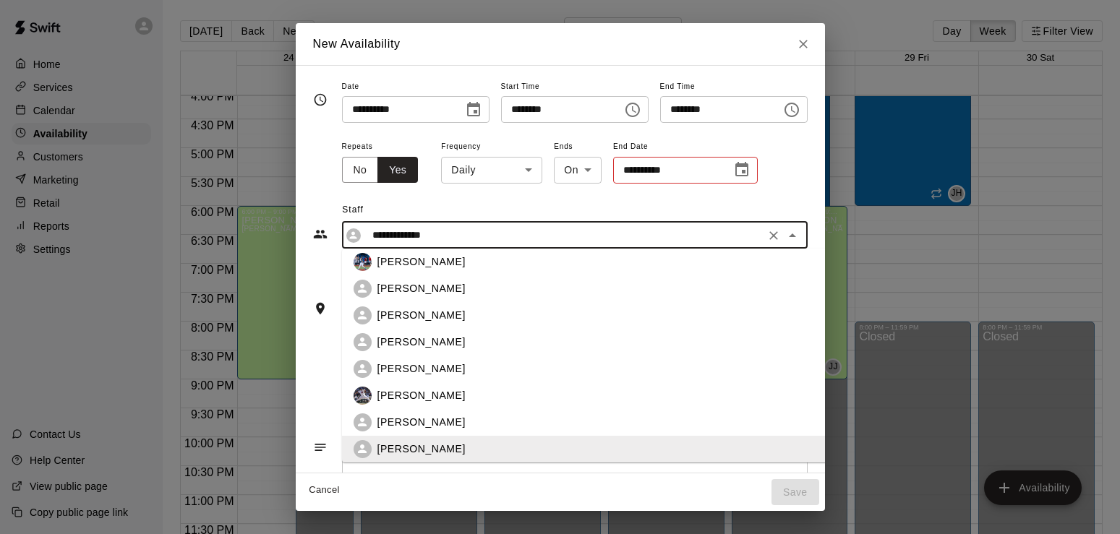
click at [354, 297] on div "[PERSON_NAME]" at bounding box center [618, 289] width 528 height 18
type input "**********"
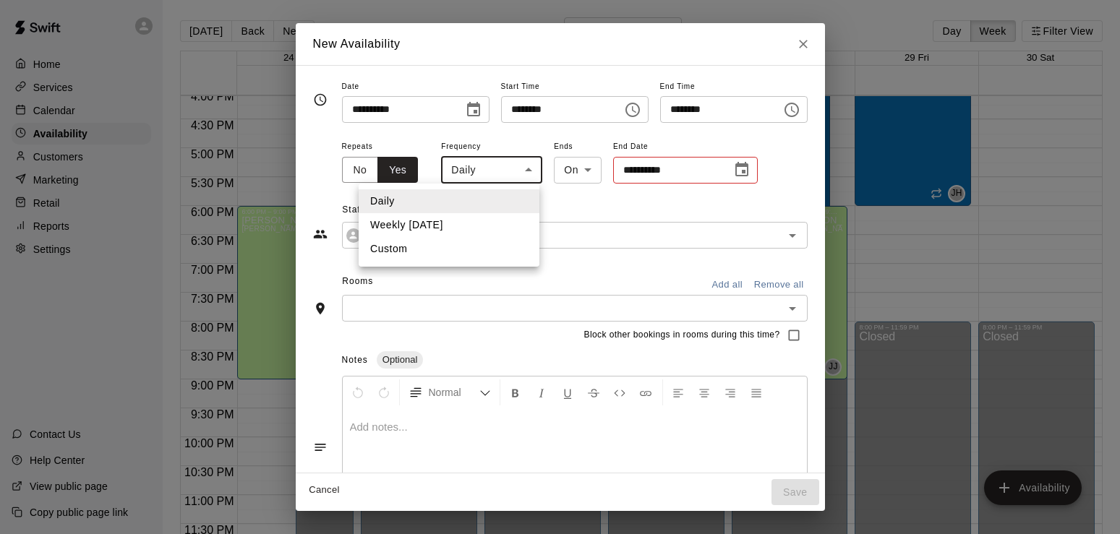
click at [495, 163] on body "Home Services Calendar Availability Customers Marketing Retail Reports Settings…" at bounding box center [560, 278] width 1120 height 557
click at [437, 219] on li "Weekly [DATE]" at bounding box center [449, 225] width 181 height 24
type input "******"
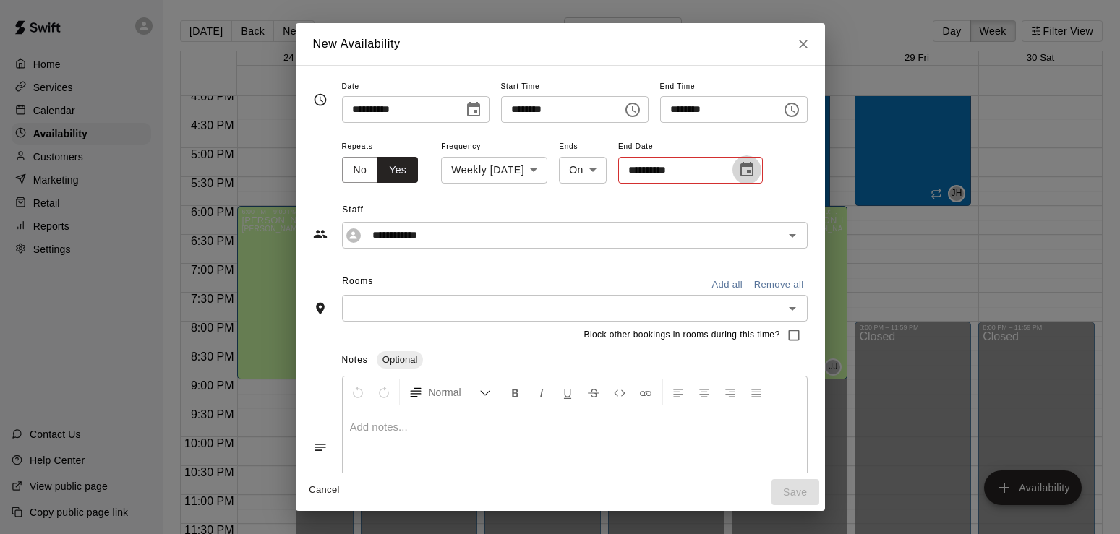
click at [744, 166] on icon "Choose date" at bounding box center [746, 169] width 13 height 14
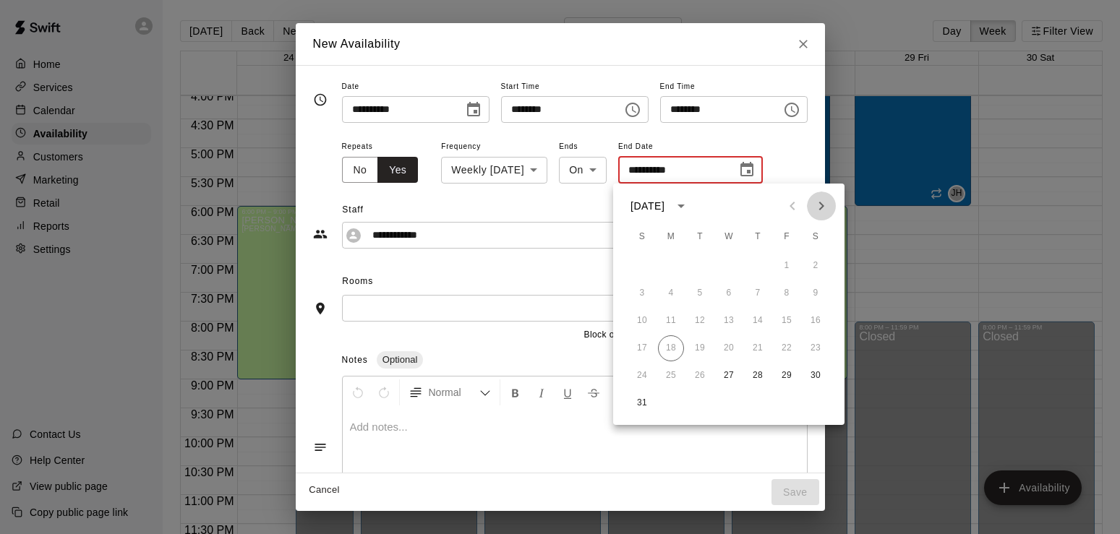
click at [820, 207] on icon "Next month" at bounding box center [821, 205] width 17 height 17
click at [675, 265] on button "1" at bounding box center [671, 266] width 26 height 26
type input "**********"
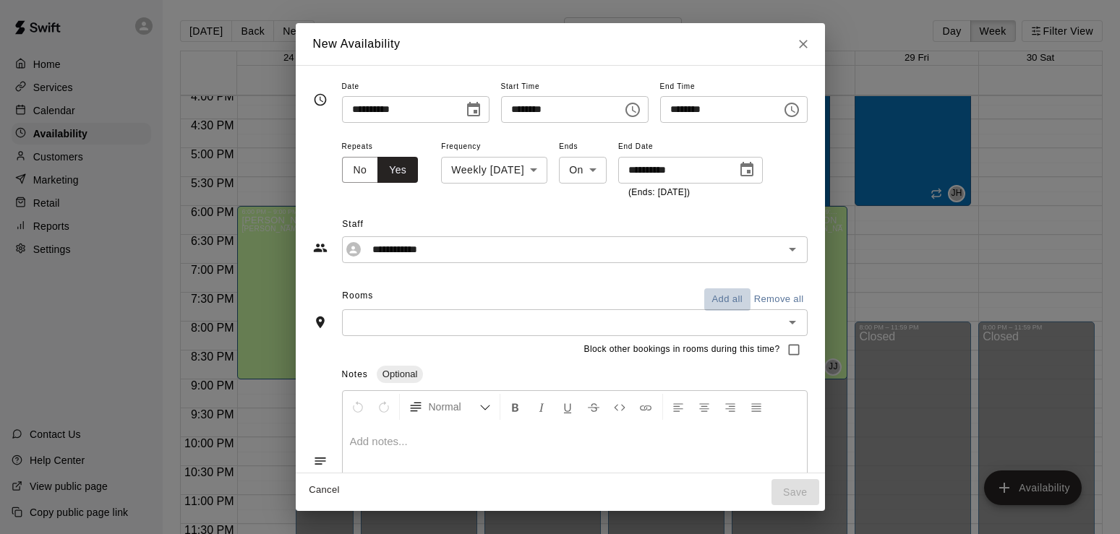
click at [751, 299] on button "Add all" at bounding box center [727, 299] width 46 height 22
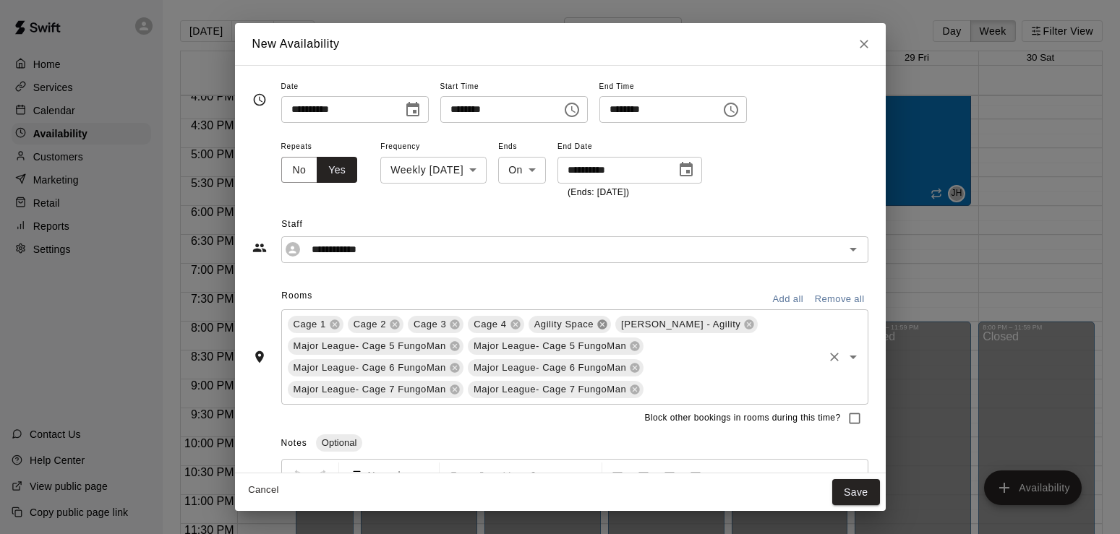
click at [599, 327] on icon at bounding box center [601, 324] width 9 height 9
click at [657, 325] on icon at bounding box center [661, 324] width 9 height 9
click at [453, 343] on icon at bounding box center [454, 345] width 9 height 9
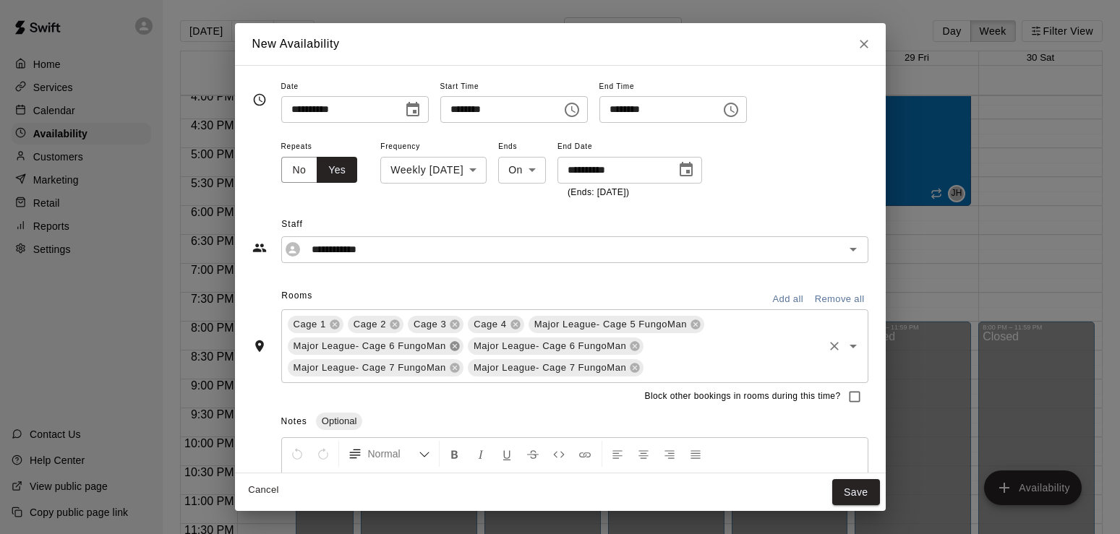
click at [453, 343] on icon at bounding box center [454, 345] width 9 height 9
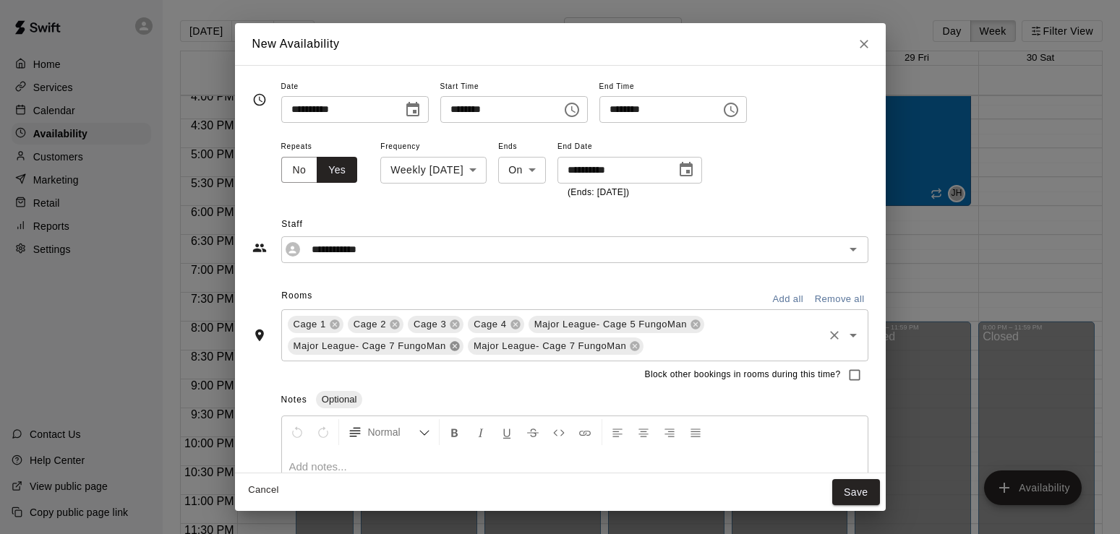
click at [453, 343] on icon at bounding box center [454, 345] width 9 height 9
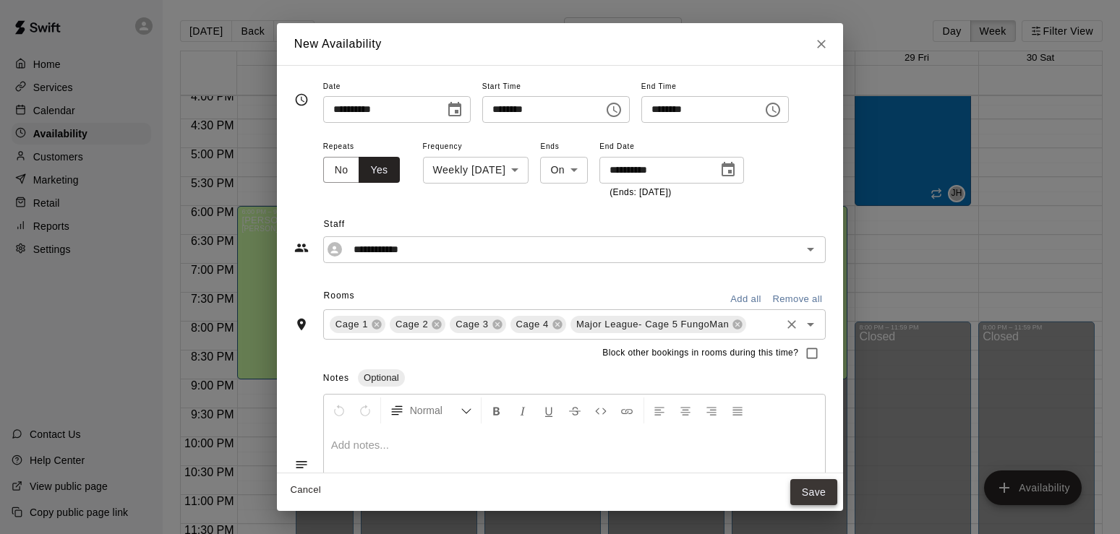
click at [833, 494] on button "Save" at bounding box center [814, 492] width 48 height 27
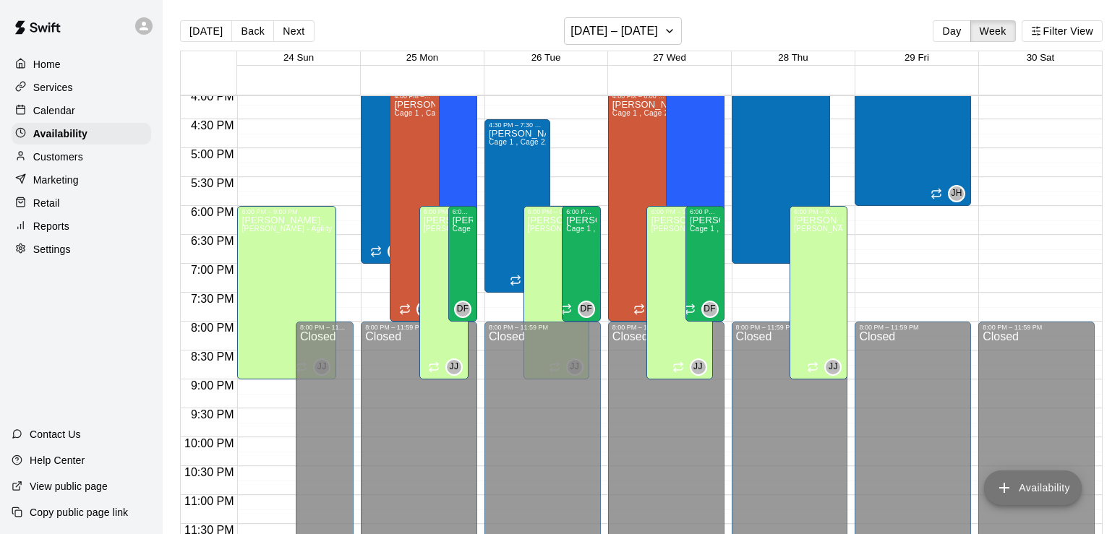
click at [1075, 478] on button "Availability" at bounding box center [1033, 488] width 98 height 35
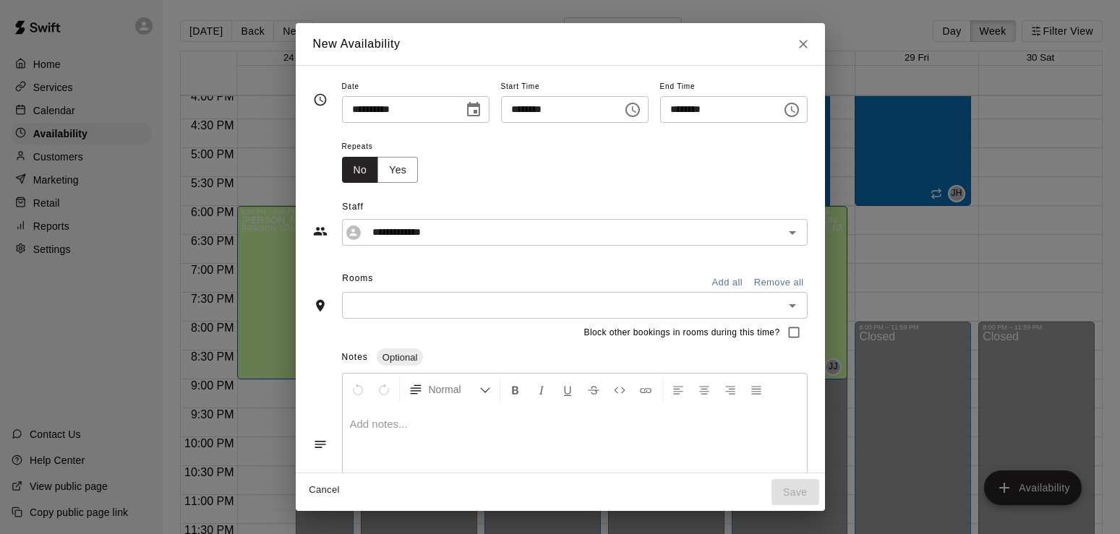
click at [465, 111] on icon "Choose date, selected date is Aug 25, 2025" at bounding box center [473, 109] width 17 height 17
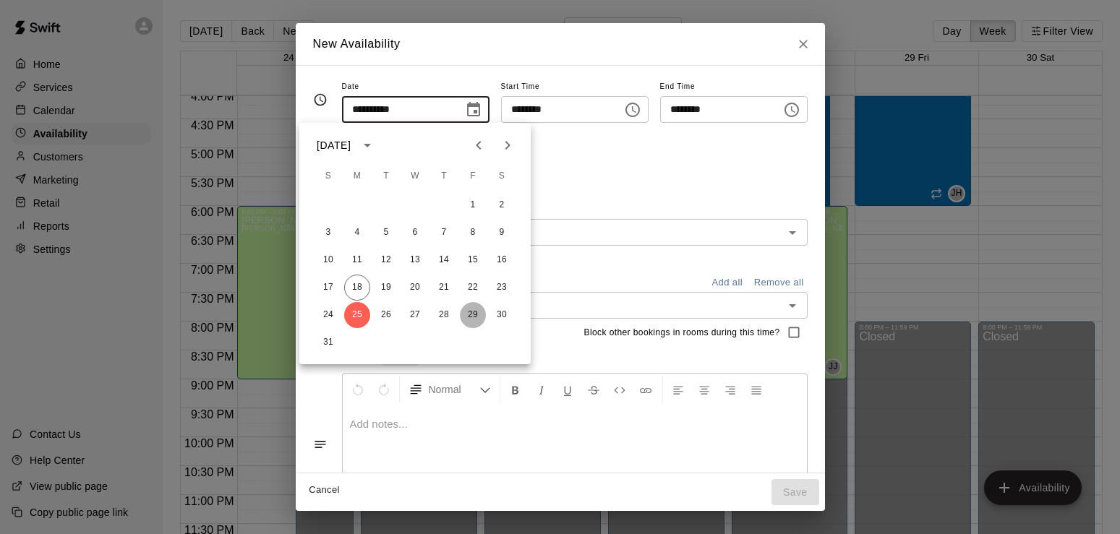
click at [471, 304] on button "29" at bounding box center [473, 315] width 26 height 26
type input "**********"
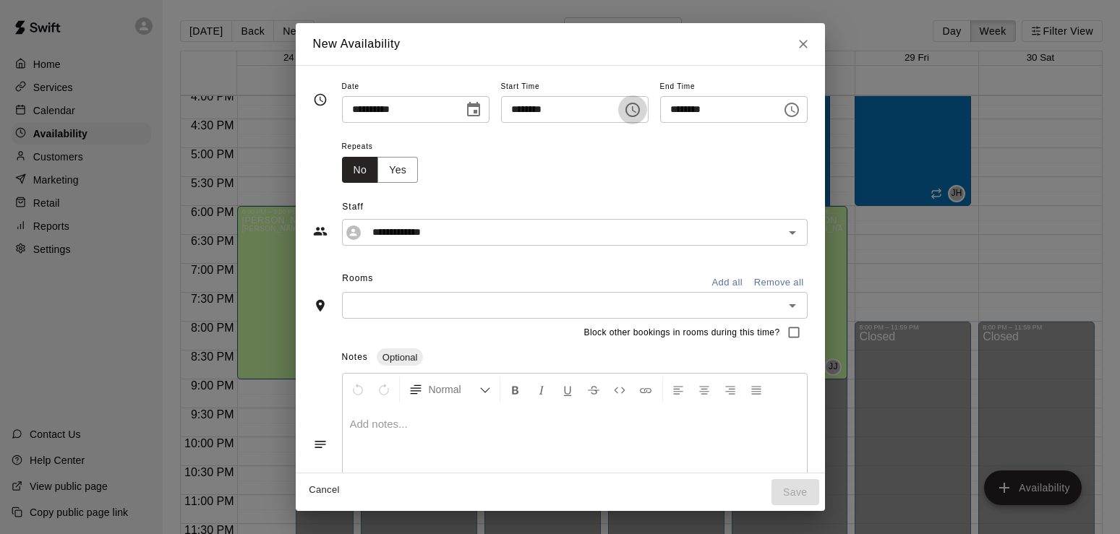
click at [641, 109] on icon "Choose time, selected time is 4:00 PM" at bounding box center [632, 109] width 17 height 17
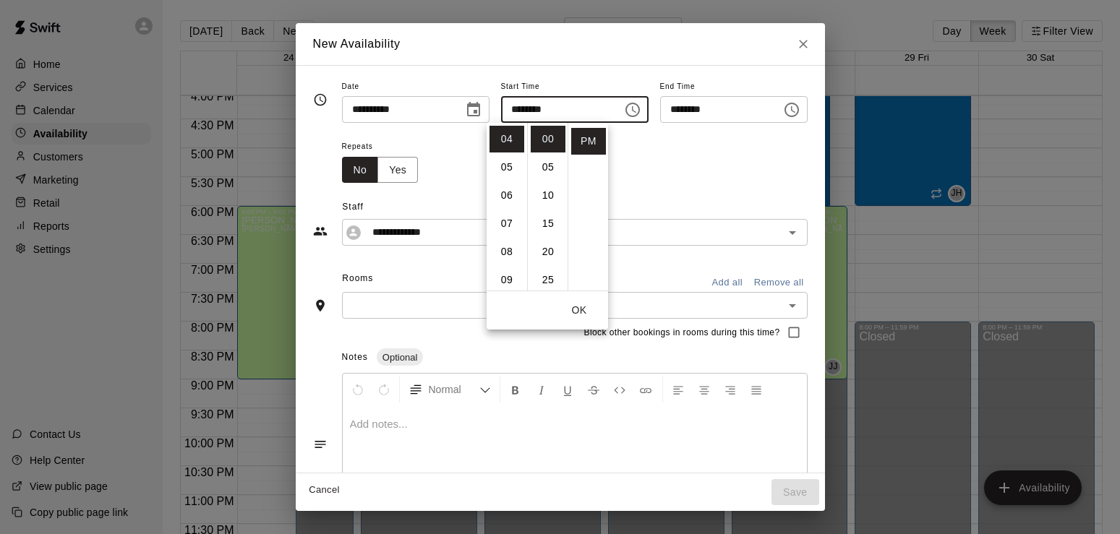
scroll to position [113, 0]
click at [506, 190] on li "06" at bounding box center [506, 195] width 35 height 27
type input "********"
click at [580, 304] on button "OK" at bounding box center [579, 310] width 46 height 27
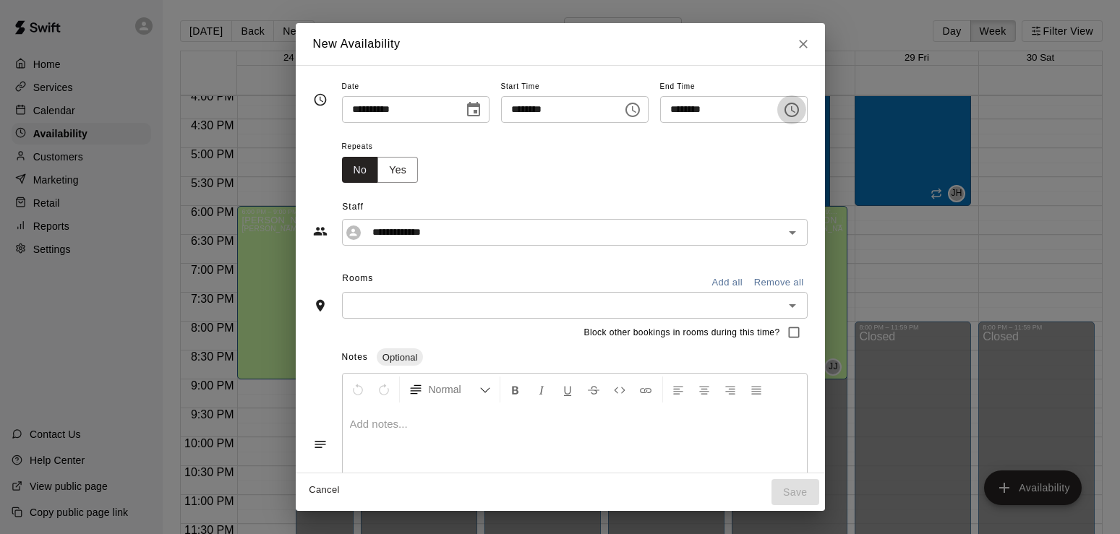
click at [799, 108] on icon "Choose time, selected time is 6:30 PM" at bounding box center [791, 110] width 14 height 14
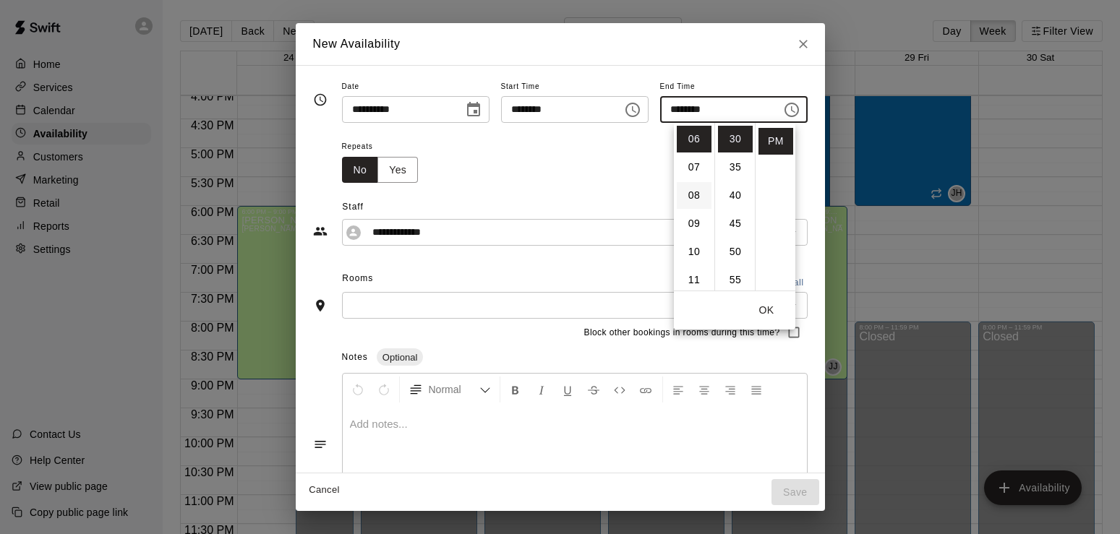
scroll to position [169, 0]
click at [697, 193] on li "08" at bounding box center [694, 195] width 35 height 27
click at [733, 140] on li "00" at bounding box center [735, 139] width 35 height 27
type input "********"
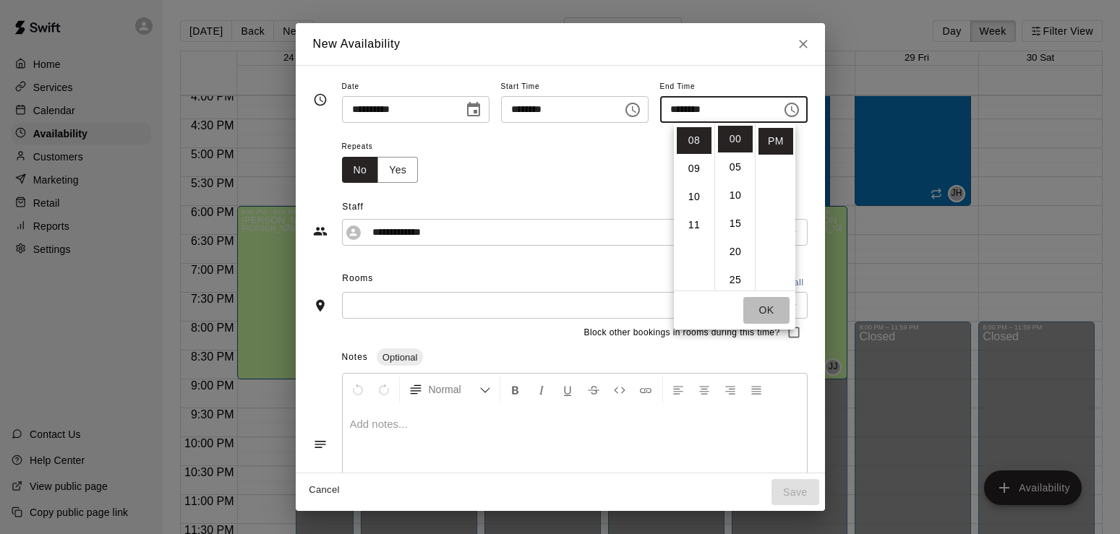
click at [766, 303] on button "OK" at bounding box center [766, 310] width 46 height 27
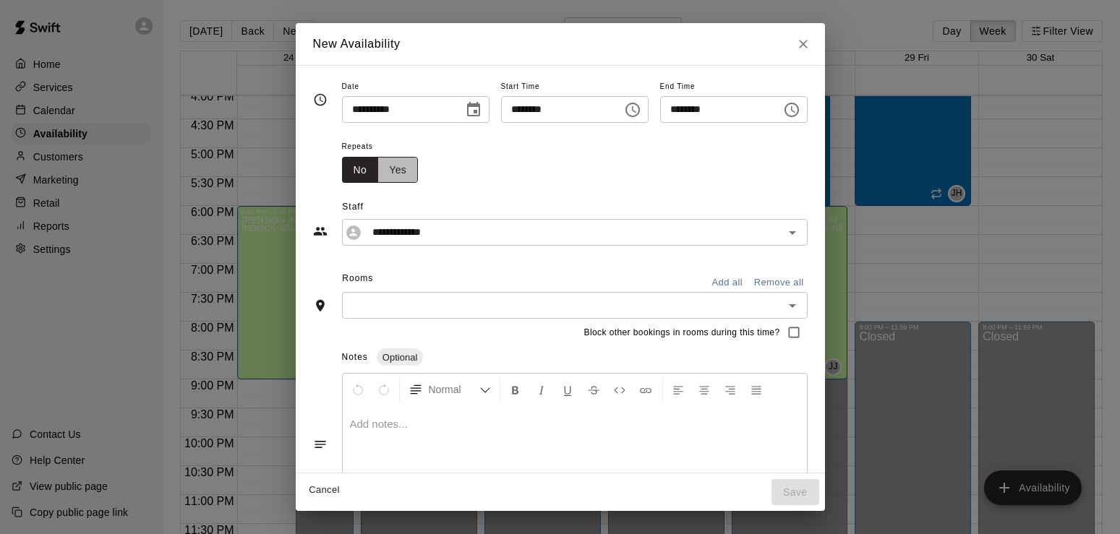
click at [377, 173] on button "Yes" at bounding box center [397, 170] width 40 height 27
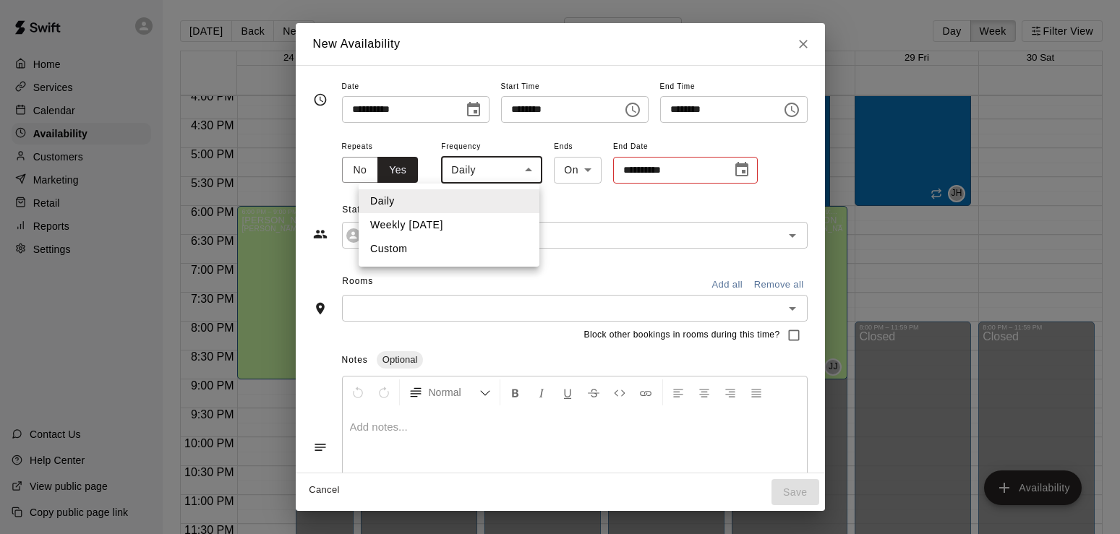
click at [490, 171] on body "Home Services Calendar Availability Customers Marketing Retail Reports Settings…" at bounding box center [560, 278] width 1120 height 557
click at [432, 223] on li "Weekly [DATE]" at bounding box center [449, 225] width 181 height 24
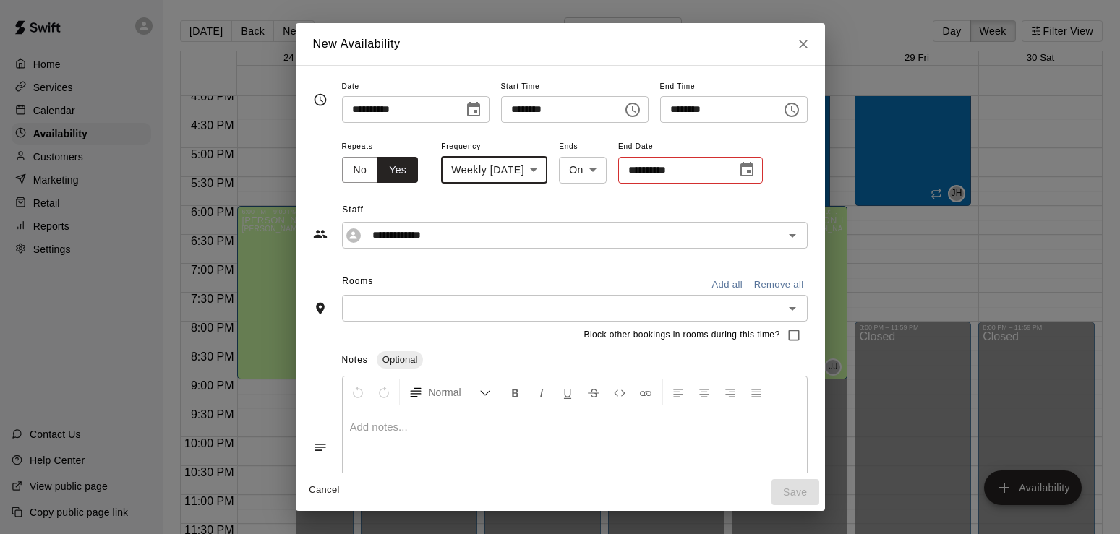
type input "******"
click at [740, 168] on icon "Choose date" at bounding box center [746, 169] width 13 height 14
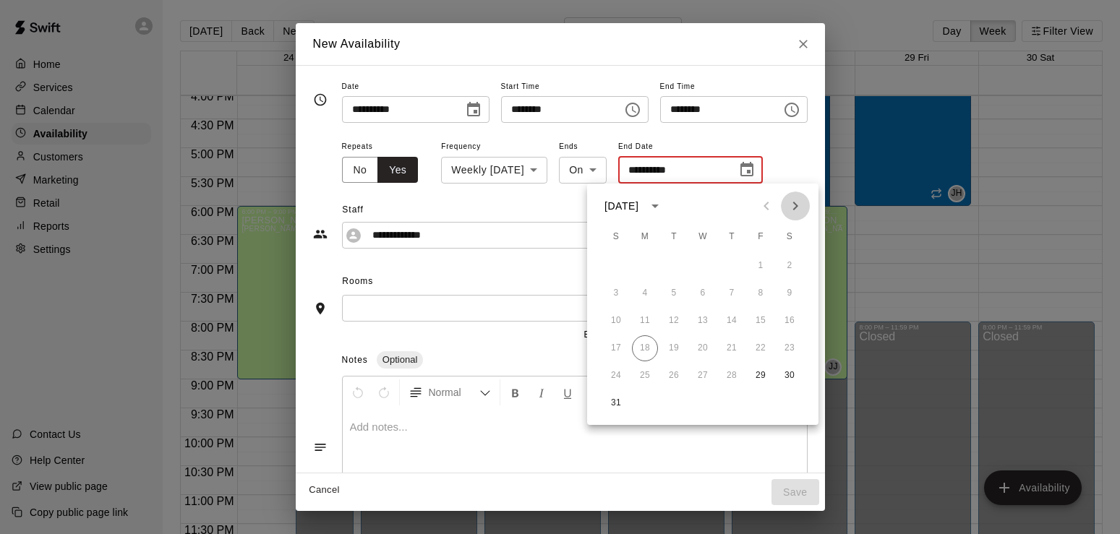
click at [795, 207] on icon "Next month" at bounding box center [795, 205] width 17 height 17
click at [704, 265] on button "1" at bounding box center [703, 266] width 26 height 26
type input "**********"
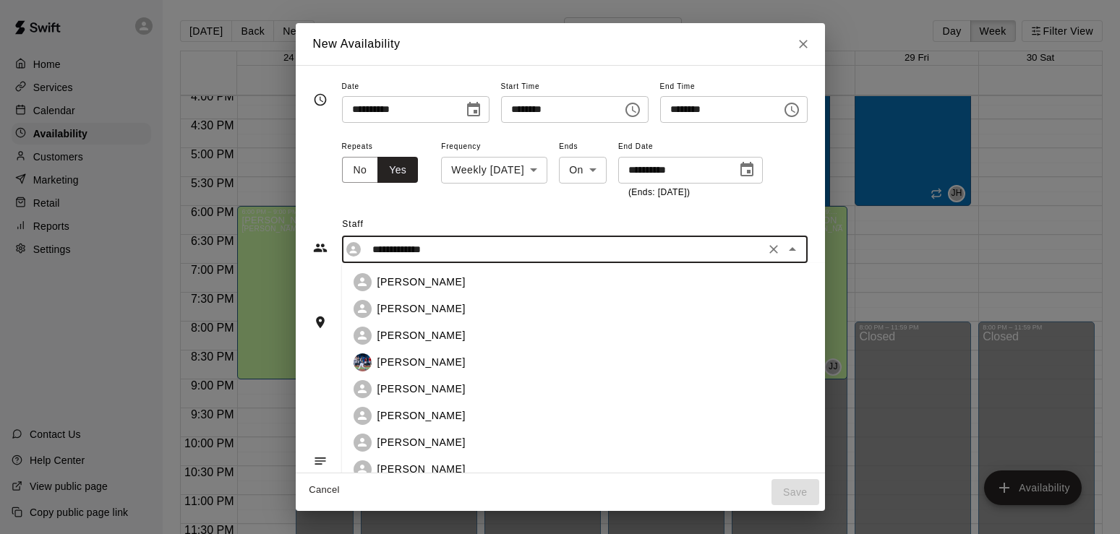
click at [684, 255] on input "**********" at bounding box center [564, 250] width 394 height 18
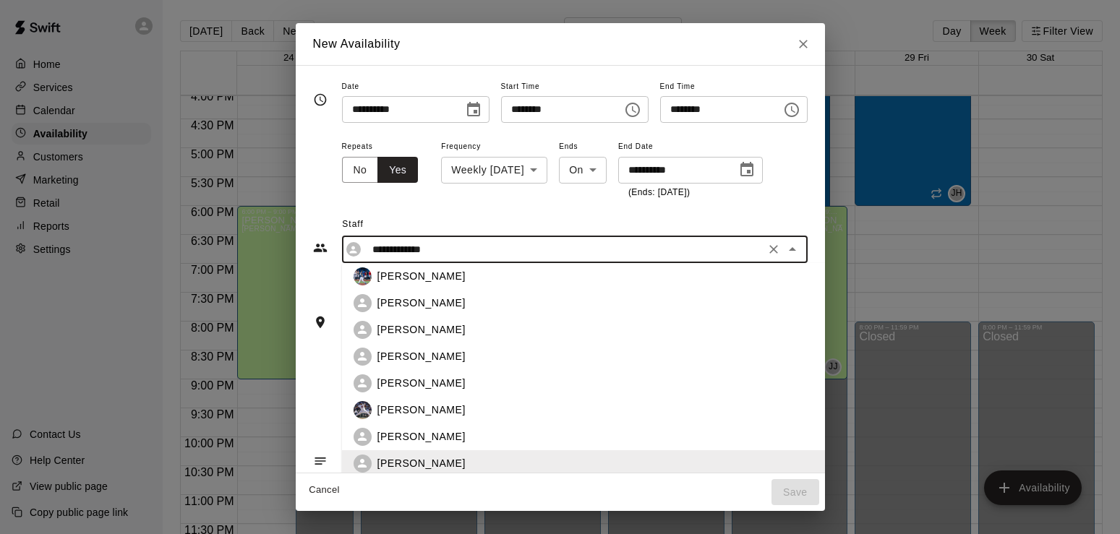
click at [410, 304] on div "[PERSON_NAME]" at bounding box center [629, 303] width 504 height 15
type input "**********"
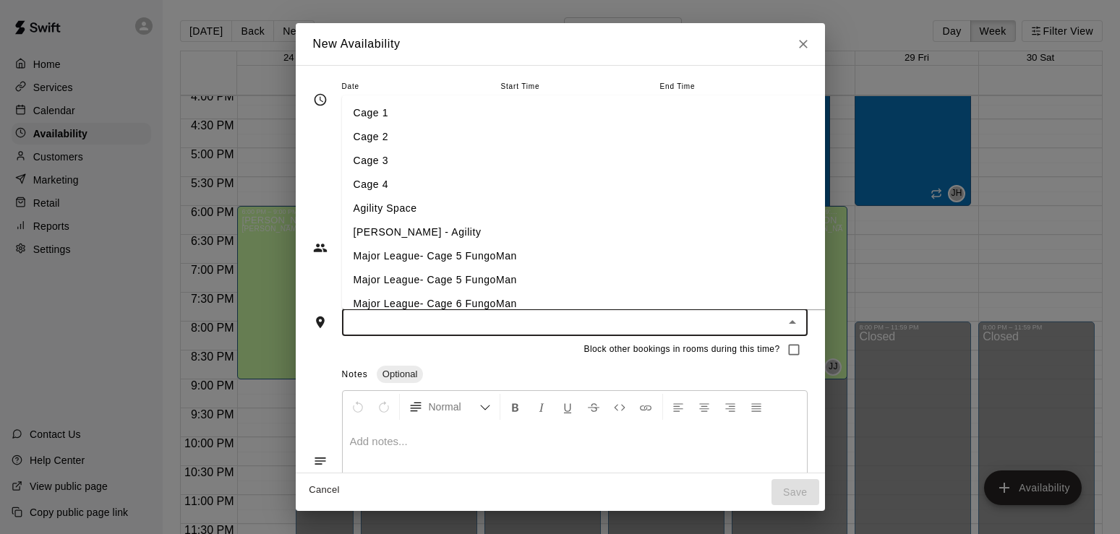
click at [410, 327] on input "text" at bounding box center [562, 323] width 433 height 18
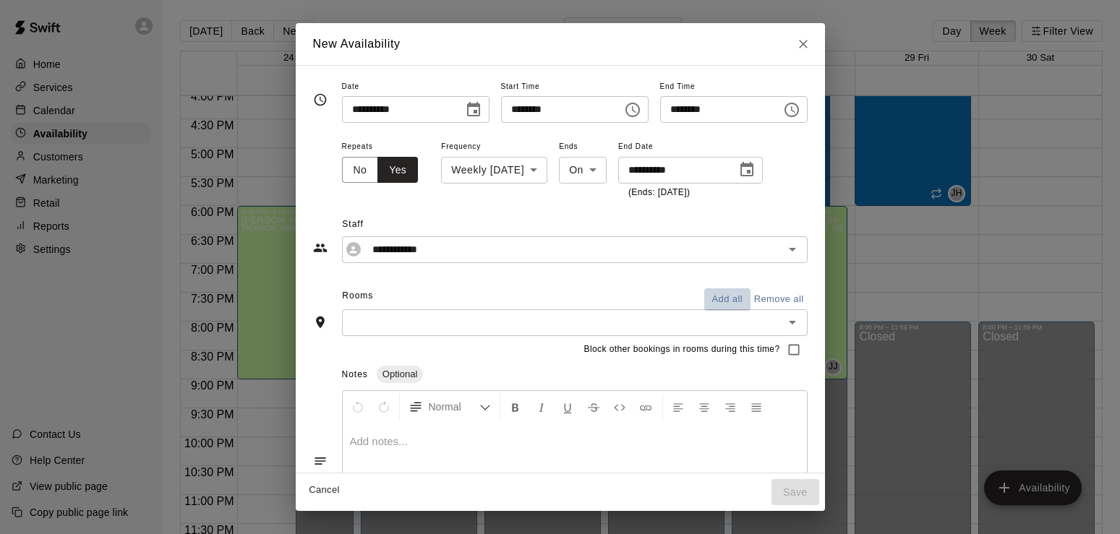
click at [751, 295] on button "Add all" at bounding box center [727, 299] width 46 height 22
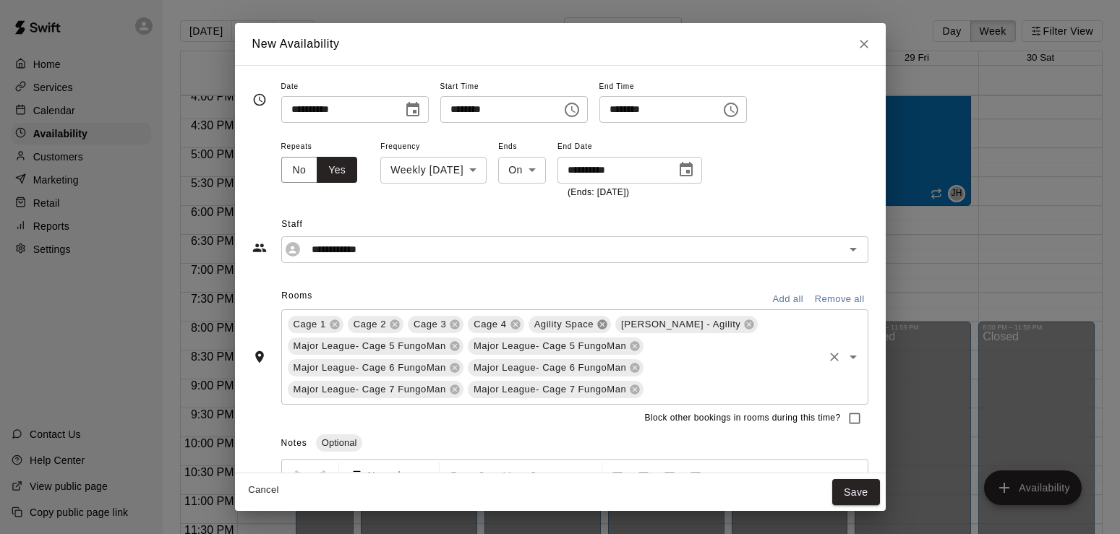
click at [604, 326] on icon at bounding box center [602, 325] width 12 height 12
click at [657, 325] on icon at bounding box center [661, 324] width 9 height 9
click at [453, 345] on icon at bounding box center [454, 345] width 9 height 9
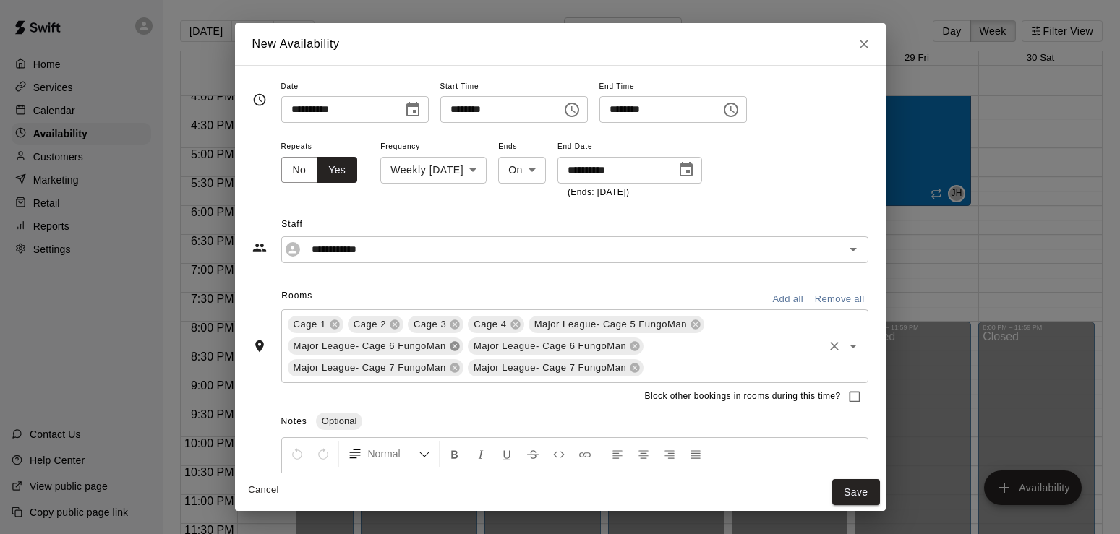
click at [453, 345] on icon at bounding box center [454, 345] width 9 height 9
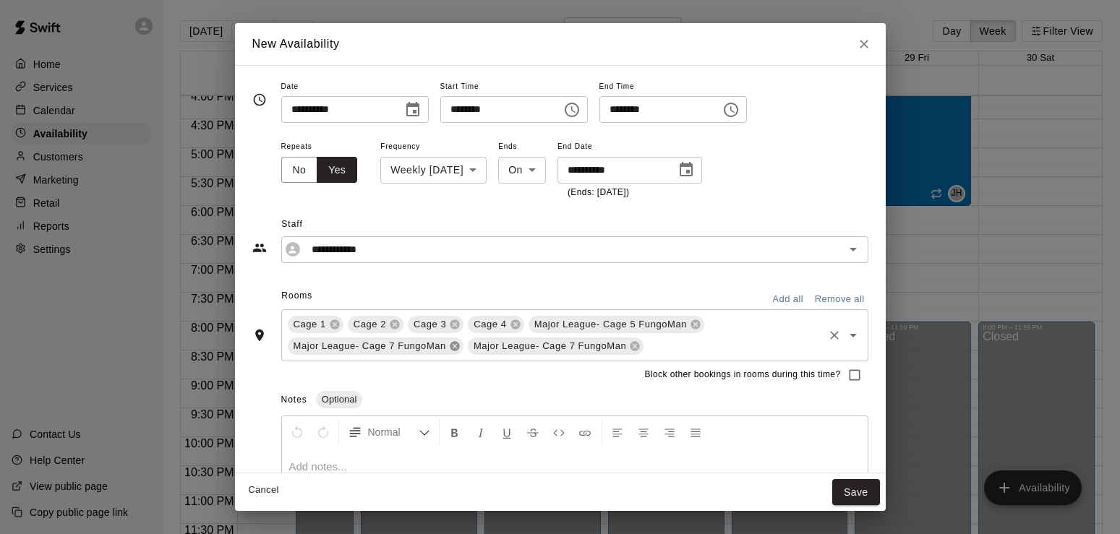
click at [453, 345] on icon at bounding box center [454, 345] width 9 height 9
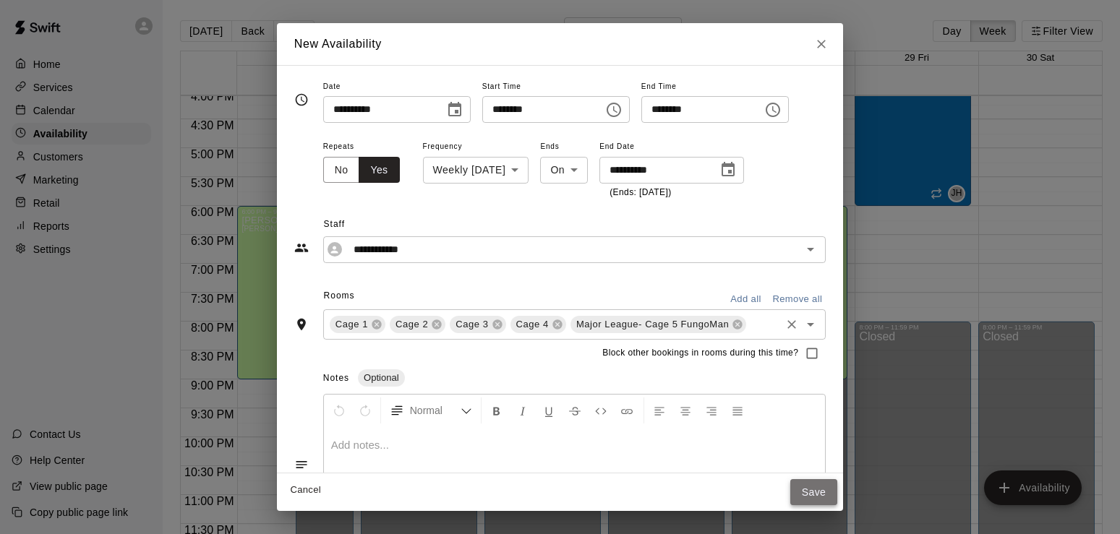
click at [838, 496] on button "Save" at bounding box center [814, 492] width 48 height 27
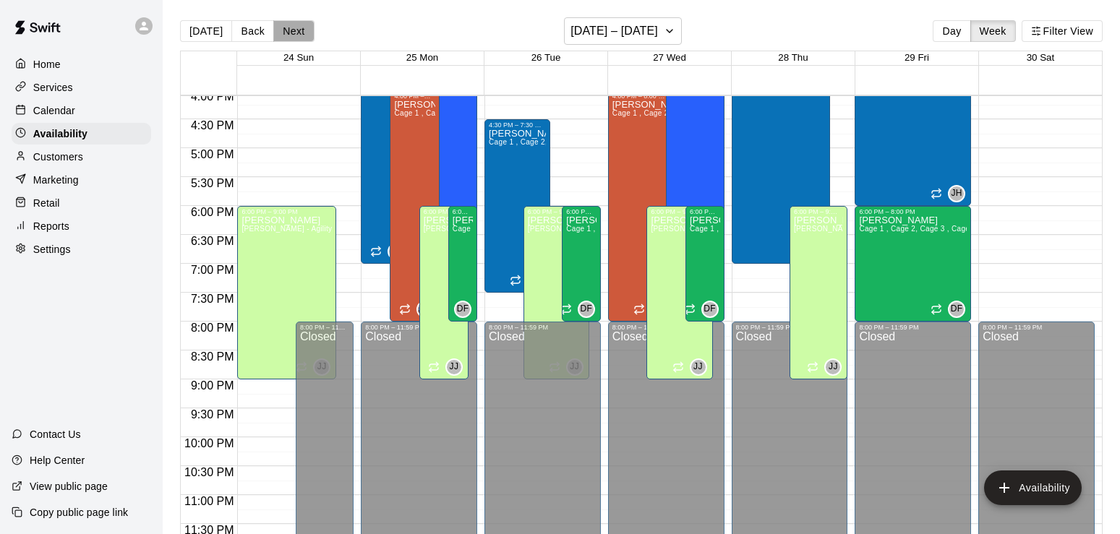
click at [286, 25] on button "Next" at bounding box center [293, 31] width 40 height 22
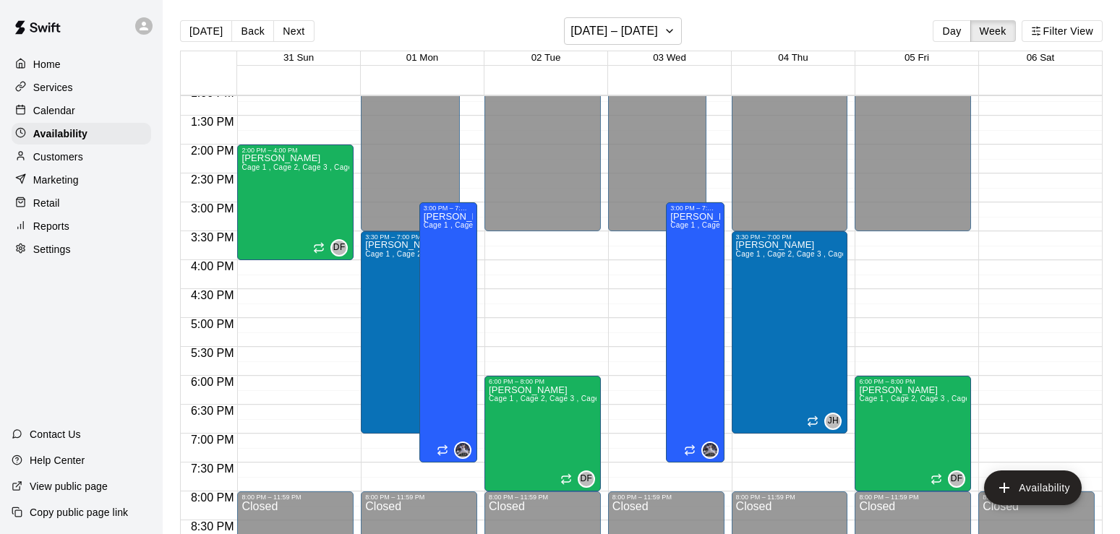
scroll to position [749, 0]
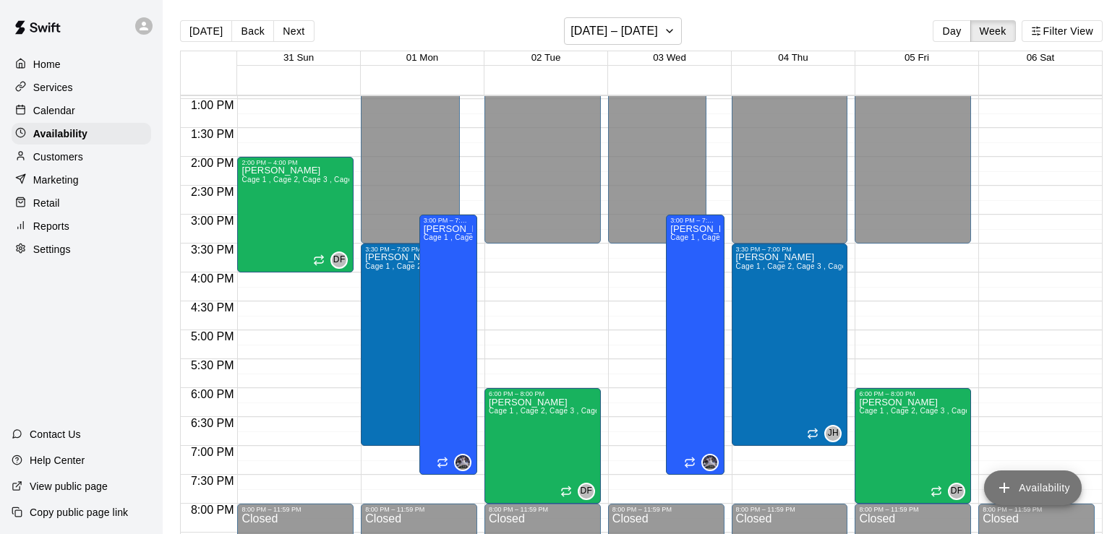
click at [1038, 484] on button "Availability" at bounding box center [1033, 488] width 98 height 35
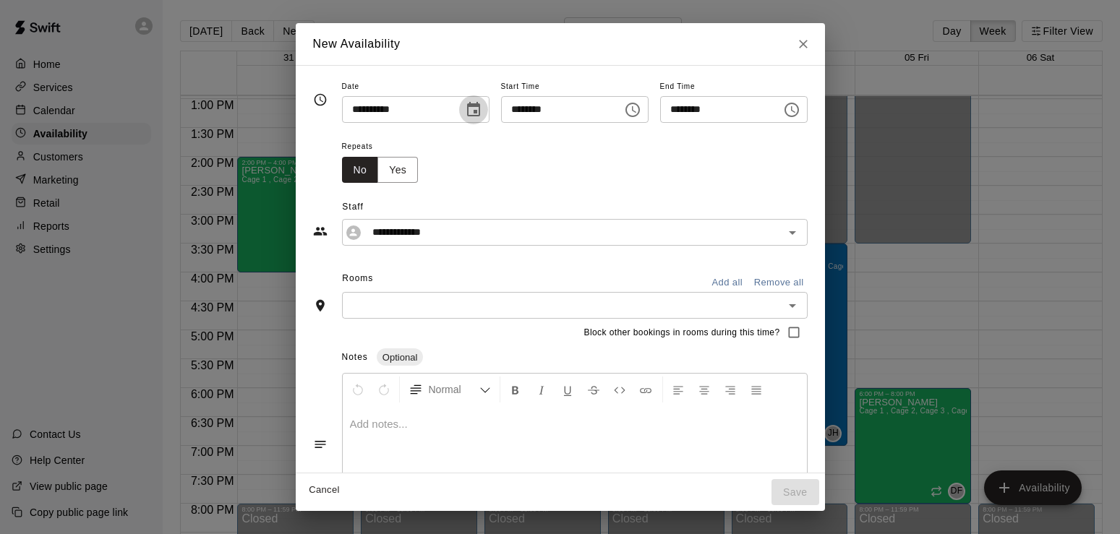
click at [465, 109] on icon "Choose date, selected date is Sep 1, 2025" at bounding box center [473, 109] width 17 height 17
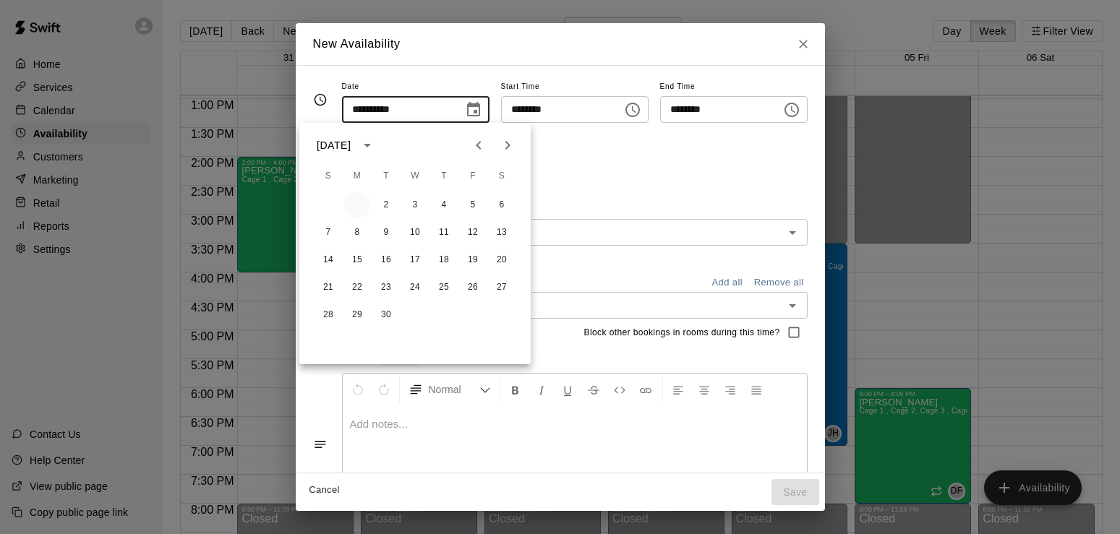
click at [354, 208] on button "1" at bounding box center [357, 205] width 26 height 26
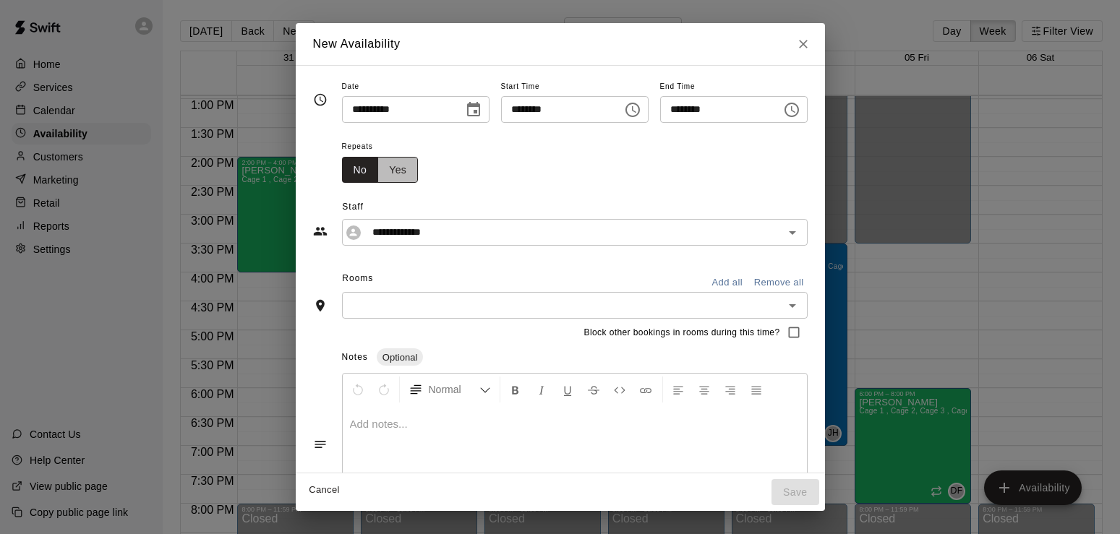
click at [377, 169] on button "Yes" at bounding box center [397, 170] width 40 height 27
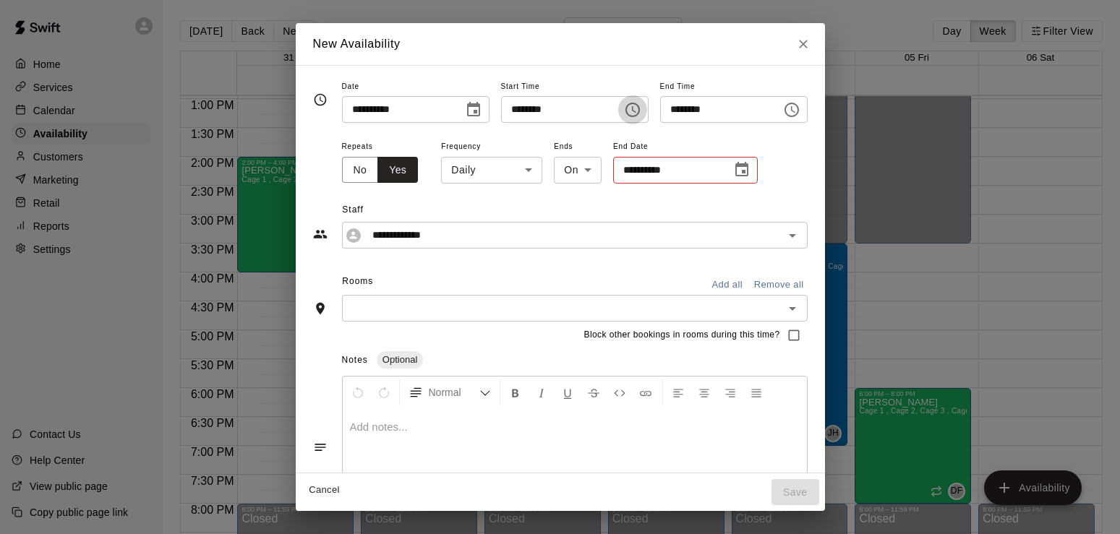
click at [641, 111] on icon "Choose time, selected time is 4:00 PM" at bounding box center [632, 109] width 17 height 17
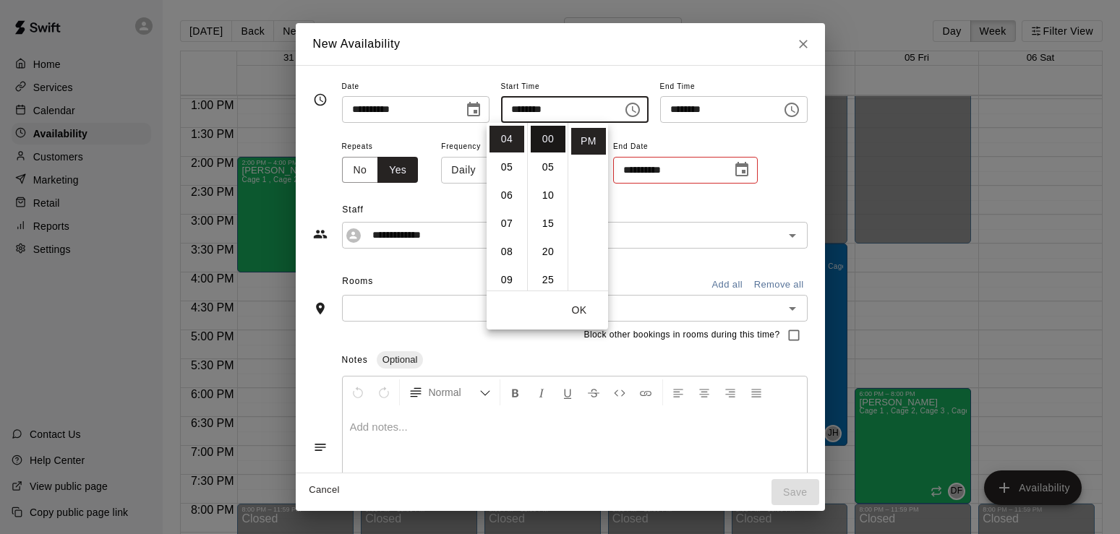
scroll to position [26, 0]
click at [507, 194] on li "06" at bounding box center [506, 195] width 35 height 27
type input "********"
click at [579, 308] on button "OK" at bounding box center [579, 310] width 46 height 27
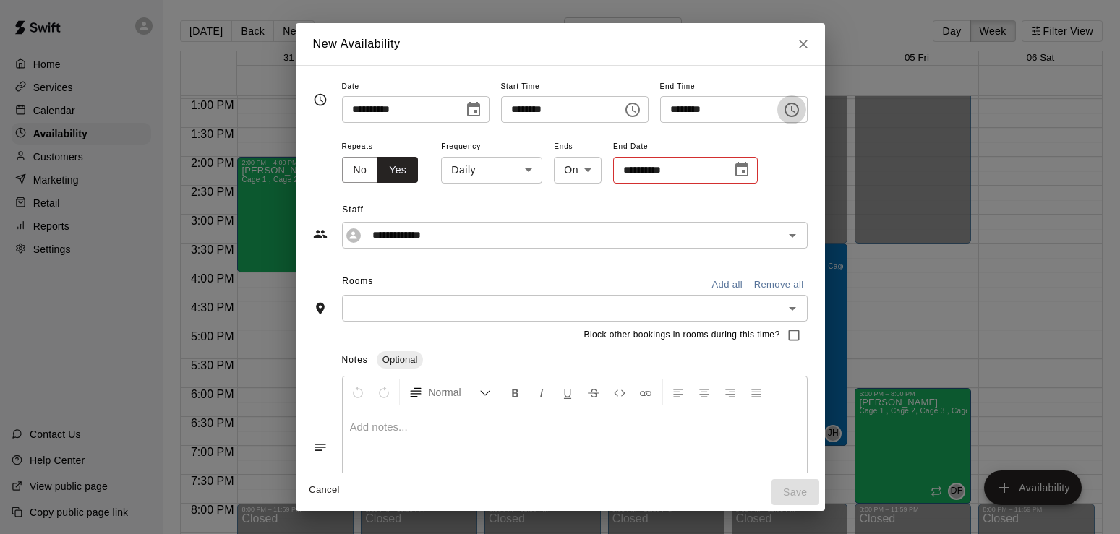
click at [800, 106] on icon "Choose time, selected time is 6:30 PM" at bounding box center [791, 109] width 17 height 17
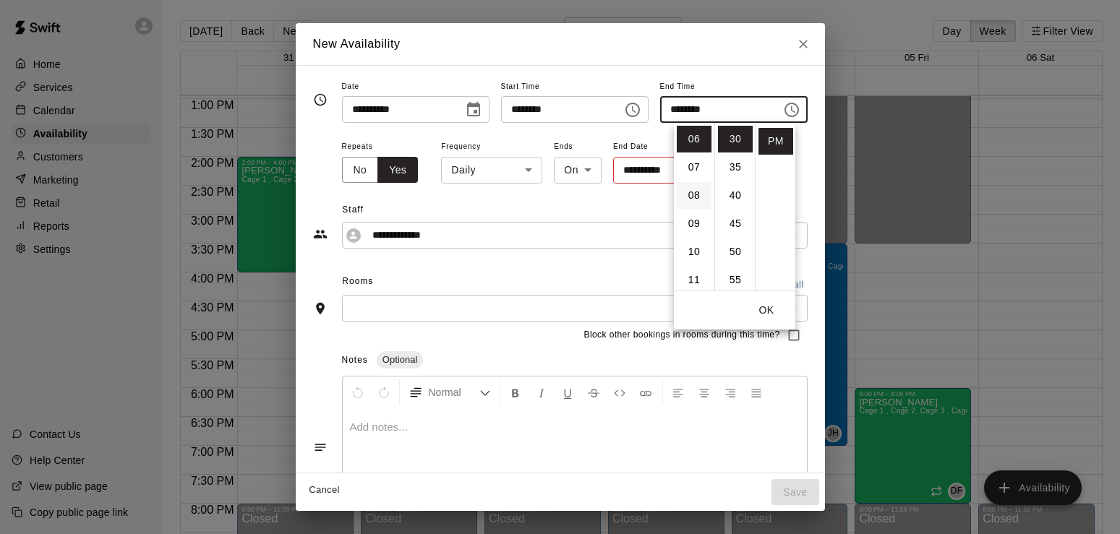
scroll to position [169, 0]
click at [694, 203] on li "08" at bounding box center [694, 195] width 35 height 27
click at [740, 138] on li "00" at bounding box center [735, 139] width 35 height 27
type input "********"
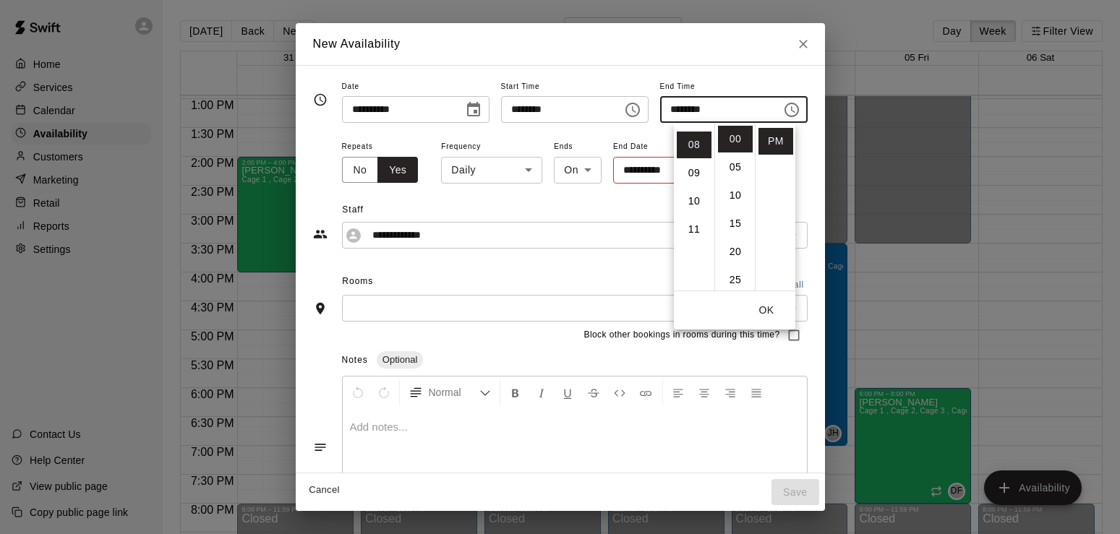
click at [769, 302] on button "OK" at bounding box center [766, 310] width 46 height 27
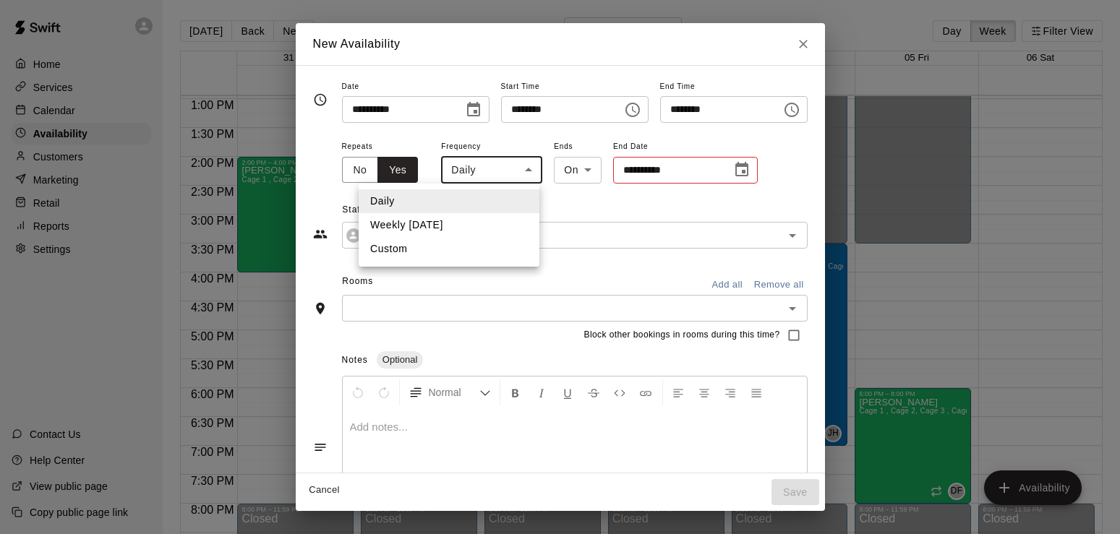
click at [463, 166] on body "Home Services Calendar Availability Customers Marketing Retail Reports Settings…" at bounding box center [560, 278] width 1120 height 557
click at [424, 224] on li "Weekly [DATE]" at bounding box center [449, 225] width 181 height 24
type input "******"
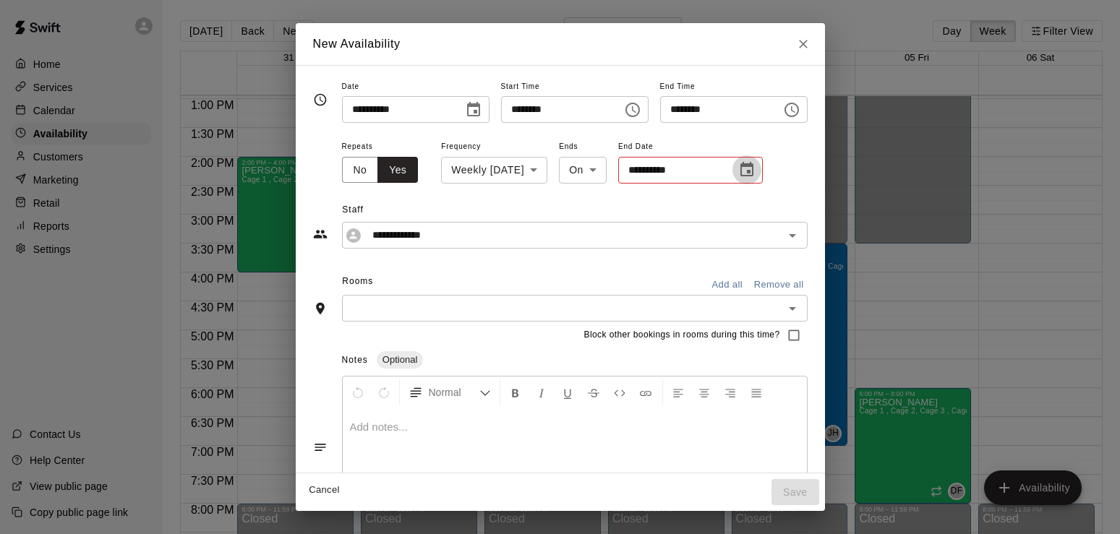
click at [738, 170] on icon "Choose date" at bounding box center [746, 169] width 17 height 17
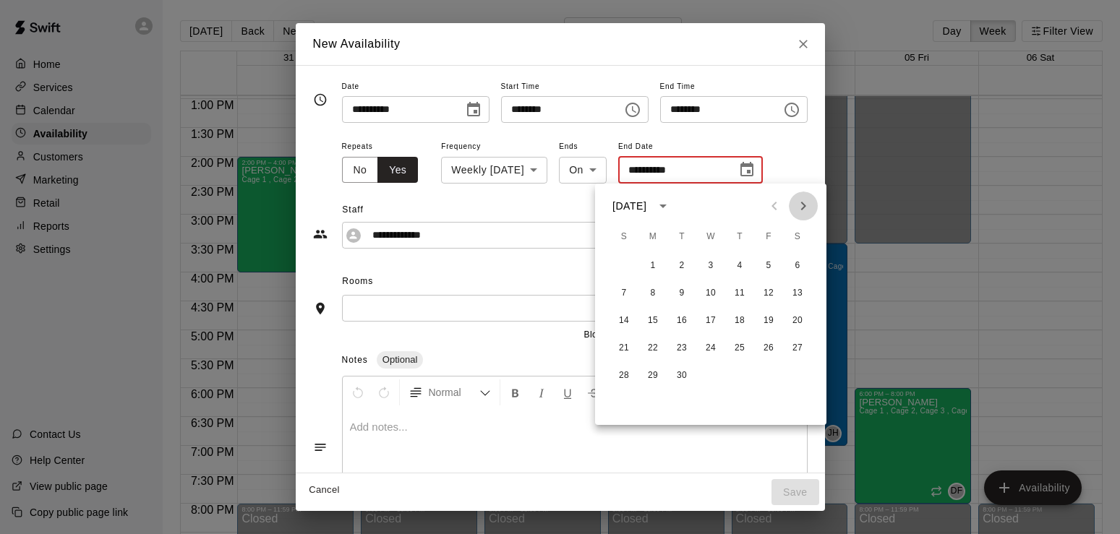
click at [808, 206] on icon "Next month" at bounding box center [803, 205] width 17 height 17
click at [716, 262] on button "1" at bounding box center [711, 266] width 26 height 26
type input "**********"
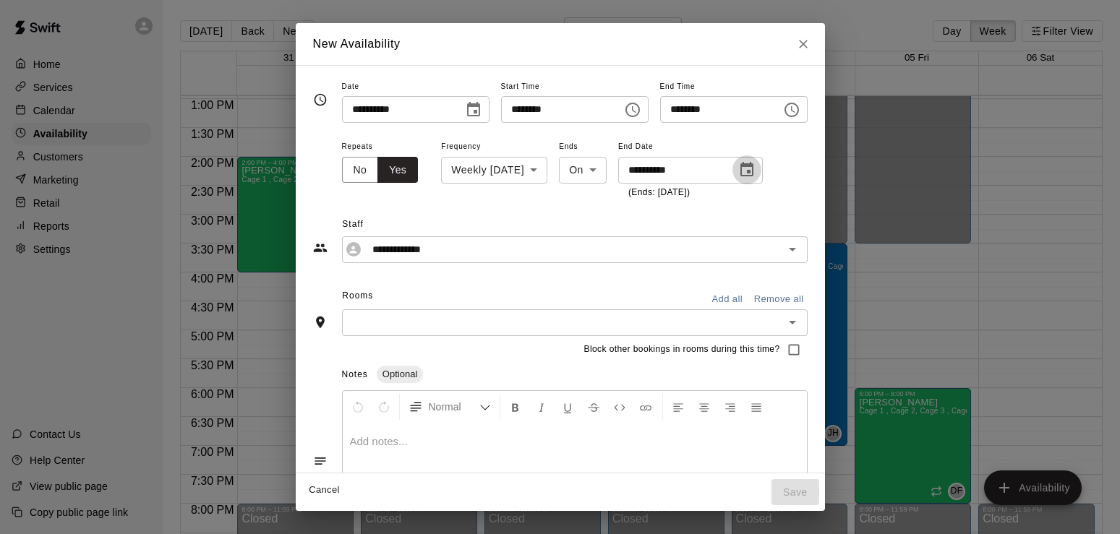
click at [738, 170] on icon "Choose date, selected date is Oct 1, 2025" at bounding box center [746, 169] width 17 height 17
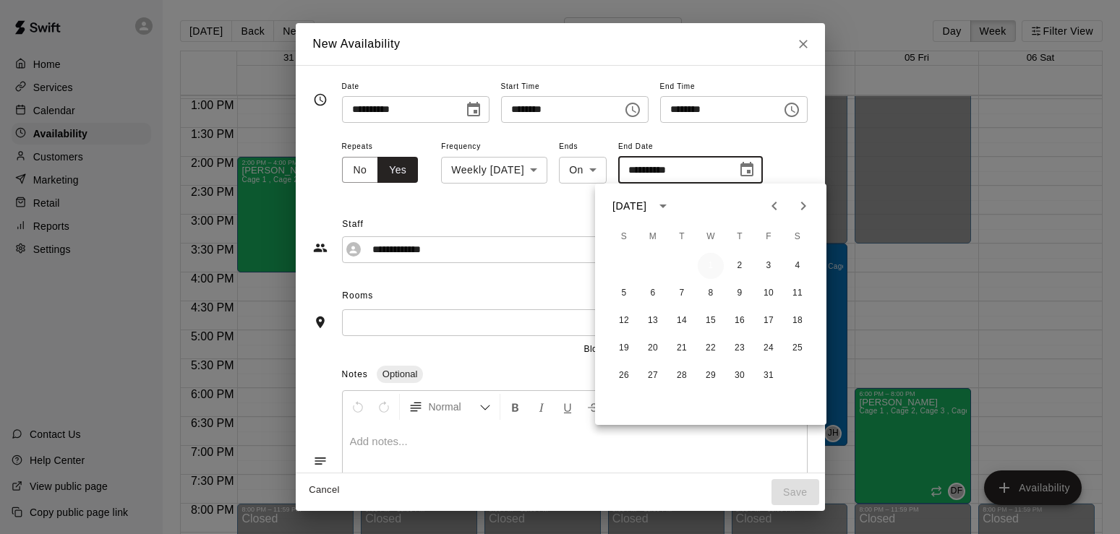
click at [710, 261] on button "1" at bounding box center [711, 266] width 26 height 26
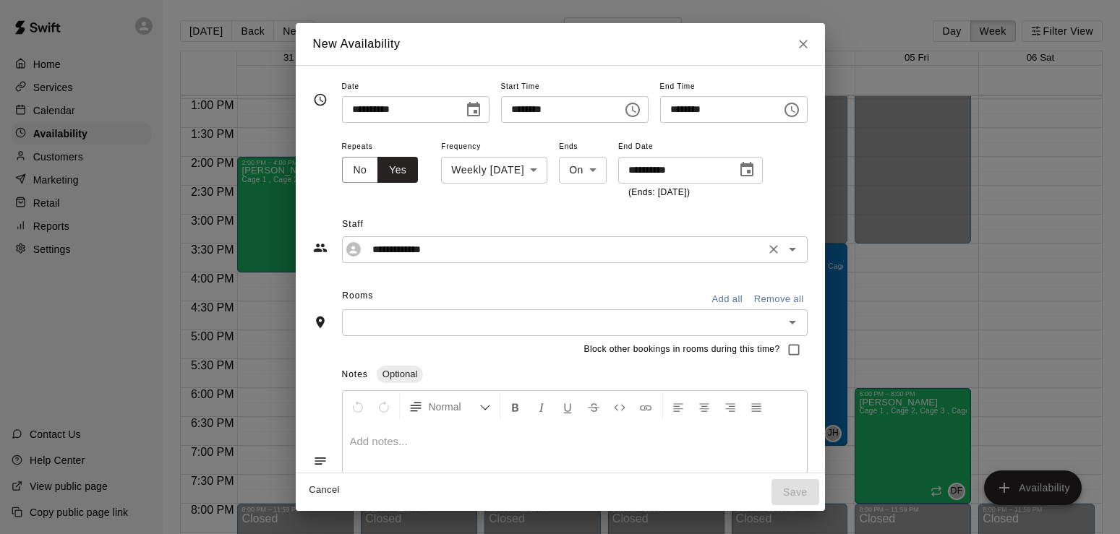
click at [490, 241] on input "**********" at bounding box center [564, 250] width 394 height 18
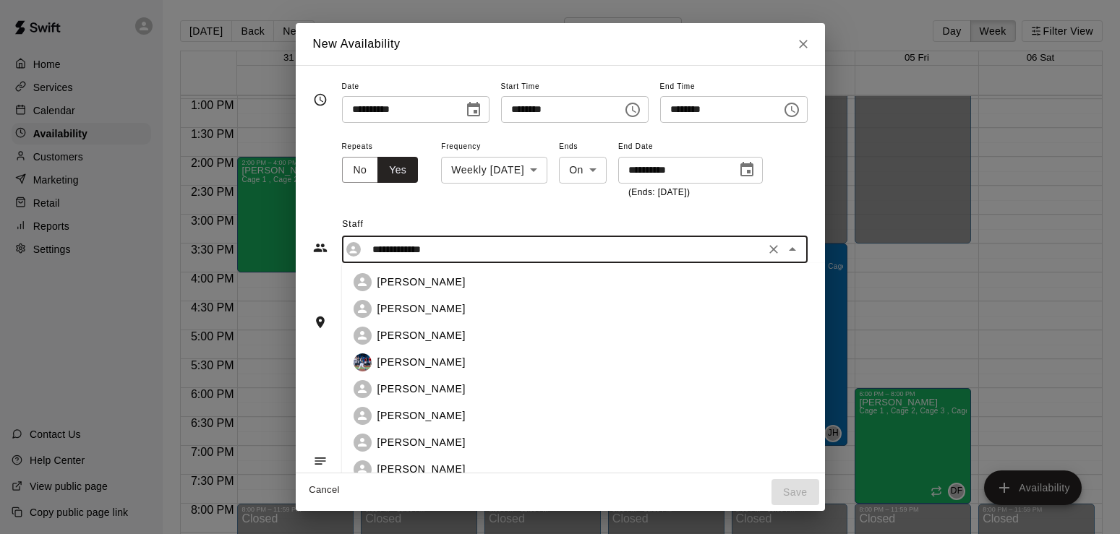
scroll to position [86, 0]
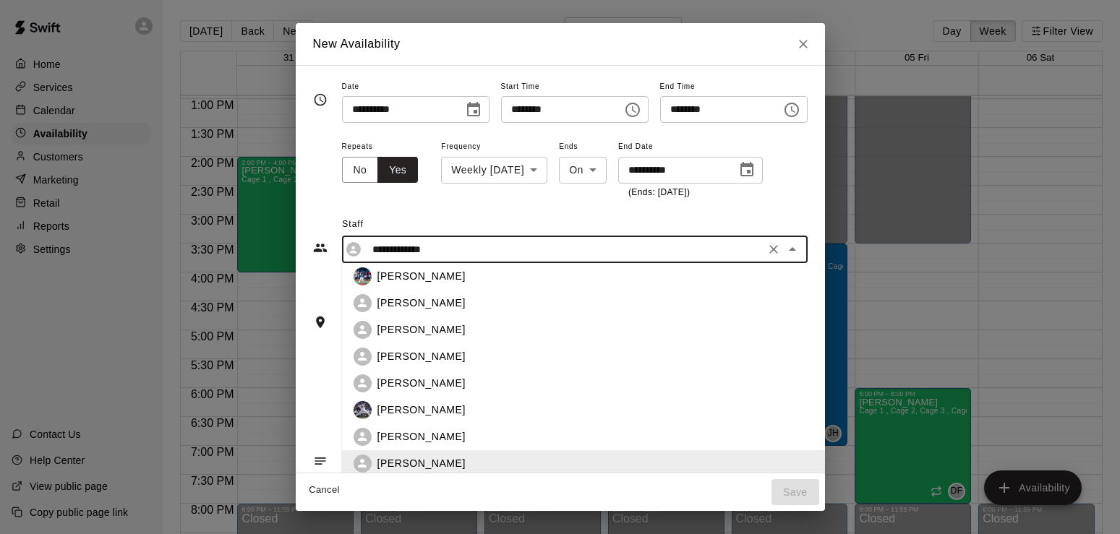
click at [377, 305] on p "[PERSON_NAME]" at bounding box center [421, 303] width 88 height 15
type input "**********"
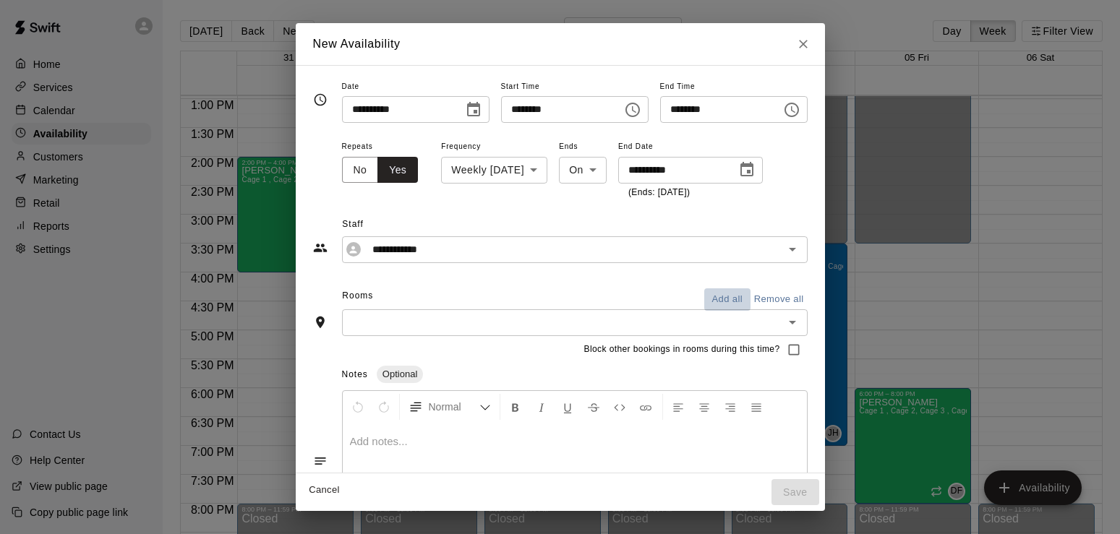
click at [751, 299] on button "Add all" at bounding box center [727, 299] width 46 height 22
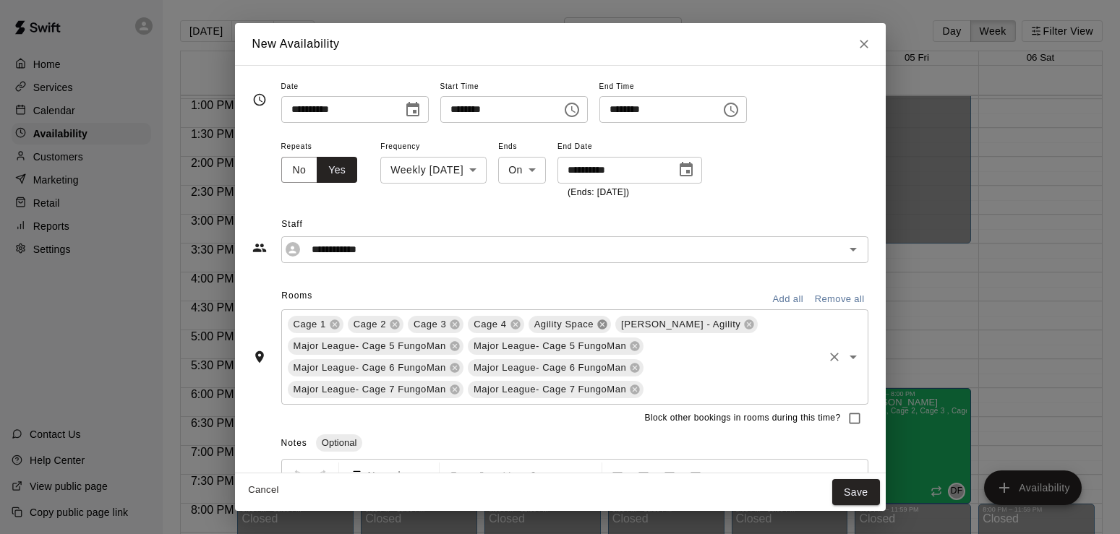
click at [602, 320] on icon at bounding box center [601, 324] width 9 height 9
click at [657, 325] on icon at bounding box center [661, 324] width 9 height 9
click at [459, 346] on icon at bounding box center [454, 345] width 9 height 9
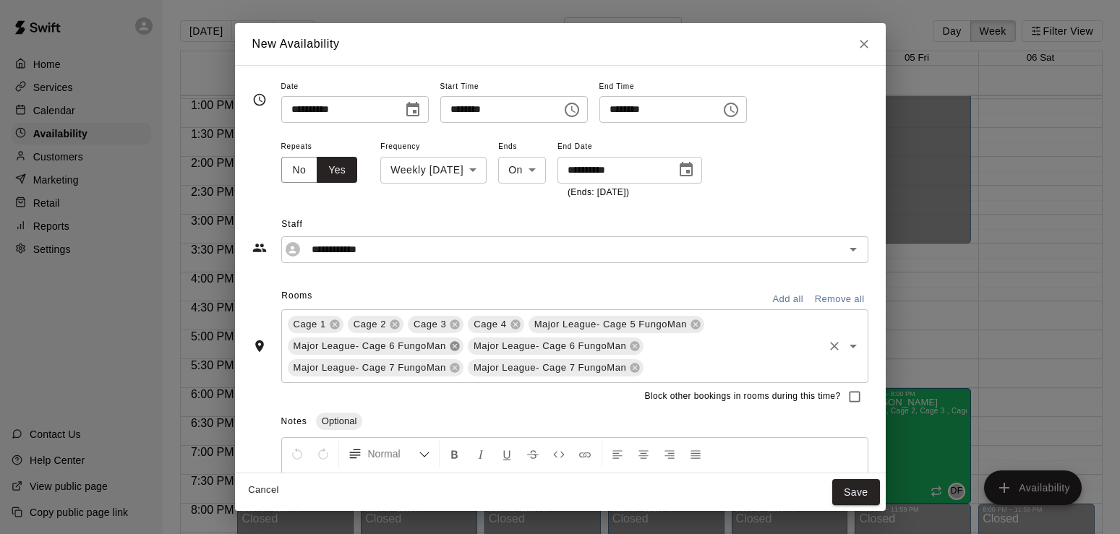
click at [459, 346] on icon at bounding box center [454, 345] width 9 height 9
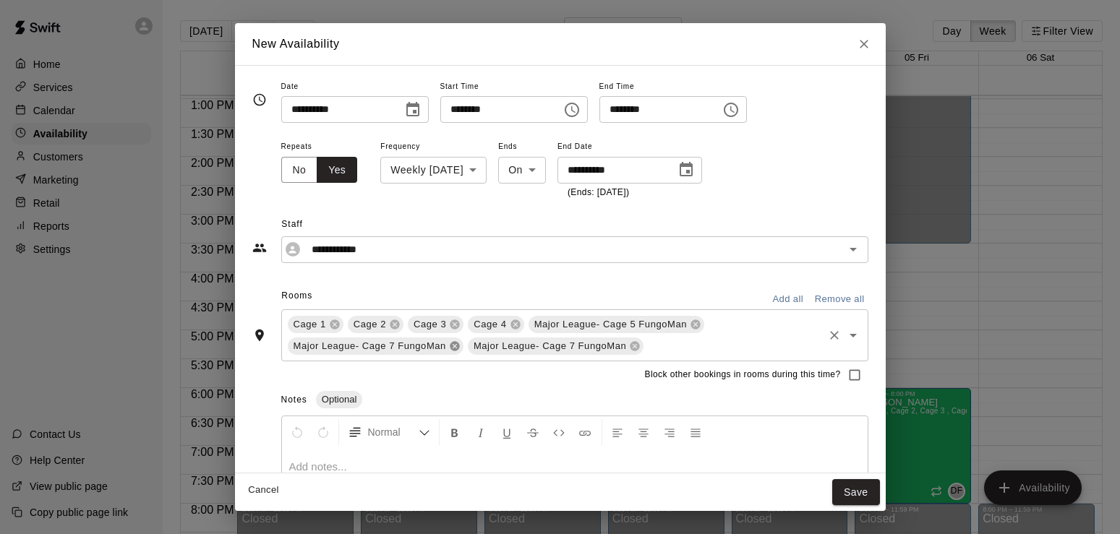
click at [459, 346] on icon at bounding box center [454, 345] width 9 height 9
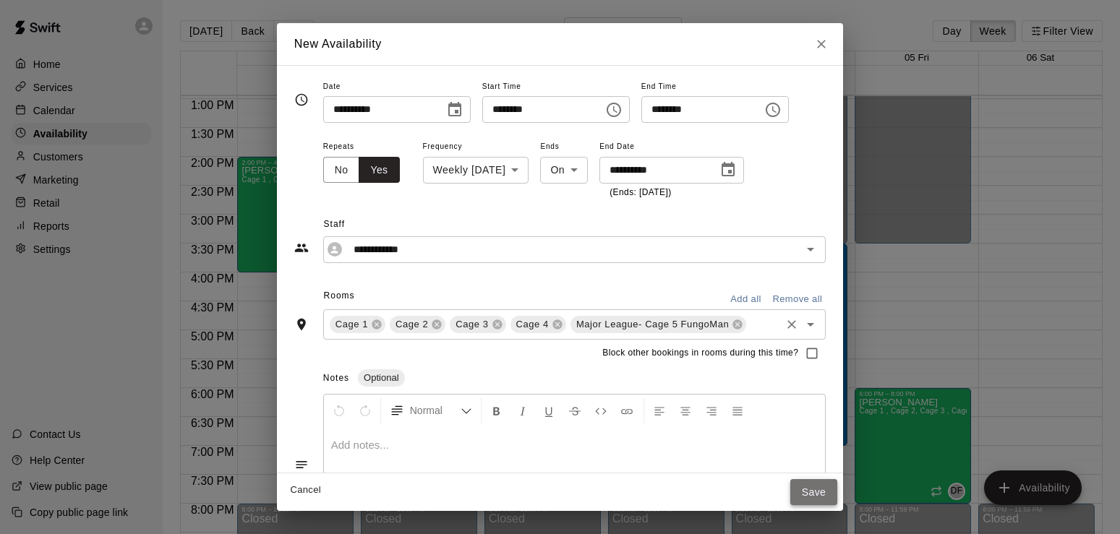
click at [830, 498] on button "Save" at bounding box center [814, 492] width 48 height 27
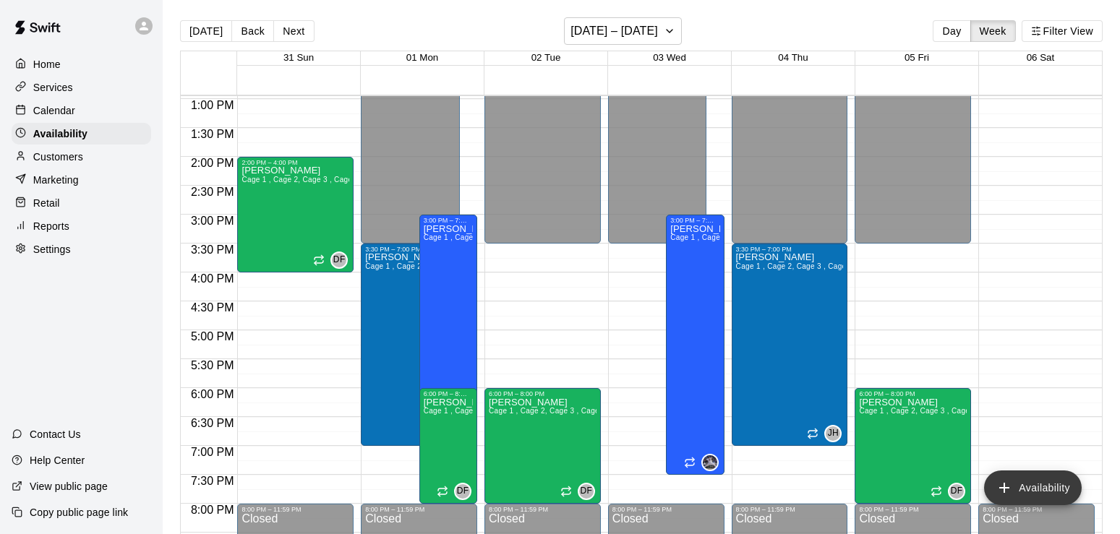
click at [1044, 493] on button "Availability" at bounding box center [1033, 488] width 98 height 35
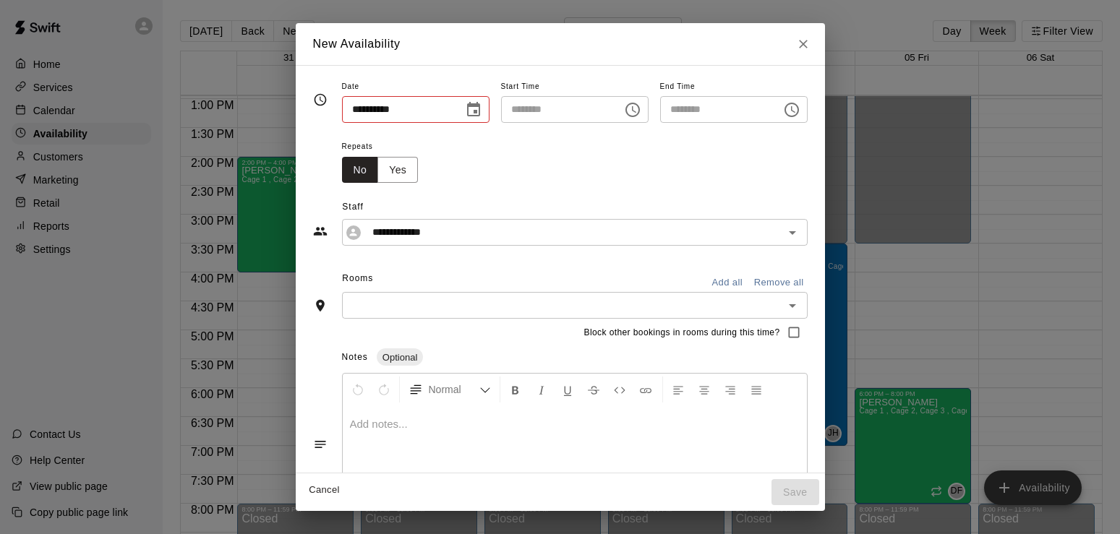
type input "**********"
type input "********"
click at [465, 108] on icon "Choose date, selected date is Sep 1, 2025" at bounding box center [473, 109] width 17 height 17
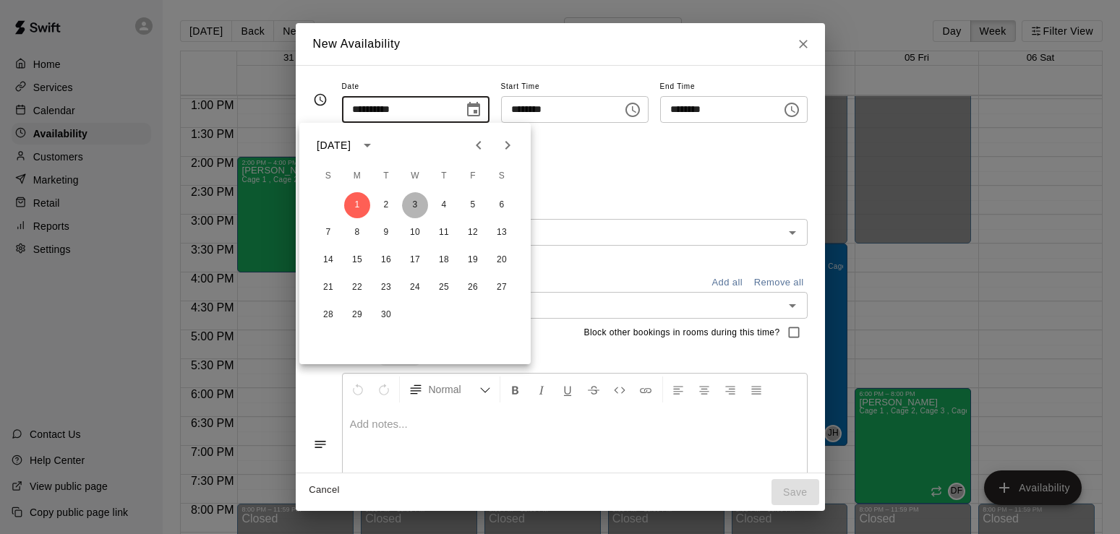
click at [412, 202] on button "3" at bounding box center [415, 205] width 26 height 26
type input "**********"
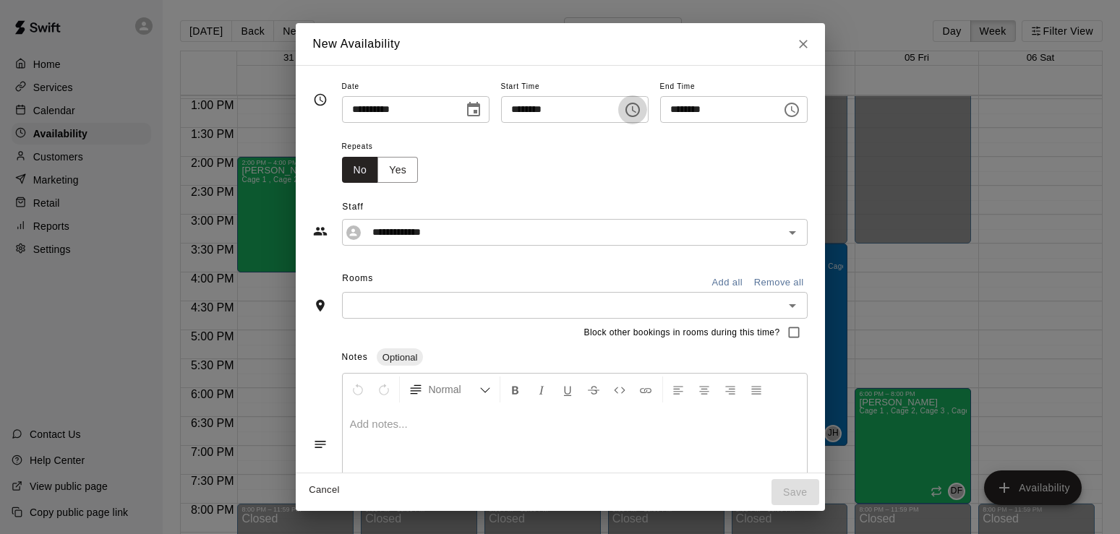
click at [641, 101] on icon "Choose time, selected time is 4:00 PM" at bounding box center [632, 109] width 17 height 17
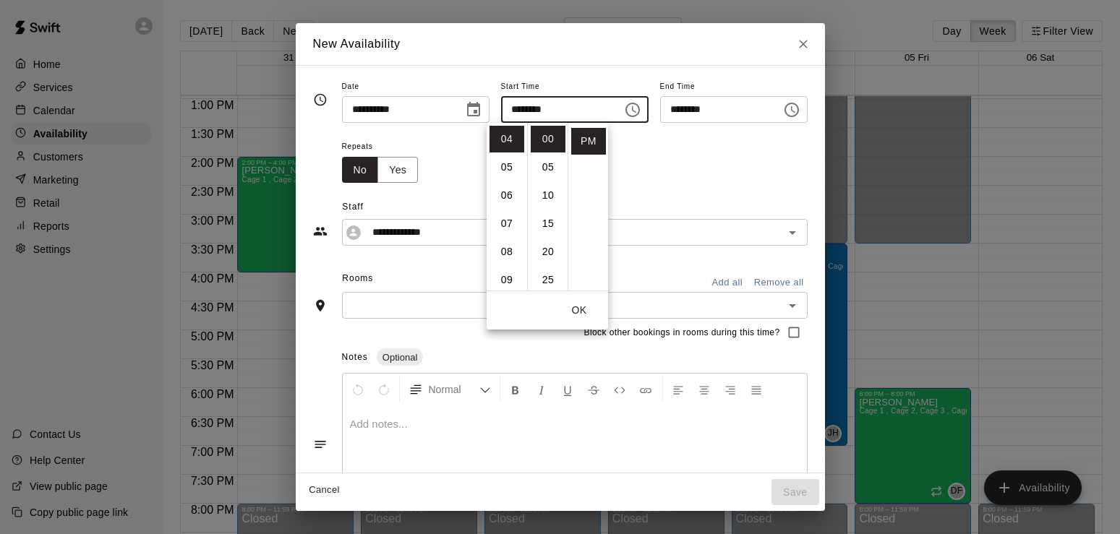
scroll to position [26, 0]
click at [508, 188] on li "06" at bounding box center [506, 195] width 35 height 27
type input "********"
click at [579, 309] on button "OK" at bounding box center [579, 310] width 46 height 27
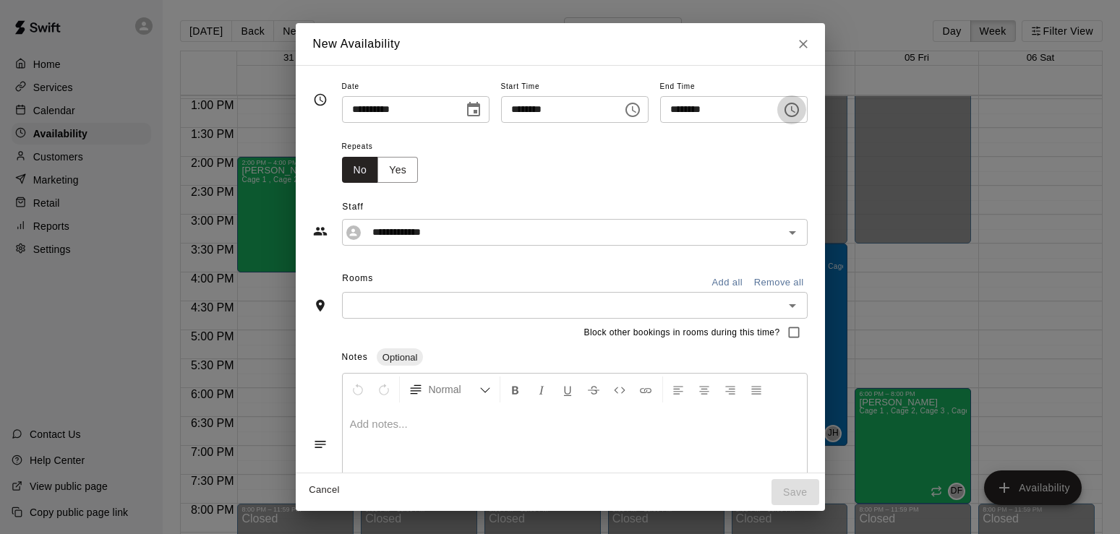
click at [799, 111] on icon "Choose time, selected time is 6:30 PM" at bounding box center [791, 110] width 14 height 14
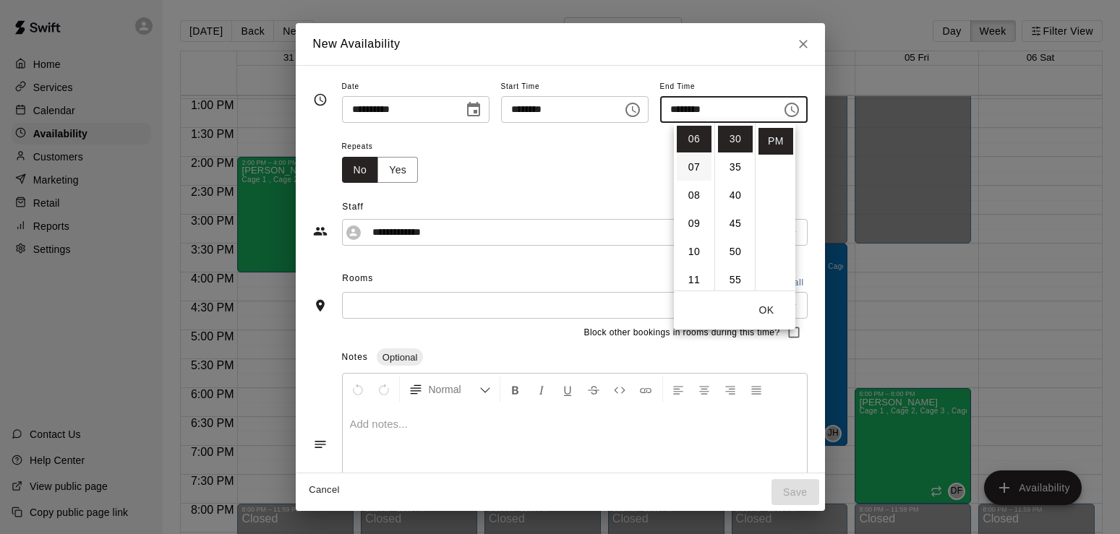
scroll to position [169, 0]
click at [698, 200] on li "08" at bounding box center [694, 195] width 35 height 27
click at [732, 143] on li "00" at bounding box center [735, 139] width 35 height 27
type input "********"
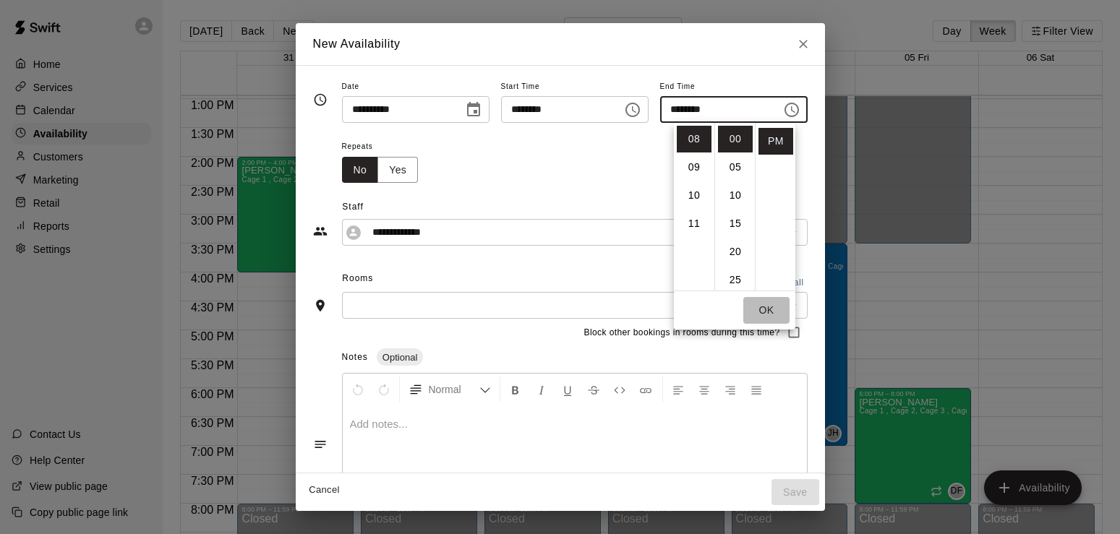
click at [769, 310] on button "OK" at bounding box center [766, 310] width 46 height 27
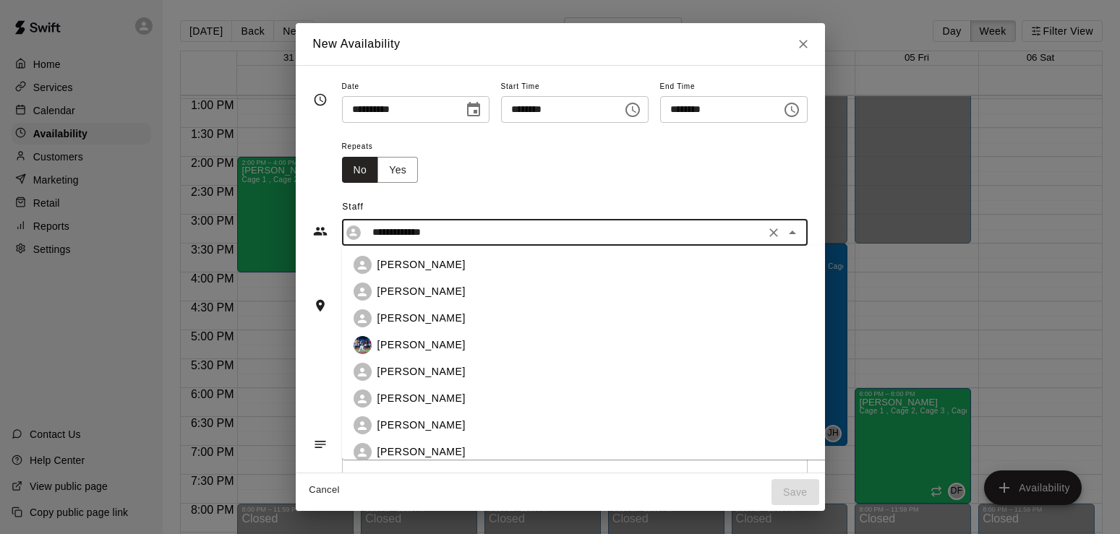
click at [604, 237] on input "**********" at bounding box center [564, 232] width 394 height 18
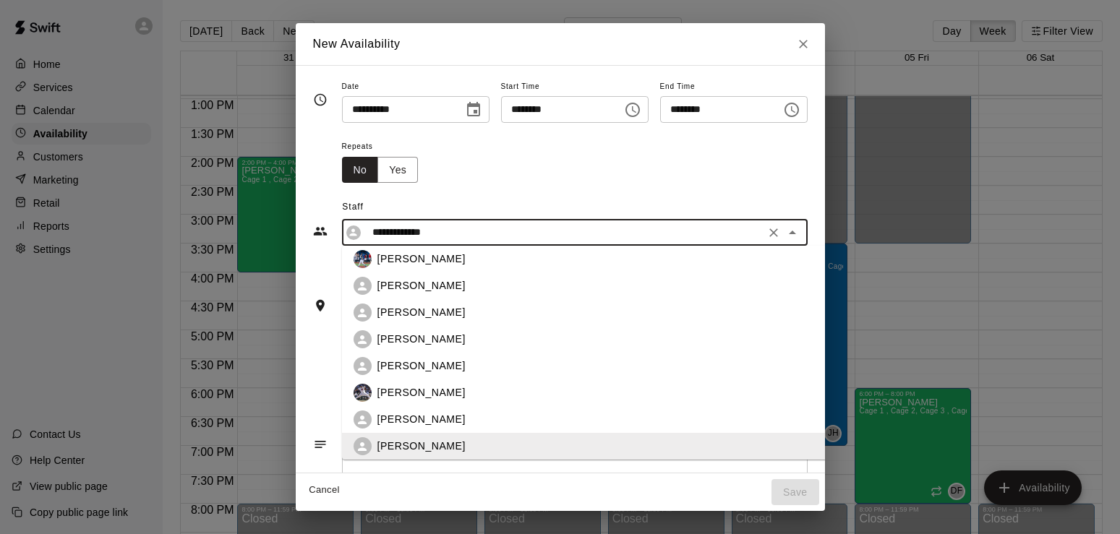
click at [379, 288] on p "[PERSON_NAME]" at bounding box center [421, 285] width 88 height 15
type input "**********"
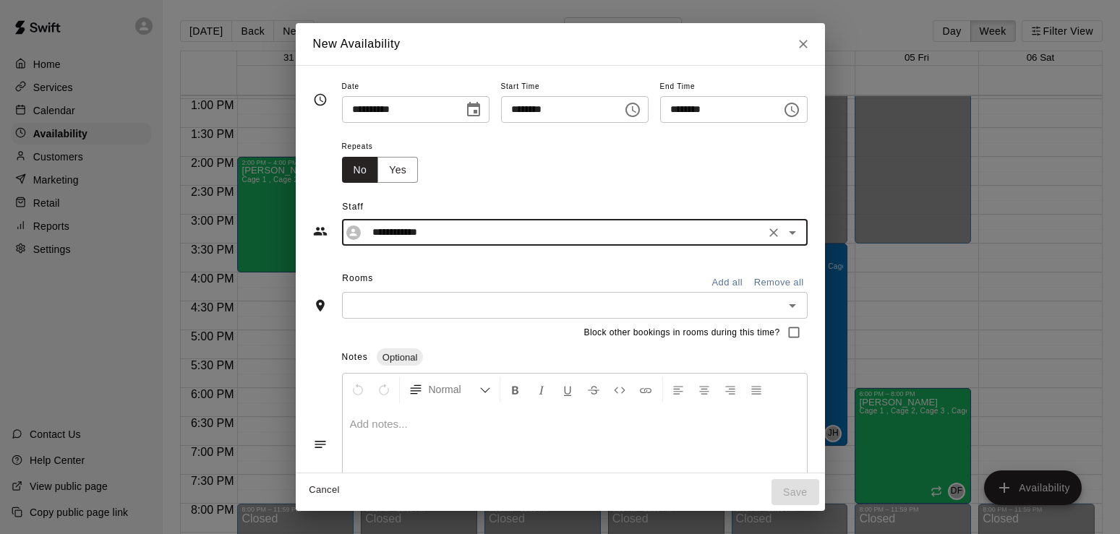
click at [751, 279] on button "Add all" at bounding box center [727, 283] width 46 height 22
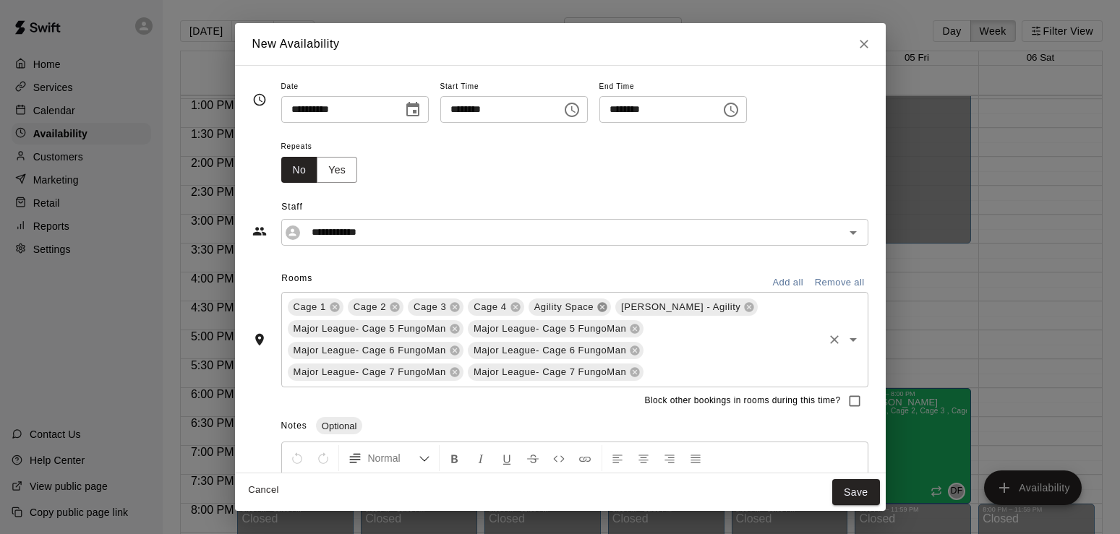
click at [602, 311] on icon at bounding box center [601, 307] width 9 height 9
click at [657, 310] on icon at bounding box center [661, 307] width 9 height 9
click at [452, 328] on icon at bounding box center [454, 329] width 9 height 9
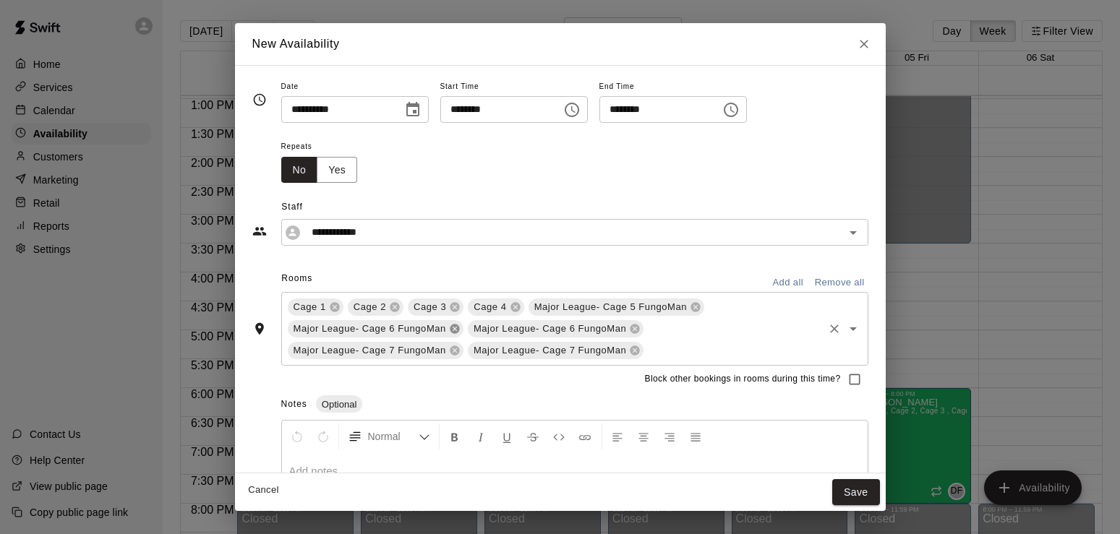
click at [452, 328] on icon at bounding box center [454, 329] width 9 height 9
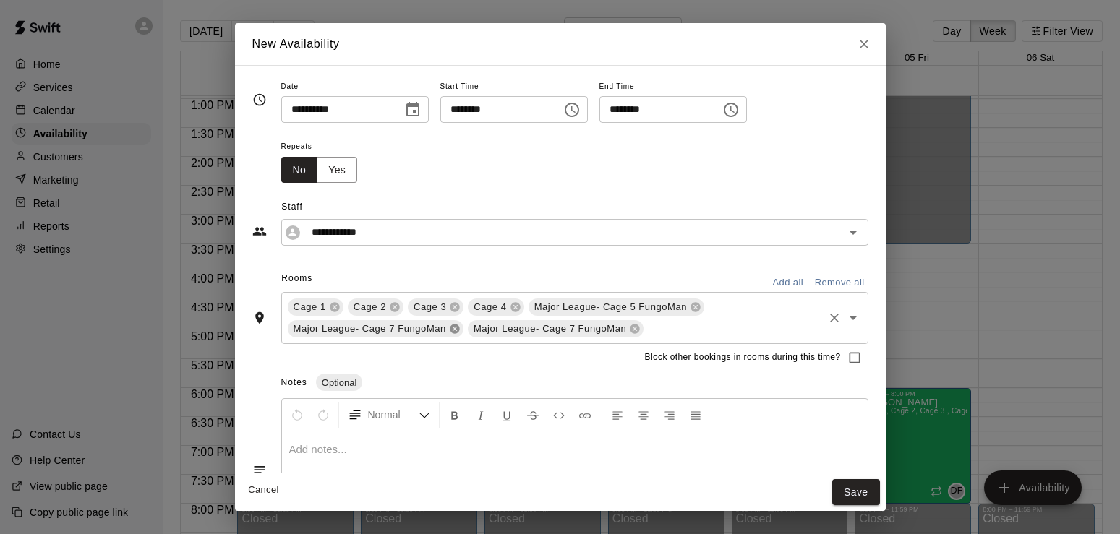
click at [452, 328] on icon at bounding box center [454, 329] width 9 height 9
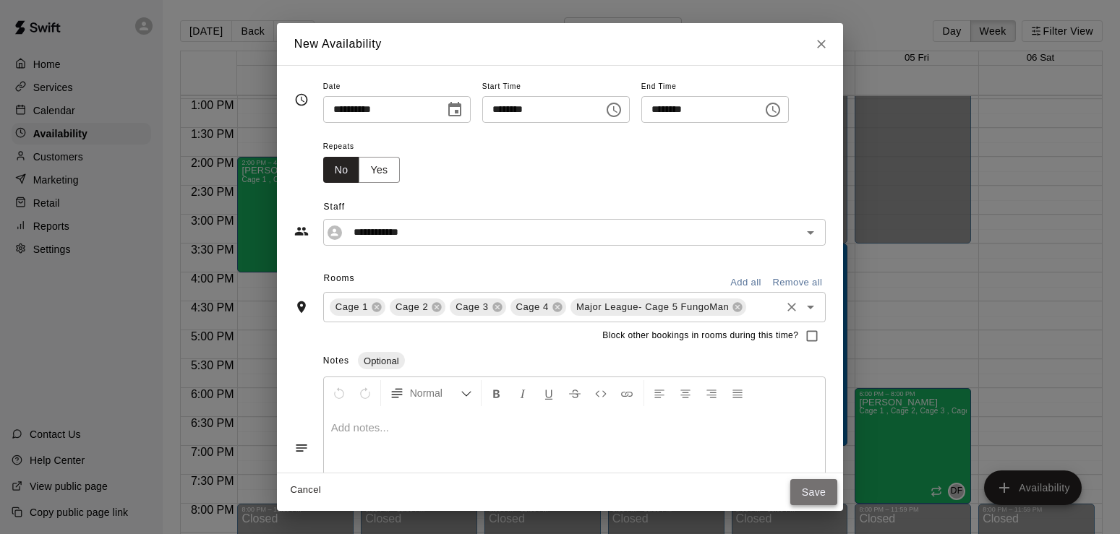
click at [825, 490] on button "Save" at bounding box center [814, 492] width 48 height 27
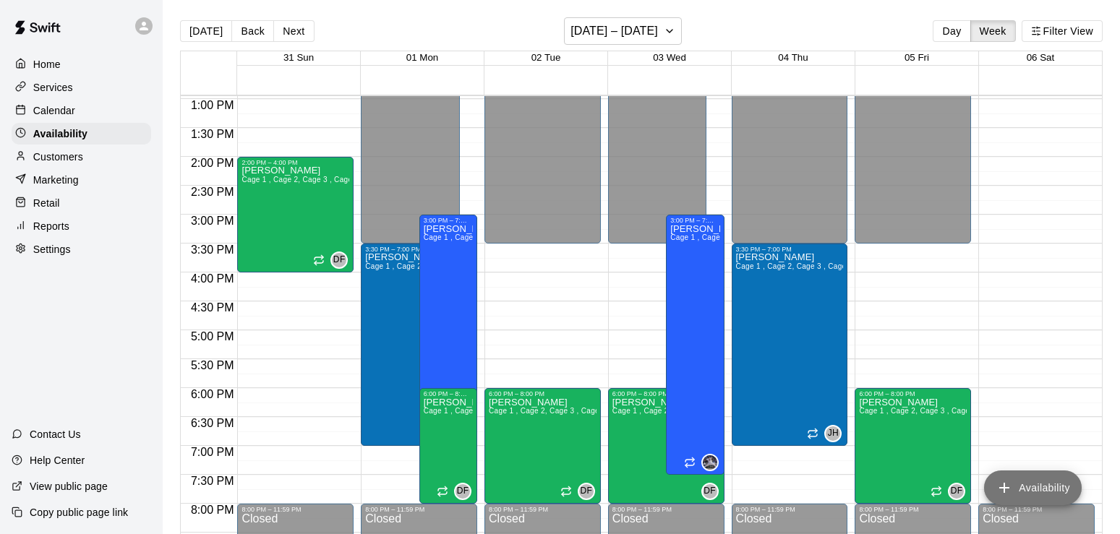
click at [1011, 482] on icon "add" at bounding box center [1004, 487] width 17 height 17
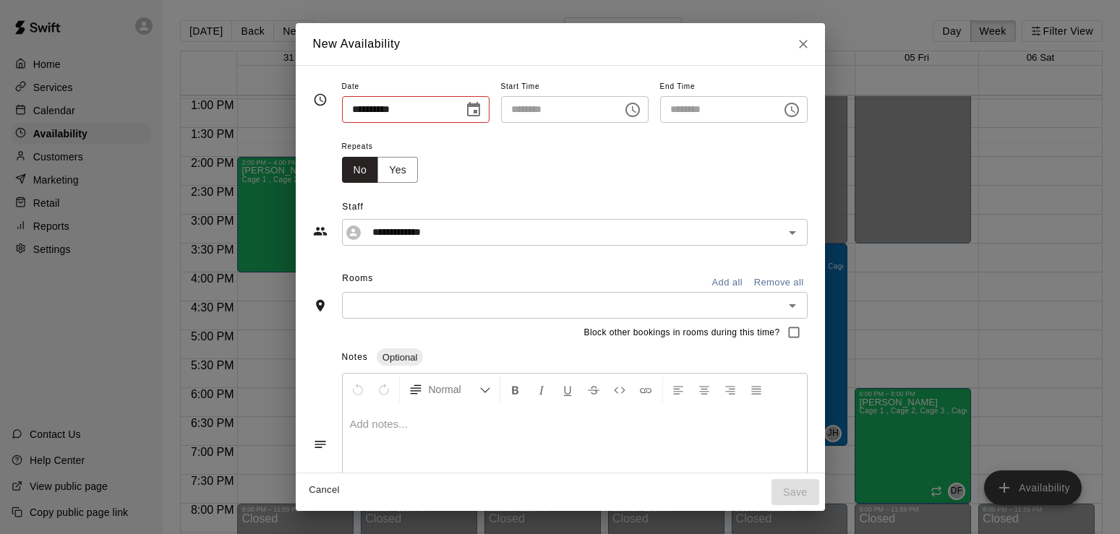
type input "**********"
type input "********"
click at [377, 176] on button "Yes" at bounding box center [397, 170] width 40 height 27
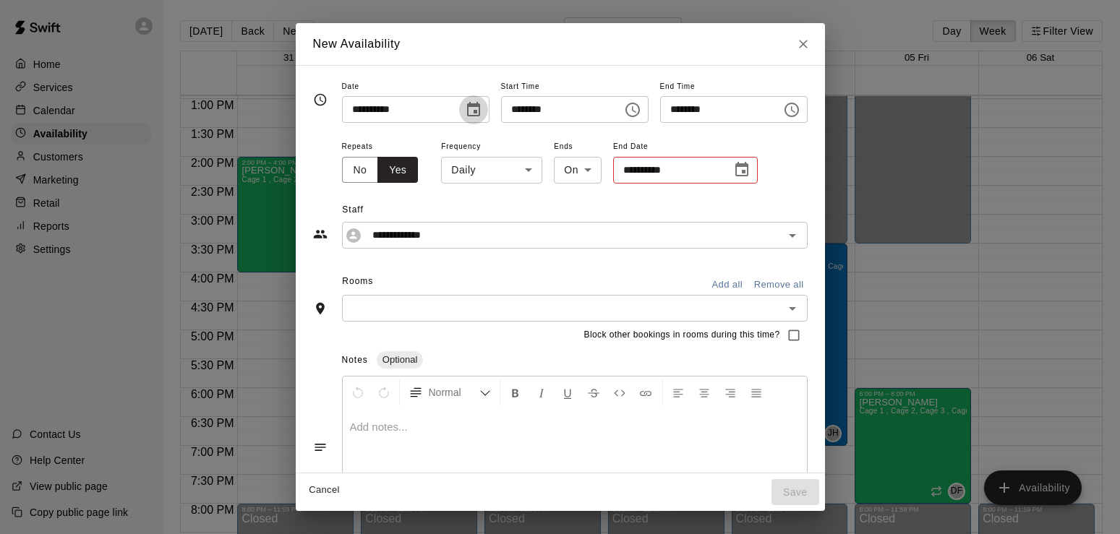
click at [465, 110] on icon "Choose date, selected date is Sep 1, 2025" at bounding box center [473, 109] width 17 height 17
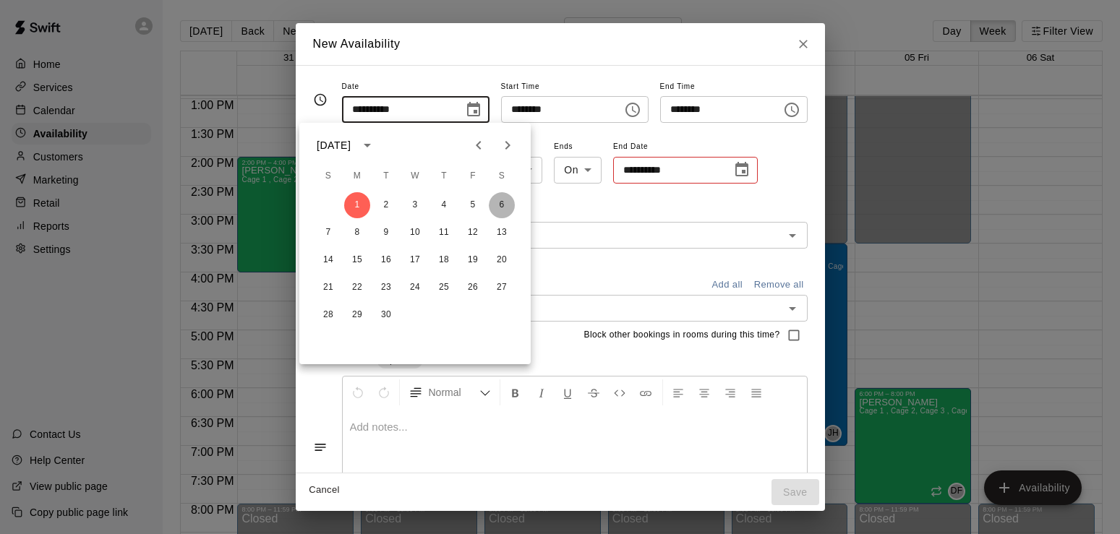
click at [499, 201] on button "6" at bounding box center [502, 205] width 26 height 26
type input "**********"
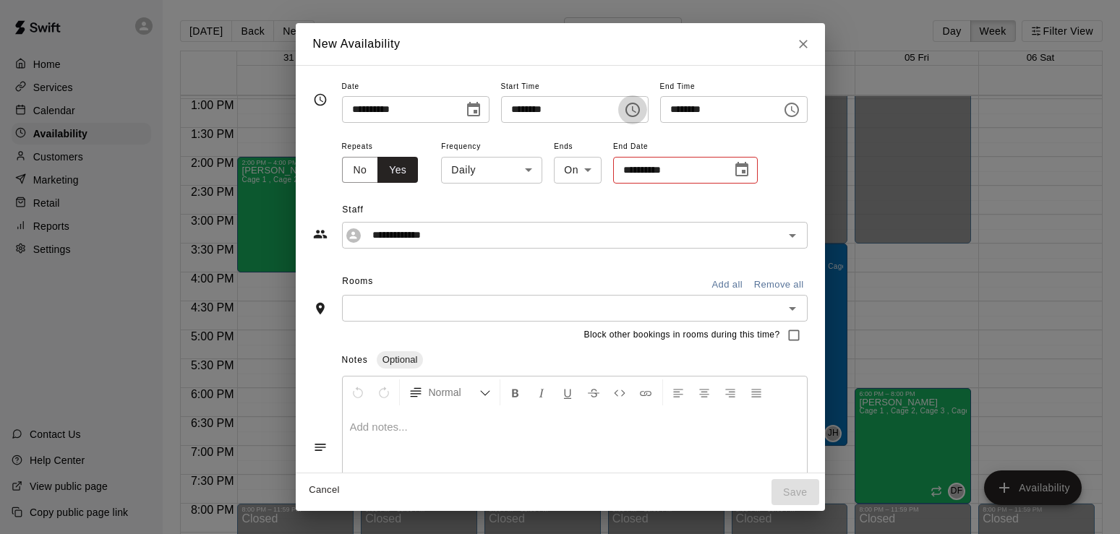
click at [641, 109] on icon "Choose time, selected time is 4:00 PM" at bounding box center [632, 109] width 17 height 17
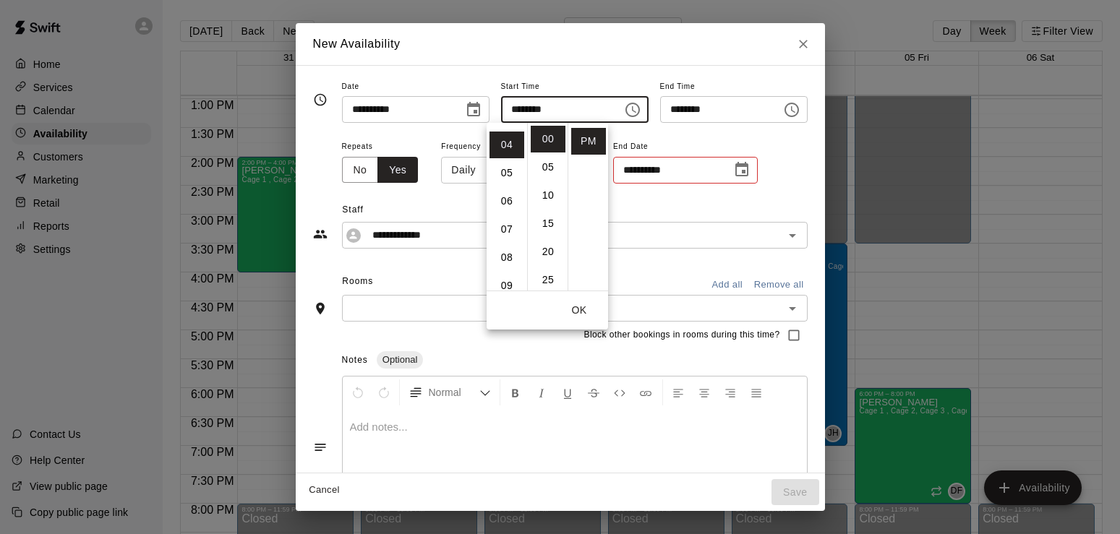
scroll to position [113, 0]
click at [509, 280] on li "09" at bounding box center [506, 280] width 35 height 27
type input "********"
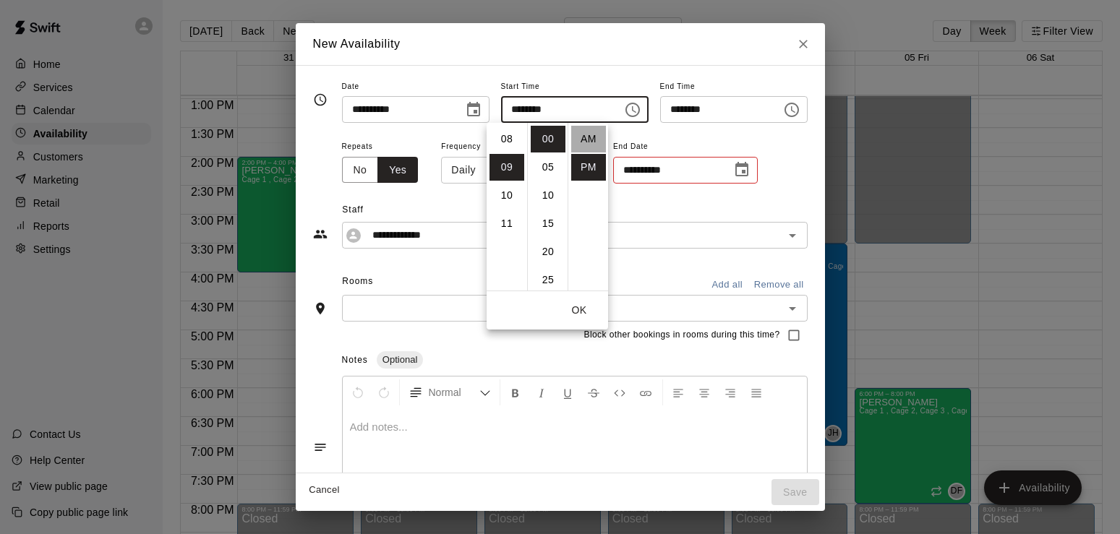
click at [593, 142] on li "AM" at bounding box center [588, 139] width 35 height 27
type input "********"
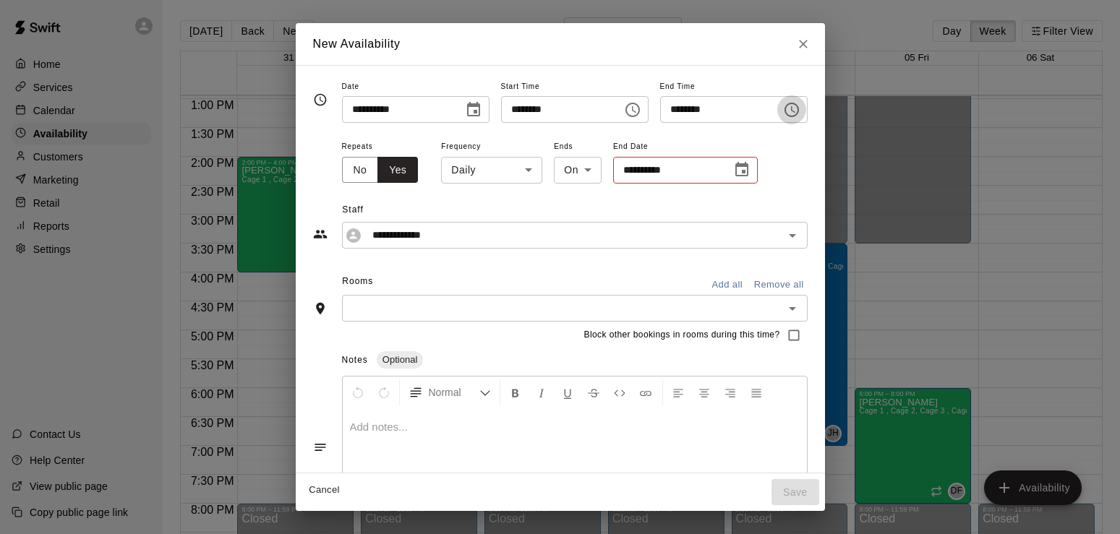
click at [800, 103] on icon "Choose time, selected time is 9:30 PM" at bounding box center [791, 109] width 17 height 17
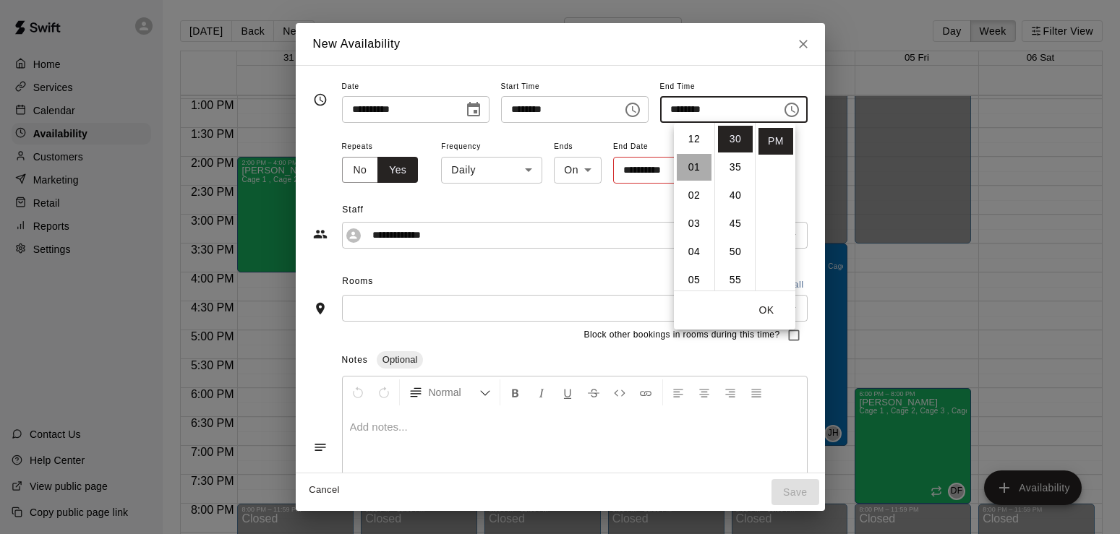
click at [694, 166] on li "01" at bounding box center [694, 167] width 35 height 27
type input "********"
click at [769, 310] on button "OK" at bounding box center [766, 310] width 46 height 27
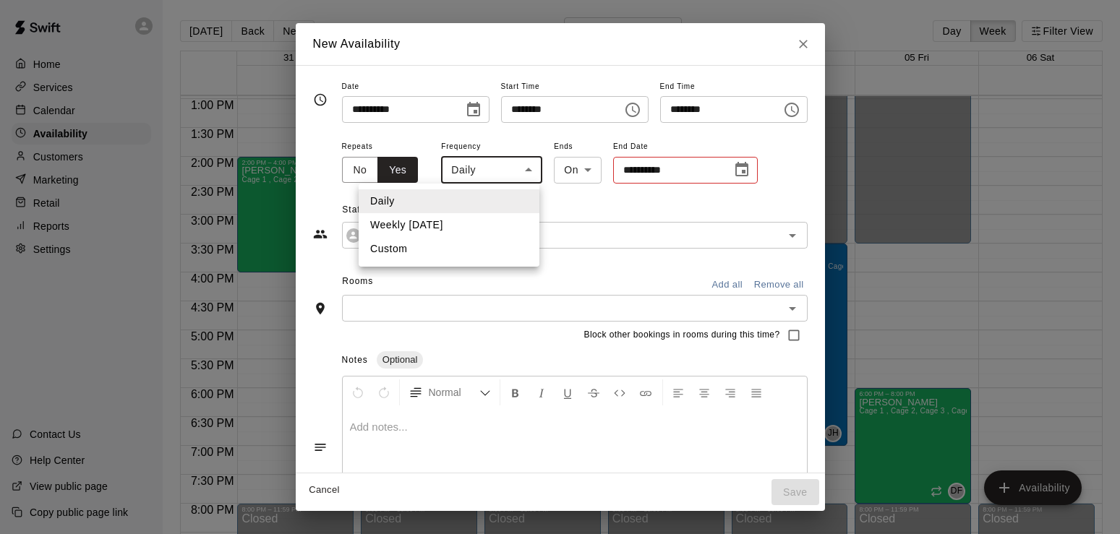
click at [488, 181] on body "Home Services Calendar Availability Customers Marketing Retail Reports Settings…" at bounding box center [560, 278] width 1120 height 557
click at [445, 224] on li "Weekly [DATE]" at bounding box center [449, 225] width 181 height 24
type input "******"
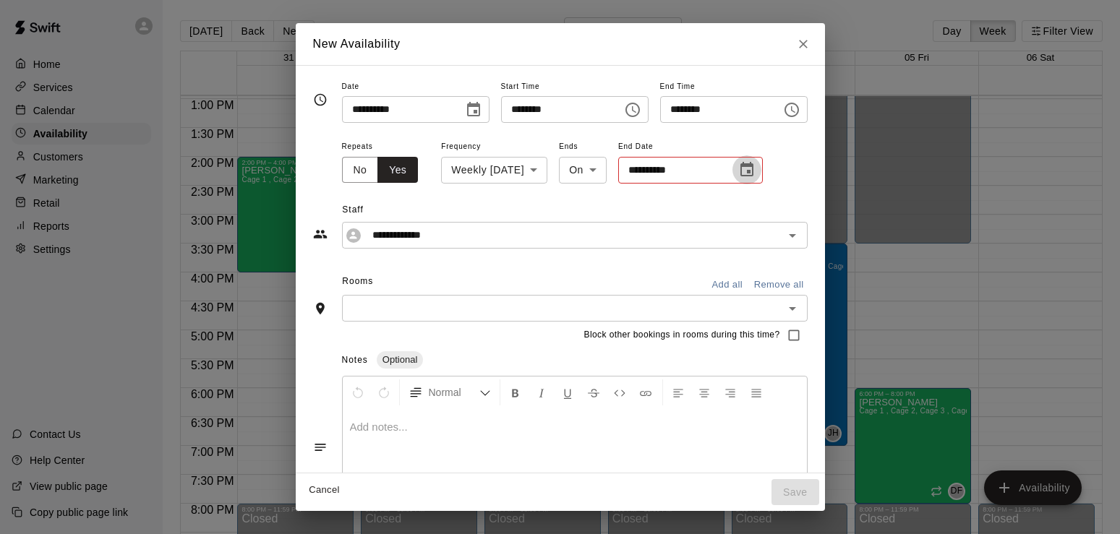
click at [738, 162] on icon "Choose date" at bounding box center [746, 169] width 17 height 17
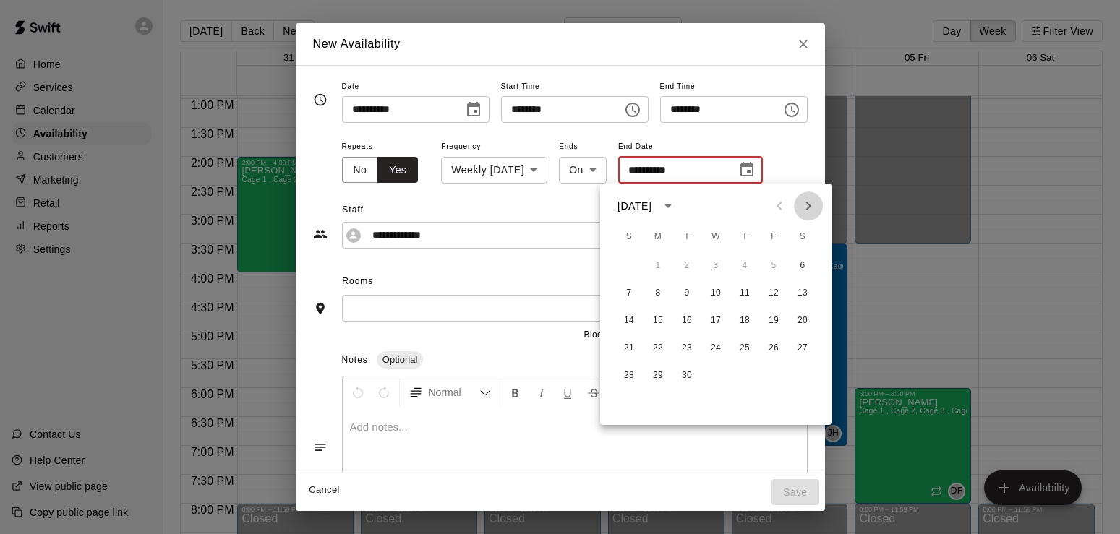
click at [810, 203] on icon "Next month" at bounding box center [808, 205] width 17 height 17
click at [713, 268] on button "1" at bounding box center [716, 266] width 26 height 26
type input "**********"
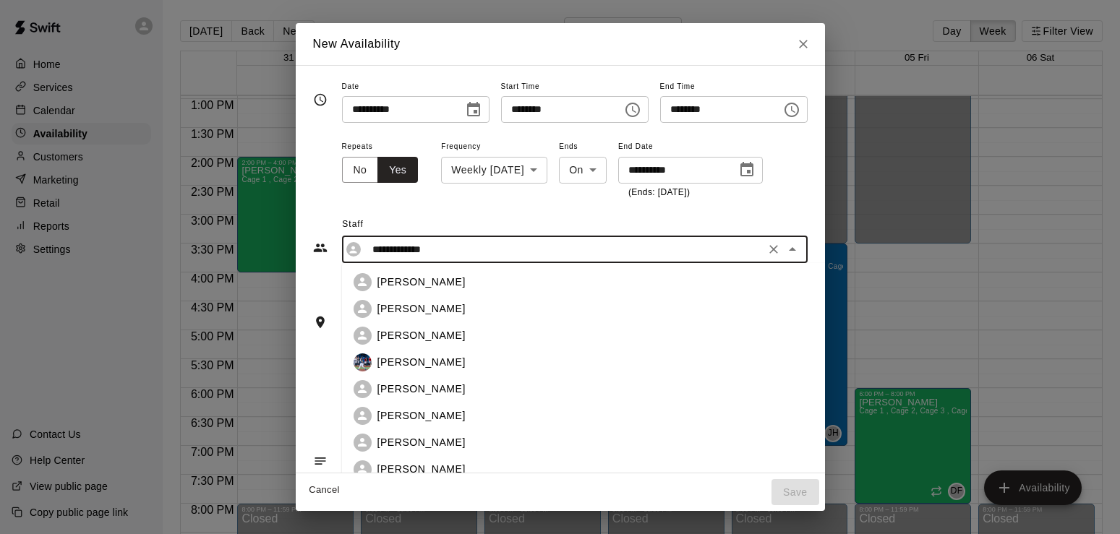
click at [589, 253] on input "**********" at bounding box center [564, 250] width 394 height 18
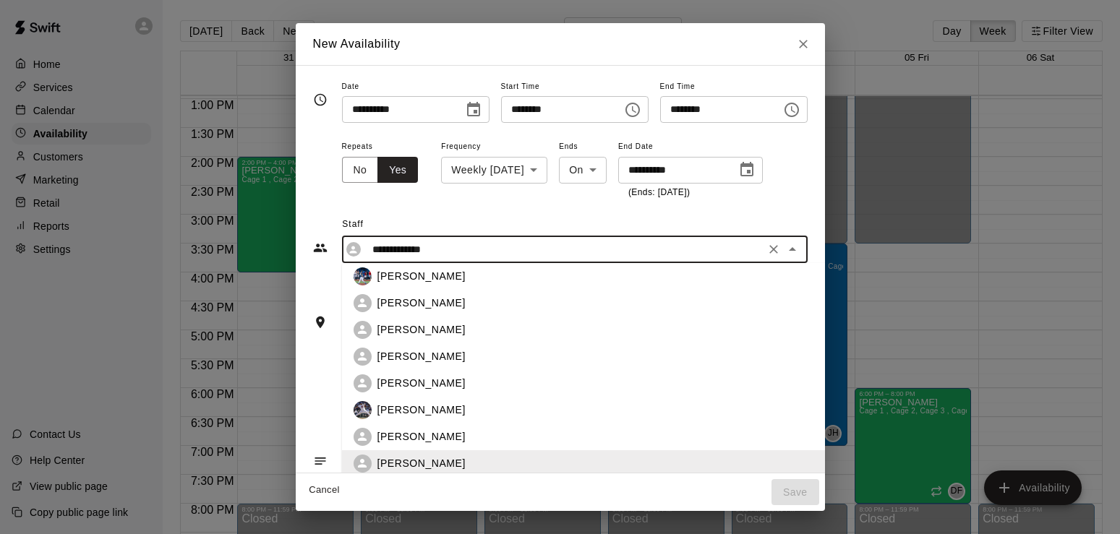
click at [393, 309] on p "[PERSON_NAME]" at bounding box center [421, 303] width 88 height 15
type input "**********"
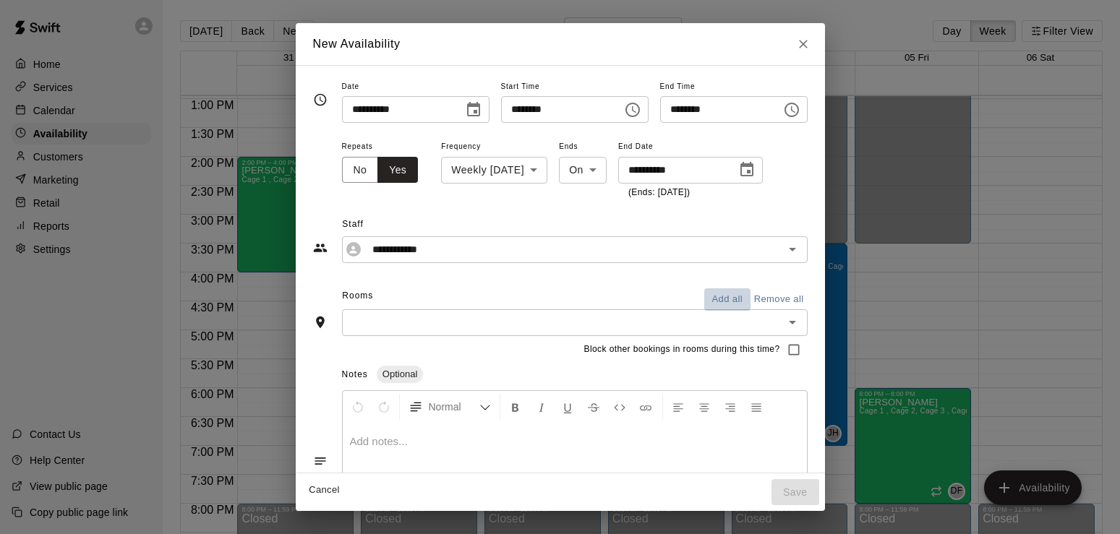
click at [751, 292] on button "Add all" at bounding box center [727, 299] width 46 height 22
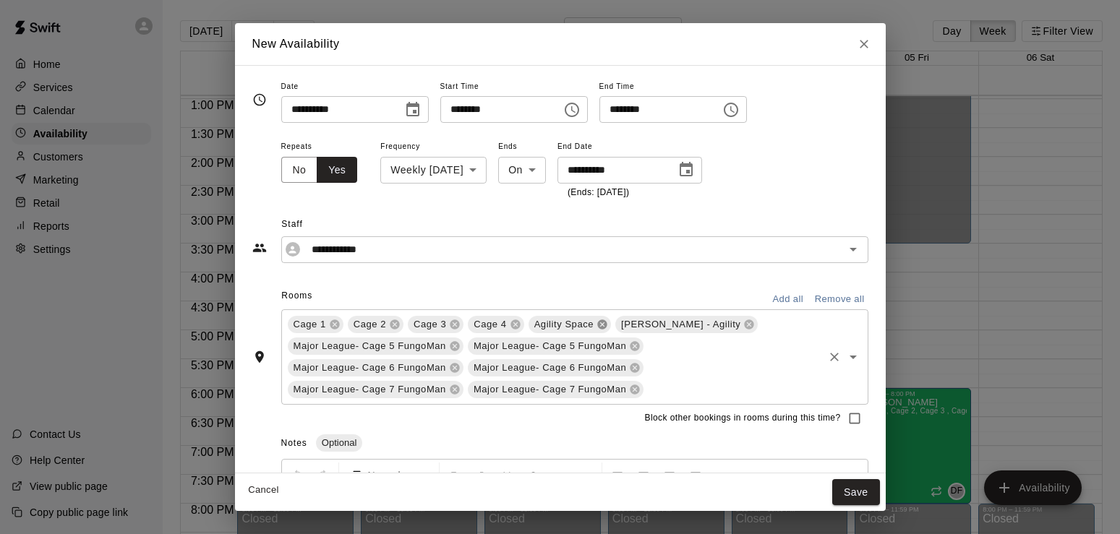
click at [602, 324] on icon at bounding box center [602, 325] width 12 height 12
click at [657, 323] on icon at bounding box center [661, 324] width 9 height 9
click at [456, 347] on icon at bounding box center [454, 345] width 9 height 9
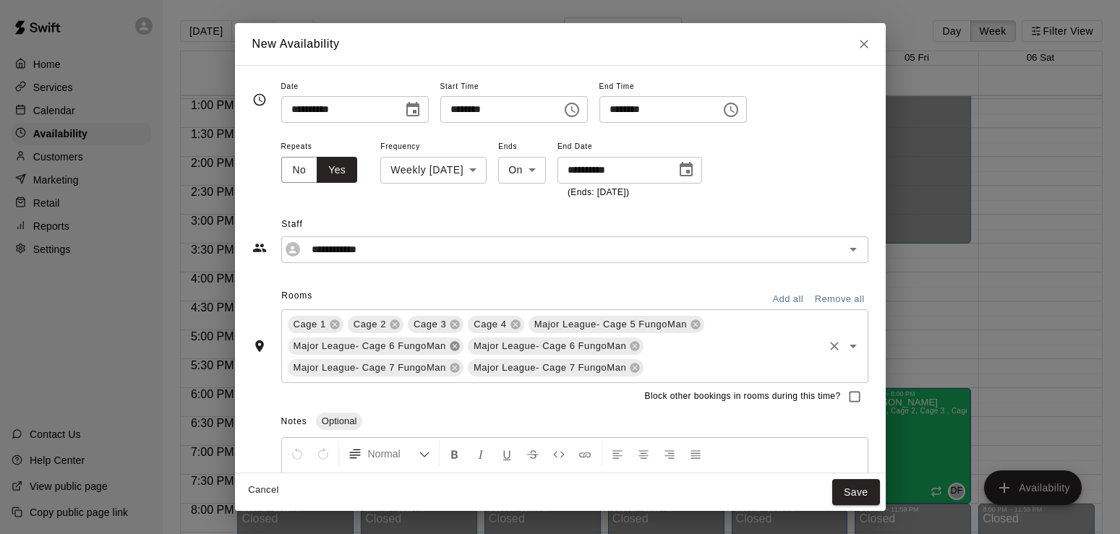
click at [456, 347] on icon at bounding box center [454, 345] width 9 height 9
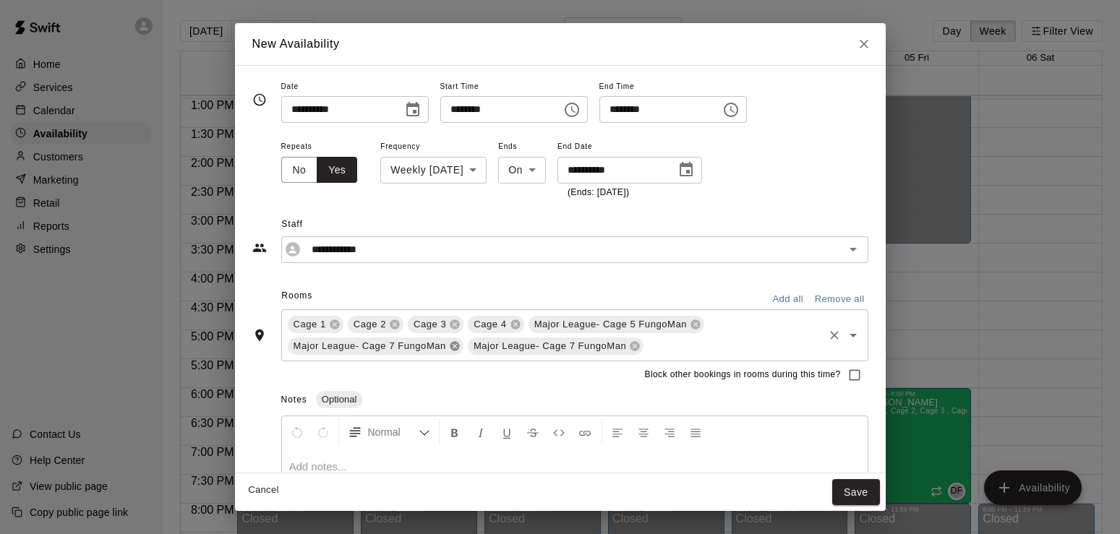
click at [456, 347] on icon at bounding box center [454, 345] width 9 height 9
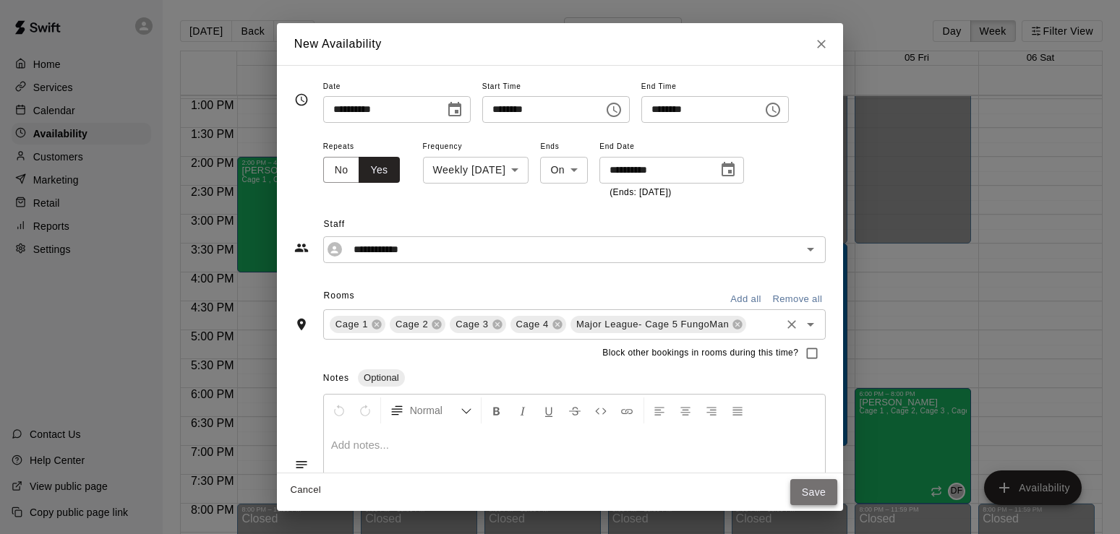
click at [832, 488] on button "Save" at bounding box center [814, 492] width 48 height 27
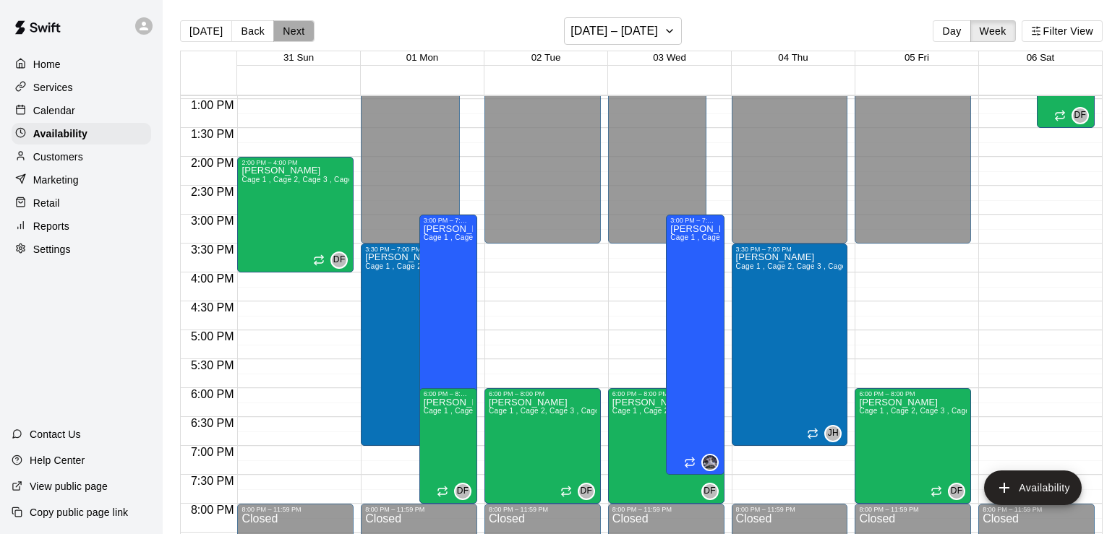
click at [292, 29] on button "Next" at bounding box center [293, 31] width 40 height 22
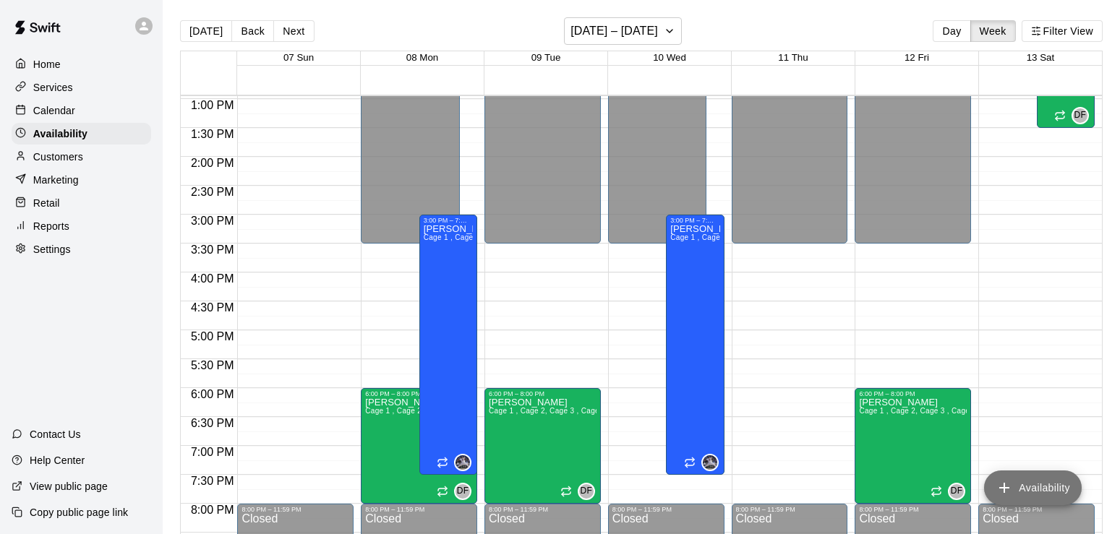
click at [1043, 487] on button "Availability" at bounding box center [1033, 488] width 98 height 35
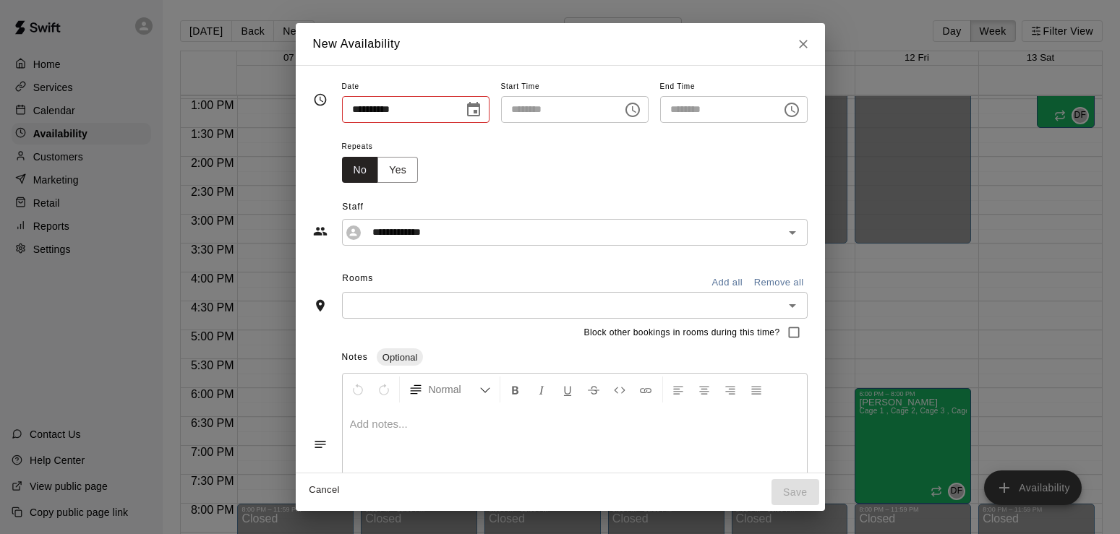
type input "**********"
type input "********"
click at [465, 110] on icon "Choose date, selected date is Sep 8, 2025" at bounding box center [473, 109] width 17 height 17
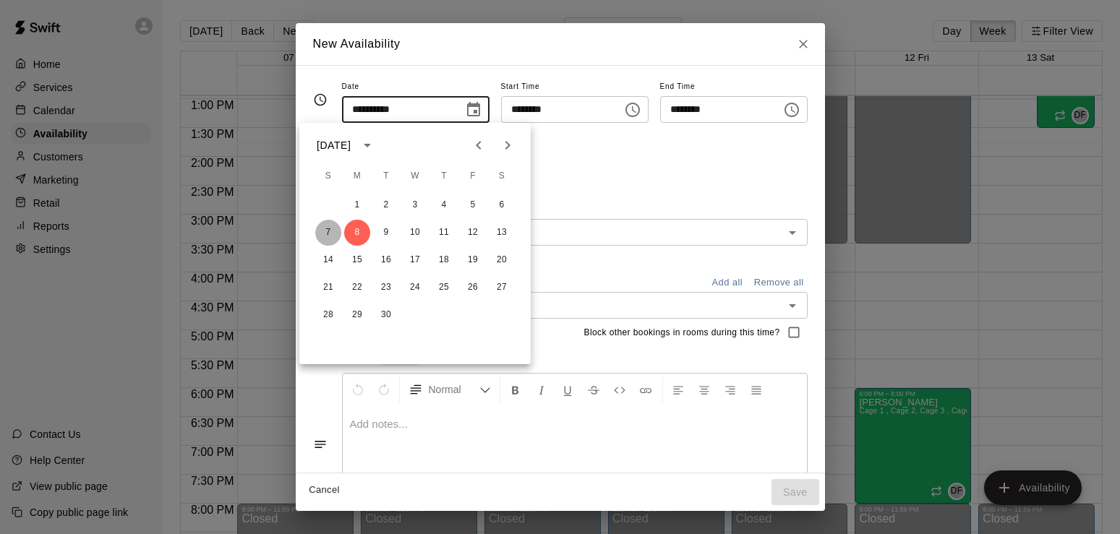
click at [332, 228] on button "7" at bounding box center [328, 233] width 26 height 26
type input "**********"
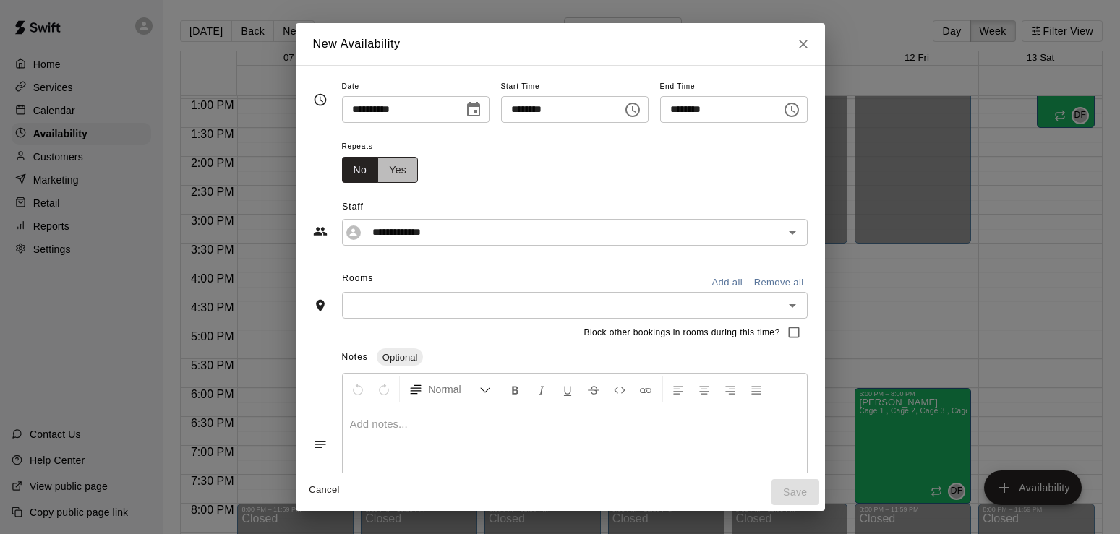
click at [377, 162] on button "Yes" at bounding box center [397, 170] width 40 height 27
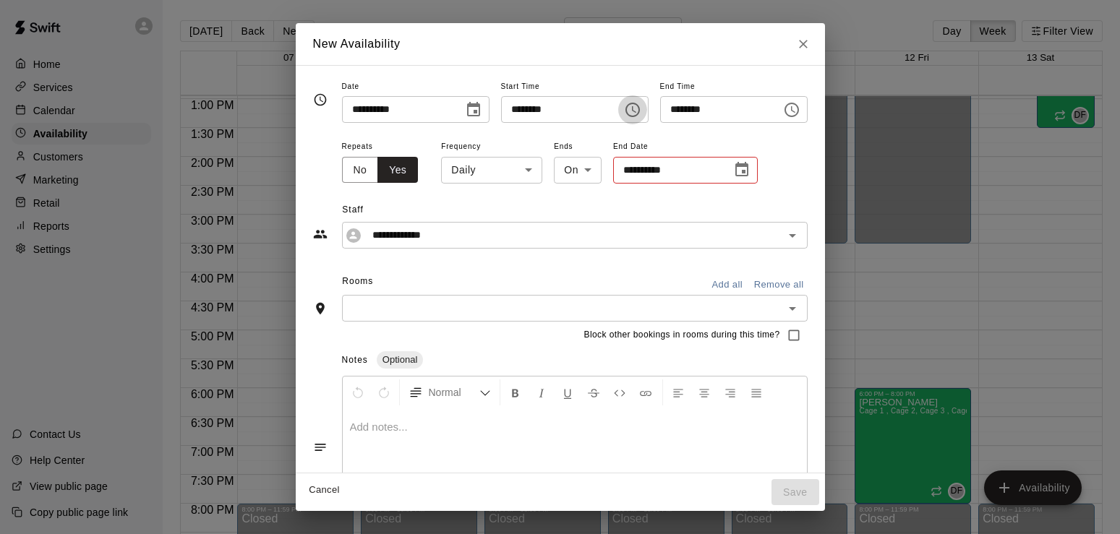
click at [641, 109] on icon "Choose time, selected time is 4:00 PM" at bounding box center [632, 109] width 17 height 17
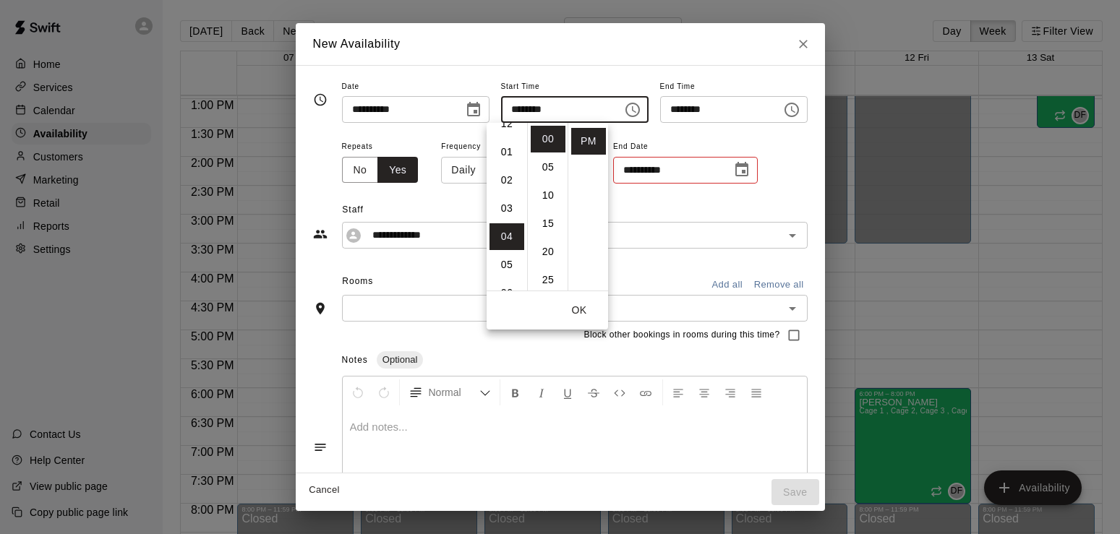
scroll to position [0, 0]
click at [505, 190] on li "02" at bounding box center [506, 195] width 35 height 27
type input "********"
click at [581, 310] on button "OK" at bounding box center [579, 310] width 46 height 27
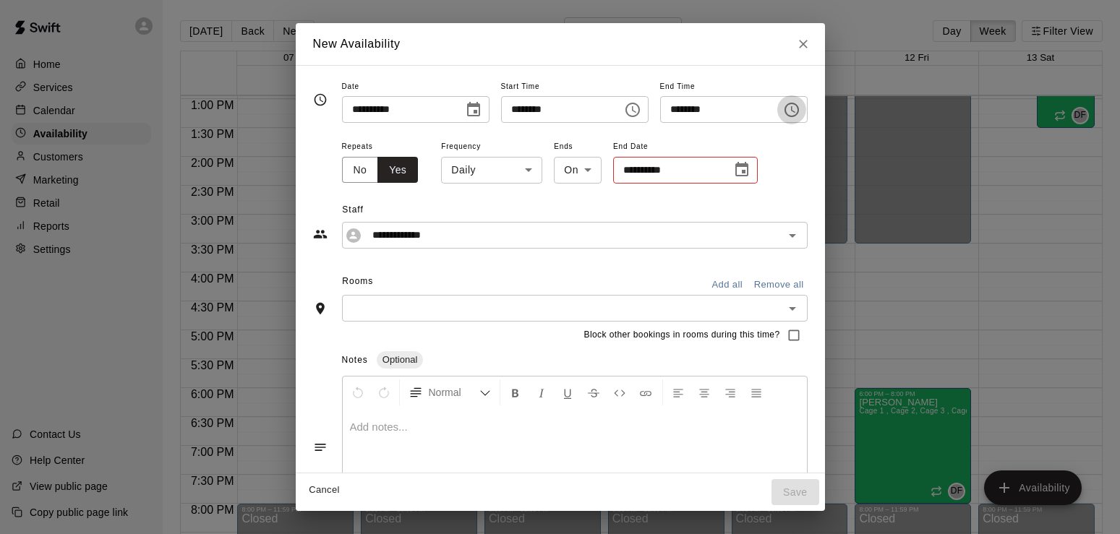
click at [800, 108] on icon "Choose time, selected time is 4:30 PM" at bounding box center [791, 109] width 17 height 17
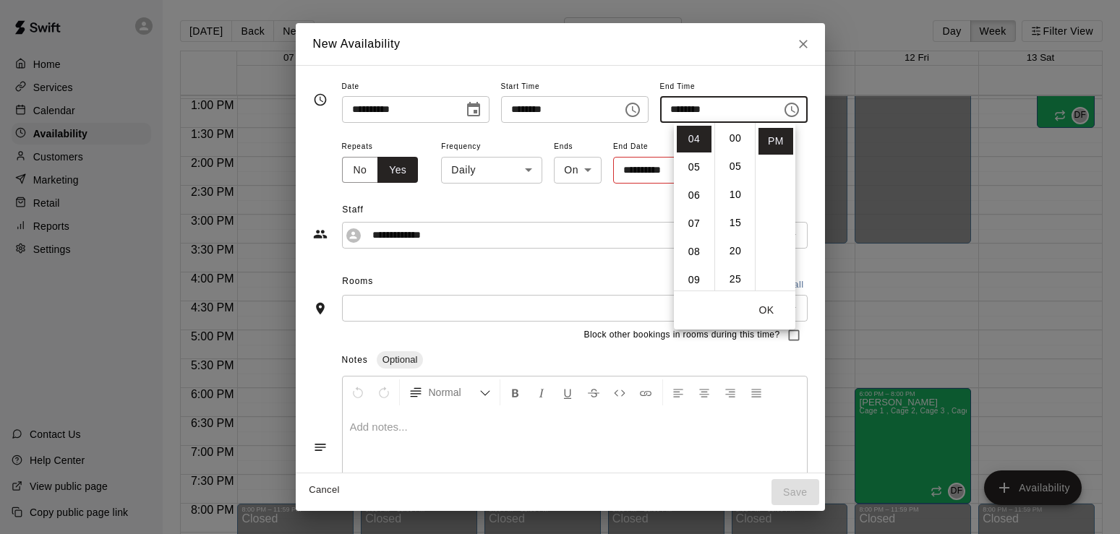
scroll to position [0, 0]
click at [742, 137] on li "00" at bounding box center [735, 139] width 35 height 27
type input "********"
click at [758, 309] on button "OK" at bounding box center [766, 310] width 46 height 27
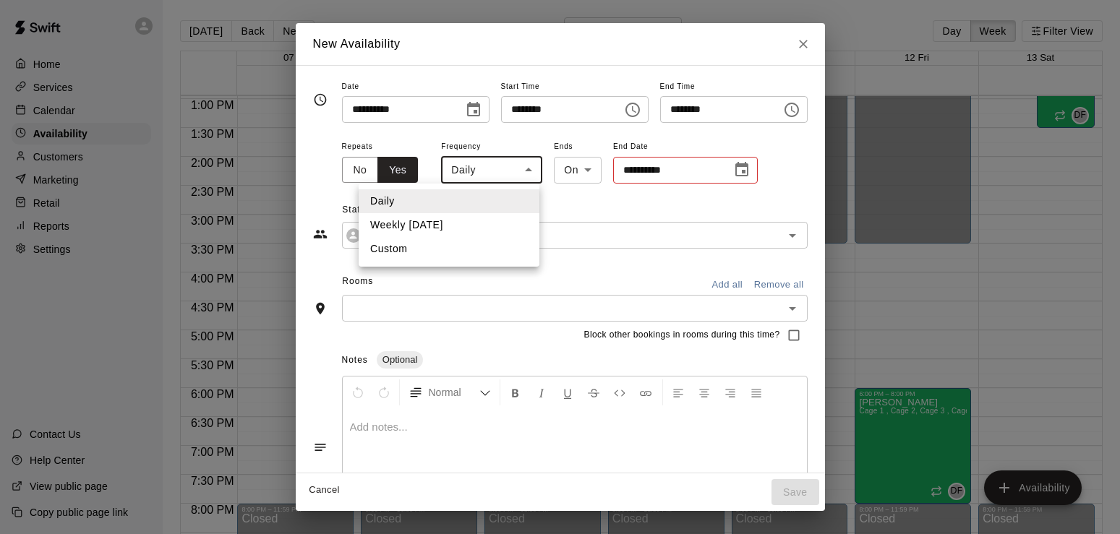
click at [479, 165] on body "Home Services Calendar Availability Customers Marketing Retail Reports Settings…" at bounding box center [560, 278] width 1120 height 557
click at [446, 220] on li "Weekly [DATE]" at bounding box center [449, 225] width 181 height 24
type input "******"
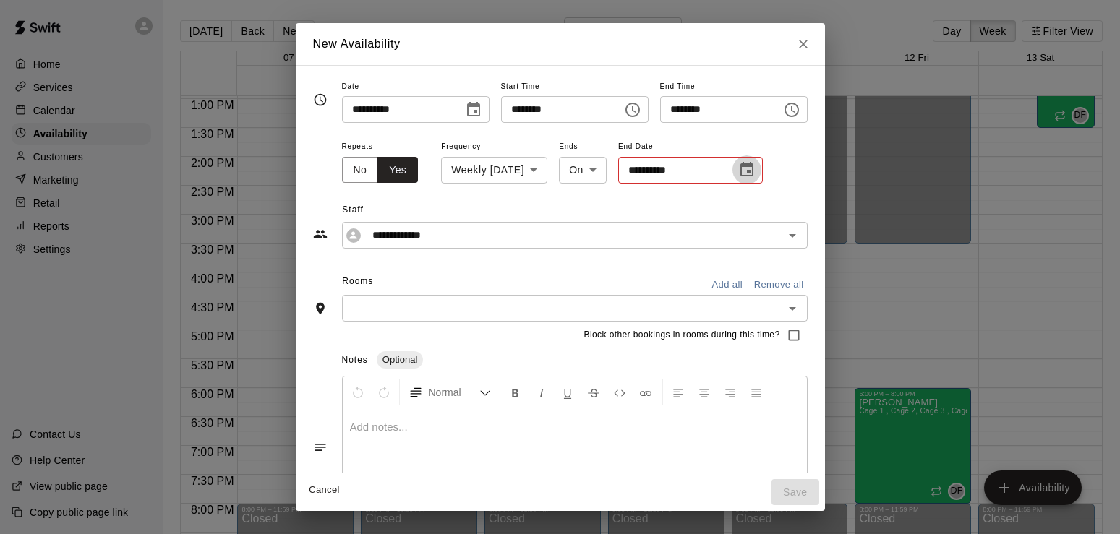
click at [740, 166] on icon "Choose date" at bounding box center [746, 169] width 13 height 14
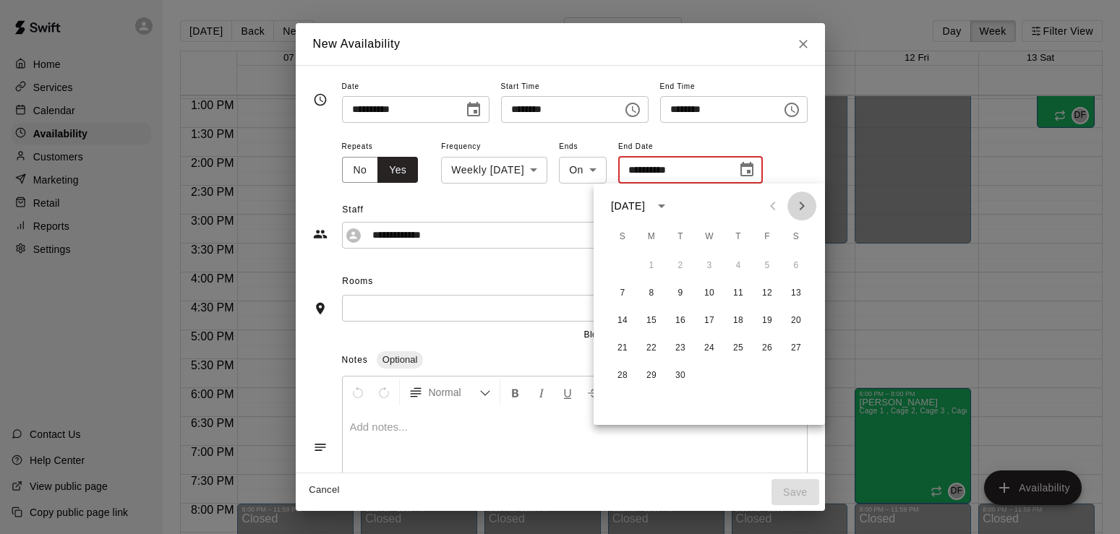
click at [803, 208] on icon "Next month" at bounding box center [802, 206] width 5 height 9
click at [707, 260] on button "1" at bounding box center [709, 266] width 26 height 26
type input "**********"
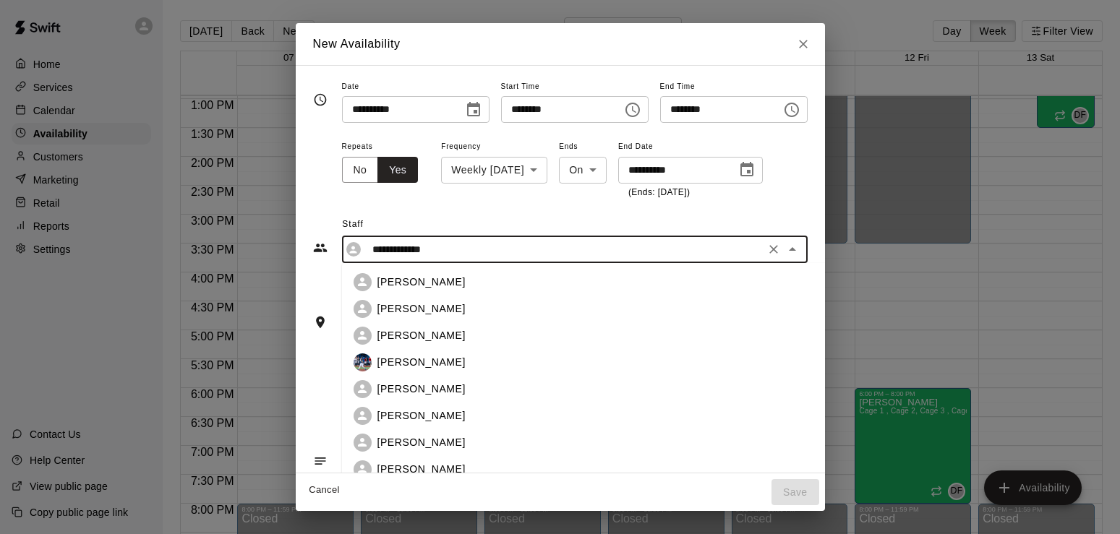
click at [454, 255] on input "**********" at bounding box center [564, 250] width 394 height 18
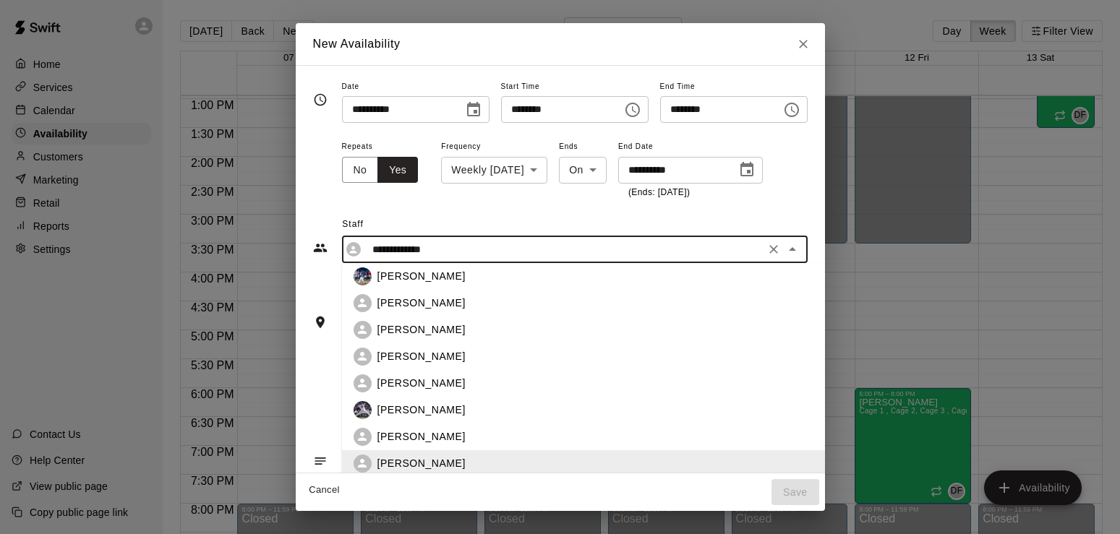
click at [393, 297] on p "[PERSON_NAME]" at bounding box center [421, 303] width 88 height 15
type input "**********"
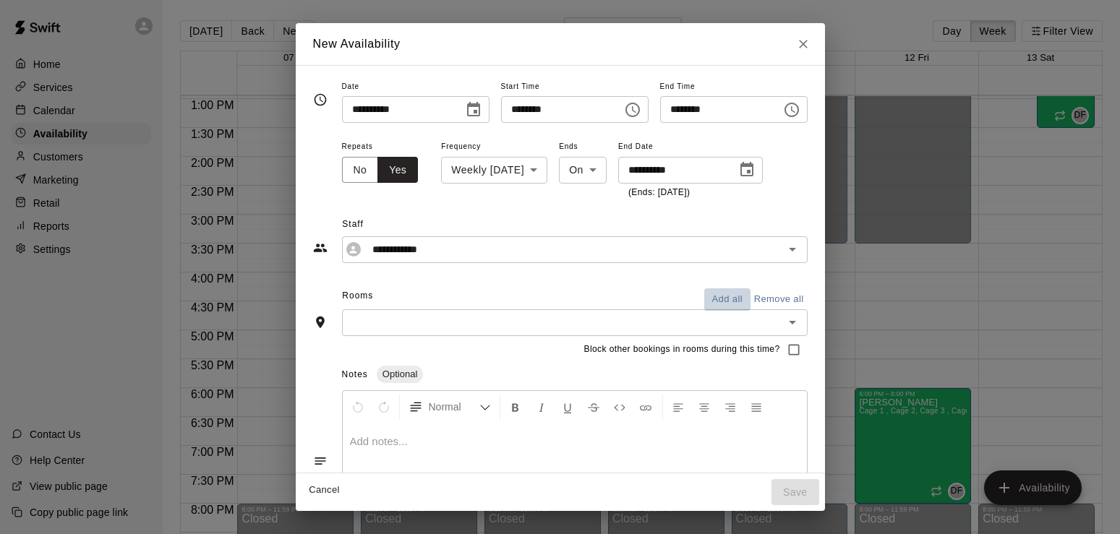
click at [751, 300] on button "Add all" at bounding box center [727, 299] width 46 height 22
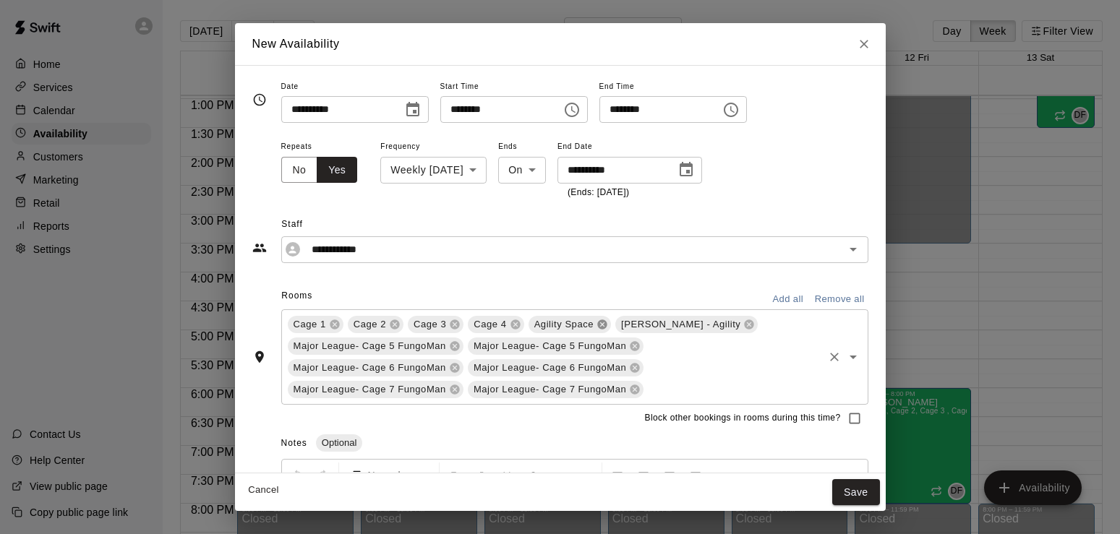
click at [604, 323] on icon at bounding box center [602, 325] width 12 height 12
click at [657, 326] on icon at bounding box center [661, 324] width 9 height 9
click at [456, 344] on icon at bounding box center [454, 345] width 9 height 9
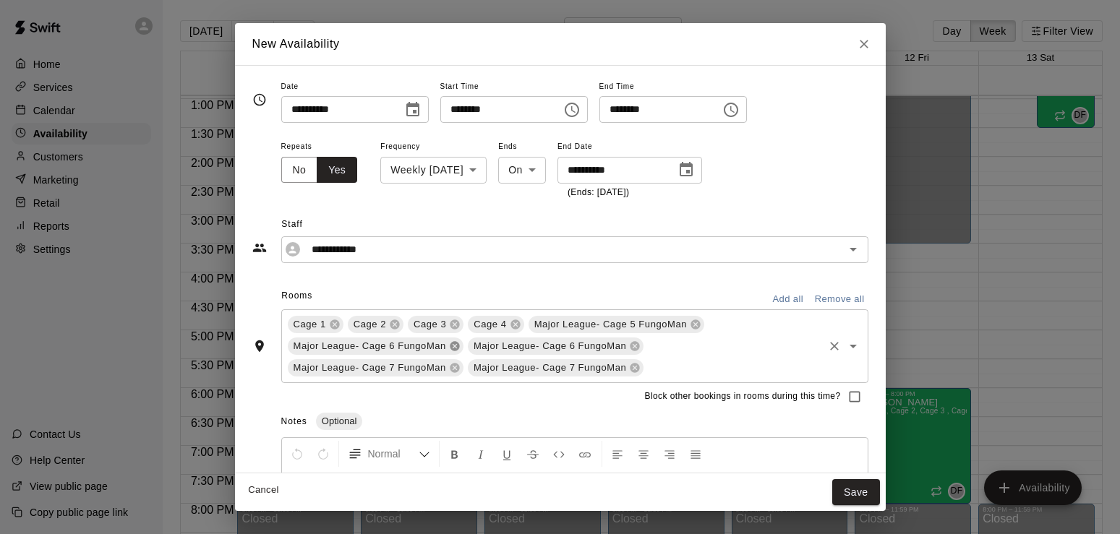
click at [456, 344] on icon at bounding box center [454, 345] width 9 height 9
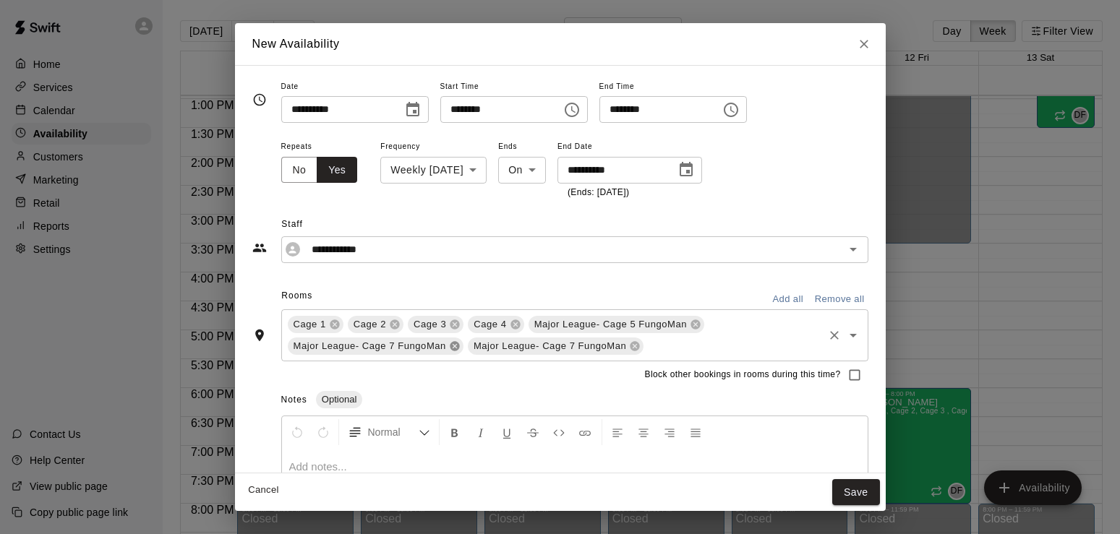
click at [456, 344] on icon at bounding box center [454, 345] width 9 height 9
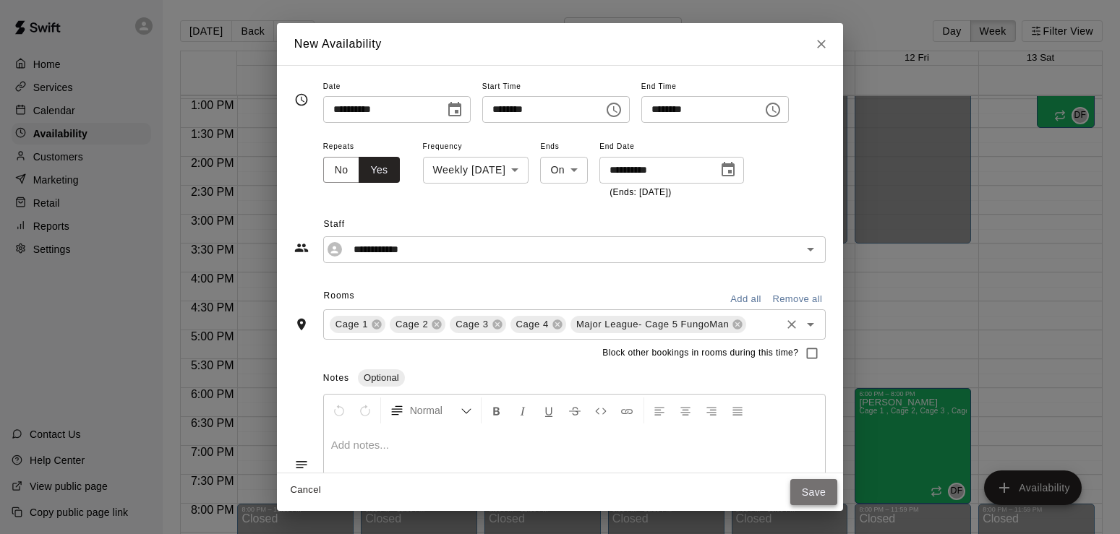
click at [838, 489] on button "Save" at bounding box center [814, 492] width 48 height 27
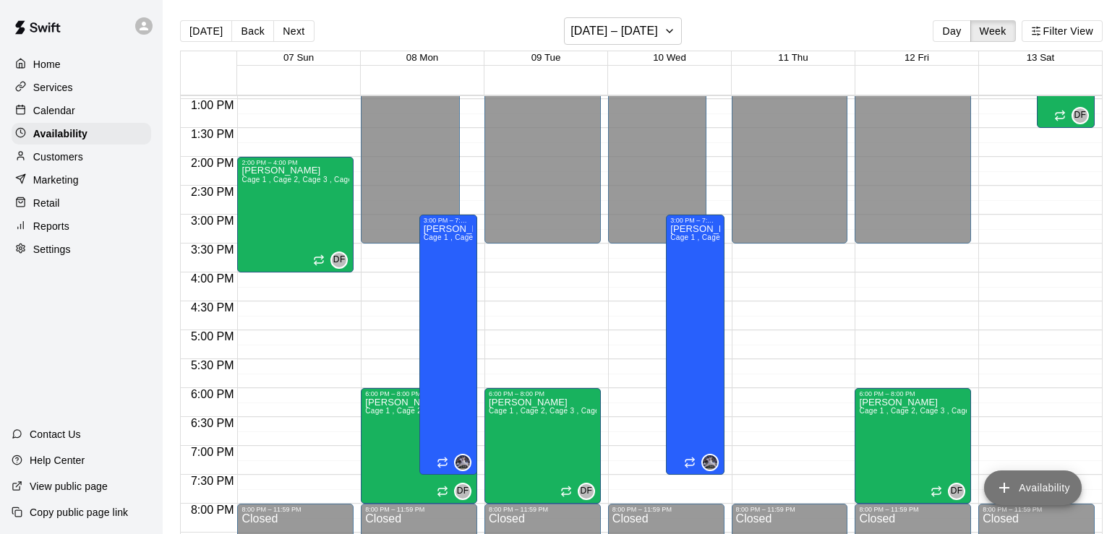
click at [1045, 492] on button "Availability" at bounding box center [1033, 488] width 98 height 35
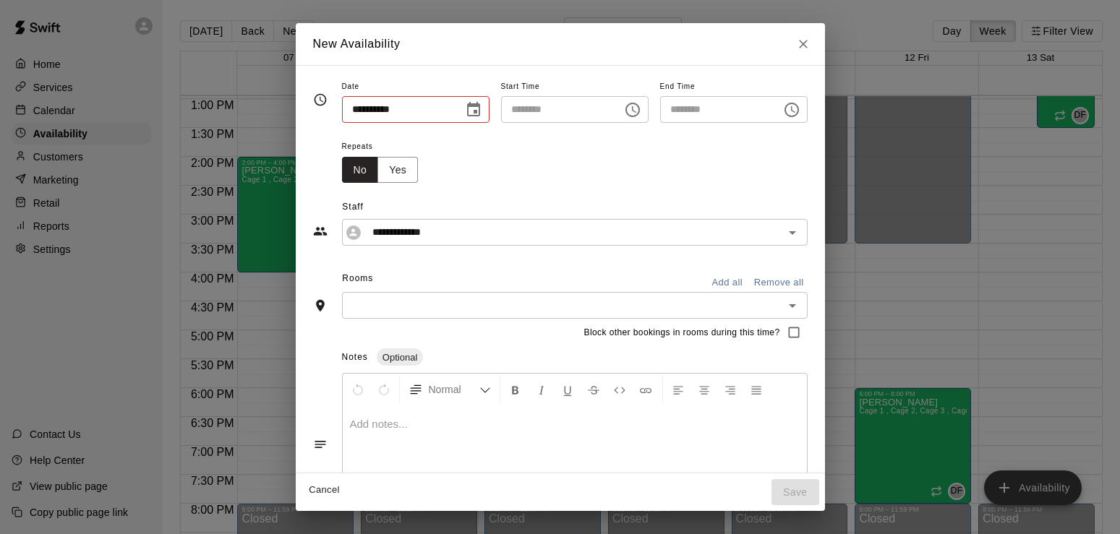
type input "**********"
type input "********"
click at [377, 171] on button "Yes" at bounding box center [397, 170] width 40 height 27
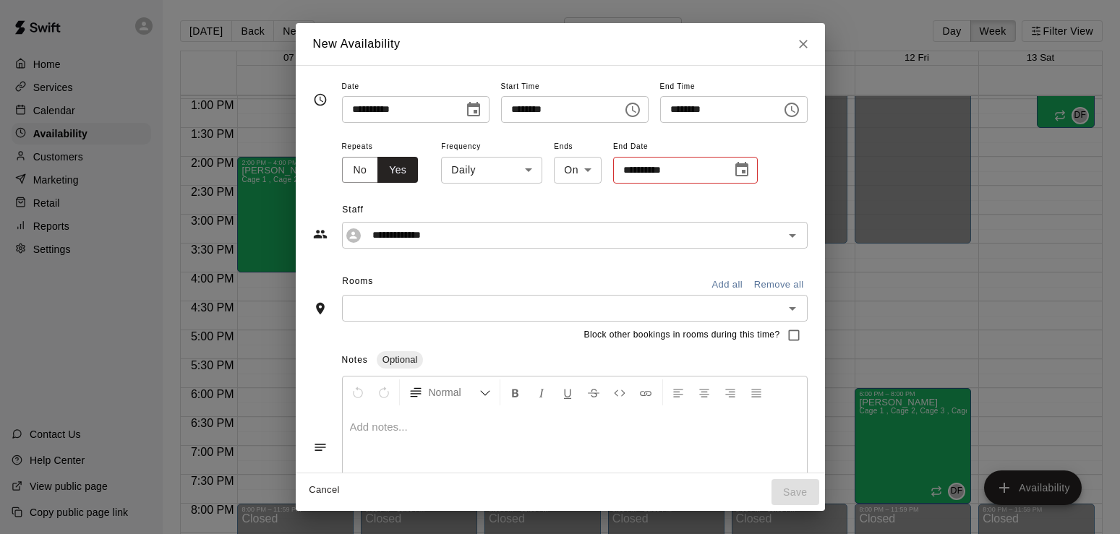
click at [465, 103] on icon "Choose date, selected date is Sep 8, 2025" at bounding box center [473, 109] width 17 height 17
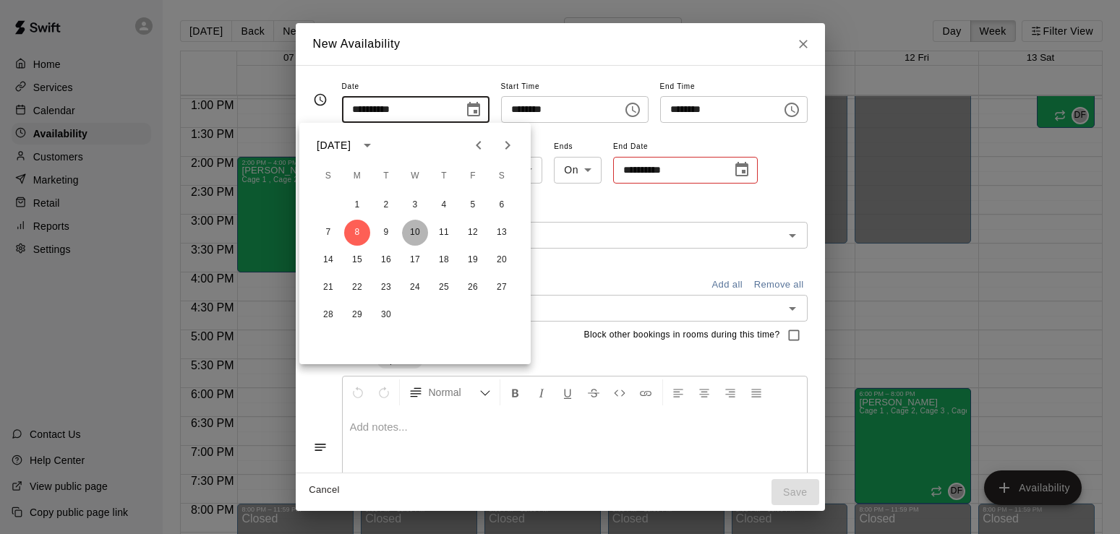
click at [413, 234] on button "10" at bounding box center [415, 233] width 26 height 26
type input "**********"
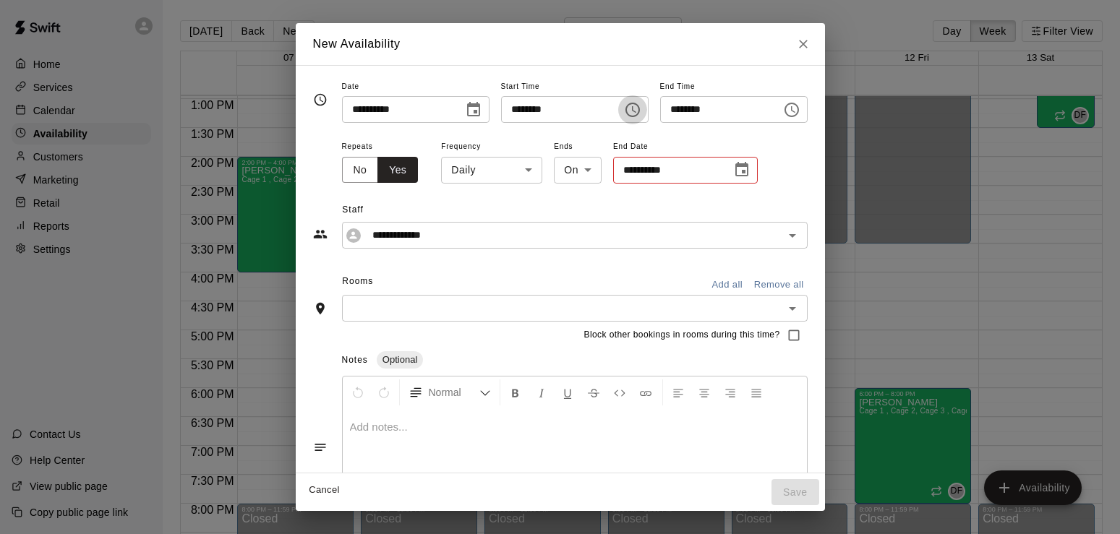
click at [641, 106] on icon "Choose time, selected time is 4:00 PM" at bounding box center [632, 109] width 17 height 17
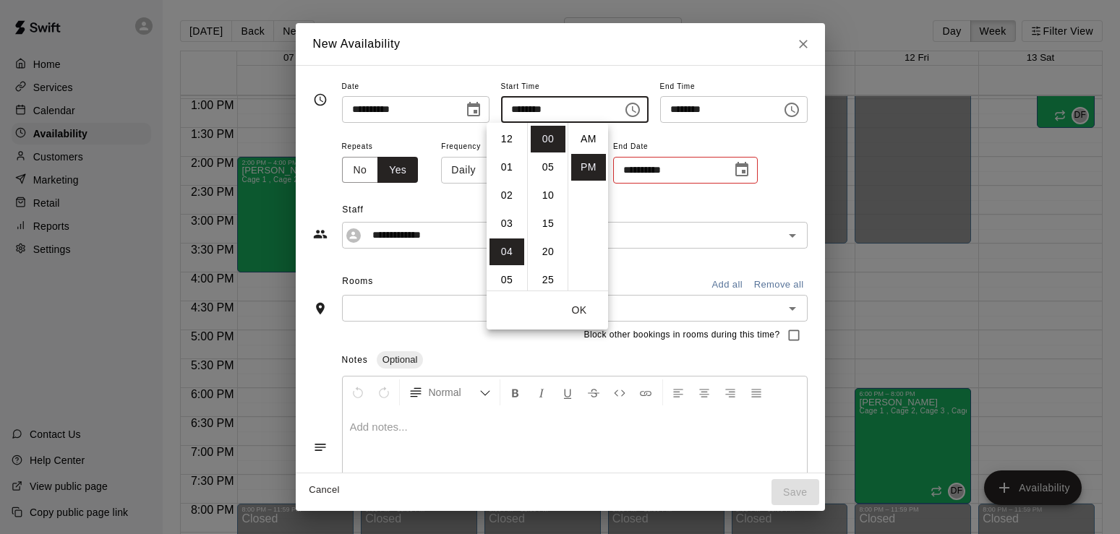
scroll to position [26, 0]
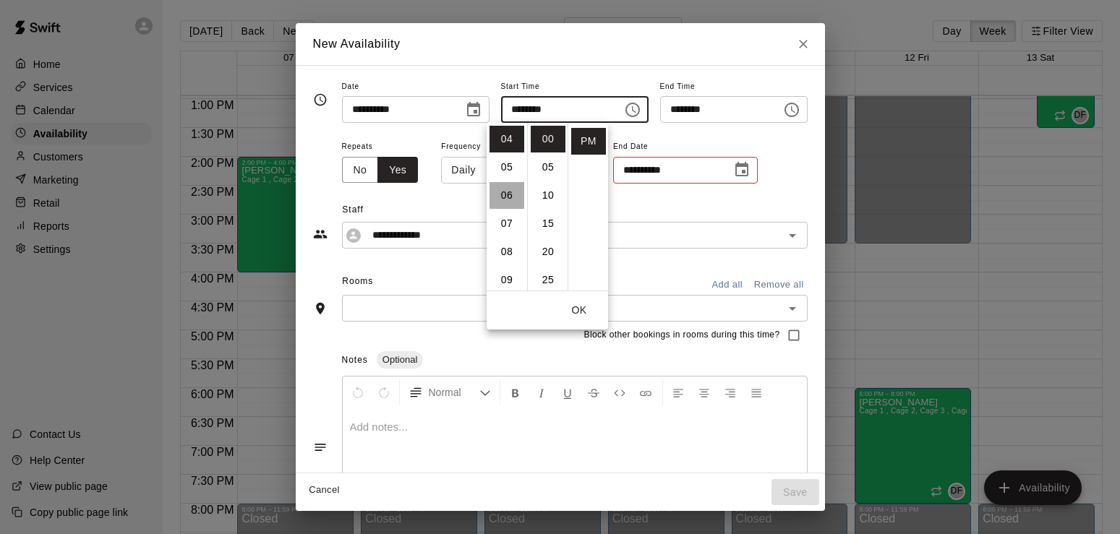
click at [505, 198] on li "06" at bounding box center [506, 195] width 35 height 27
type input "********"
click at [579, 314] on button "OK" at bounding box center [579, 310] width 46 height 27
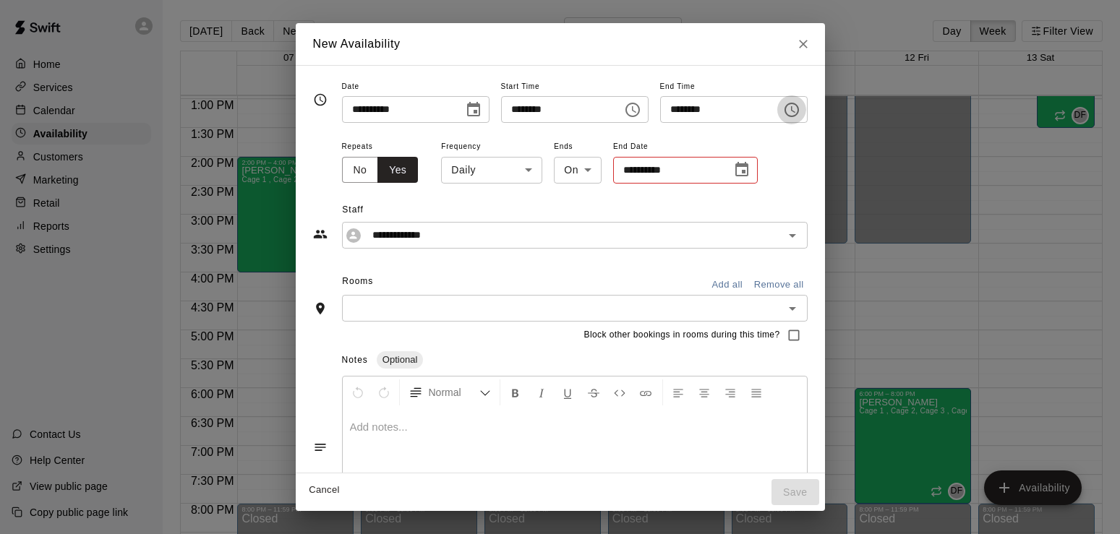
click at [795, 110] on icon "Choose time, selected time is 6:30 PM" at bounding box center [793, 109] width 4 height 7
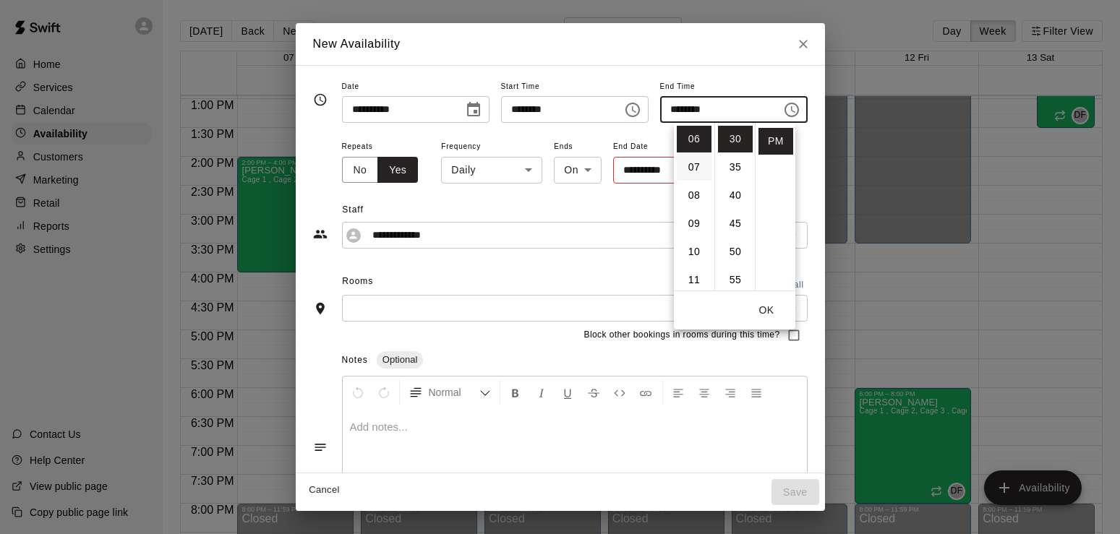
scroll to position [169, 0]
click at [692, 197] on li "08" at bounding box center [694, 195] width 35 height 27
click at [738, 138] on li "00" at bounding box center [735, 139] width 35 height 27
type input "********"
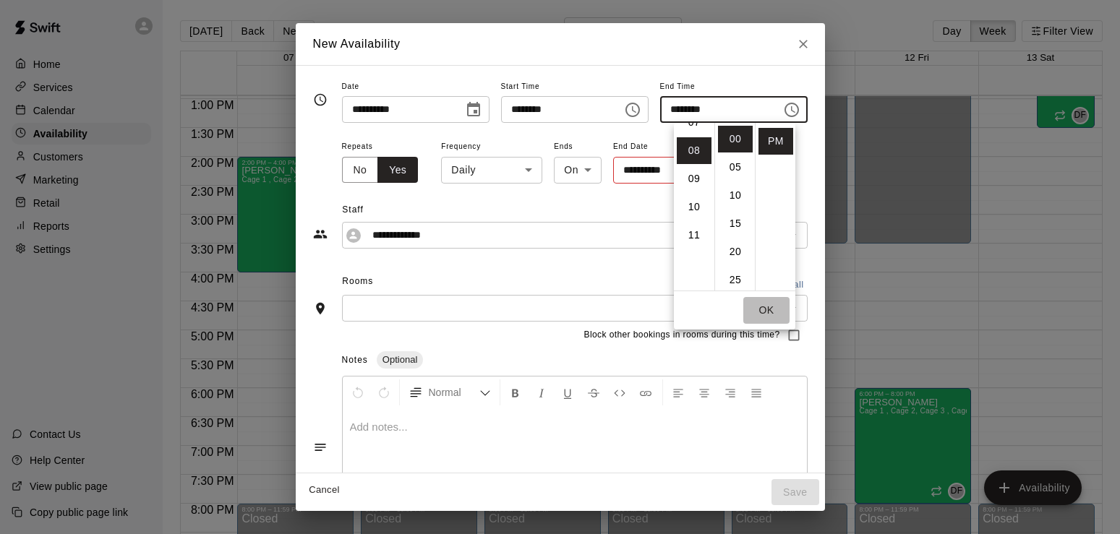
click at [772, 307] on button "OK" at bounding box center [766, 310] width 46 height 27
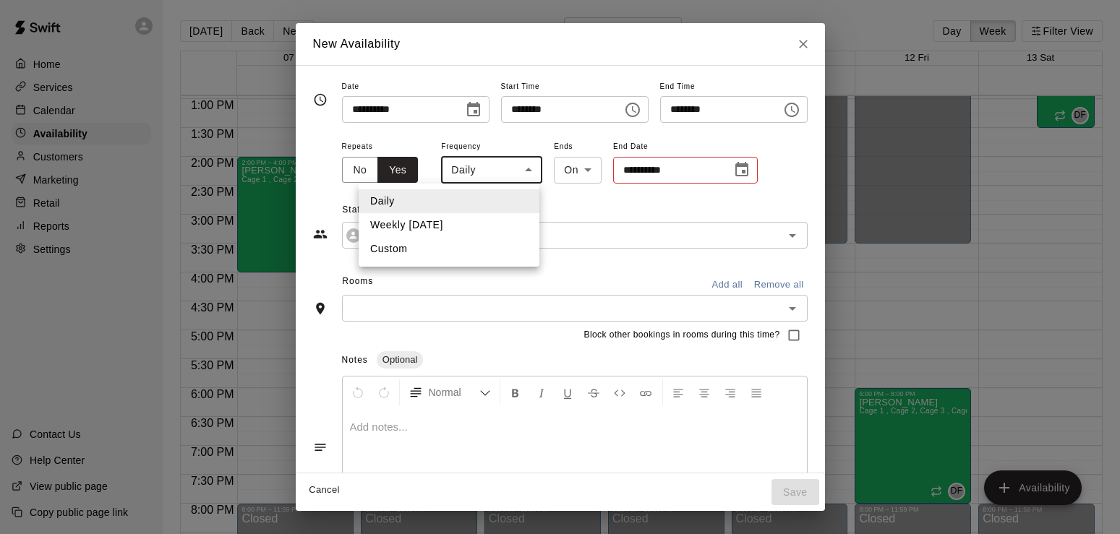
click at [487, 163] on body "Home Services Calendar Availability Customers Marketing Retail Reports Settings…" at bounding box center [560, 278] width 1120 height 557
click at [459, 224] on li "Weekly [DATE]" at bounding box center [449, 225] width 181 height 24
type input "******"
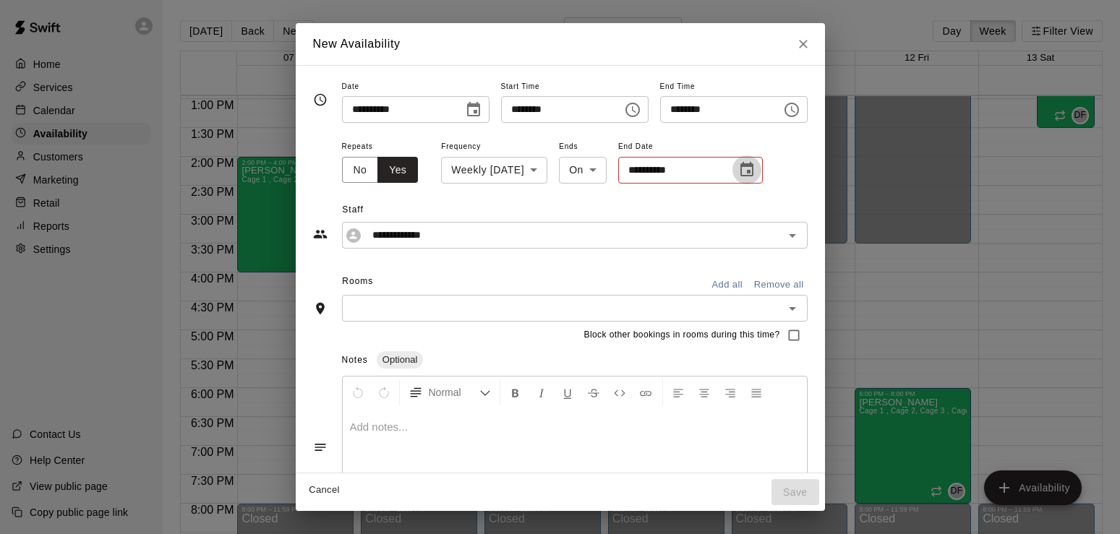
click at [741, 166] on icon "Choose date" at bounding box center [746, 169] width 13 height 14
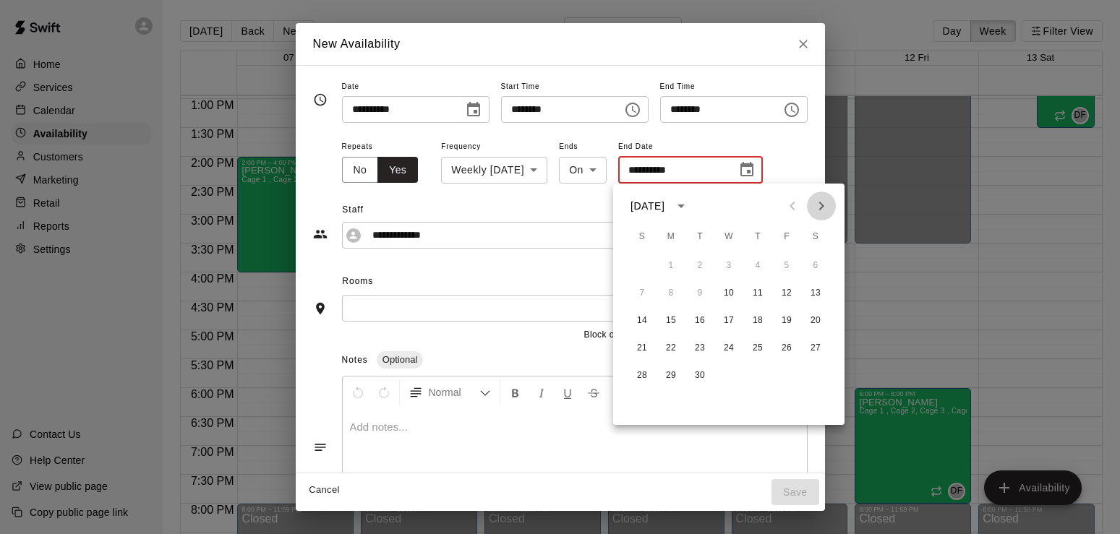
click at [818, 203] on icon "Next month" at bounding box center [821, 205] width 17 height 17
click at [732, 263] on button "1" at bounding box center [729, 266] width 26 height 26
type input "**********"
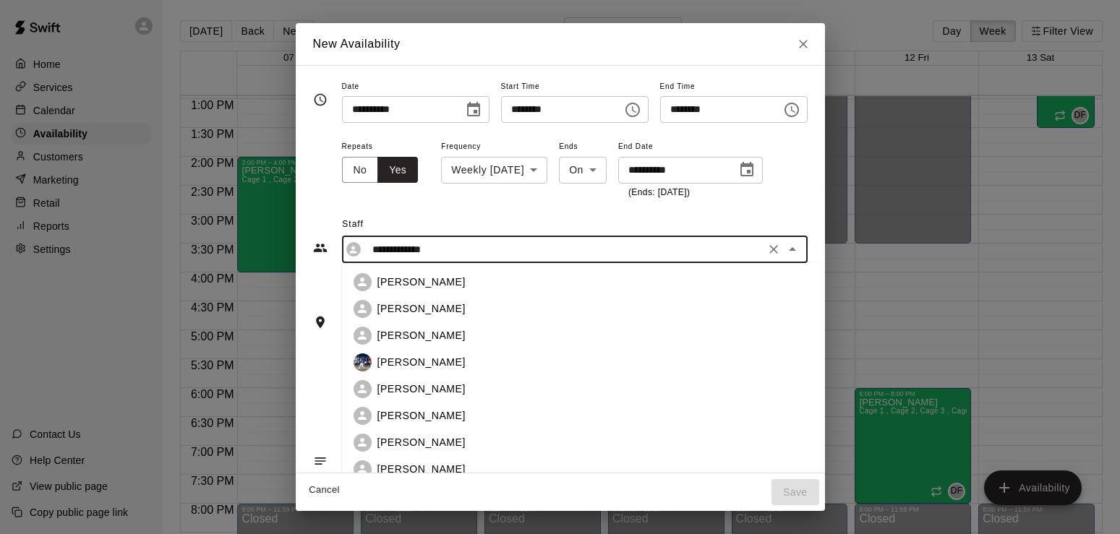
click at [531, 252] on input "**********" at bounding box center [564, 250] width 394 height 18
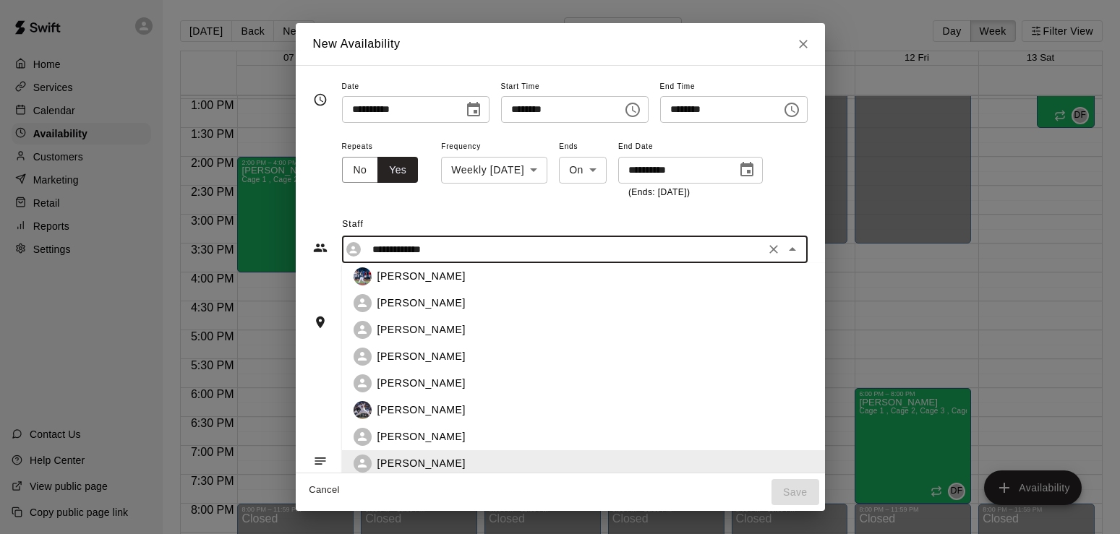
click at [377, 301] on p "[PERSON_NAME]" at bounding box center [421, 303] width 88 height 15
type input "**********"
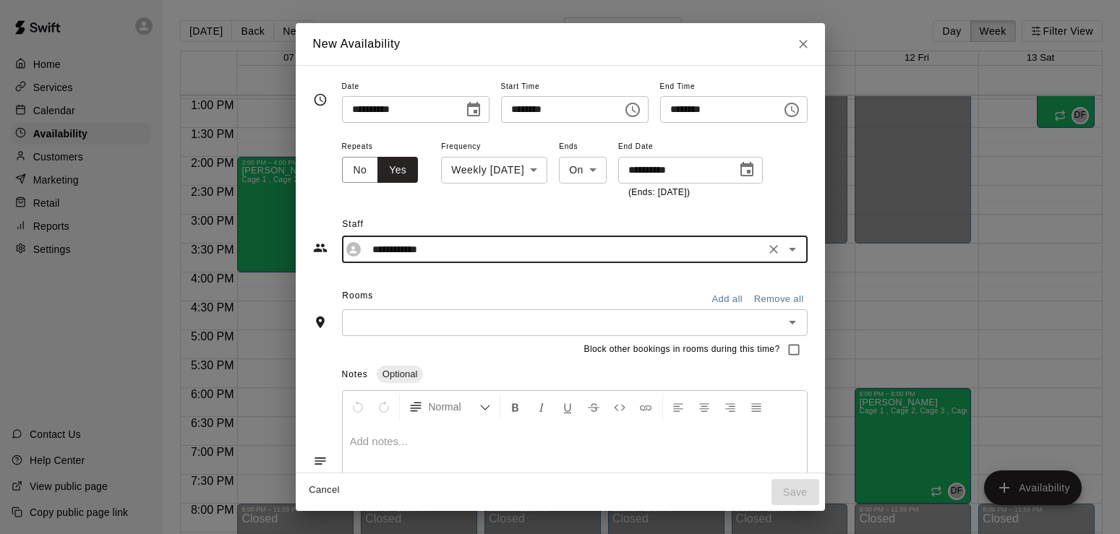
click at [751, 295] on button "Add all" at bounding box center [727, 299] width 46 height 22
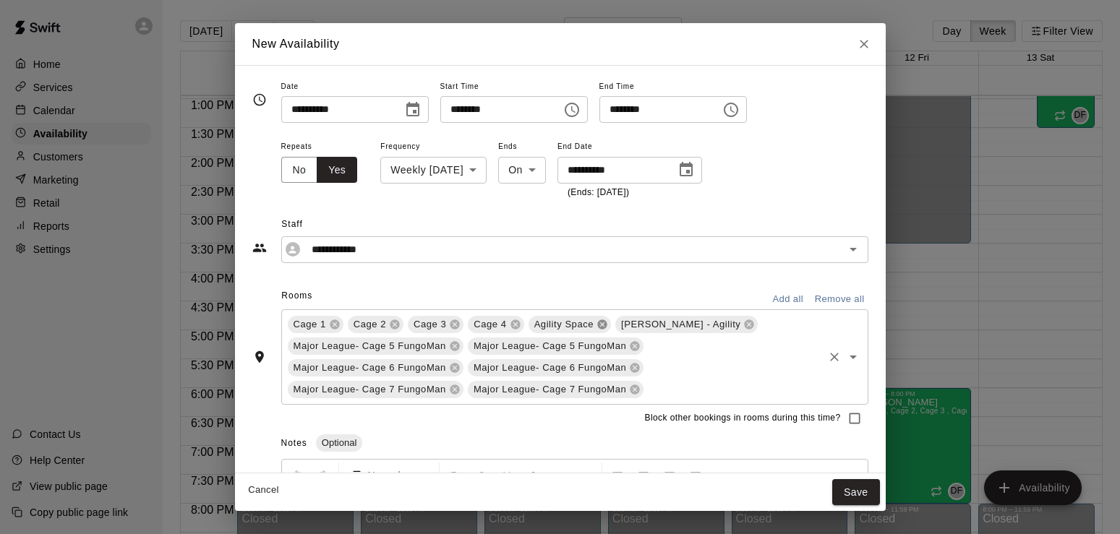
click at [604, 320] on icon at bounding box center [601, 324] width 9 height 9
click at [657, 324] on icon at bounding box center [661, 324] width 9 height 9
click at [453, 346] on icon at bounding box center [454, 345] width 9 height 9
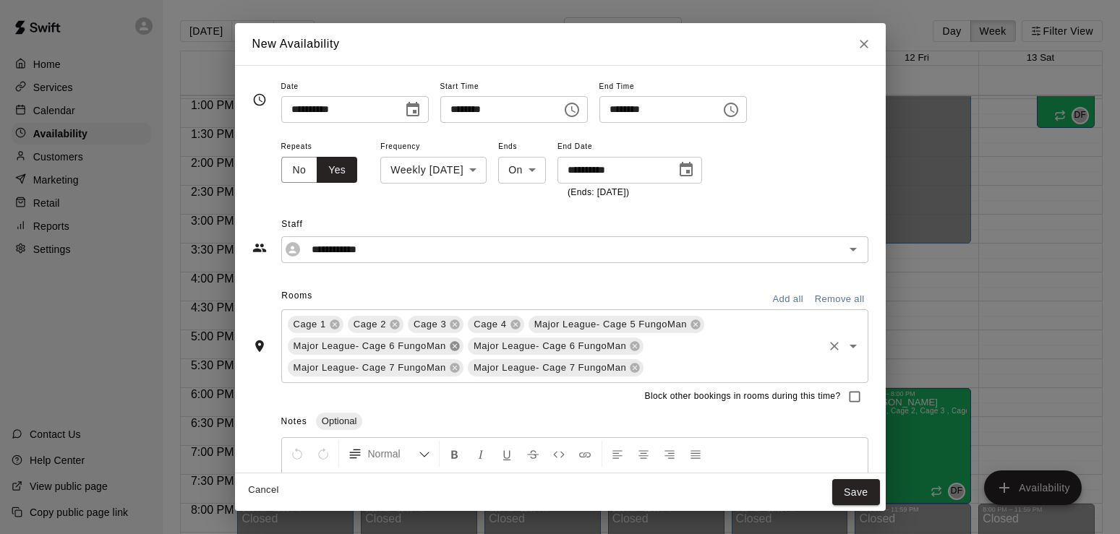
click at [453, 346] on icon at bounding box center [454, 345] width 9 height 9
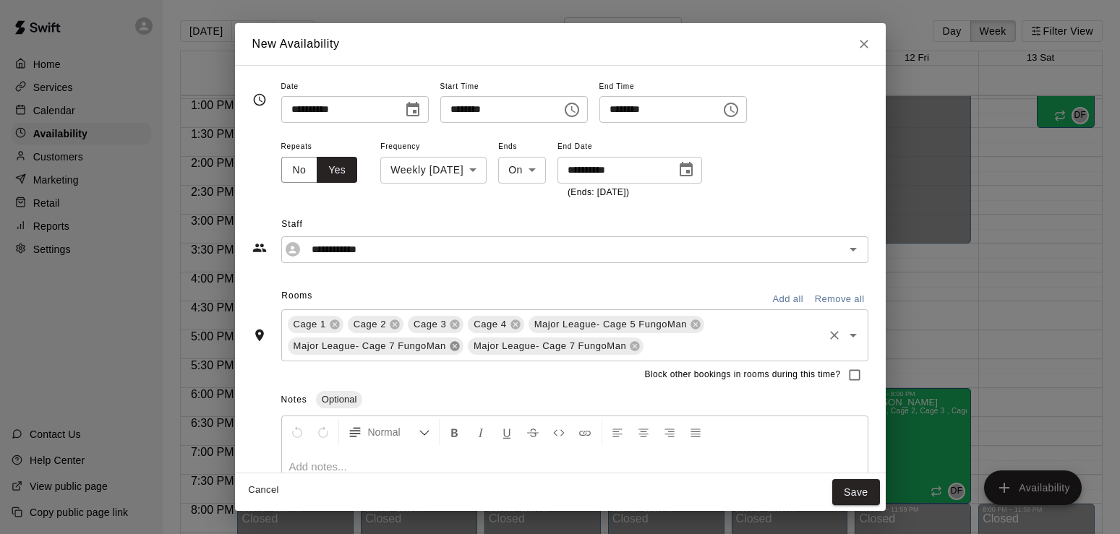
click at [453, 346] on icon at bounding box center [454, 345] width 9 height 9
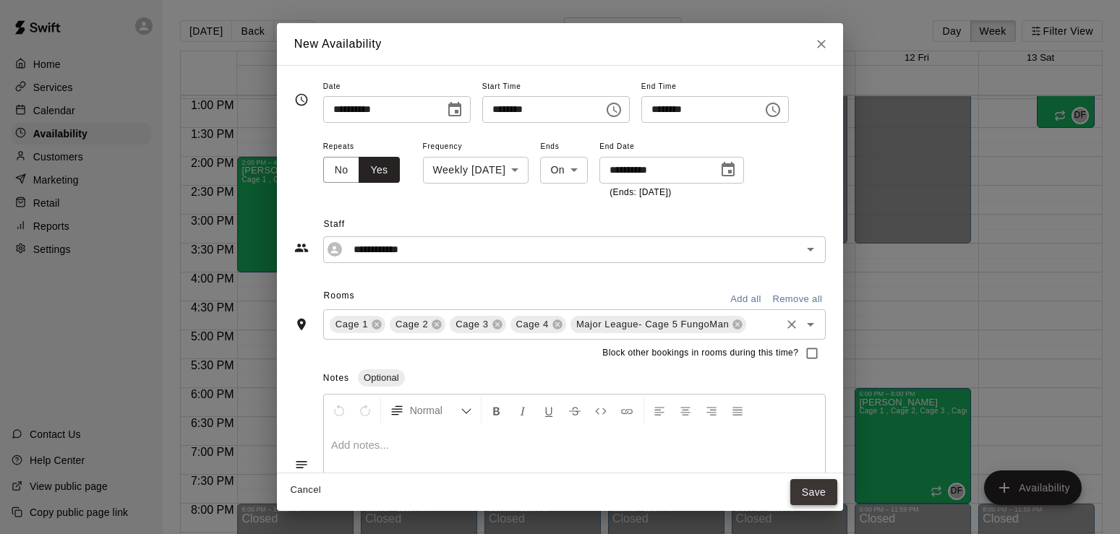
click at [838, 492] on button "Save" at bounding box center [814, 492] width 48 height 27
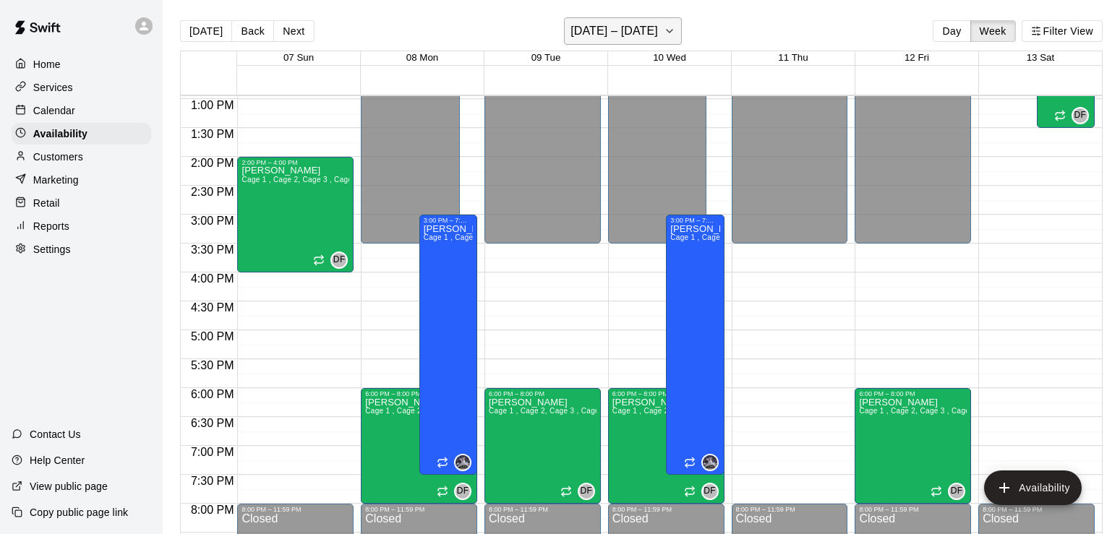
click at [675, 28] on icon "button" at bounding box center [670, 30] width 12 height 17
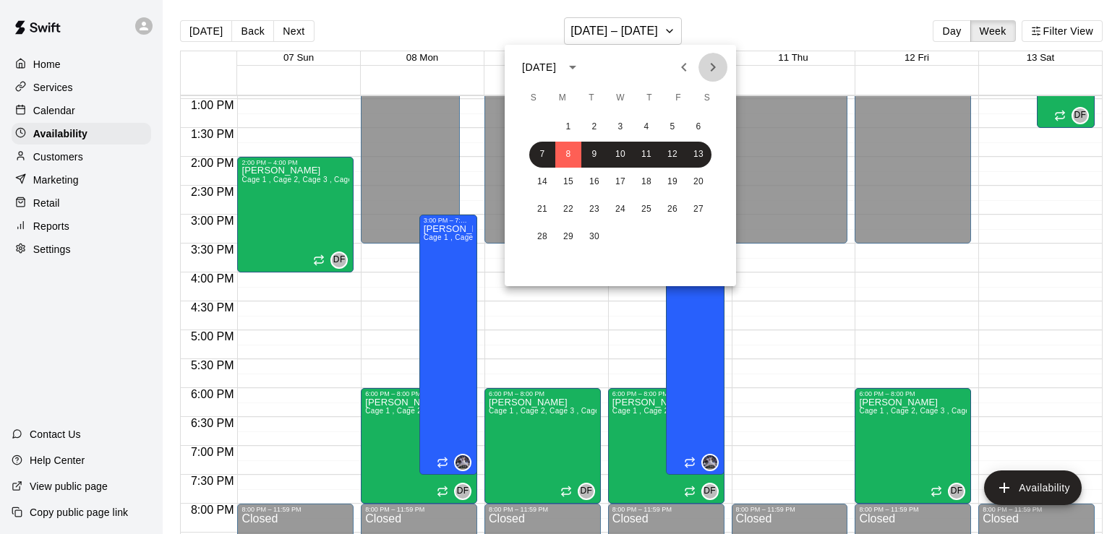
click at [718, 69] on icon "Next month" at bounding box center [712, 67] width 17 height 17
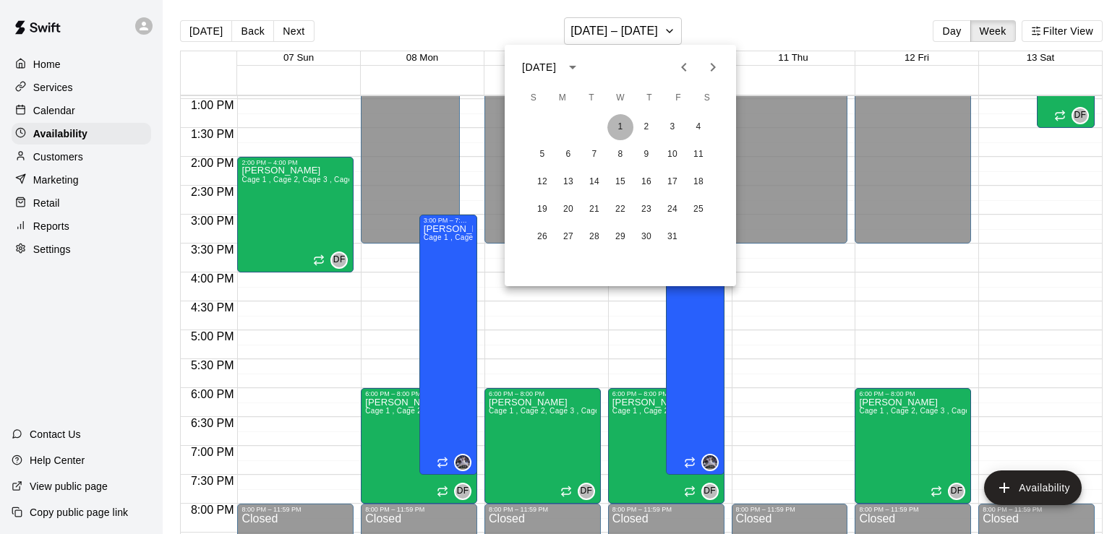
click at [623, 124] on button "1" at bounding box center [620, 127] width 26 height 26
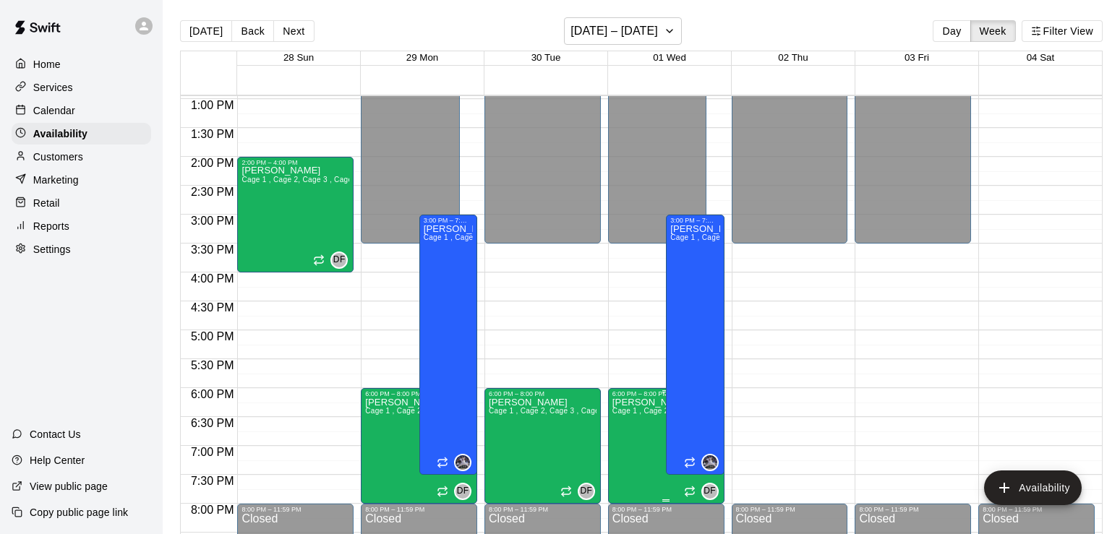
click at [624, 454] on icon "delete" at bounding box center [626, 448] width 10 height 13
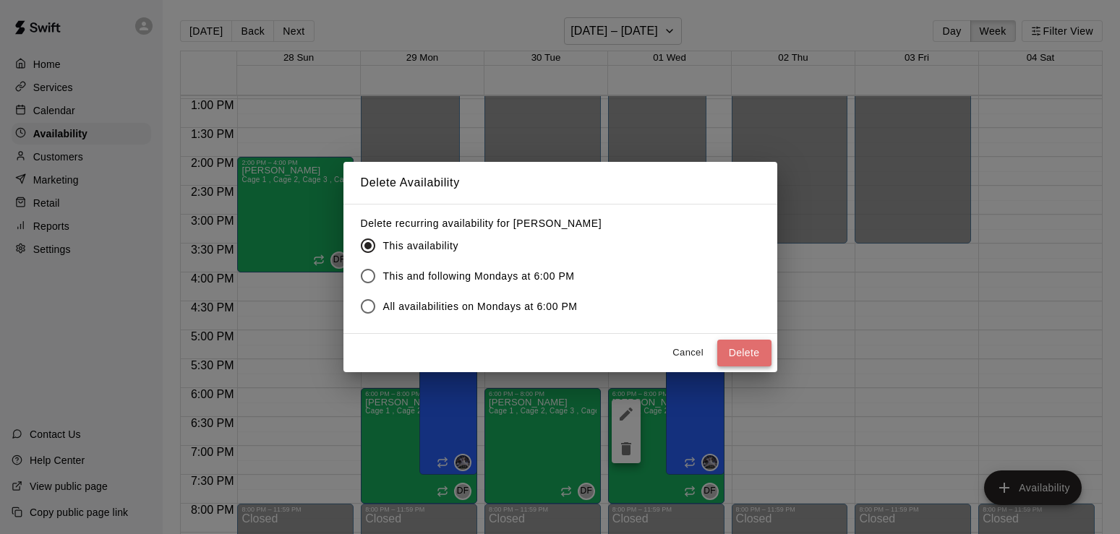
click at [728, 349] on button "Delete" at bounding box center [744, 353] width 54 height 27
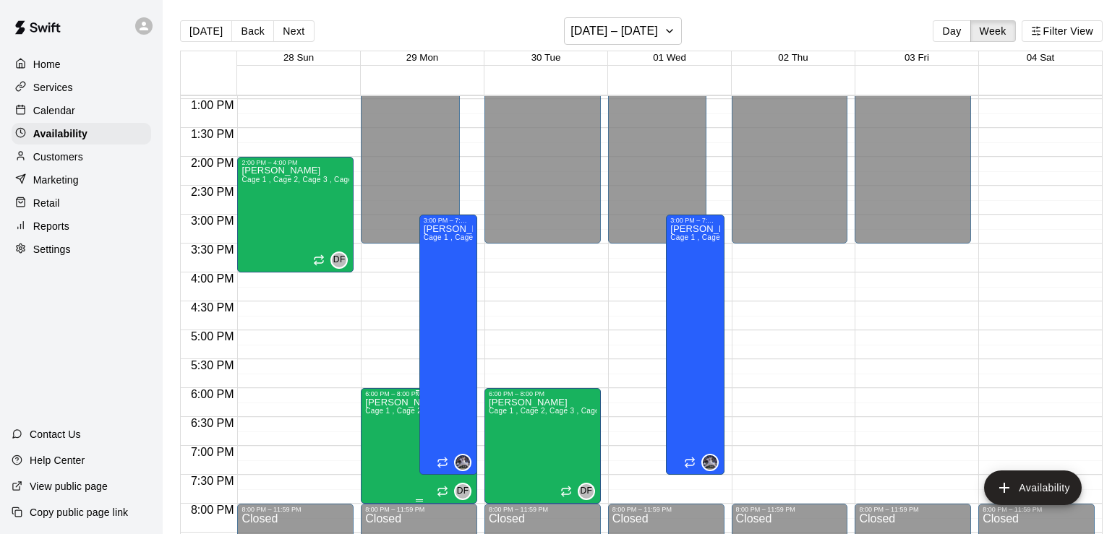
click at [375, 422] on icon "edit" at bounding box center [378, 414] width 17 height 17
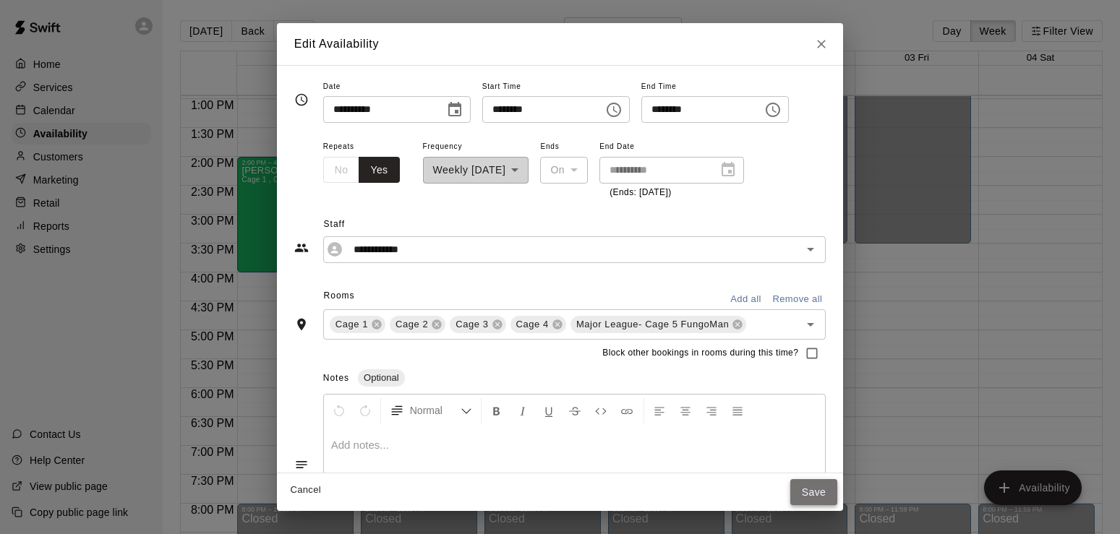
click at [838, 493] on button "Save" at bounding box center [814, 492] width 48 height 27
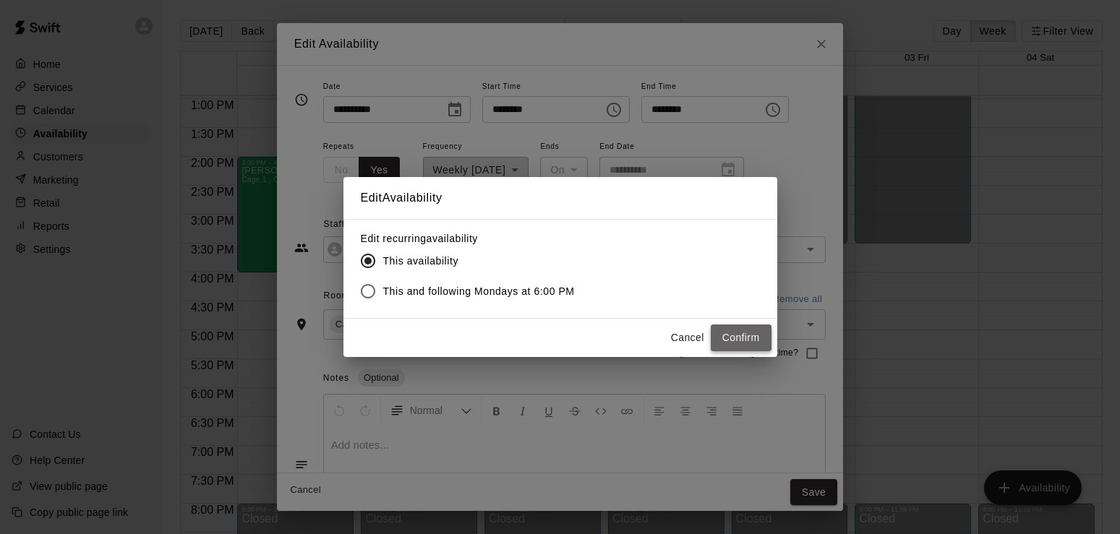
click at [745, 336] on button "Confirm" at bounding box center [741, 338] width 61 height 27
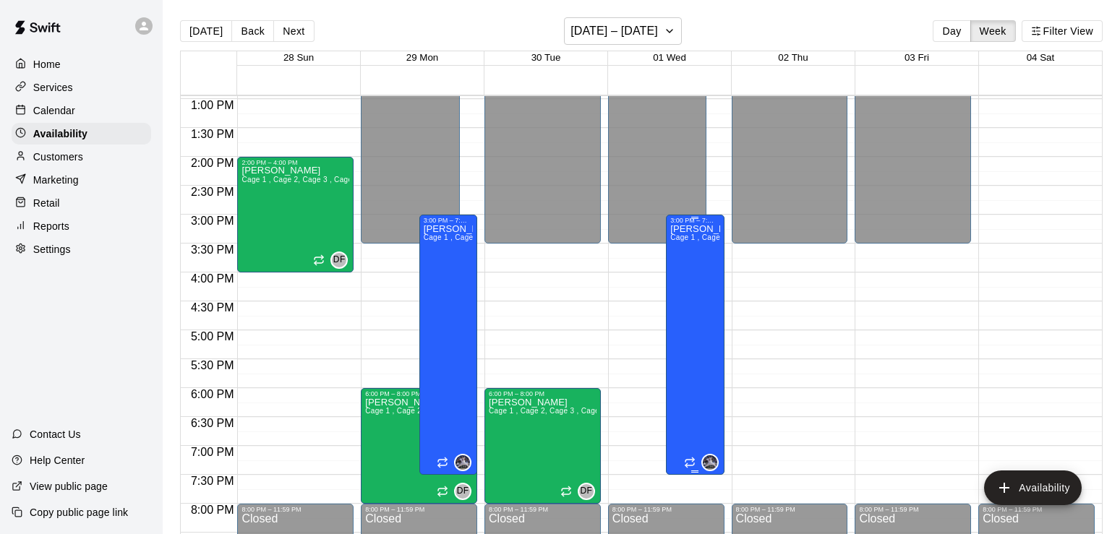
click at [699, 333] on div "[PERSON_NAME] 1 , Cage 2, Cage 3 , Cage 4 , Major League- Cage 5 FungoMan" at bounding box center [694, 491] width 49 height 534
click at [685, 232] on icon "edit" at bounding box center [684, 240] width 17 height 17
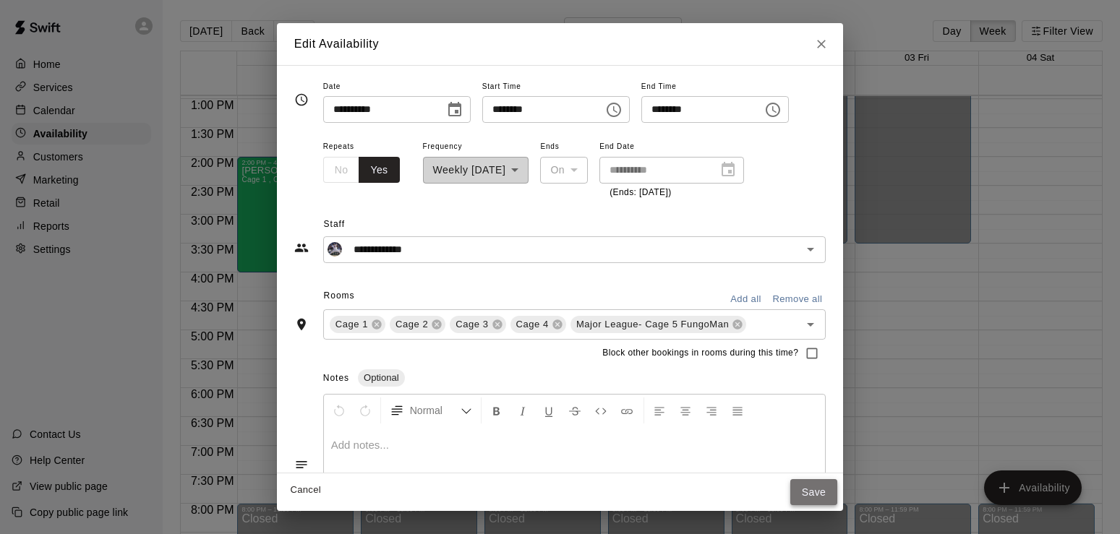
click at [828, 503] on button "Save" at bounding box center [814, 492] width 48 height 27
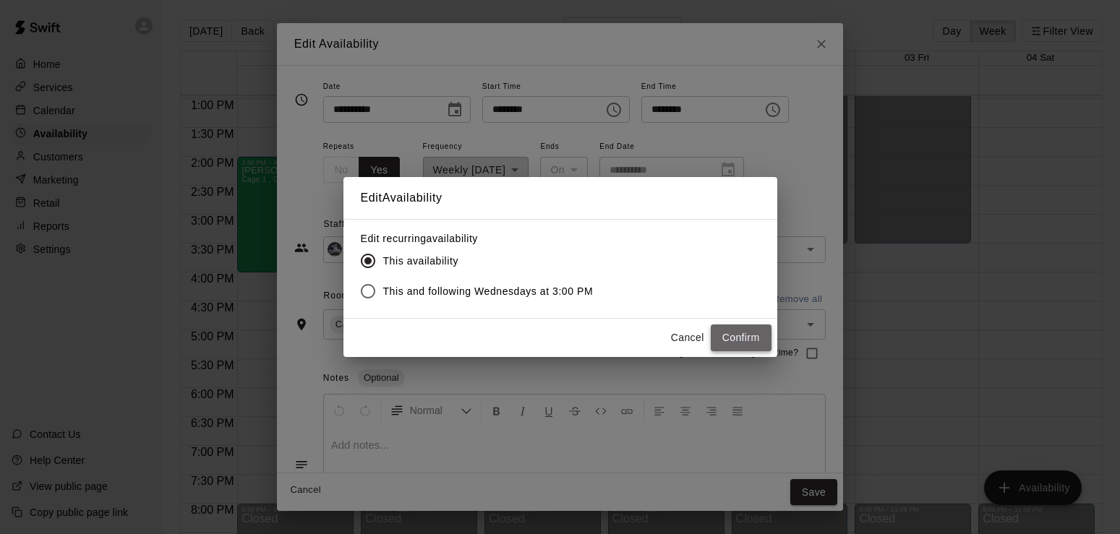
click at [731, 330] on button "Confirm" at bounding box center [741, 338] width 61 height 27
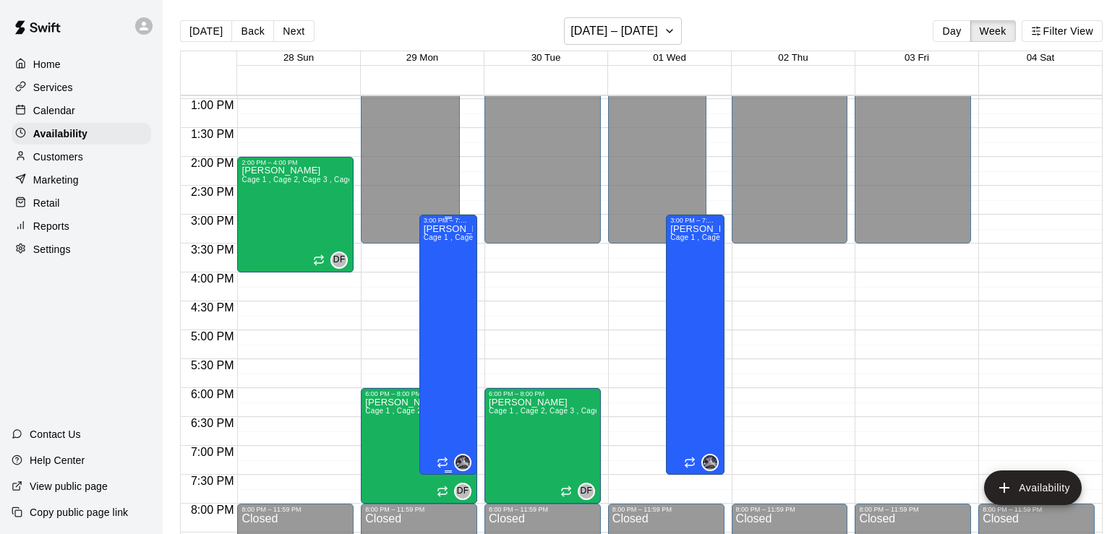
click at [444, 315] on div "[PERSON_NAME] 1 , Cage 2, Cage 3 , Cage 4" at bounding box center [448, 491] width 49 height 534
click at [440, 234] on icon "edit" at bounding box center [437, 240] width 17 height 17
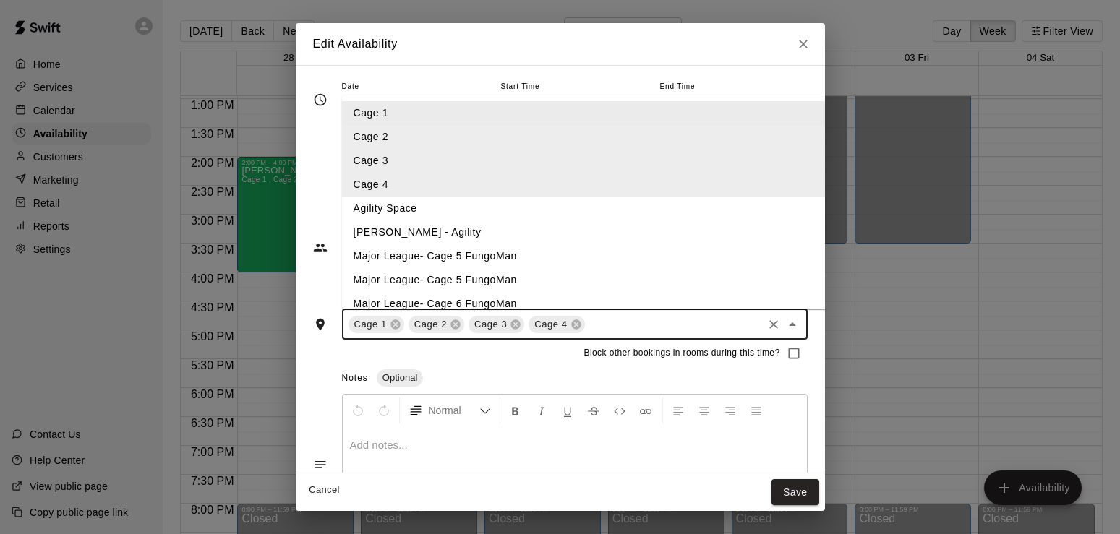
click at [592, 320] on input "text" at bounding box center [674, 324] width 174 height 18
click at [429, 262] on li "Major League- Cage 5 FungoMan" at bounding box center [617, 256] width 551 height 24
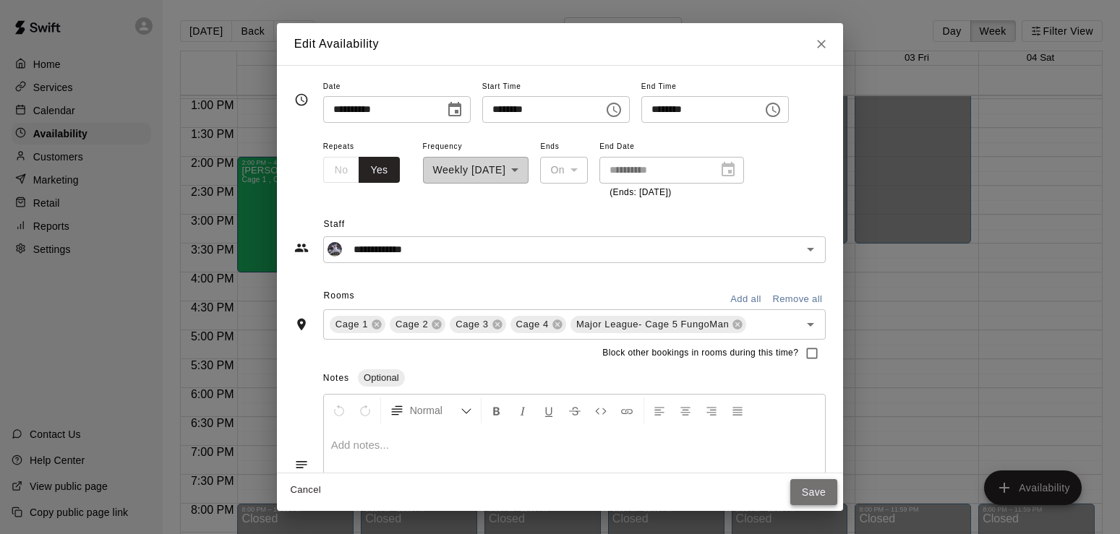
click at [834, 495] on button "Save" at bounding box center [814, 492] width 48 height 27
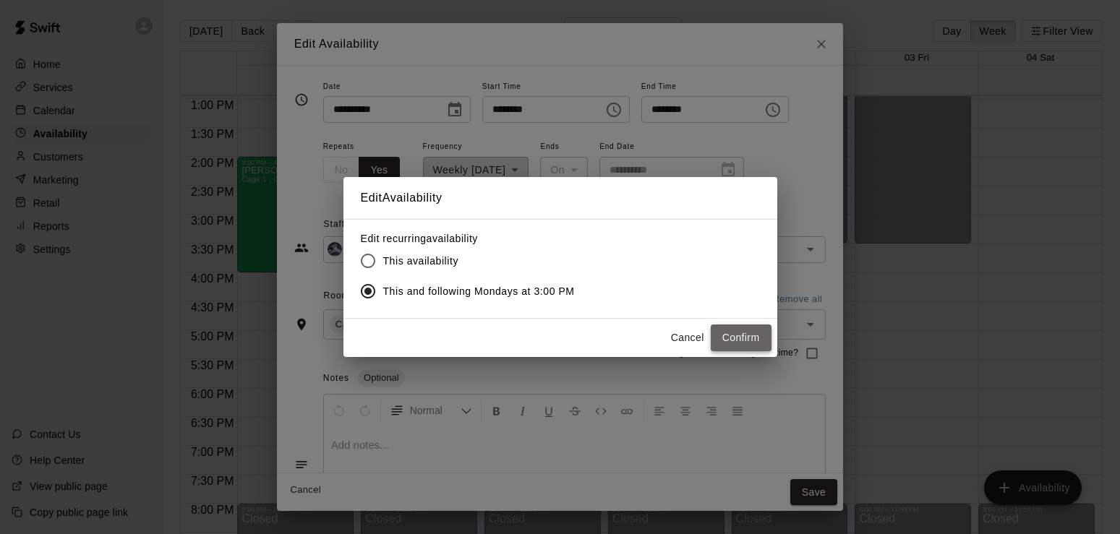
click at [711, 339] on button "Confirm" at bounding box center [741, 338] width 61 height 27
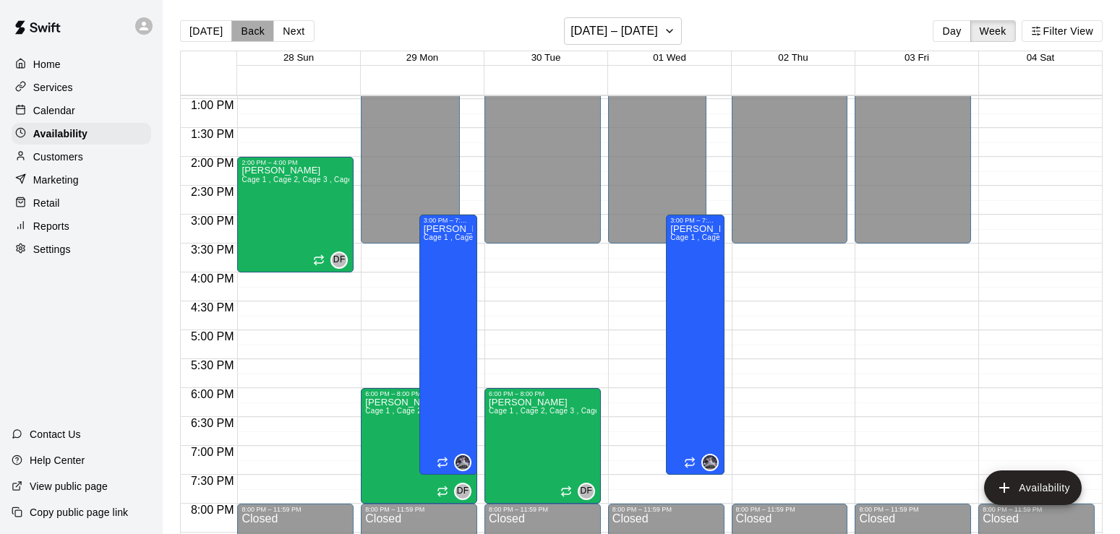
click at [247, 30] on button "Back" at bounding box center [252, 31] width 43 height 22
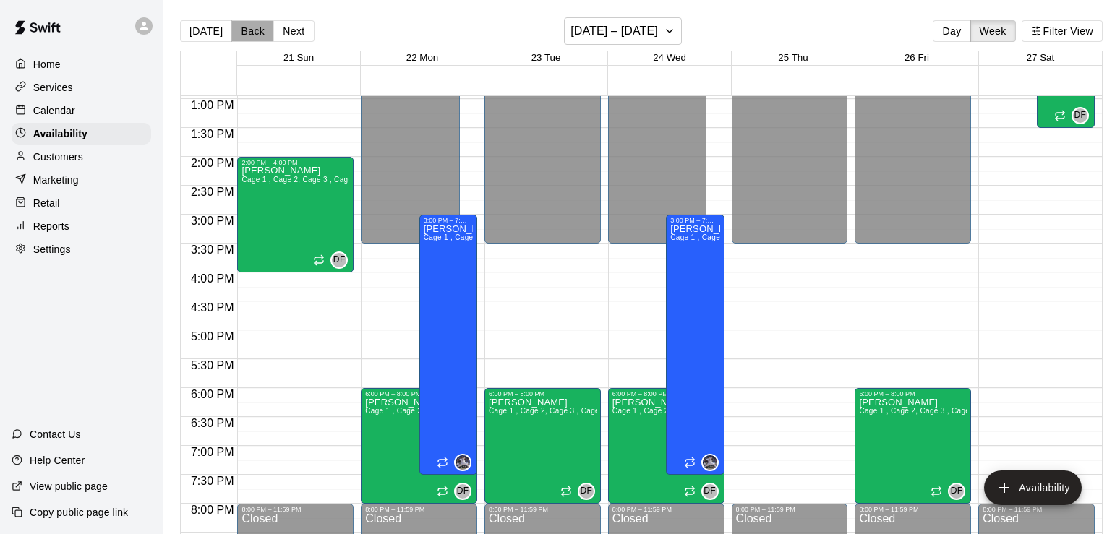
click at [247, 30] on button "Back" at bounding box center [252, 31] width 43 height 22
click at [506, 417] on icon "edit" at bounding box center [502, 414] width 17 height 17
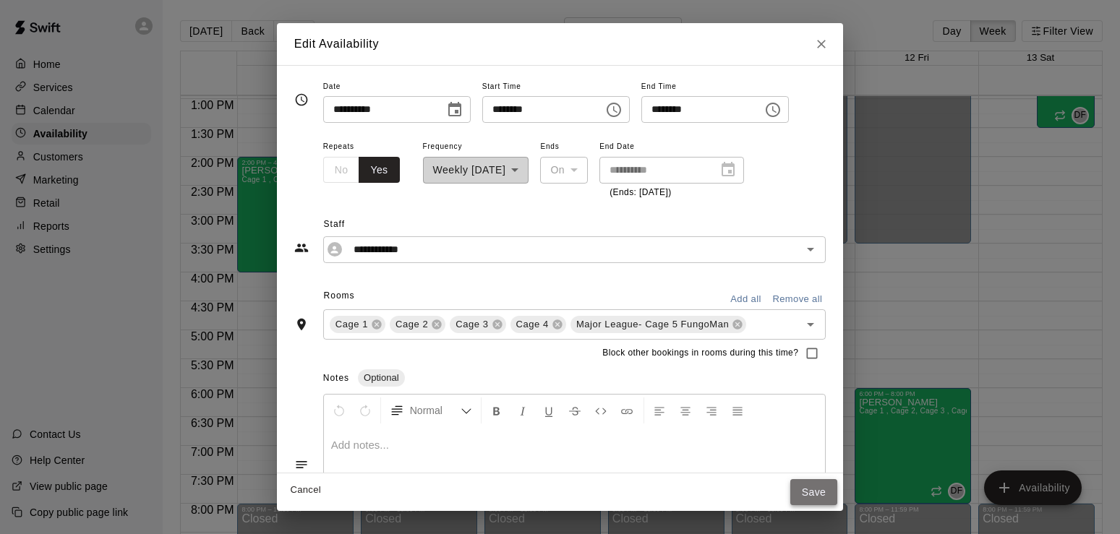
click at [829, 489] on button "Save" at bounding box center [814, 492] width 48 height 27
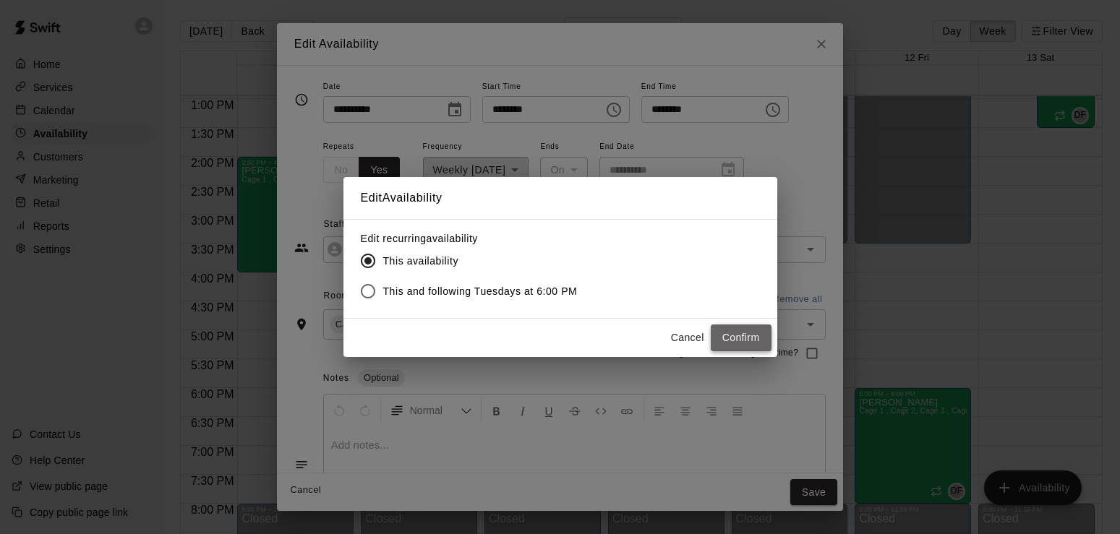
click at [740, 336] on button "Confirm" at bounding box center [741, 338] width 61 height 27
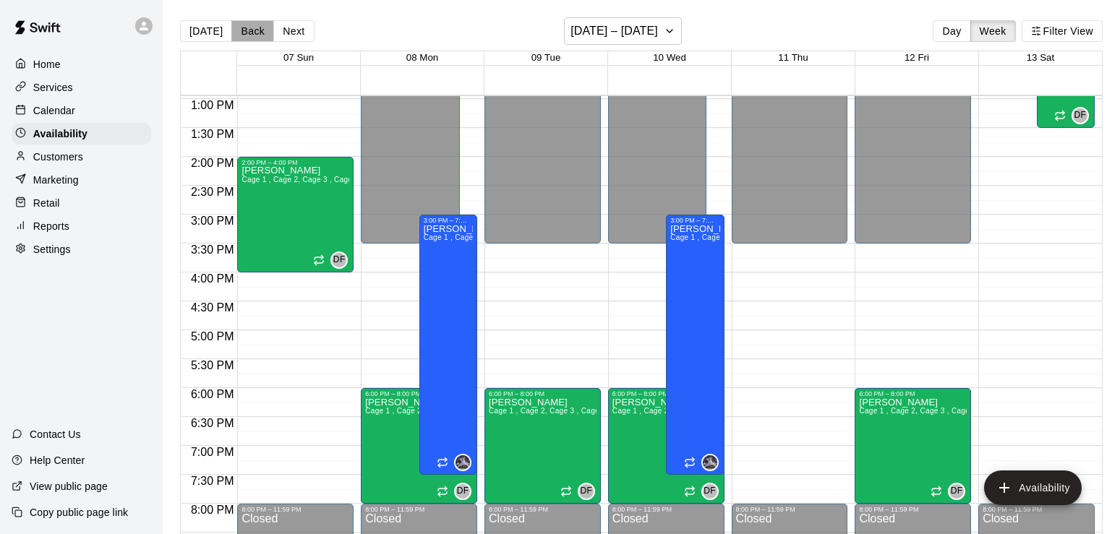
click at [247, 29] on button "Back" at bounding box center [252, 31] width 43 height 22
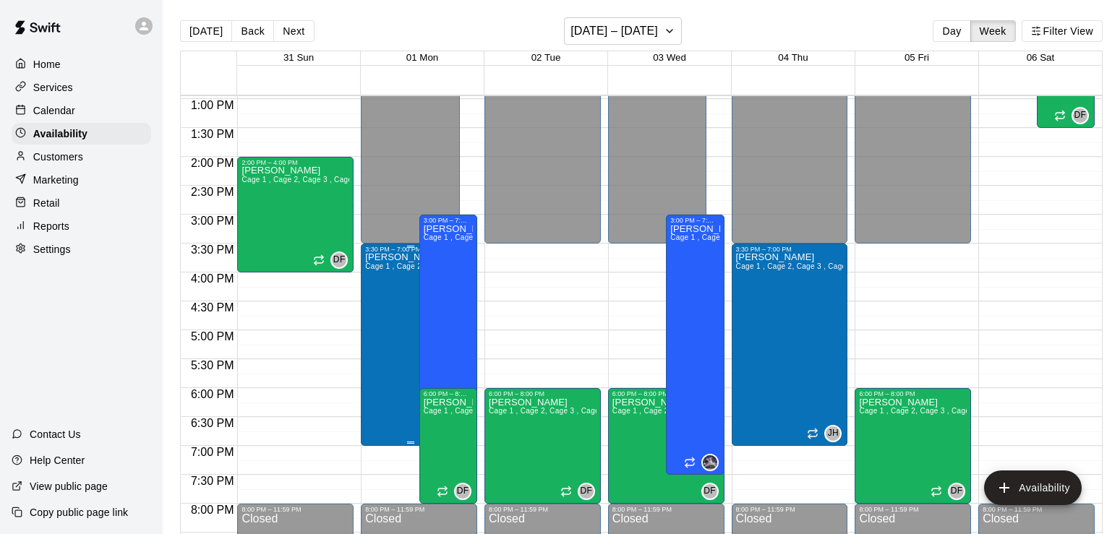
click at [408, 295] on div "[PERSON_NAME] Cage 1 , Cage 2, Cage 3 , Cage 4 , Major League- Cage 5 FungoMan" at bounding box center [410, 520] width 90 height 534
click at [375, 263] on icon "edit" at bounding box center [378, 269] width 17 height 17
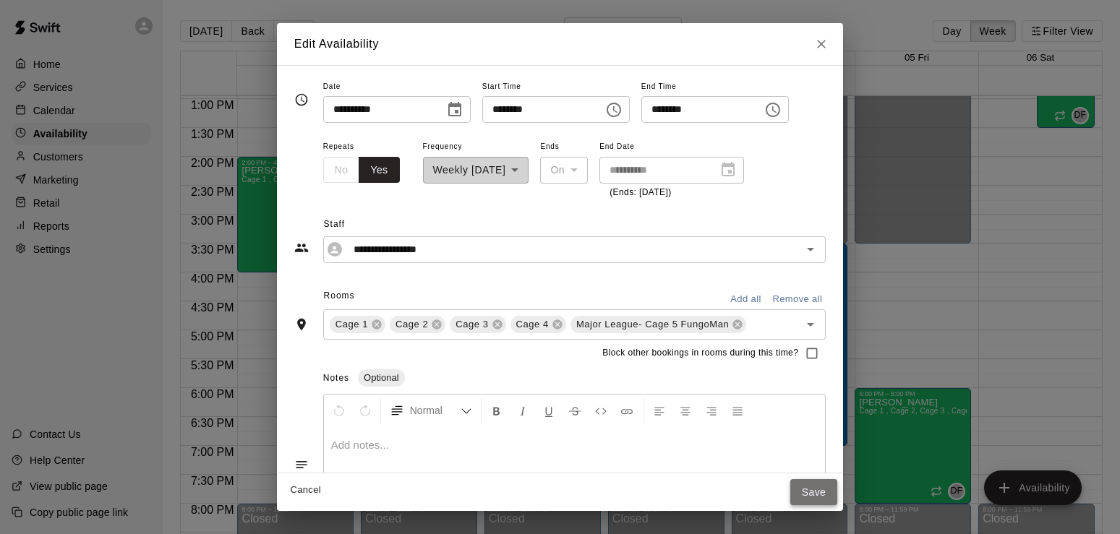
click at [838, 488] on button "Save" at bounding box center [814, 492] width 48 height 27
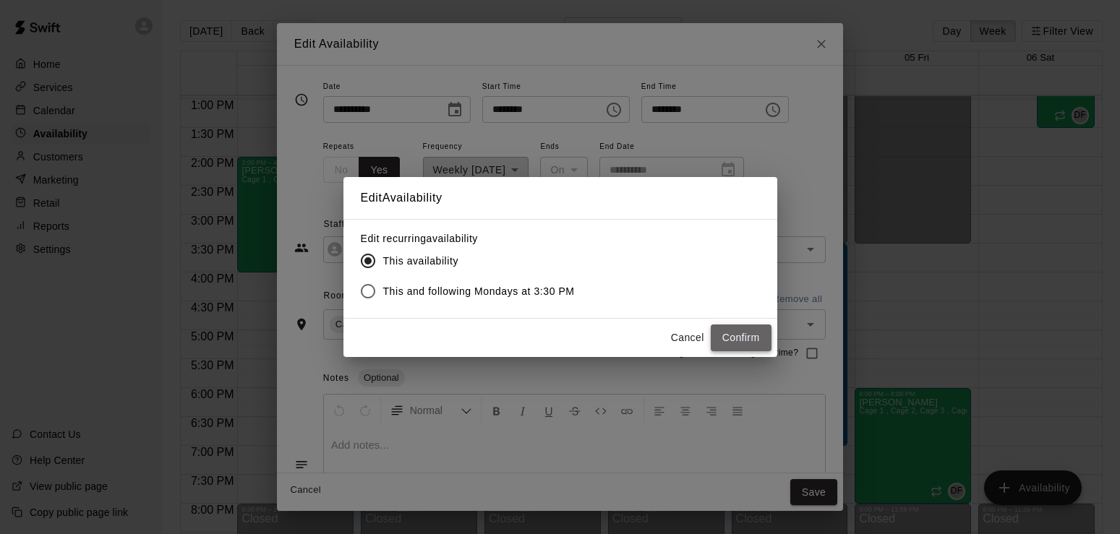
click at [751, 335] on button "Confirm" at bounding box center [741, 338] width 61 height 27
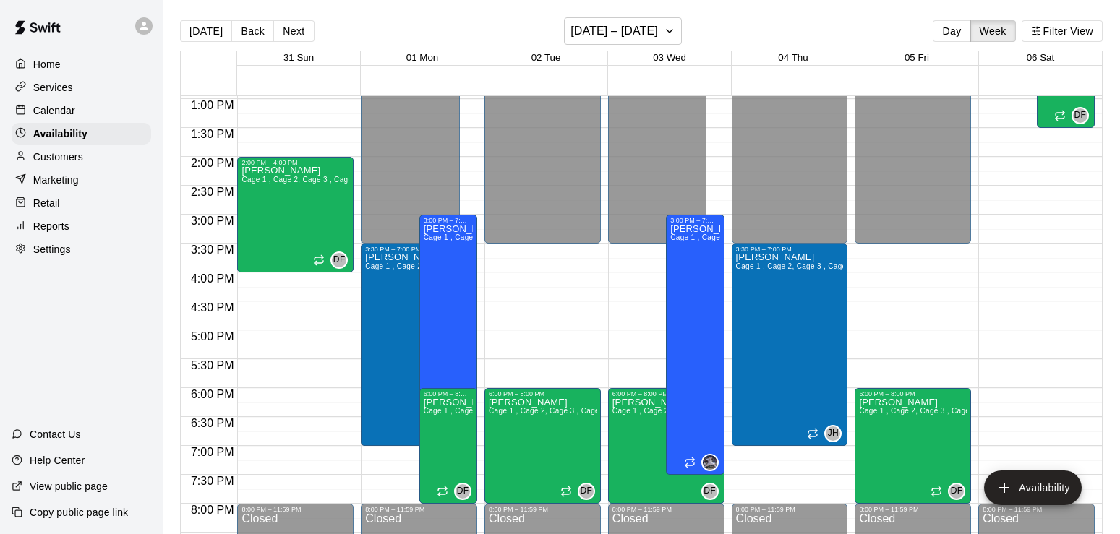
click at [456, 357] on div "[PERSON_NAME] 1 , Cage 2, Cage 3 , Cage 4" at bounding box center [448, 491] width 49 height 534
click at [437, 241] on icon "edit" at bounding box center [437, 240] width 13 height 13
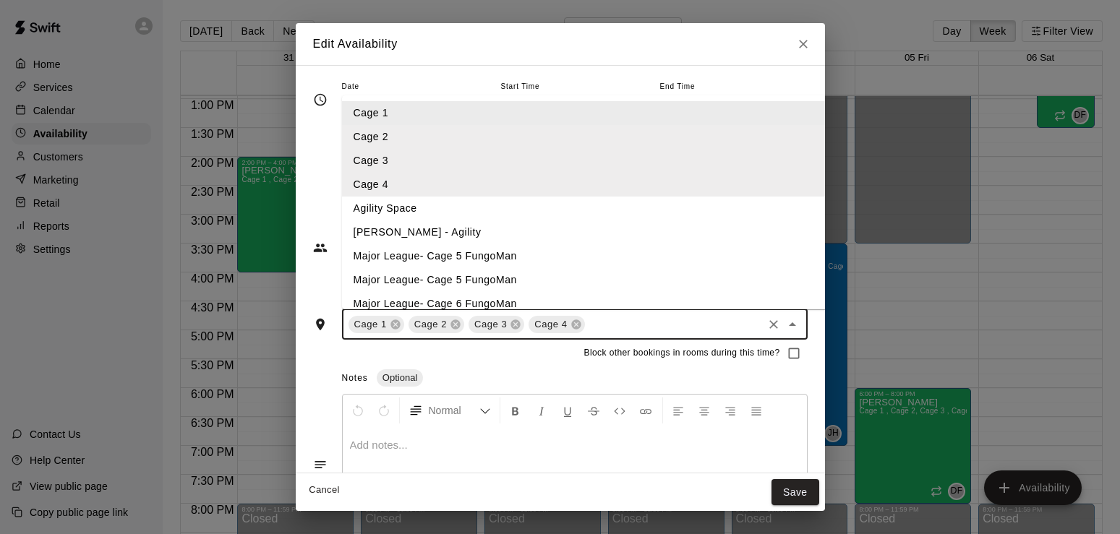
click at [594, 324] on input "text" at bounding box center [674, 324] width 174 height 18
click at [403, 245] on li "Major League- Cage 5 FungoMan" at bounding box center [617, 256] width 551 height 24
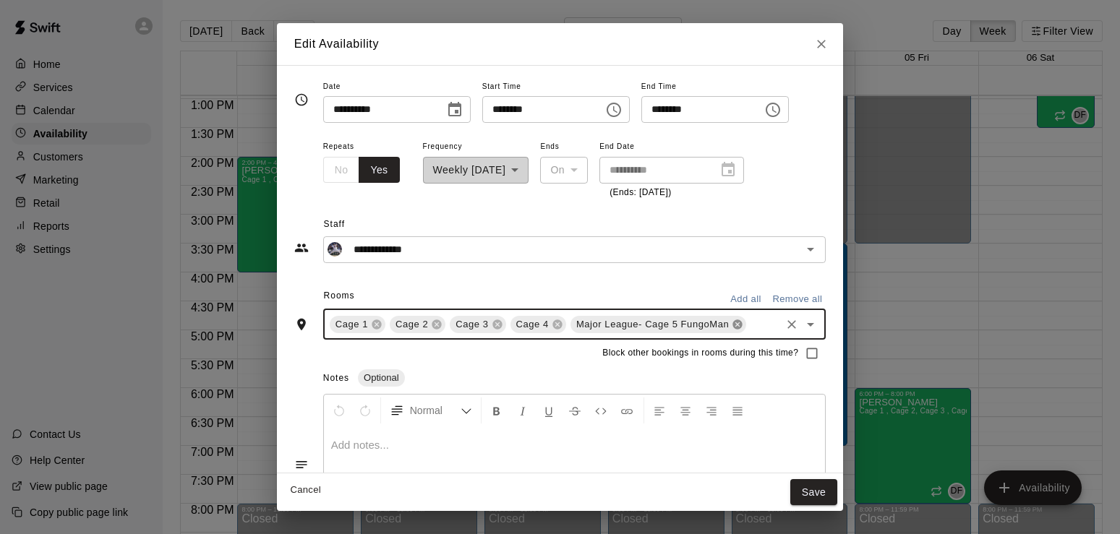
click at [733, 329] on icon at bounding box center [737, 324] width 9 height 9
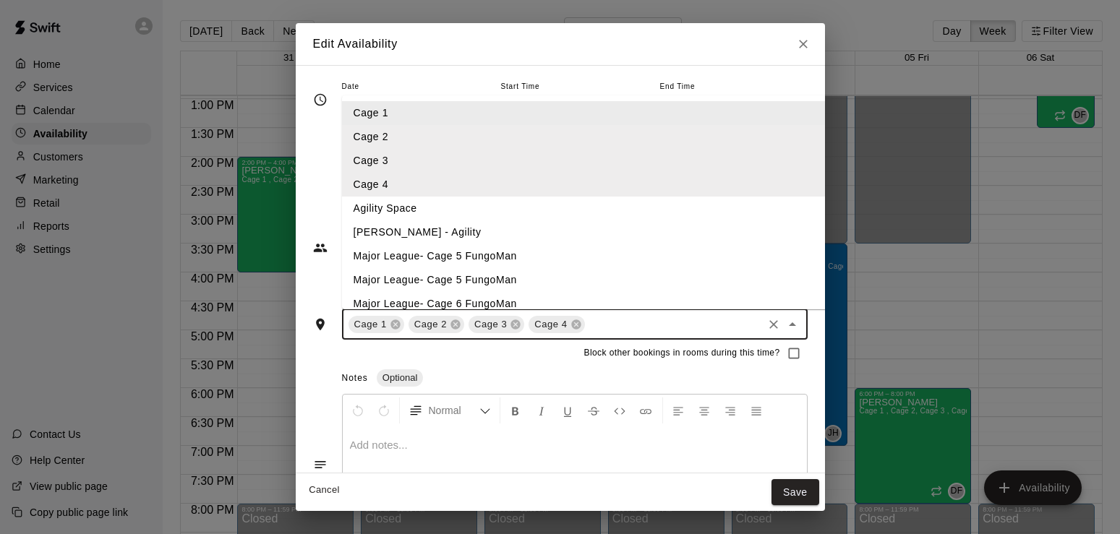
click at [587, 316] on input "text" at bounding box center [674, 324] width 174 height 18
click at [391, 260] on li "Major League- Cage 5 FungoMan" at bounding box center [617, 256] width 551 height 24
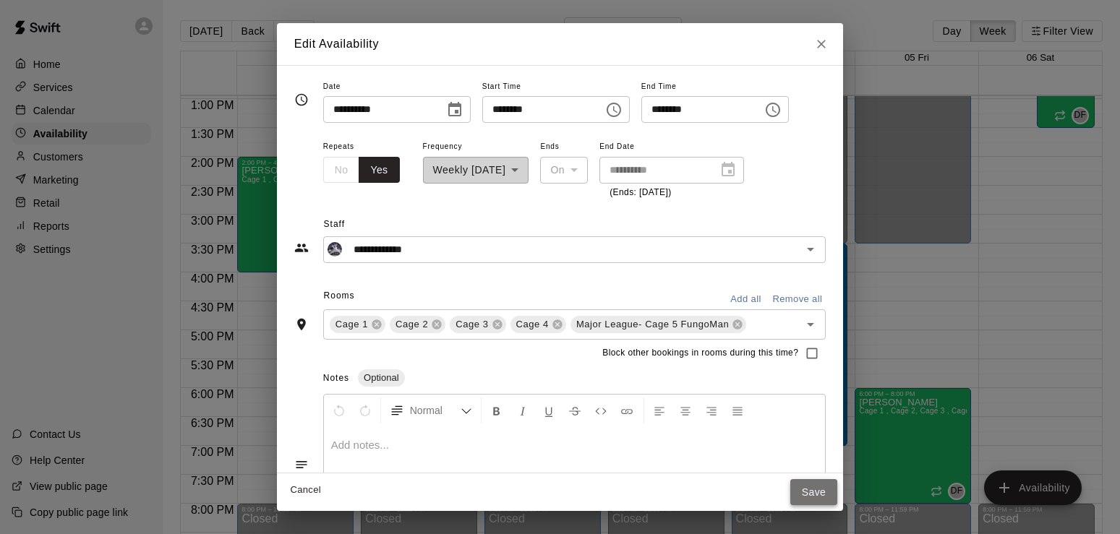
click at [837, 491] on button "Save" at bounding box center [814, 492] width 48 height 27
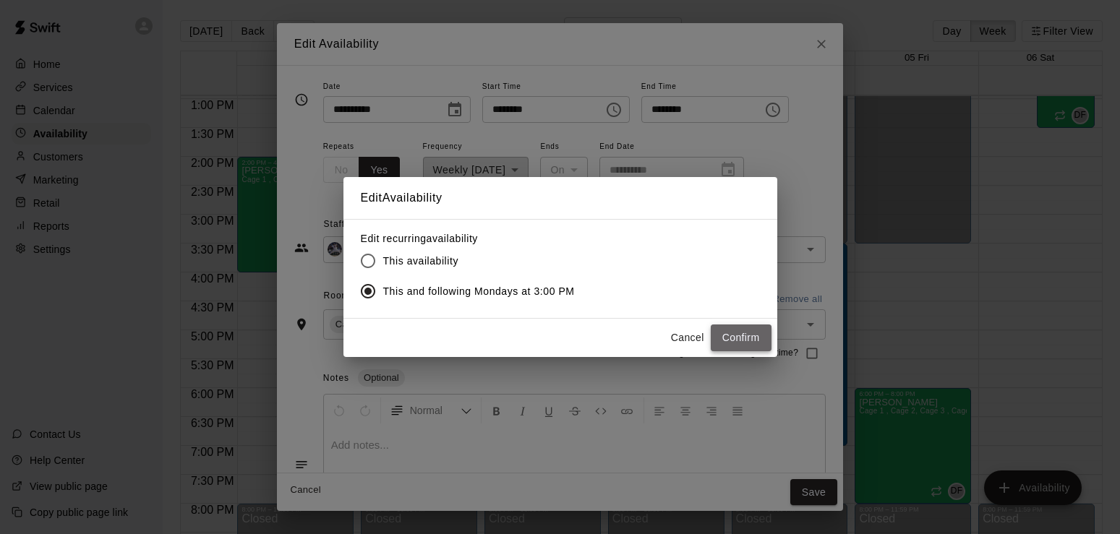
click at [735, 333] on button "Confirm" at bounding box center [741, 338] width 61 height 27
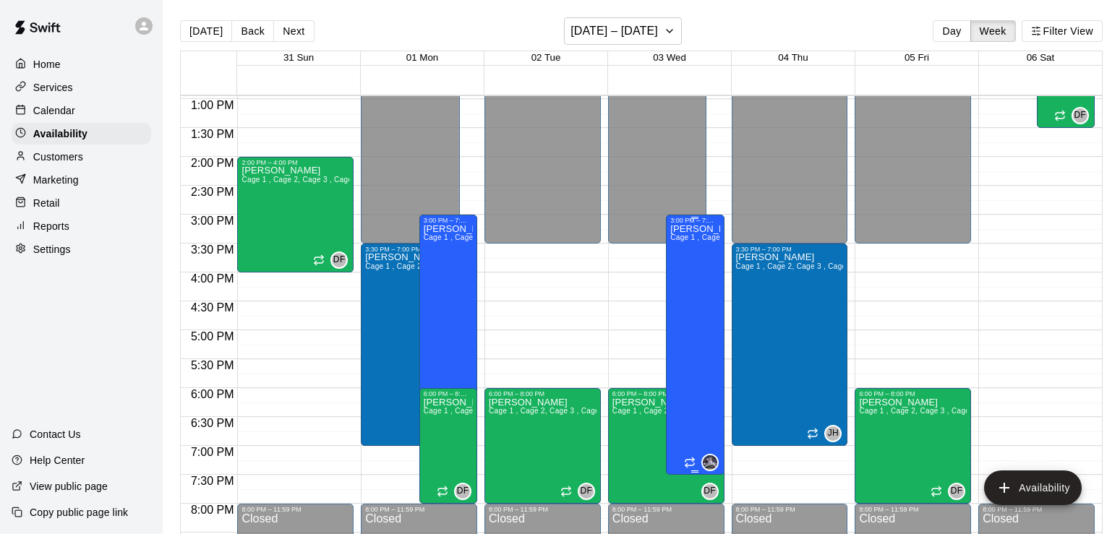
click at [704, 325] on div "[PERSON_NAME] 1 , Cage 2, Cage 3 , Cage 4 , Major League- Cage 5 FungoMan" at bounding box center [694, 491] width 49 height 534
click at [690, 236] on icon "edit" at bounding box center [684, 240] width 13 height 13
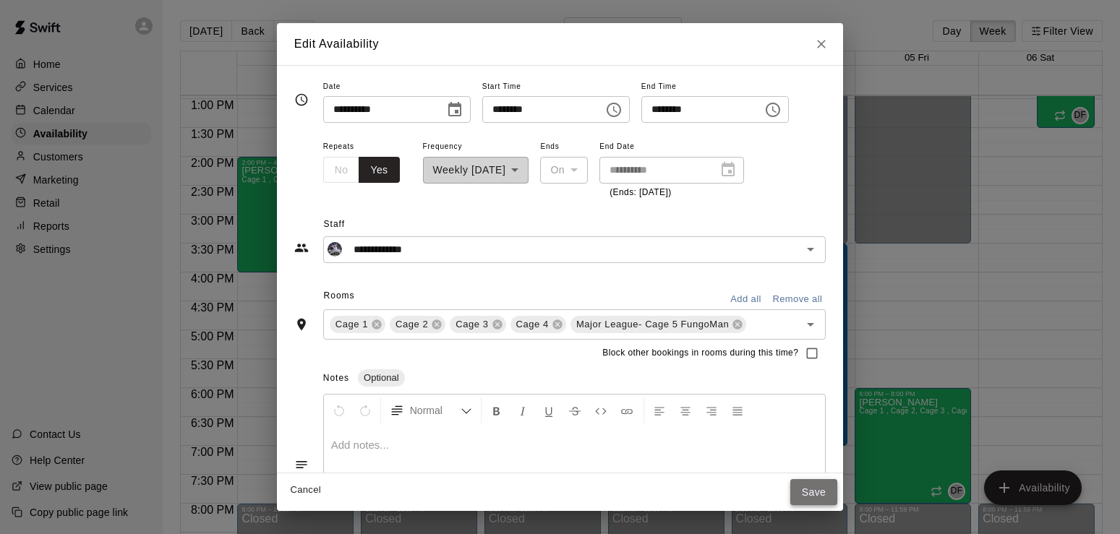
click at [829, 485] on button "Save" at bounding box center [814, 492] width 48 height 27
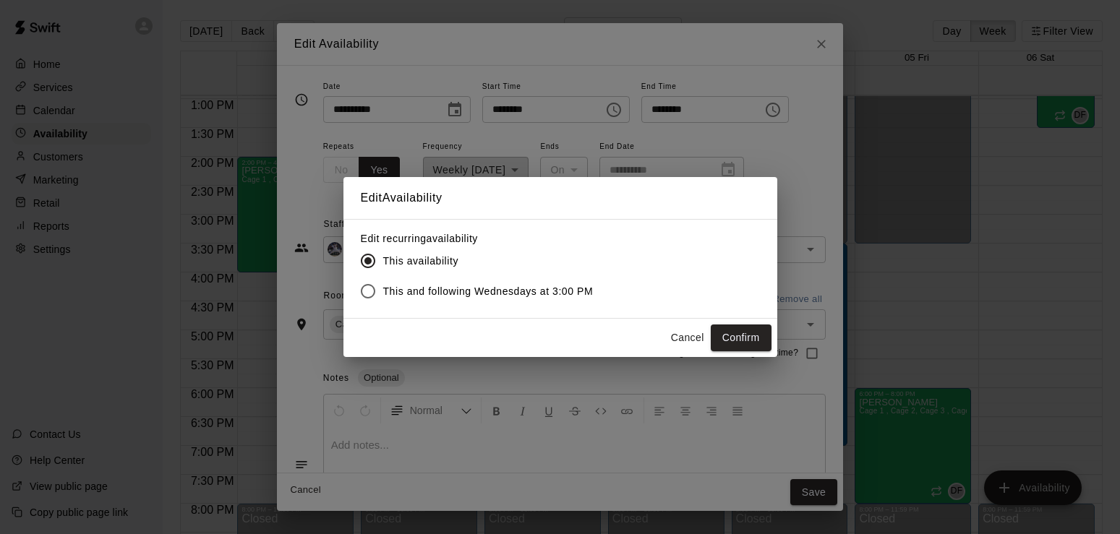
click at [493, 293] on span "This and following Wednesdays at 3:00 PM" at bounding box center [488, 291] width 210 height 15
click at [740, 338] on button "Confirm" at bounding box center [741, 338] width 61 height 27
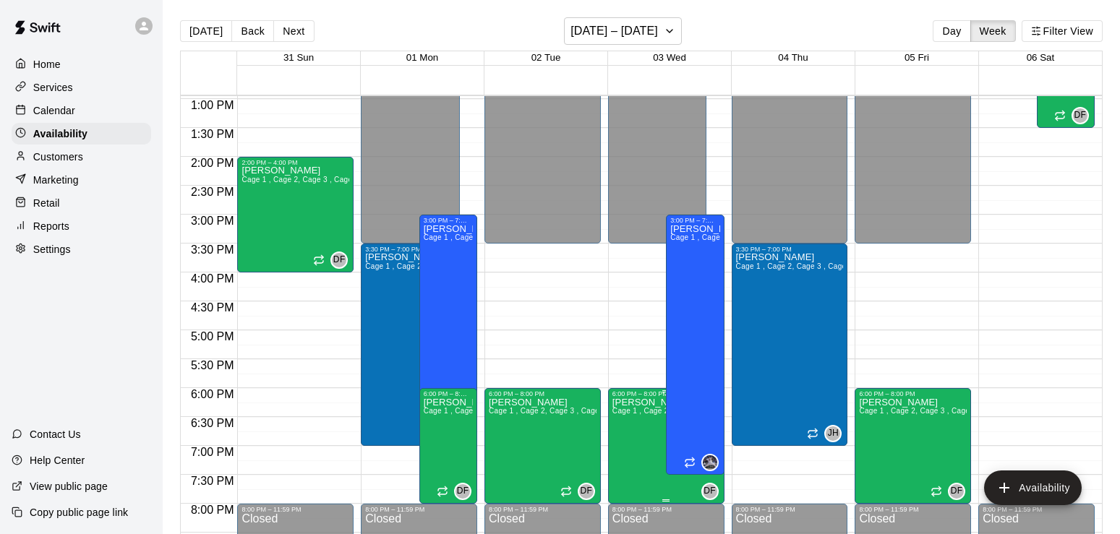
click at [623, 414] on icon "edit" at bounding box center [625, 414] width 17 height 17
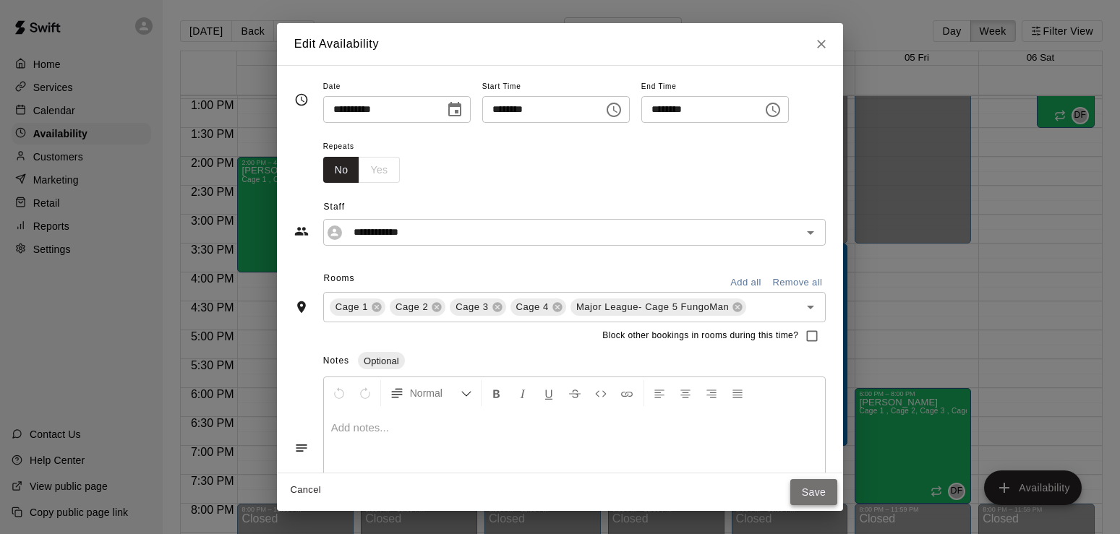
click at [838, 500] on button "Save" at bounding box center [814, 492] width 48 height 27
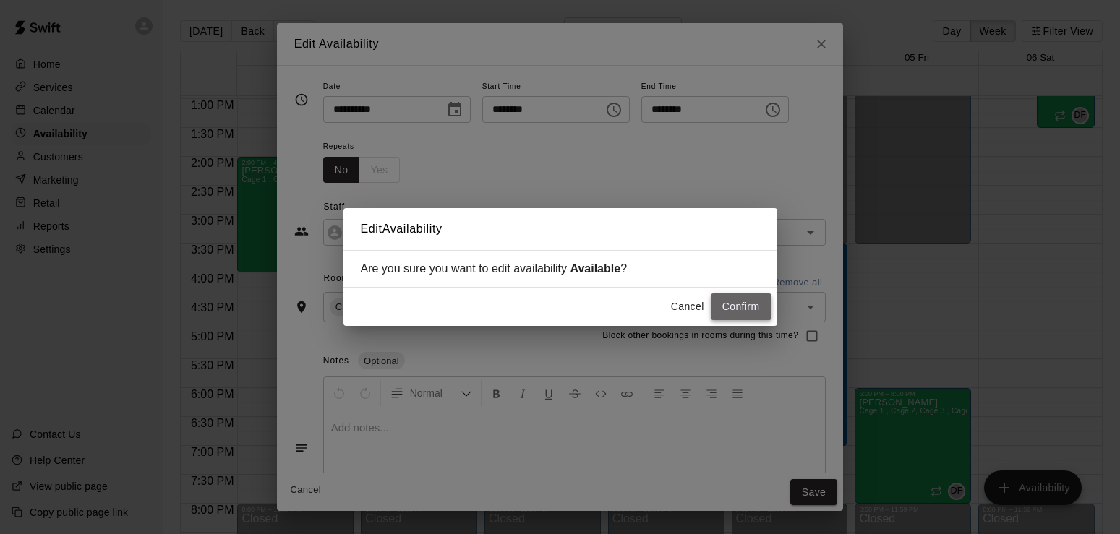
click at [753, 308] on button "Confirm" at bounding box center [741, 307] width 61 height 27
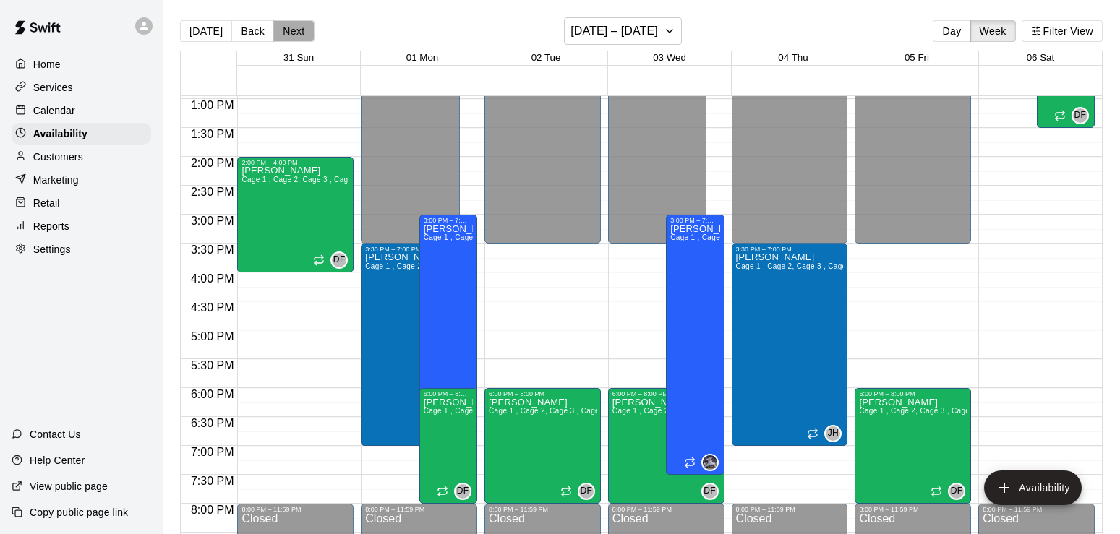
click at [298, 27] on button "Next" at bounding box center [293, 31] width 40 height 22
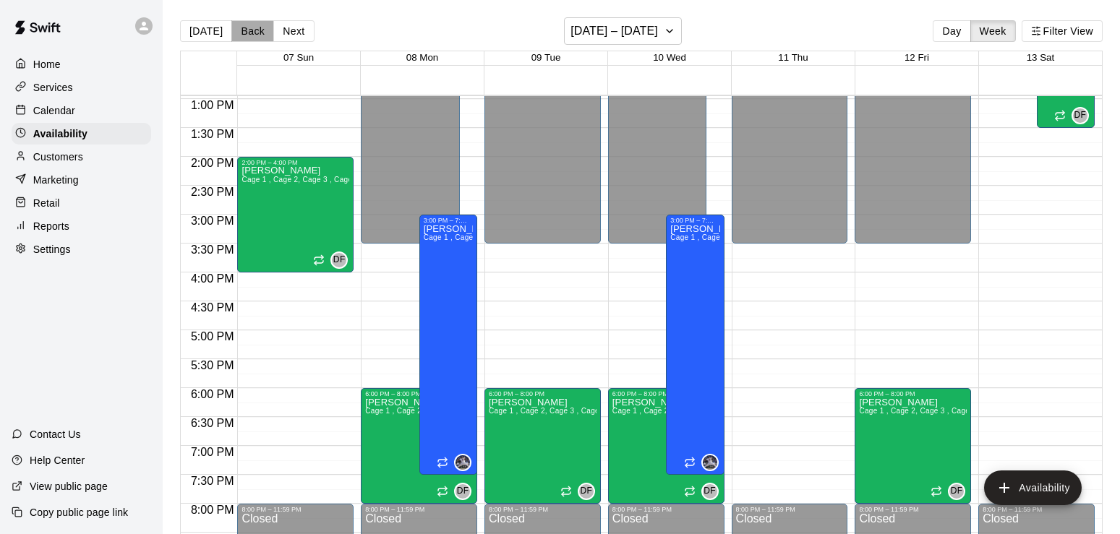
click at [239, 30] on button "Back" at bounding box center [252, 31] width 43 height 22
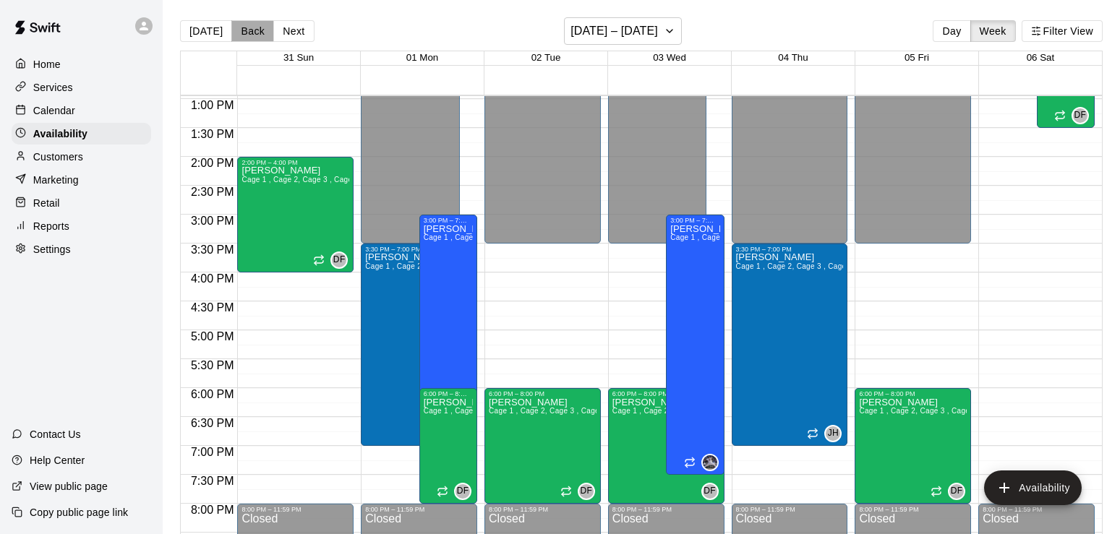
click at [239, 30] on button "Back" at bounding box center [252, 31] width 43 height 22
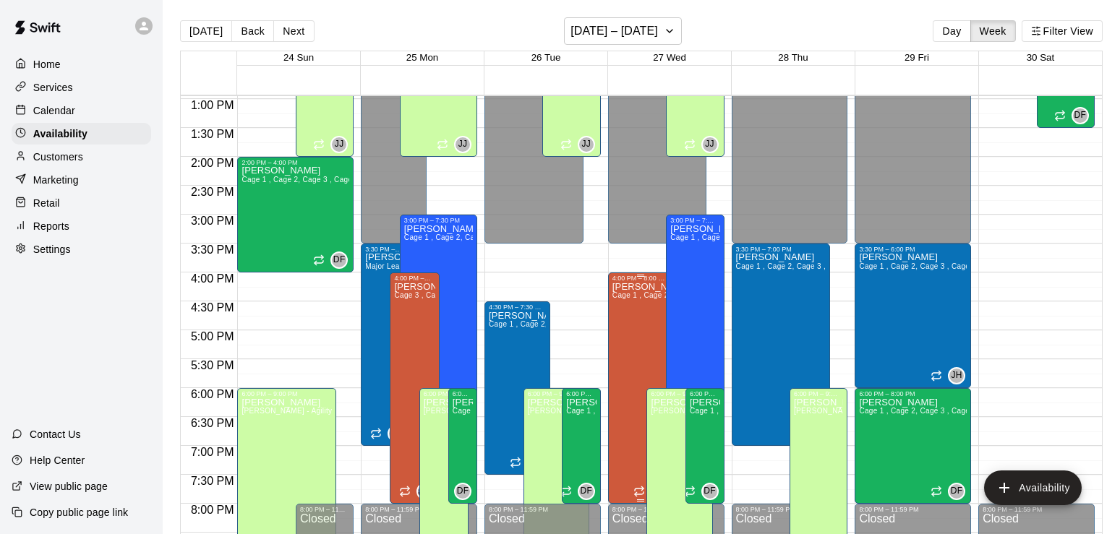
click at [625, 294] on icon "edit" at bounding box center [625, 298] width 17 height 17
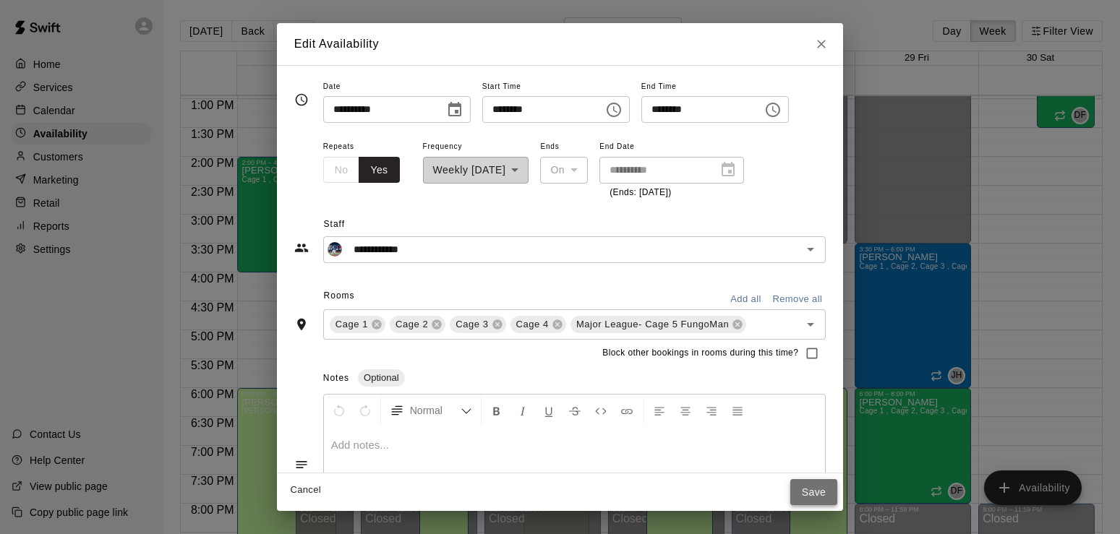
click at [838, 499] on button "Save" at bounding box center [814, 492] width 48 height 27
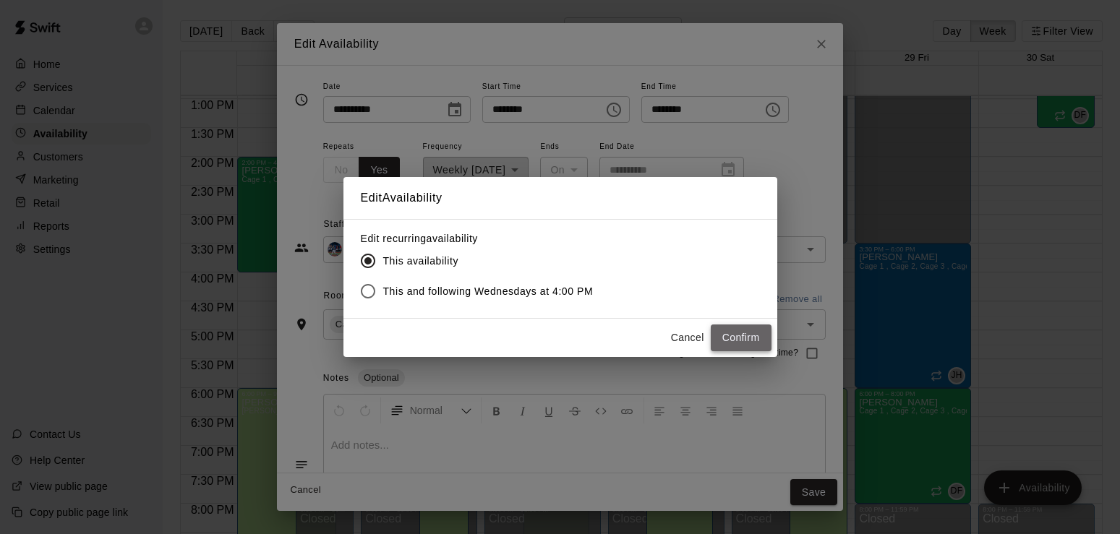
click at [750, 340] on button "Confirm" at bounding box center [741, 338] width 61 height 27
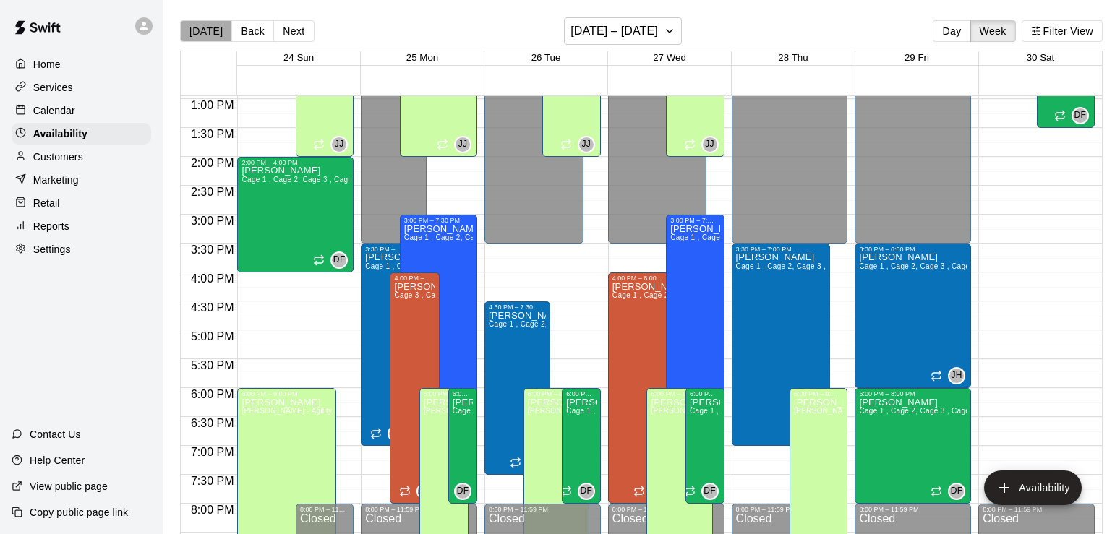
click at [206, 33] on button "[DATE]" at bounding box center [206, 31] width 52 height 22
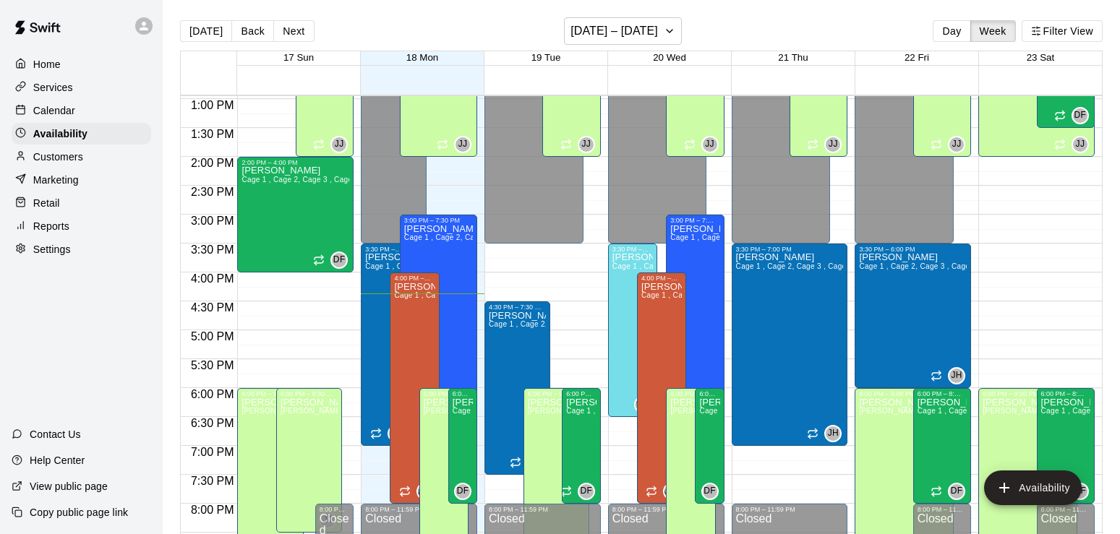
click at [40, 121] on div "Calendar" at bounding box center [82, 111] width 140 height 22
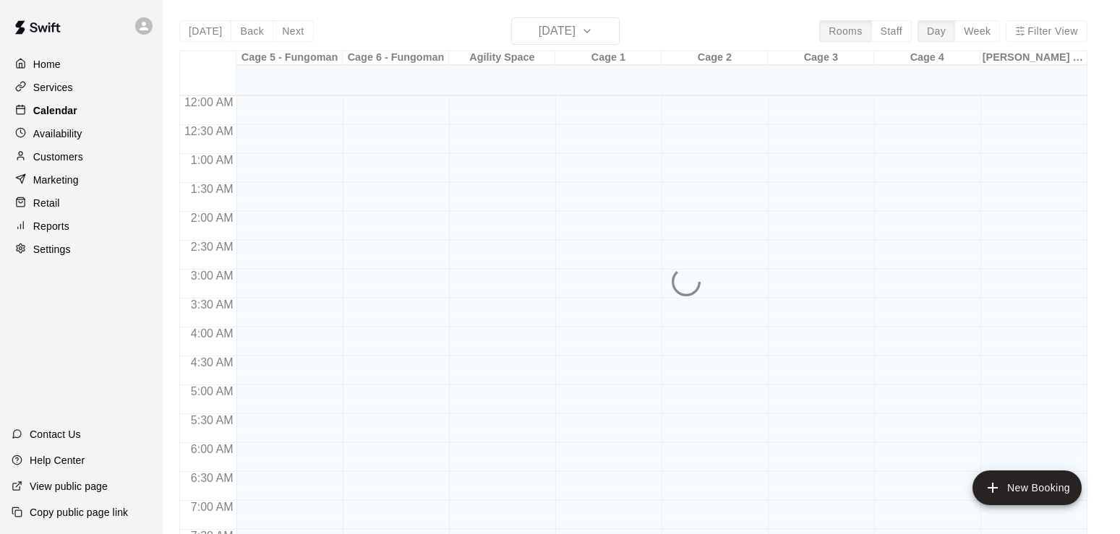
scroll to position [890, 0]
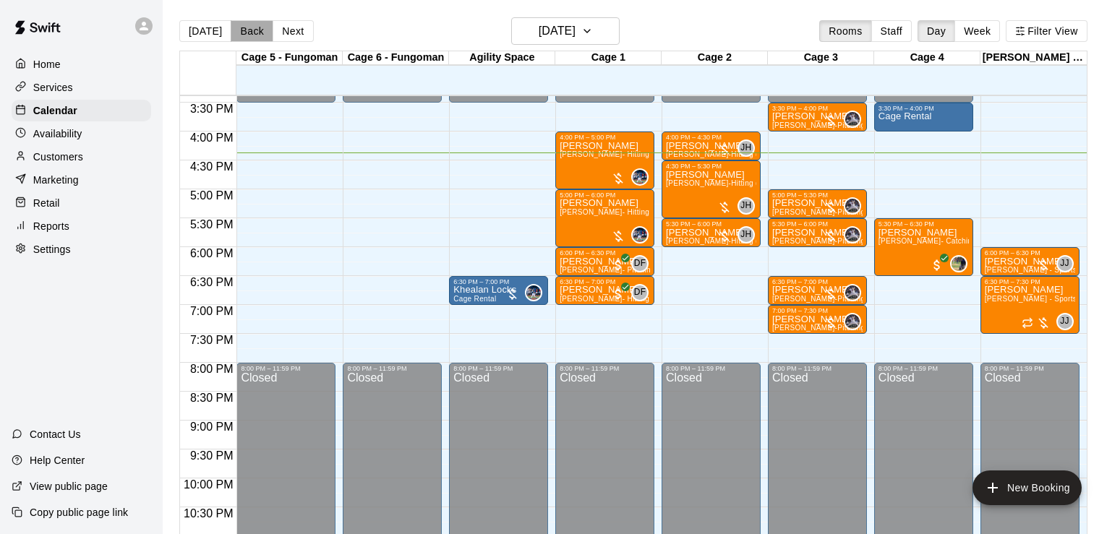
click at [245, 39] on button "Back" at bounding box center [252, 31] width 43 height 22
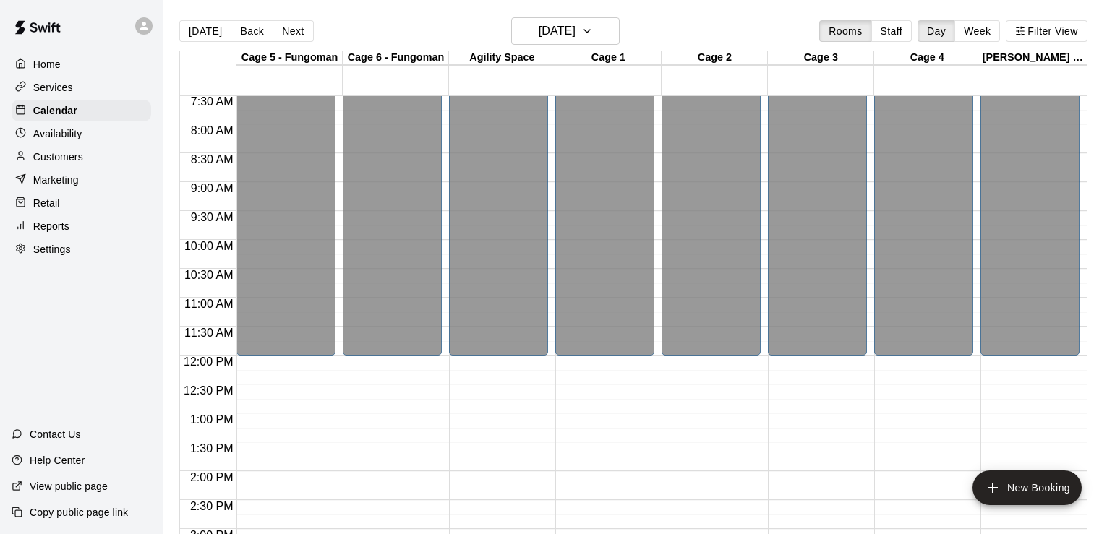
scroll to position [858, 0]
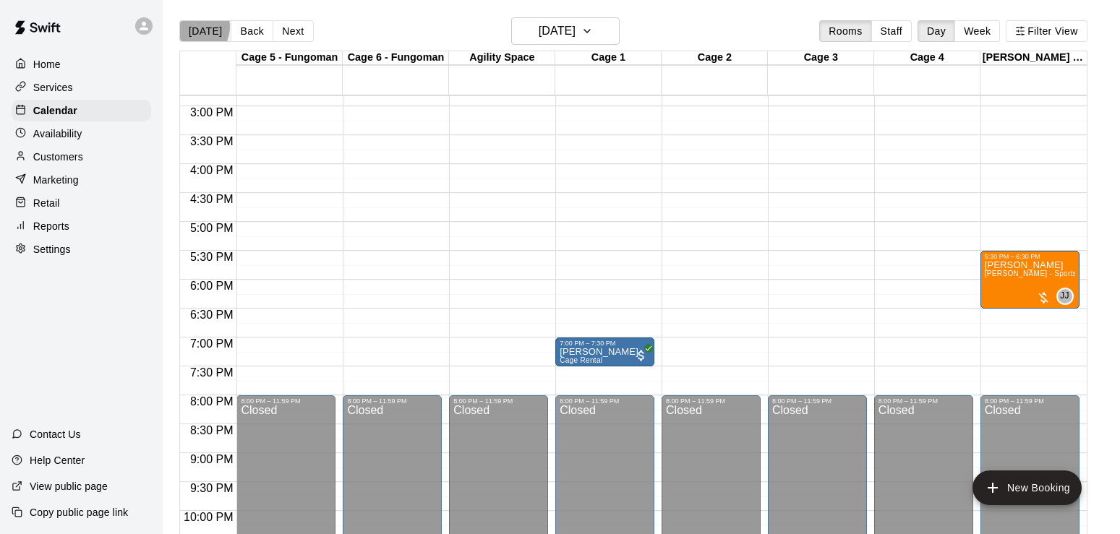
click at [192, 26] on button "[DATE]" at bounding box center [205, 31] width 52 height 22
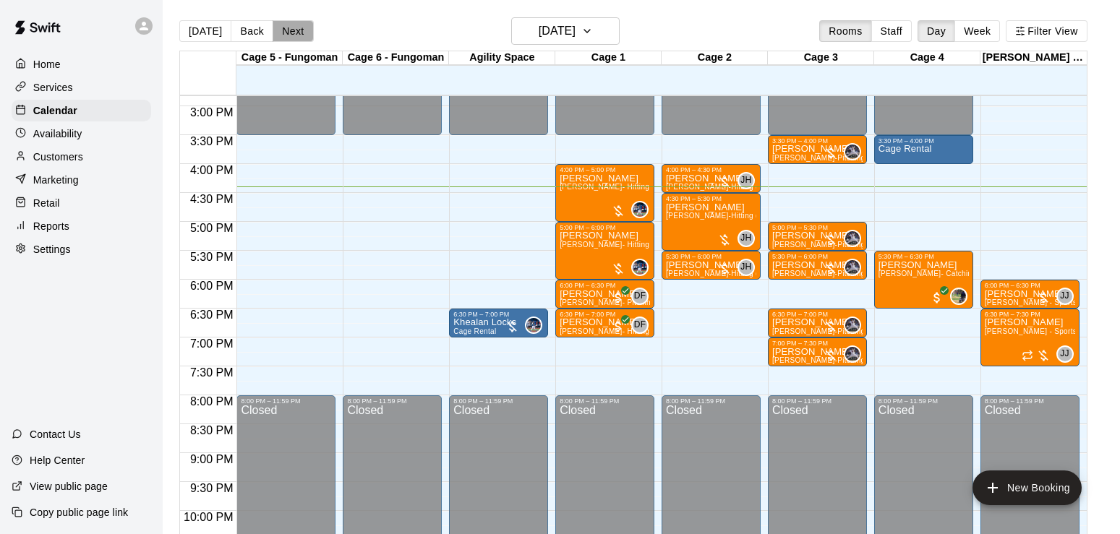
click at [278, 35] on button "Next" at bounding box center [293, 31] width 40 height 22
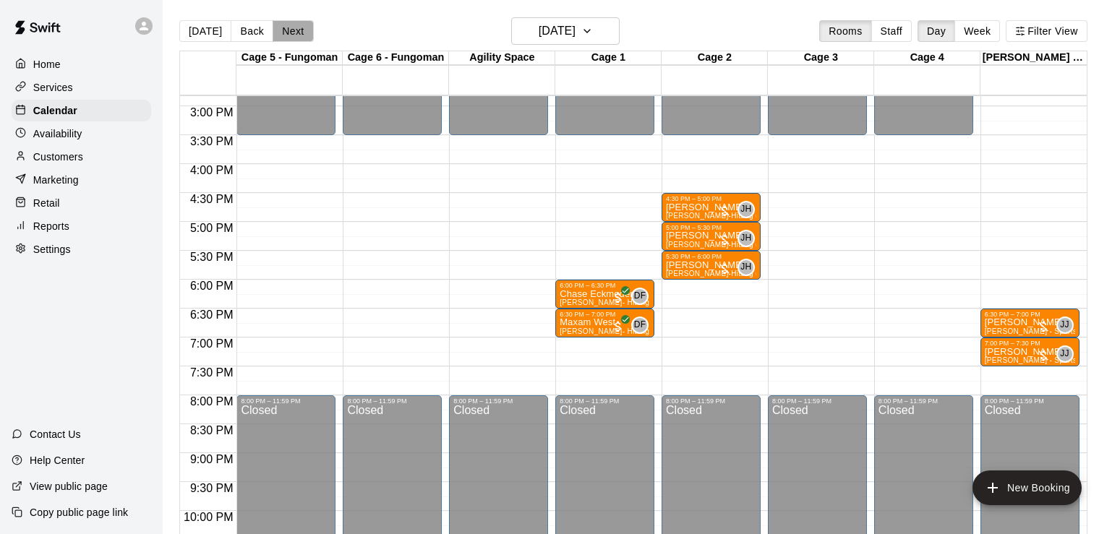
click at [291, 35] on button "Next" at bounding box center [293, 31] width 40 height 22
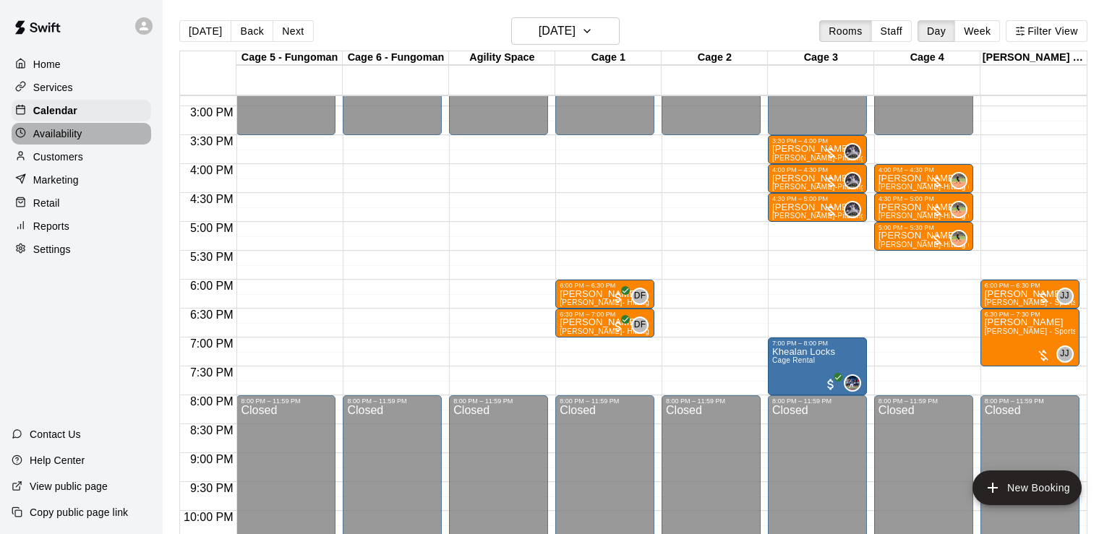
click at [102, 132] on div "Availability" at bounding box center [82, 134] width 140 height 22
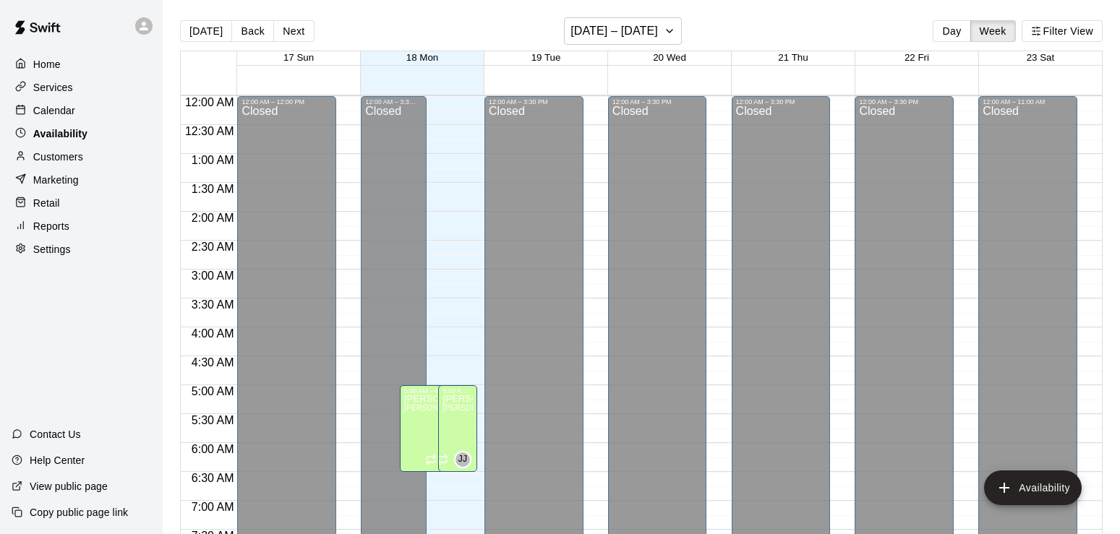
scroll to position [934, 0]
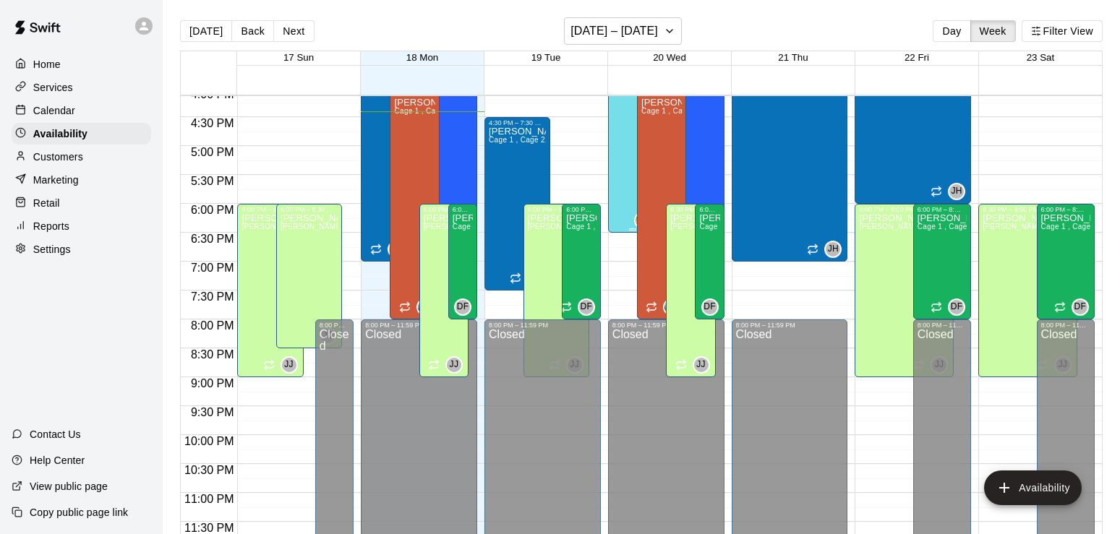
click at [612, 154] on div "3:30 PM – 6:30 PM [PERSON_NAME] 1 , Cage 2, Cage 3 , Cage 4 , Major League- Cag…" at bounding box center [632, 146] width 49 height 174
click at [618, 72] on icon "edit" at bounding box center [621, 73] width 17 height 17
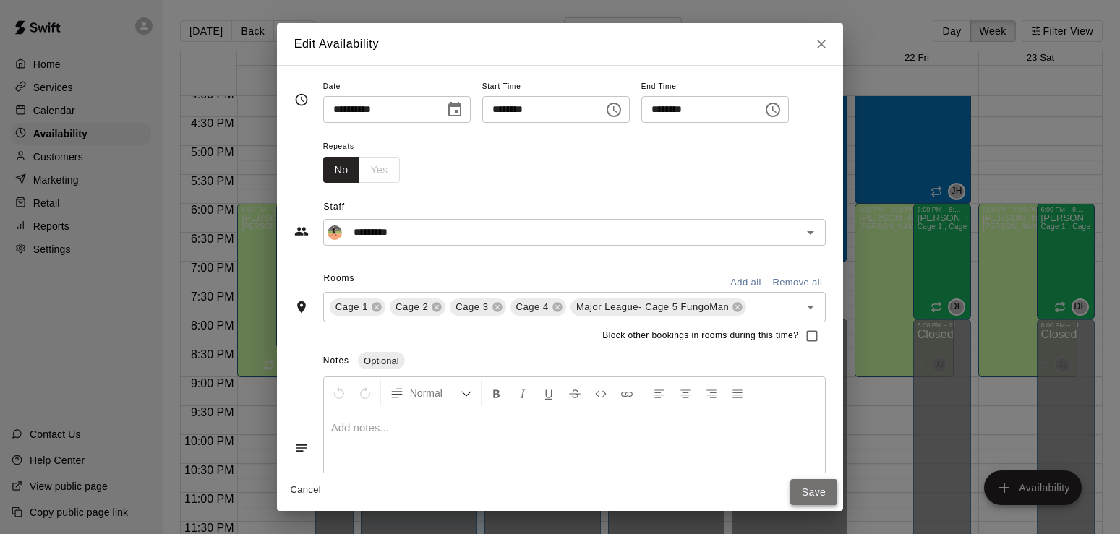
click at [837, 500] on button "Save" at bounding box center [814, 492] width 48 height 27
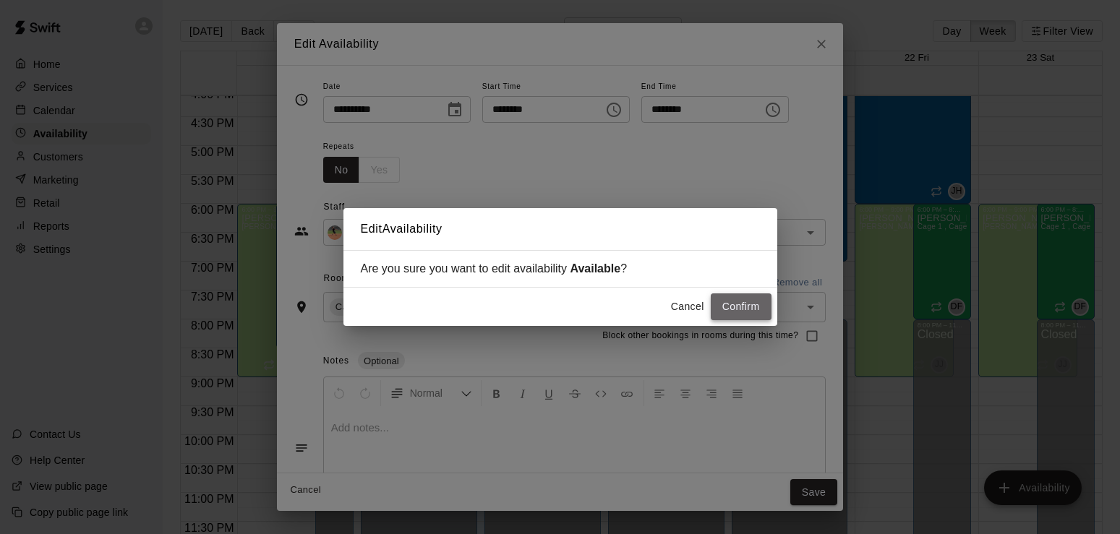
click at [727, 300] on button "Confirm" at bounding box center [741, 307] width 61 height 27
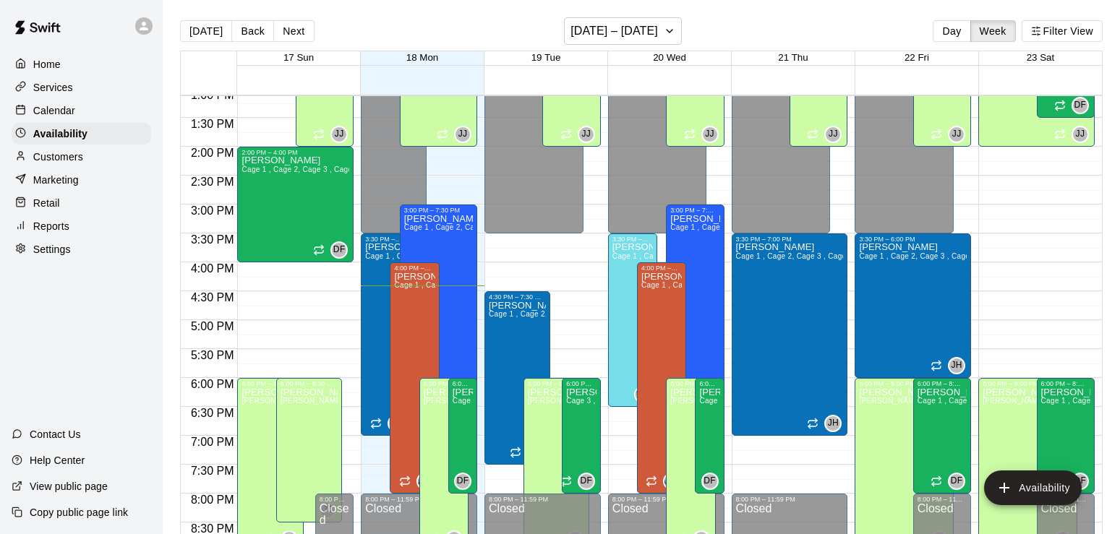
scroll to position [752, 0]
